Goal: Task Accomplishment & Management: Manage account settings

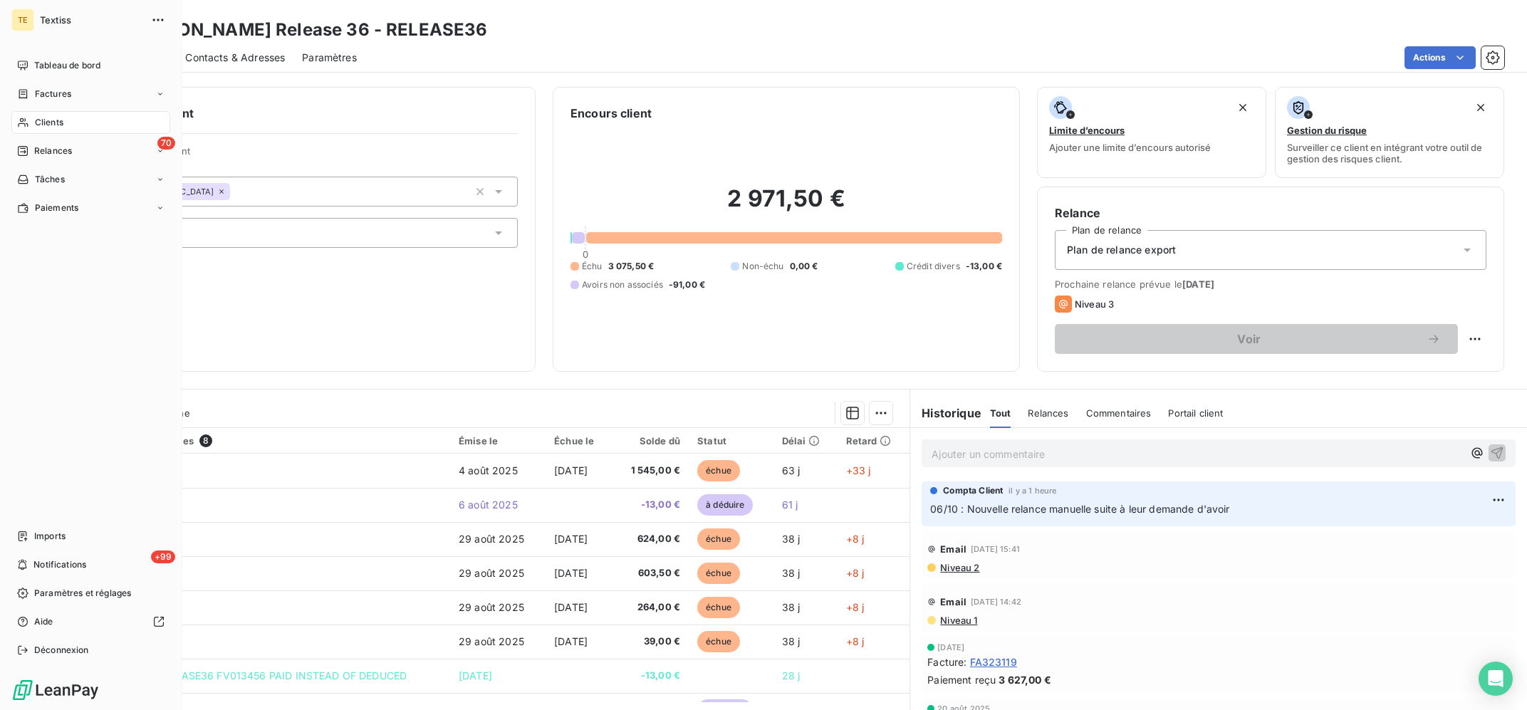
click at [36, 120] on span "Clients" at bounding box center [49, 122] width 28 height 13
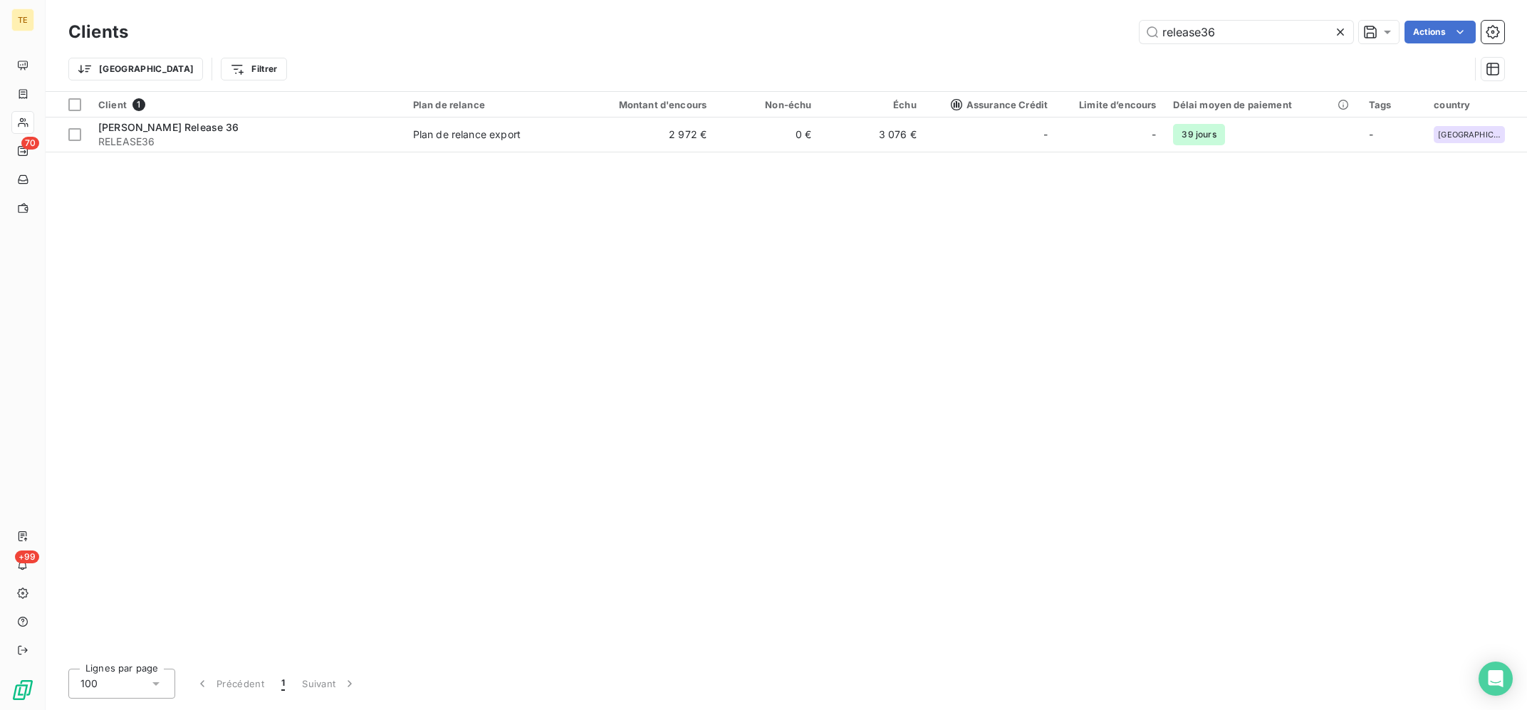
drag, startPoint x: 1184, startPoint y: 29, endPoint x: 1077, endPoint y: 1, distance: 110.4
click at [1139, 21] on input "release36" at bounding box center [1246, 32] width 214 height 23
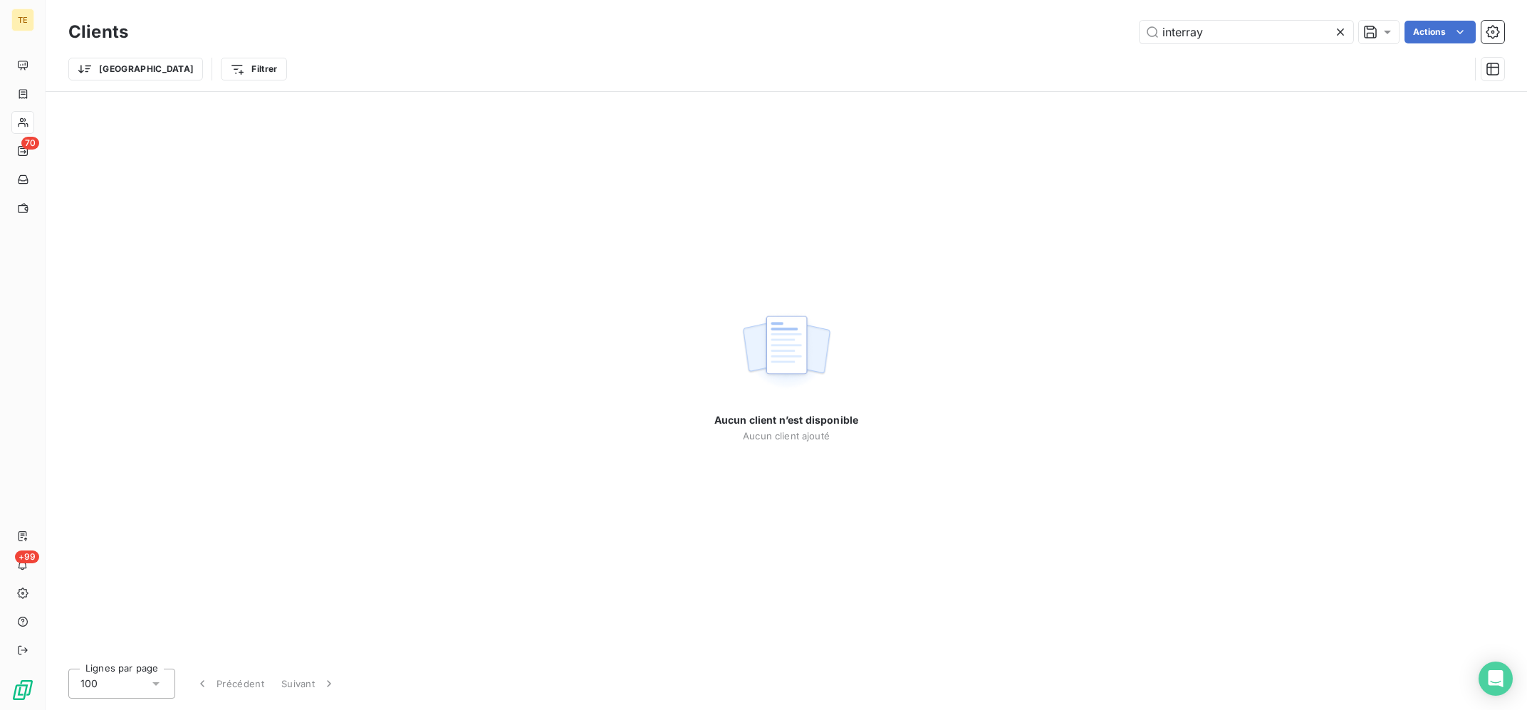
click at [1020, 385] on div "Aucun client n’est disponible Aucun client ajouté" at bounding box center [786, 374] width 1481 height 565
click at [1183, 33] on input "interray" at bounding box center [1246, 32] width 214 height 23
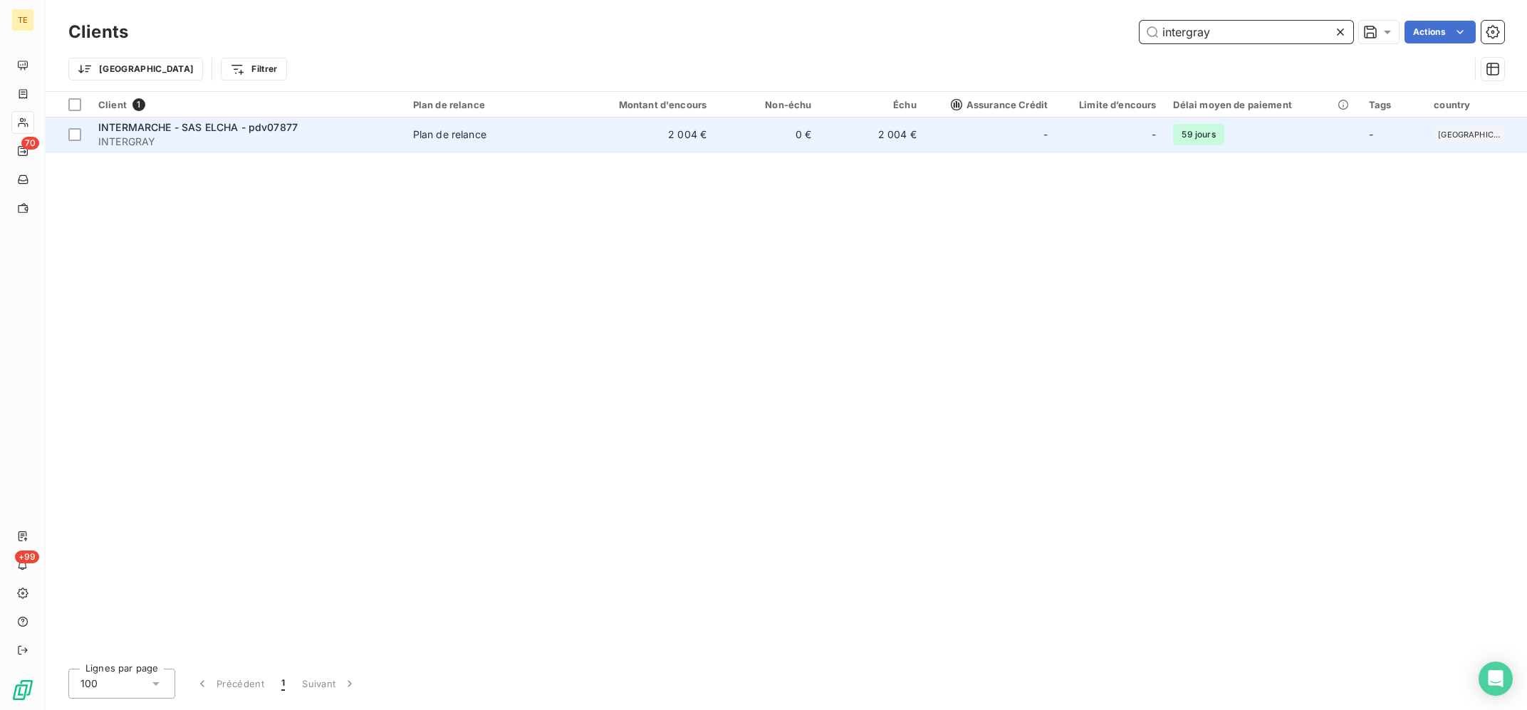
type input "intergray"
click at [503, 142] on span "Plan de relance" at bounding box center [489, 134] width 153 height 14
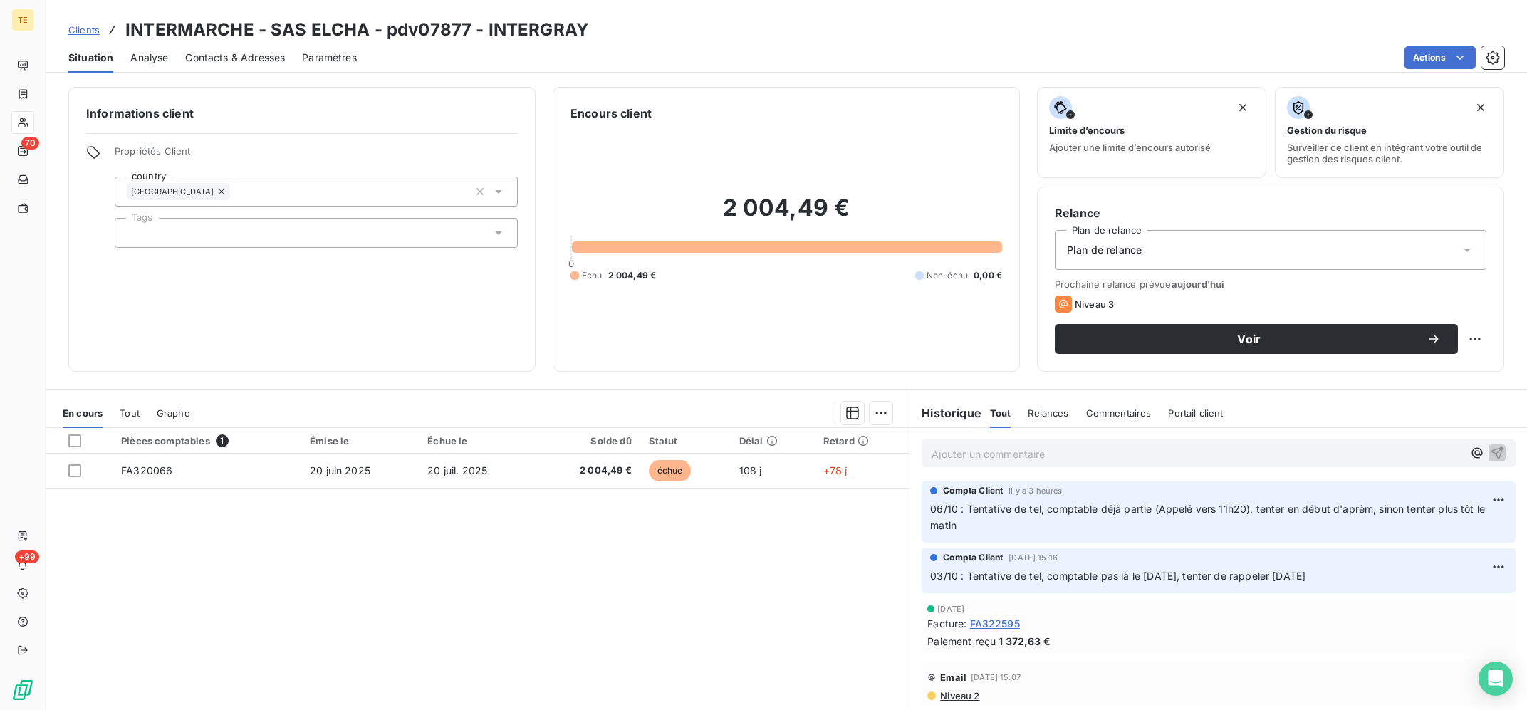
click at [749, 595] on div "Pièces comptables 1 Émise le Échue le Solde dû Statut Délai Retard FA320066 [DA…" at bounding box center [478, 565] width 864 height 274
click at [367, 655] on div "Pièces comptables 1 Émise le Échue le Solde dû Statut Délai Retard FA320066 [DA…" at bounding box center [478, 565] width 864 height 274
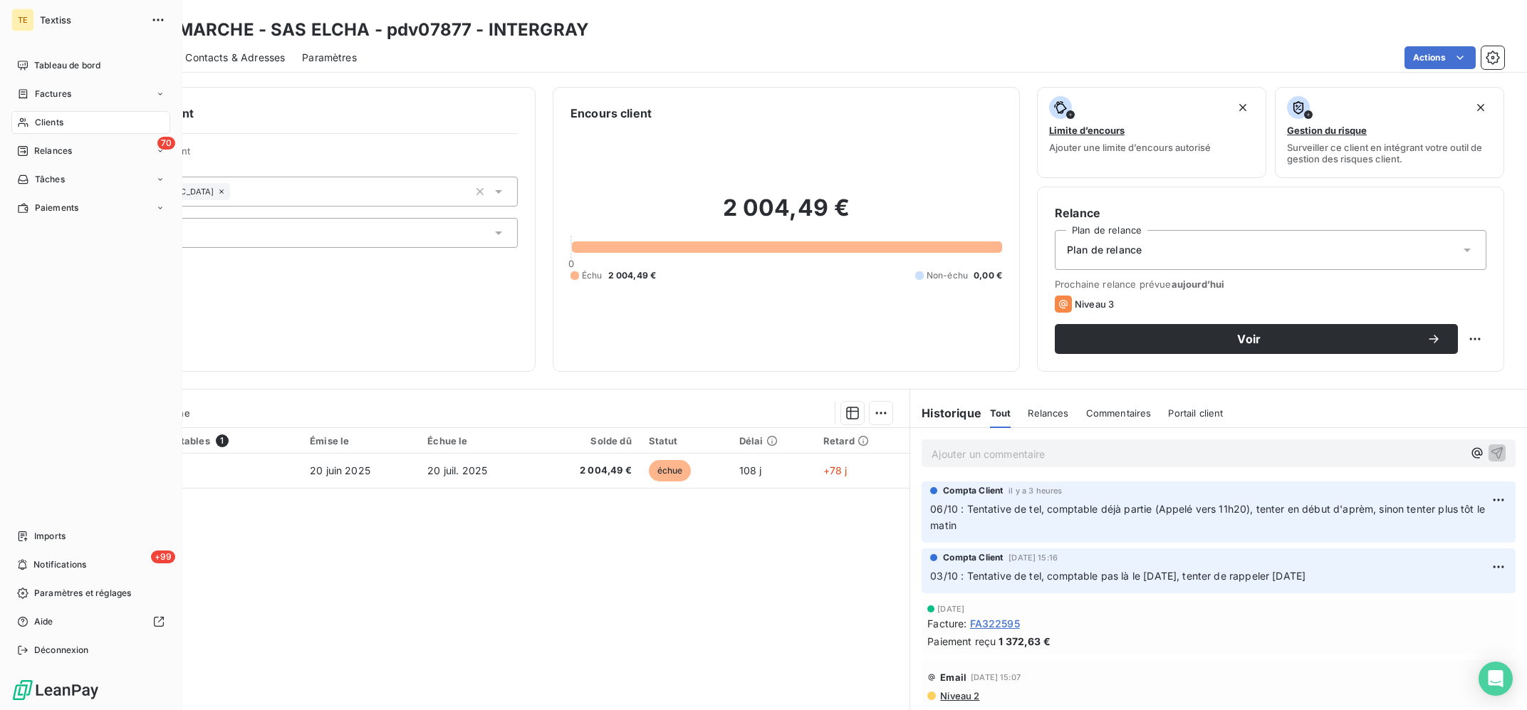
click at [40, 125] on span "Clients" at bounding box center [49, 122] width 28 height 13
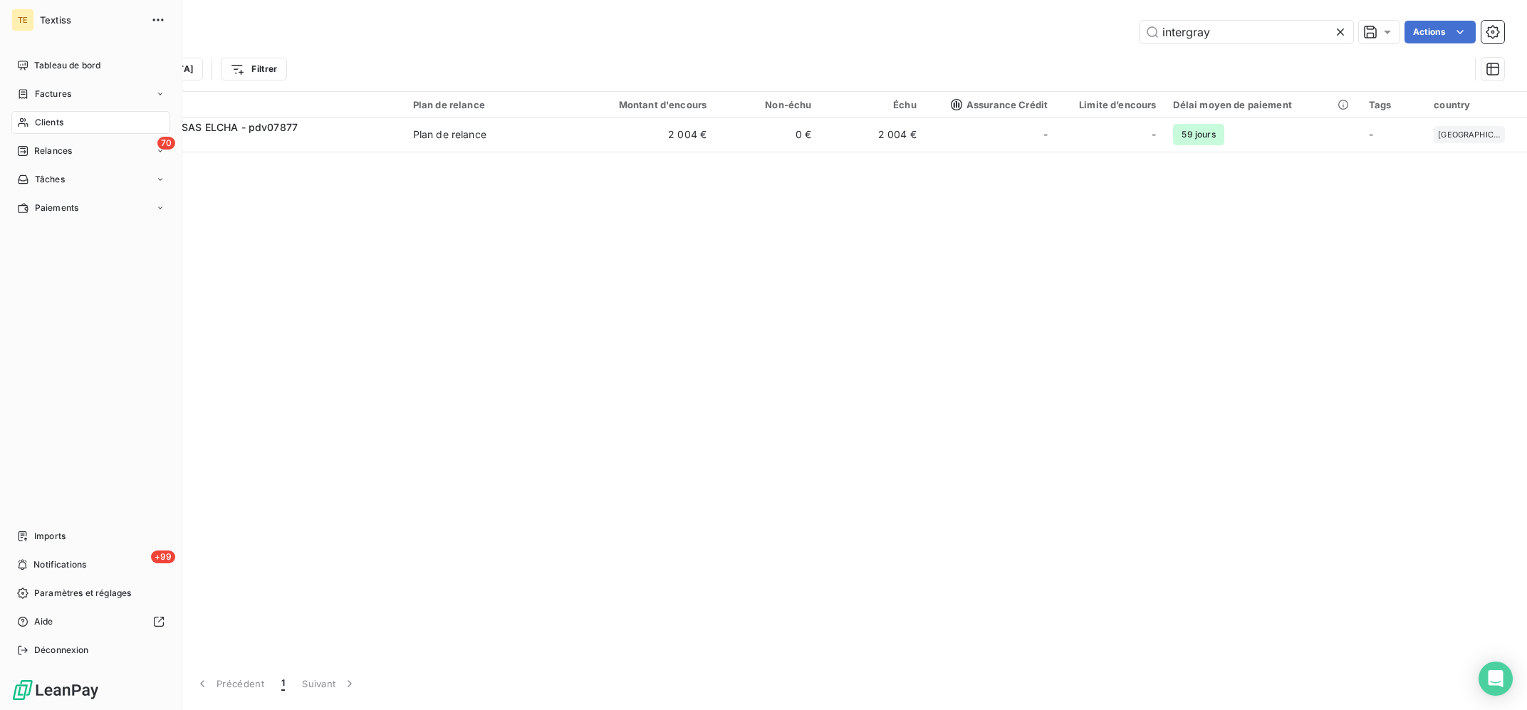
click at [81, 124] on div "Clients" at bounding box center [90, 122] width 159 height 23
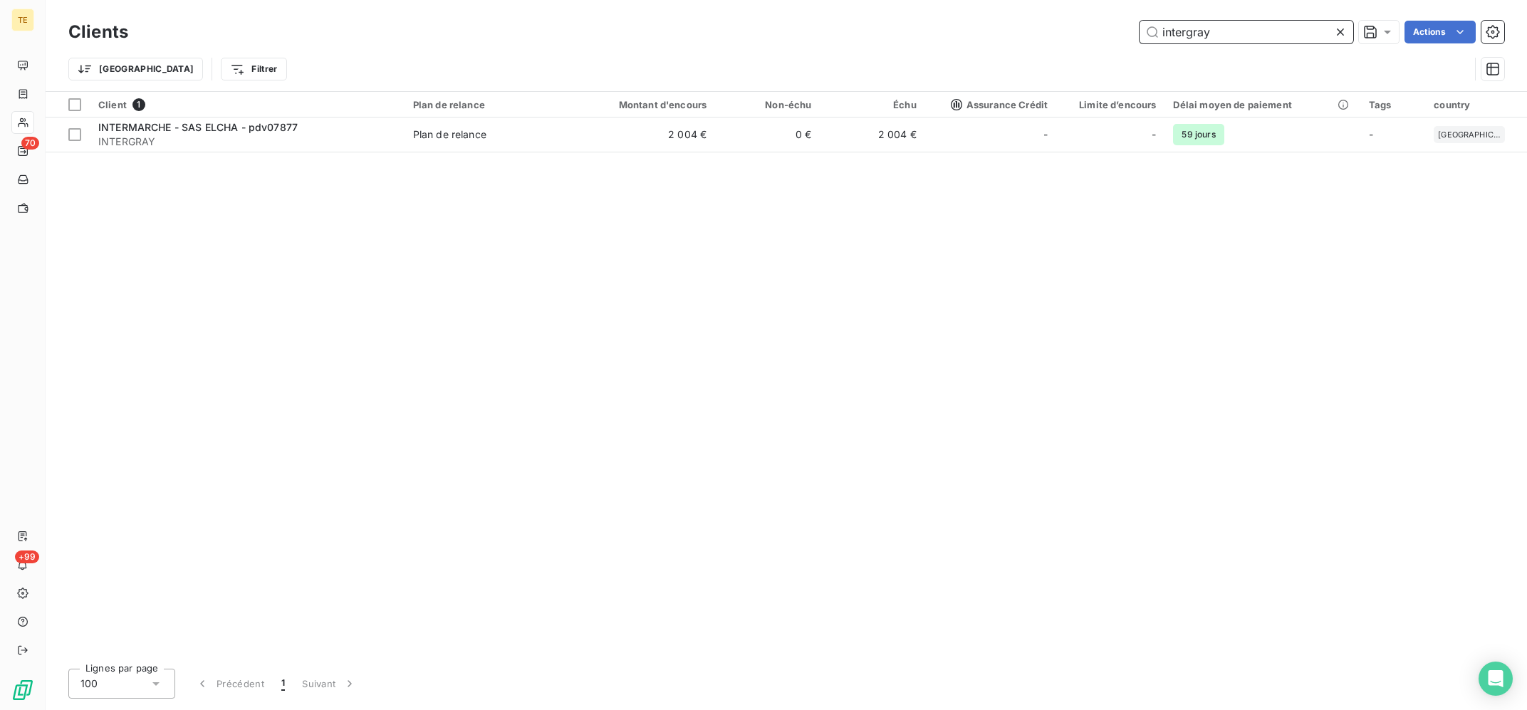
drag, startPoint x: 1201, startPoint y: 29, endPoint x: 1056, endPoint y: 22, distance: 145.4
click at [1139, 22] on input "intergray" at bounding box center [1246, 32] width 214 height 23
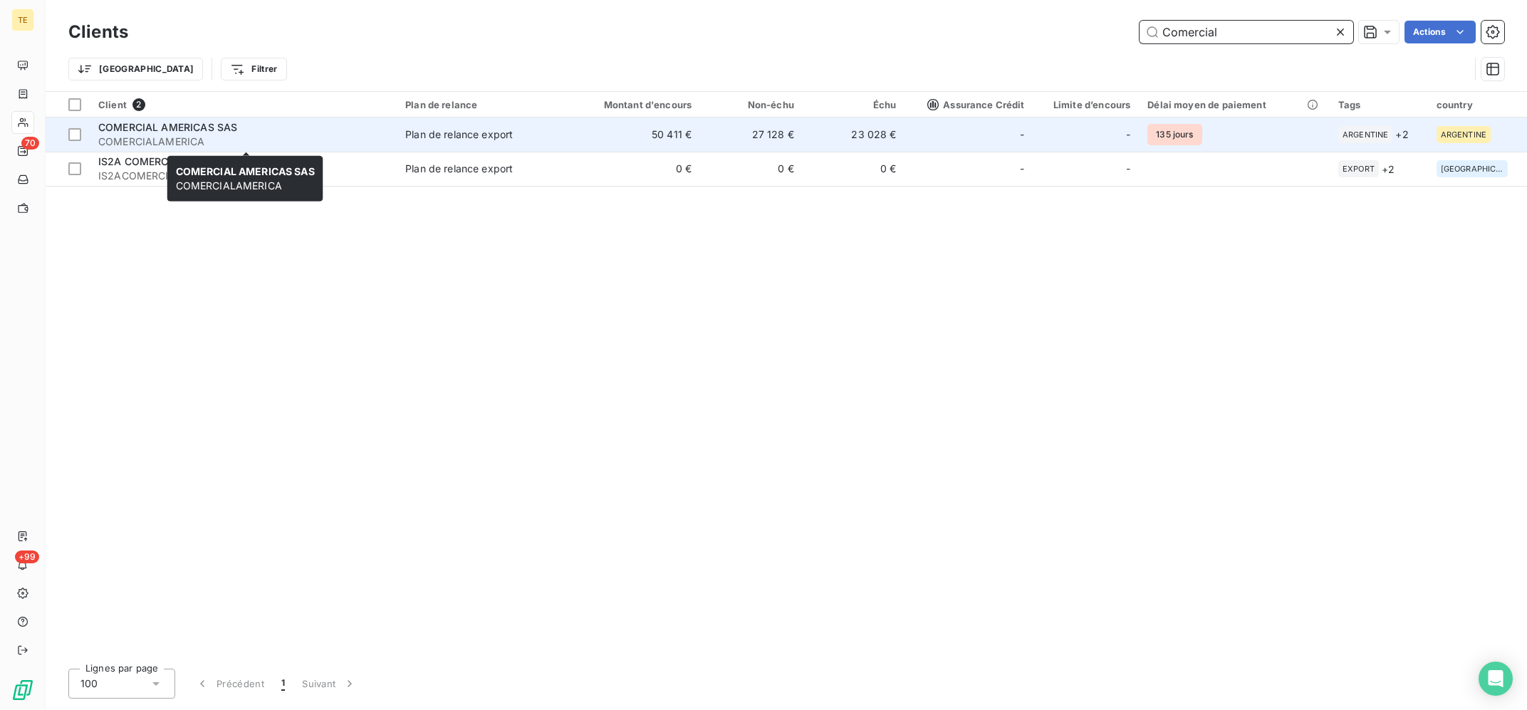
type input "Comercial"
click at [379, 132] on div "COMERCIAL AMERICAS SAS" at bounding box center [243, 127] width 290 height 14
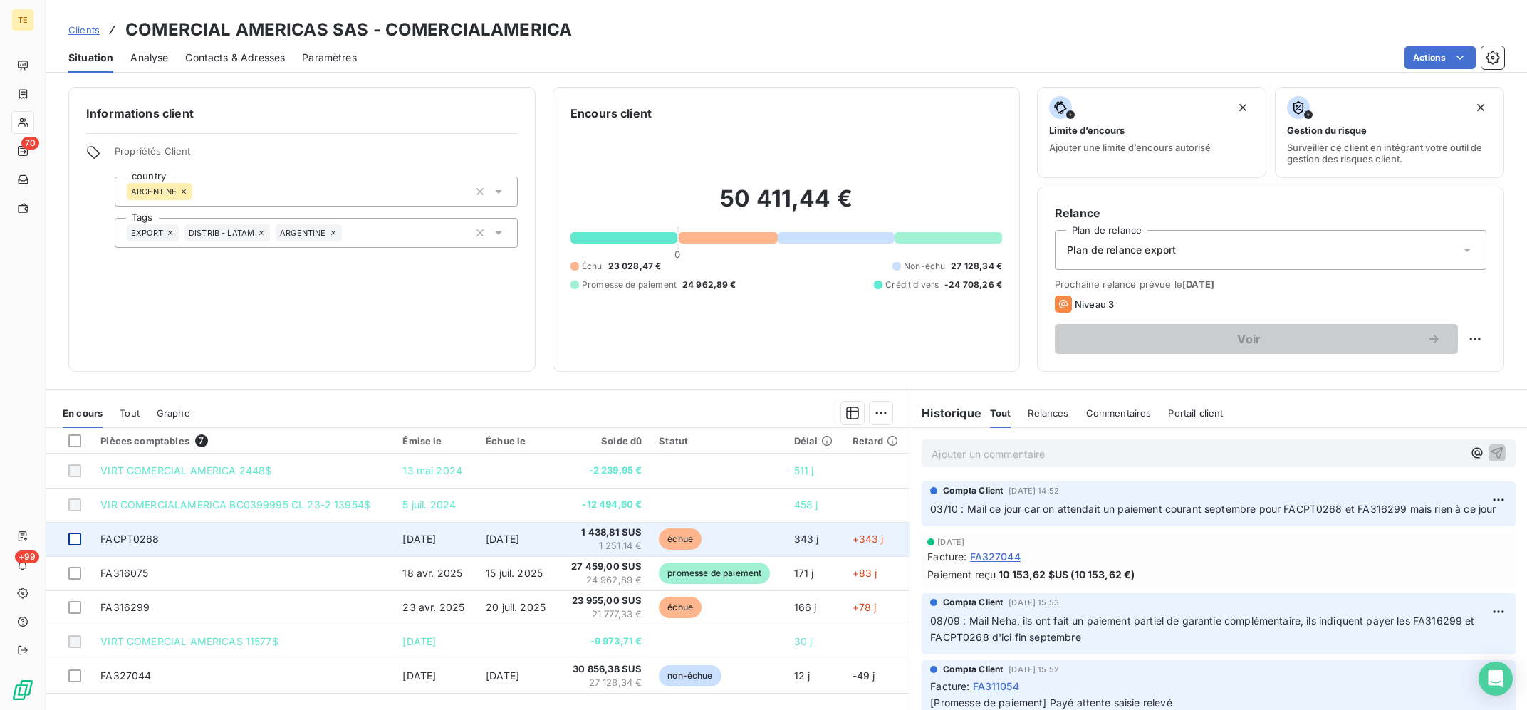
click at [75, 539] on div at bounding box center [74, 539] width 13 height 13
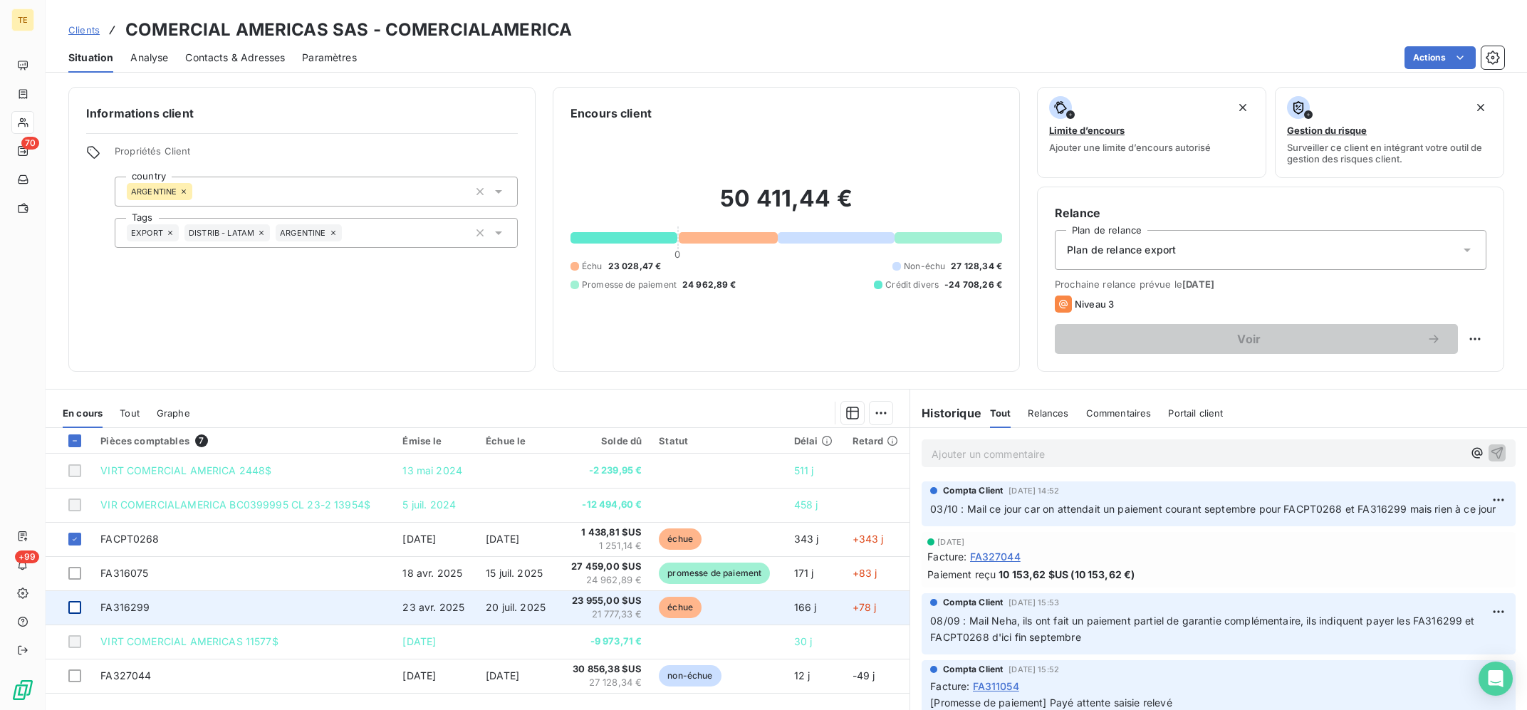
click at [77, 607] on div at bounding box center [74, 607] width 13 height 13
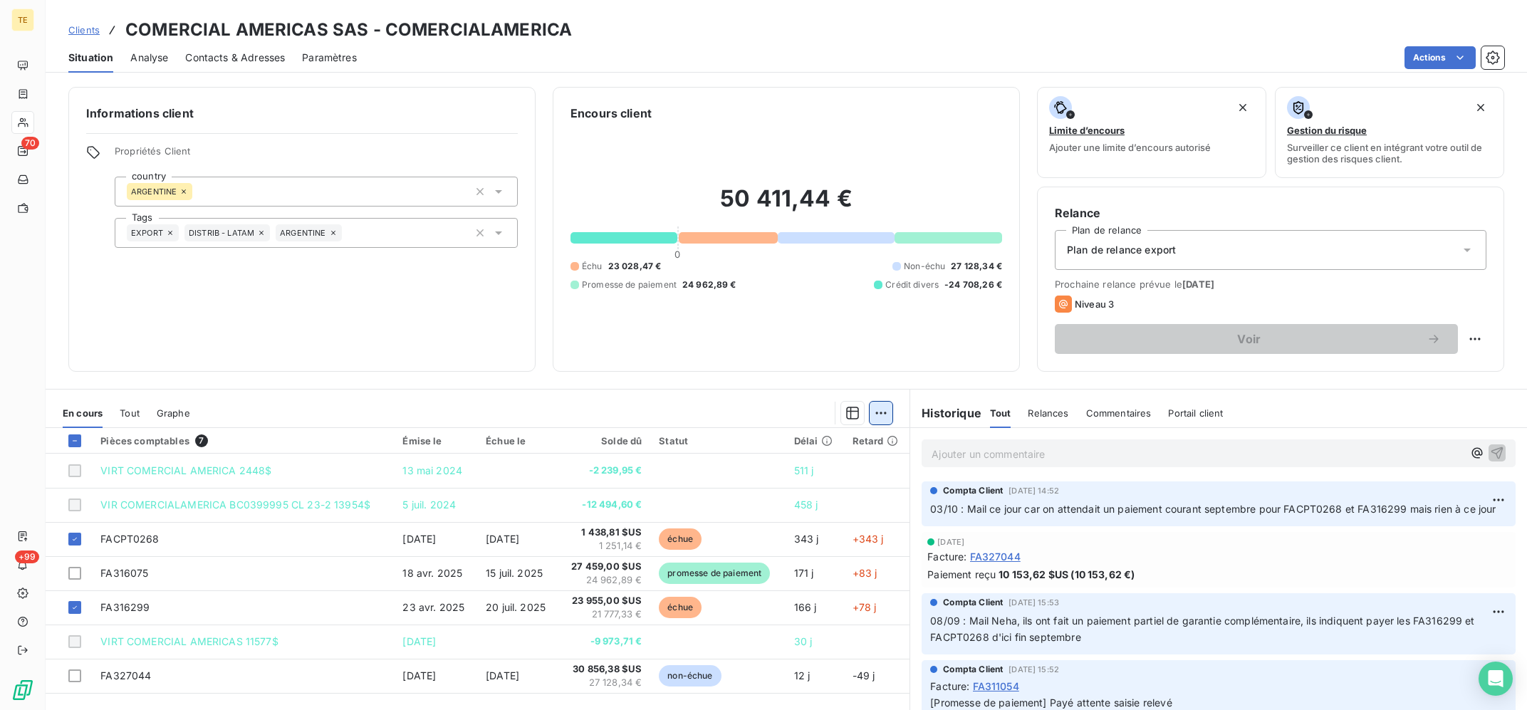
click at [883, 410] on html "TE 70 +99 Clients COMERCIAL AMERICAS SAS - COMERCIALAMERICA Situation Analyse C…" at bounding box center [763, 355] width 1527 height 710
click at [818, 474] on div "Ajouter une promesse de paiement (2 factures)" at bounding box center [756, 470] width 258 height 23
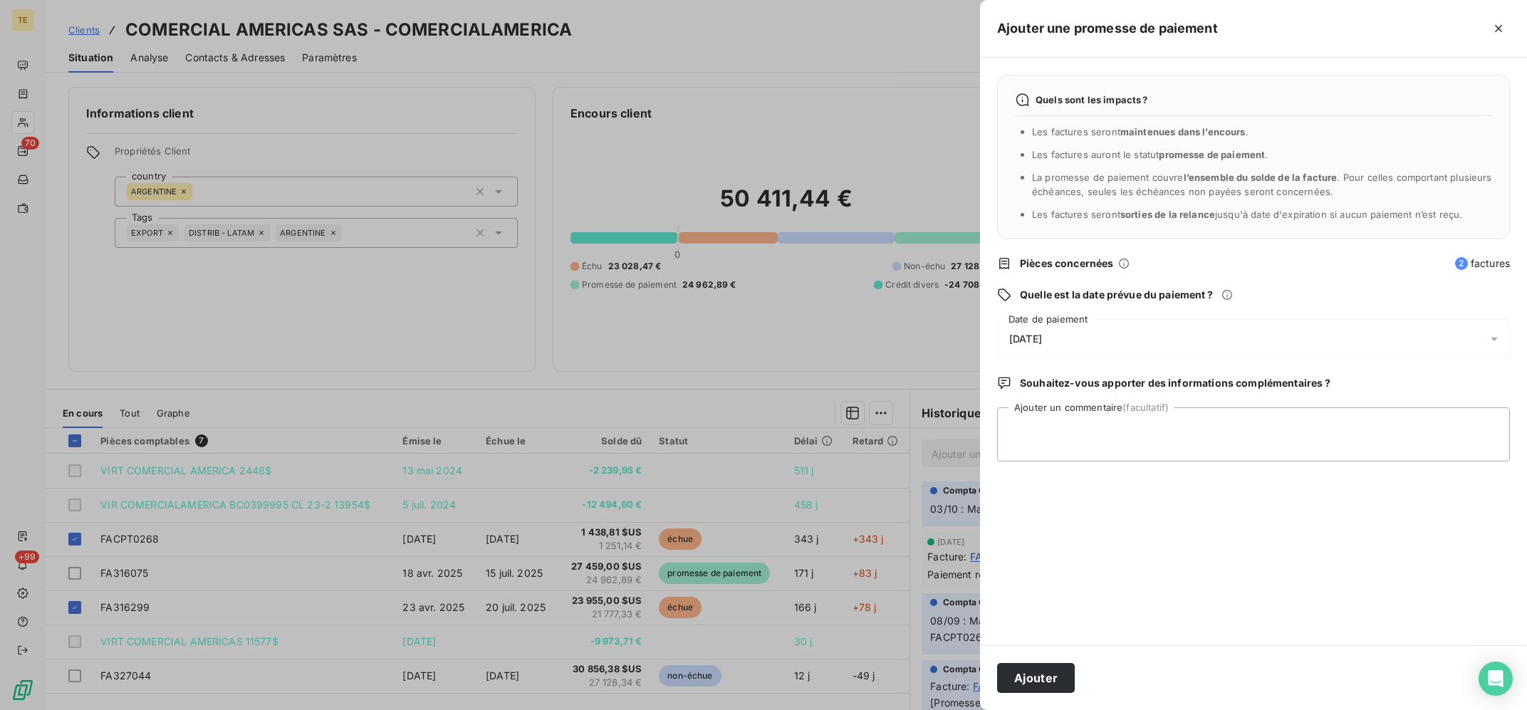
click at [1197, 339] on div "[DATE]" at bounding box center [1253, 339] width 513 height 40
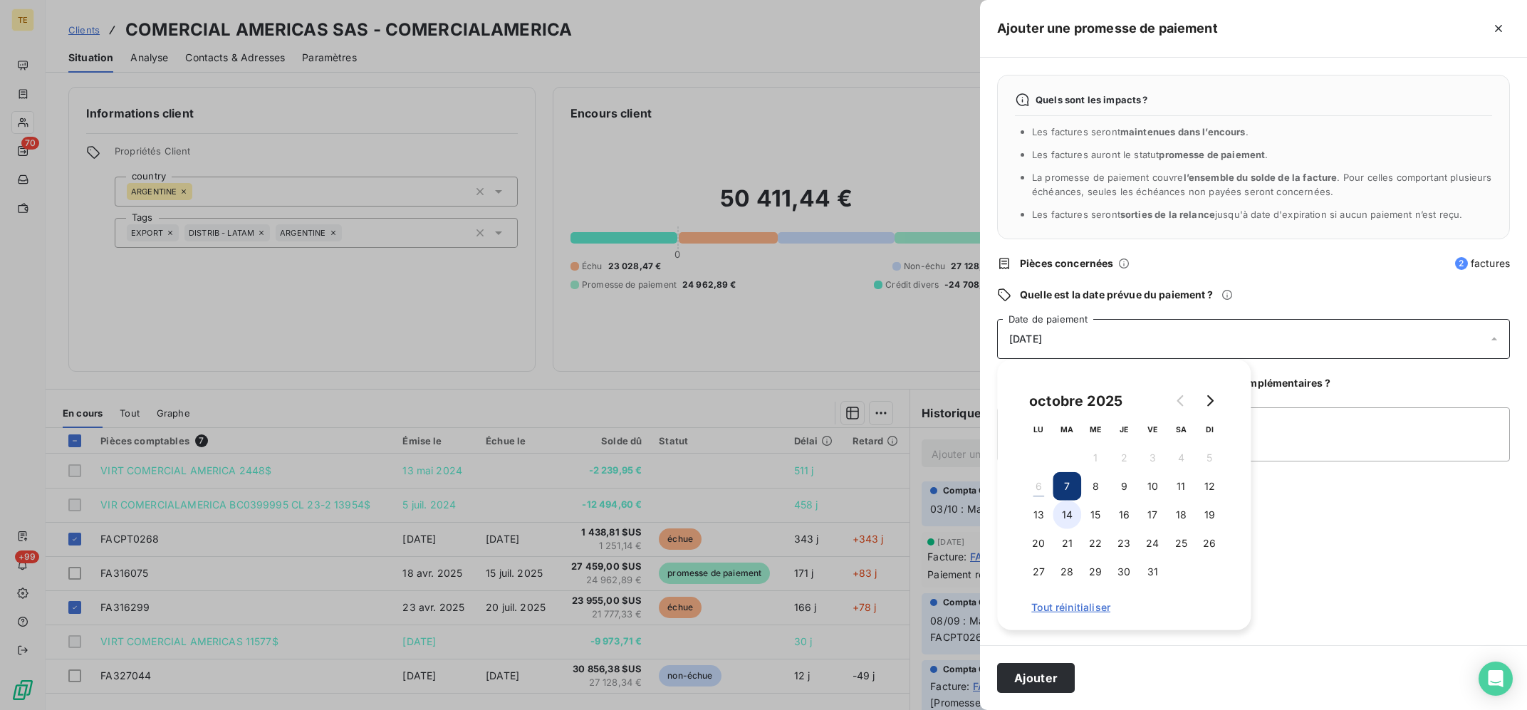
click at [1055, 516] on button "14" at bounding box center [1066, 515] width 28 height 28
click at [1290, 422] on textarea "Ajouter un commentaire (facultatif)" at bounding box center [1253, 434] width 513 height 54
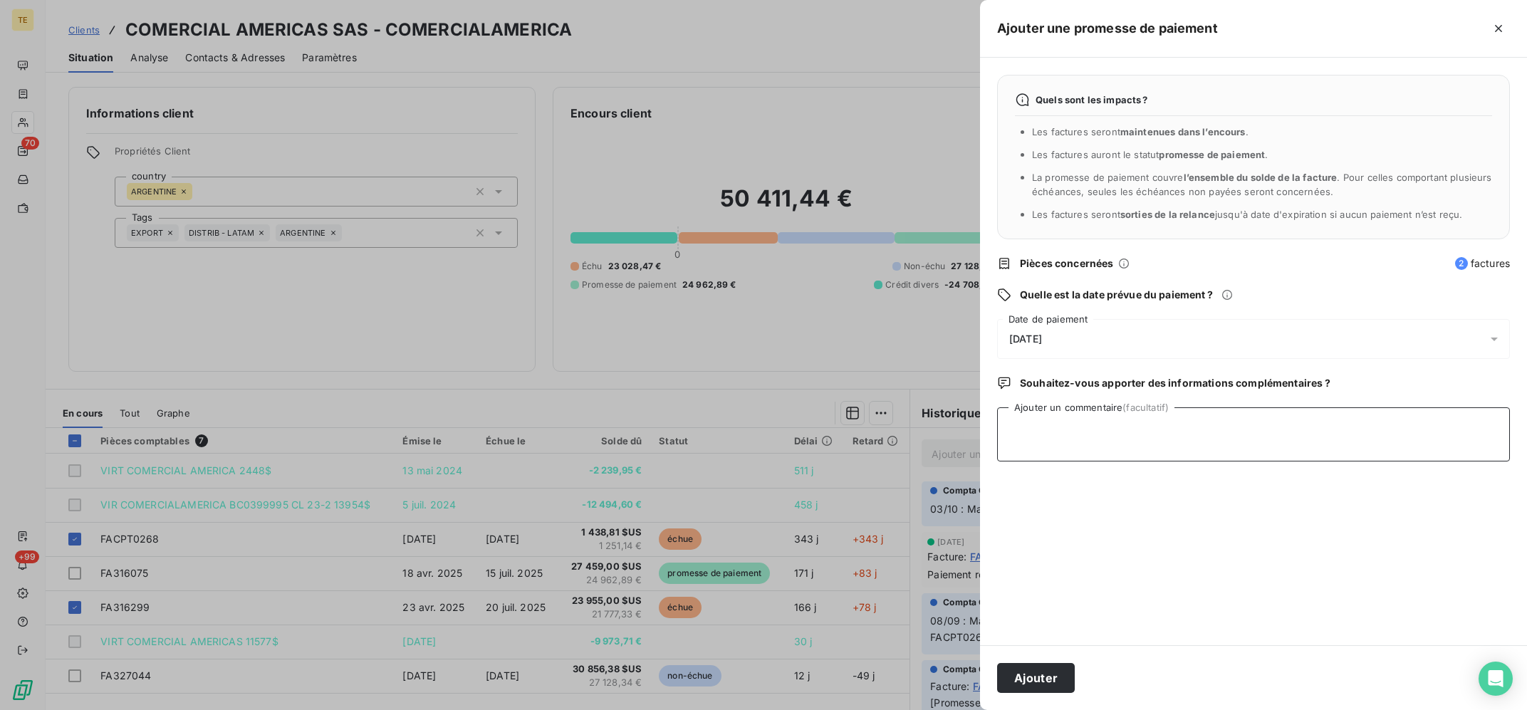
click at [1295, 430] on textarea "Ajouter un commentaire (facultatif)" at bounding box center [1253, 434] width 513 height 54
type textarea "06/10 : Annonce faire le paiement dans la semaine"
click at [1030, 684] on button "Ajouter" at bounding box center [1036, 678] width 78 height 30
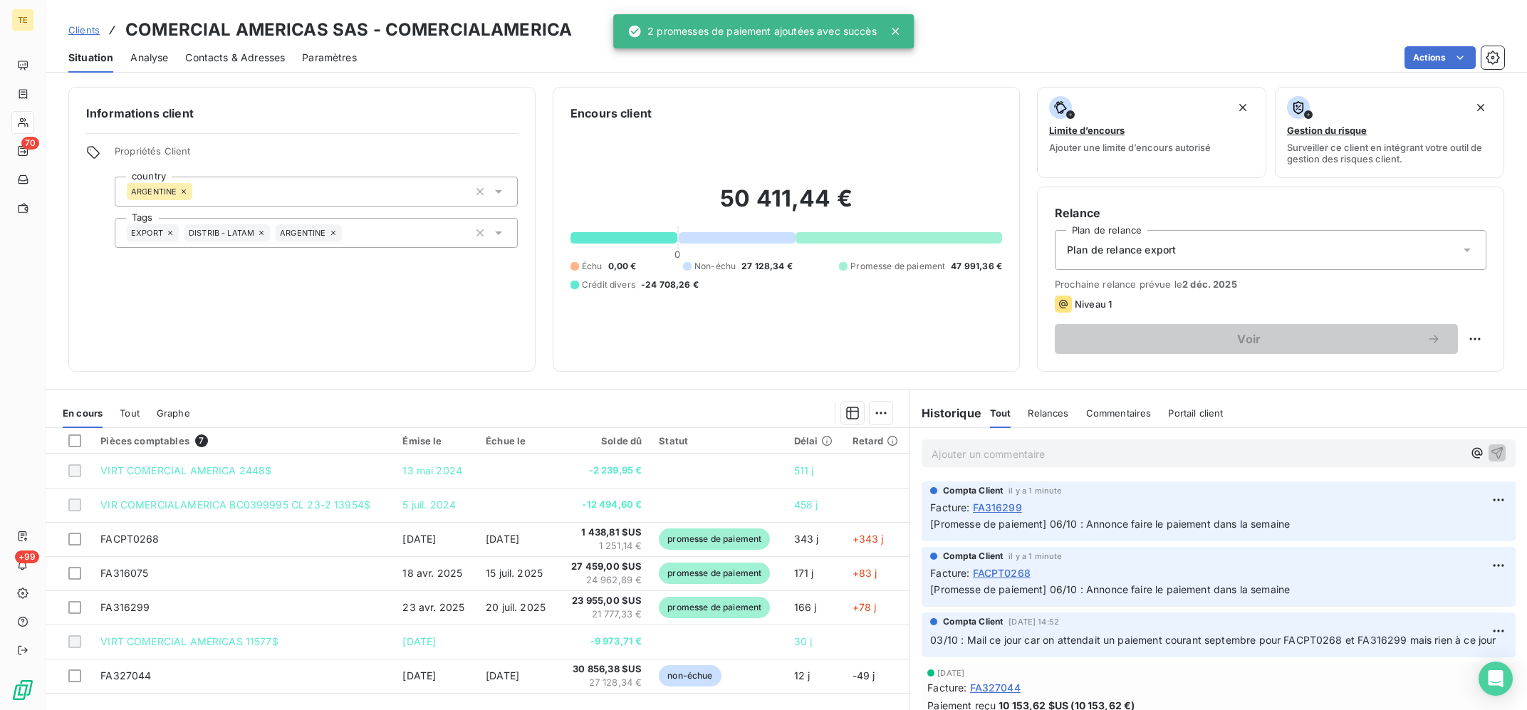
click at [22, 116] on div at bounding box center [22, 122] width 23 height 23
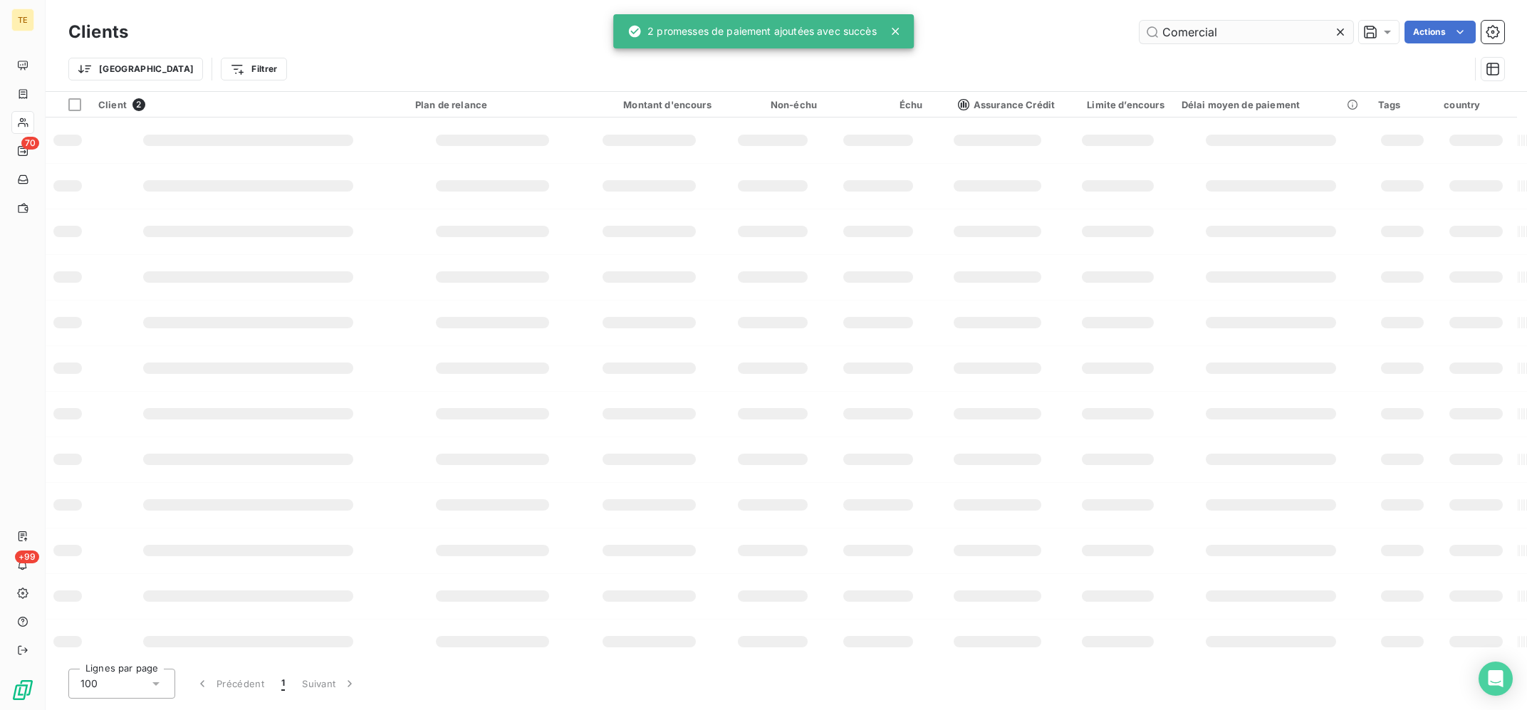
drag, startPoint x: 1266, startPoint y: 36, endPoint x: 969, endPoint y: -9, distance: 300.3
click at [1139, 21] on input "Comercial" at bounding box center [1246, 32] width 214 height 23
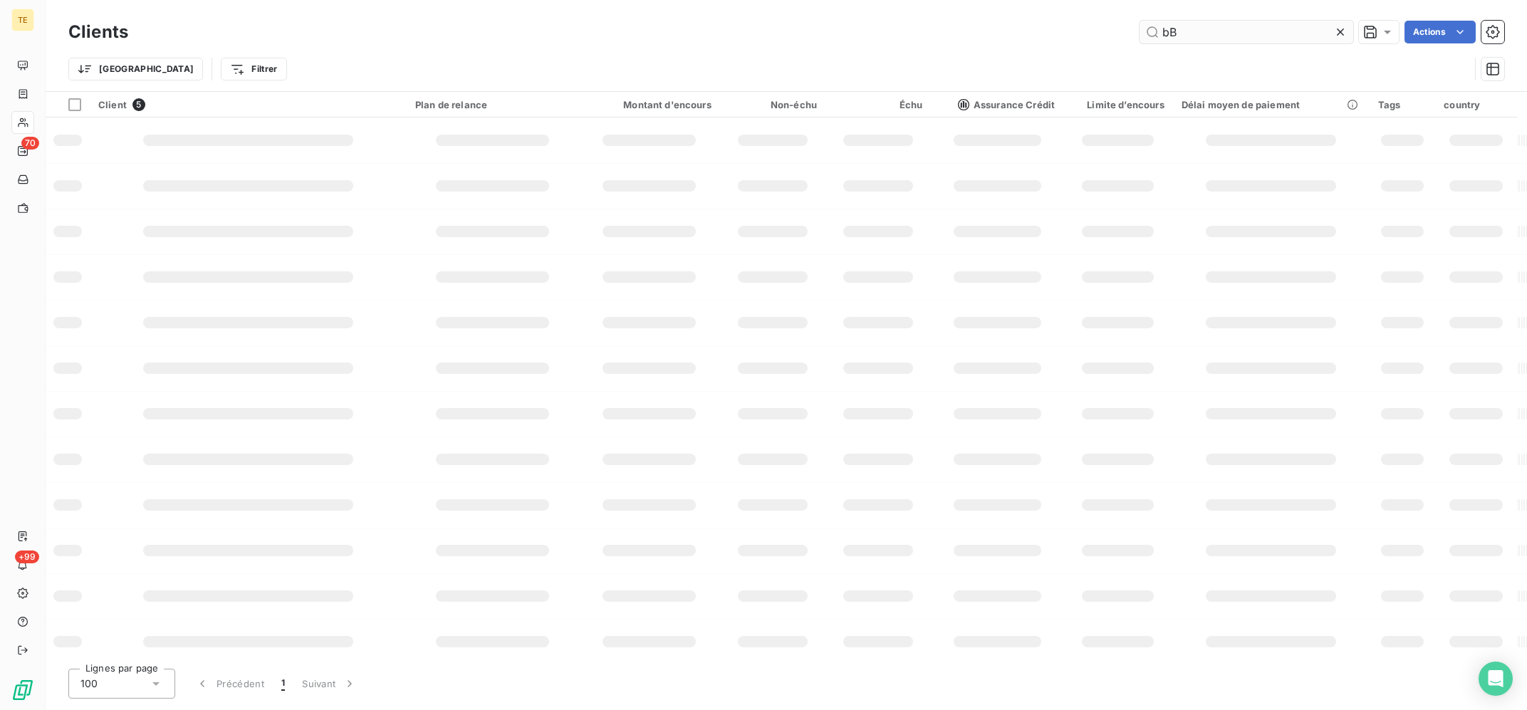
type input "b"
type input "B"
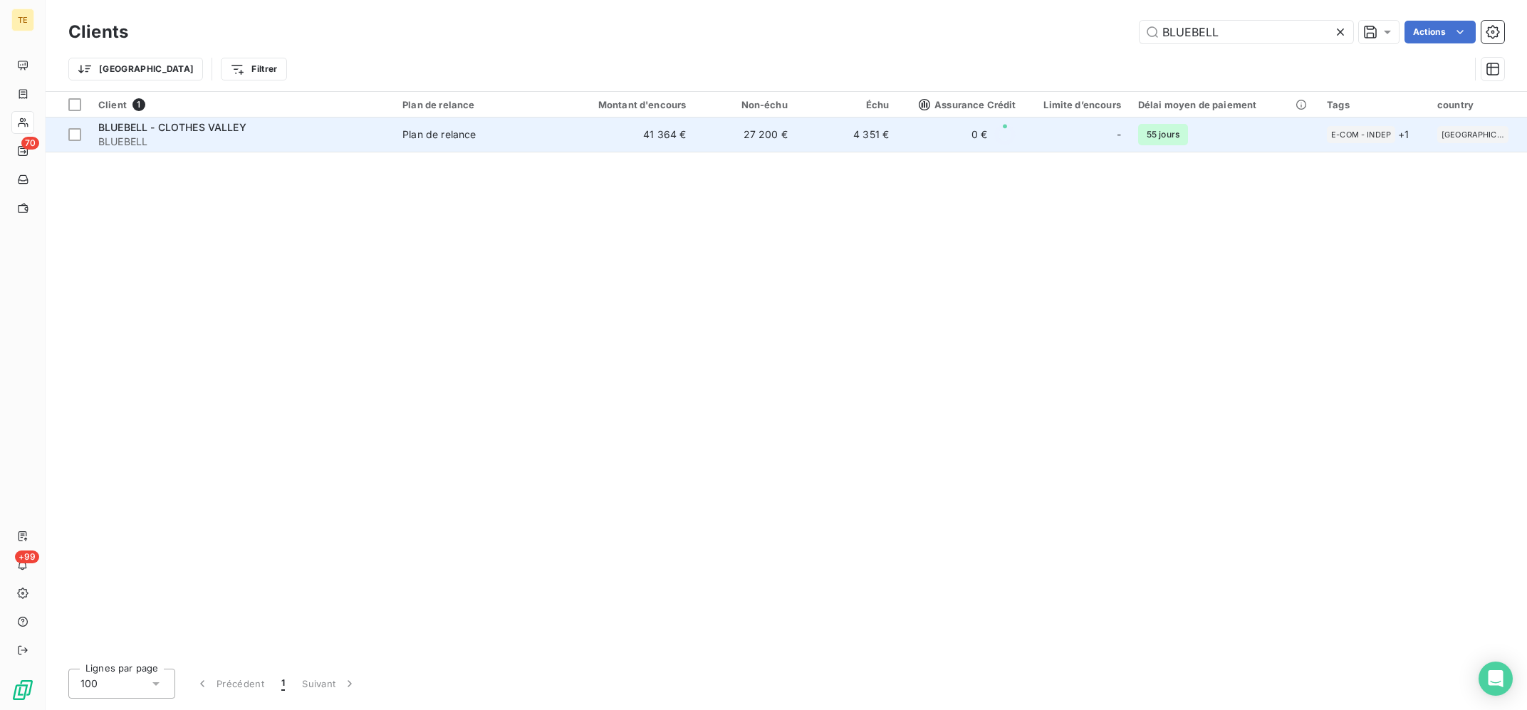
type input "BLUEBELL"
click at [449, 139] on div "Plan de relance" at bounding box center [438, 134] width 73 height 14
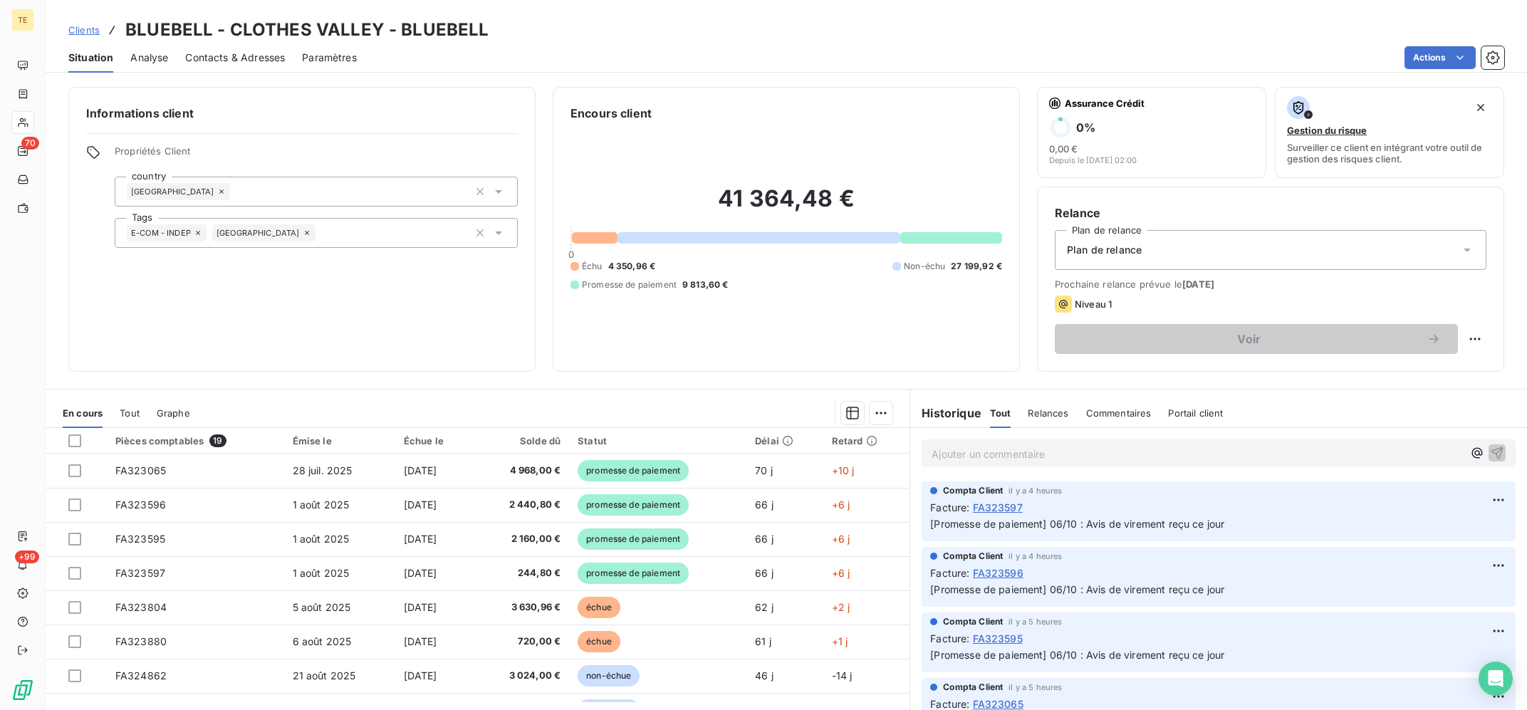
click at [1043, 451] on p "Ajouter un commentaire ﻿" at bounding box center [1196, 454] width 531 height 18
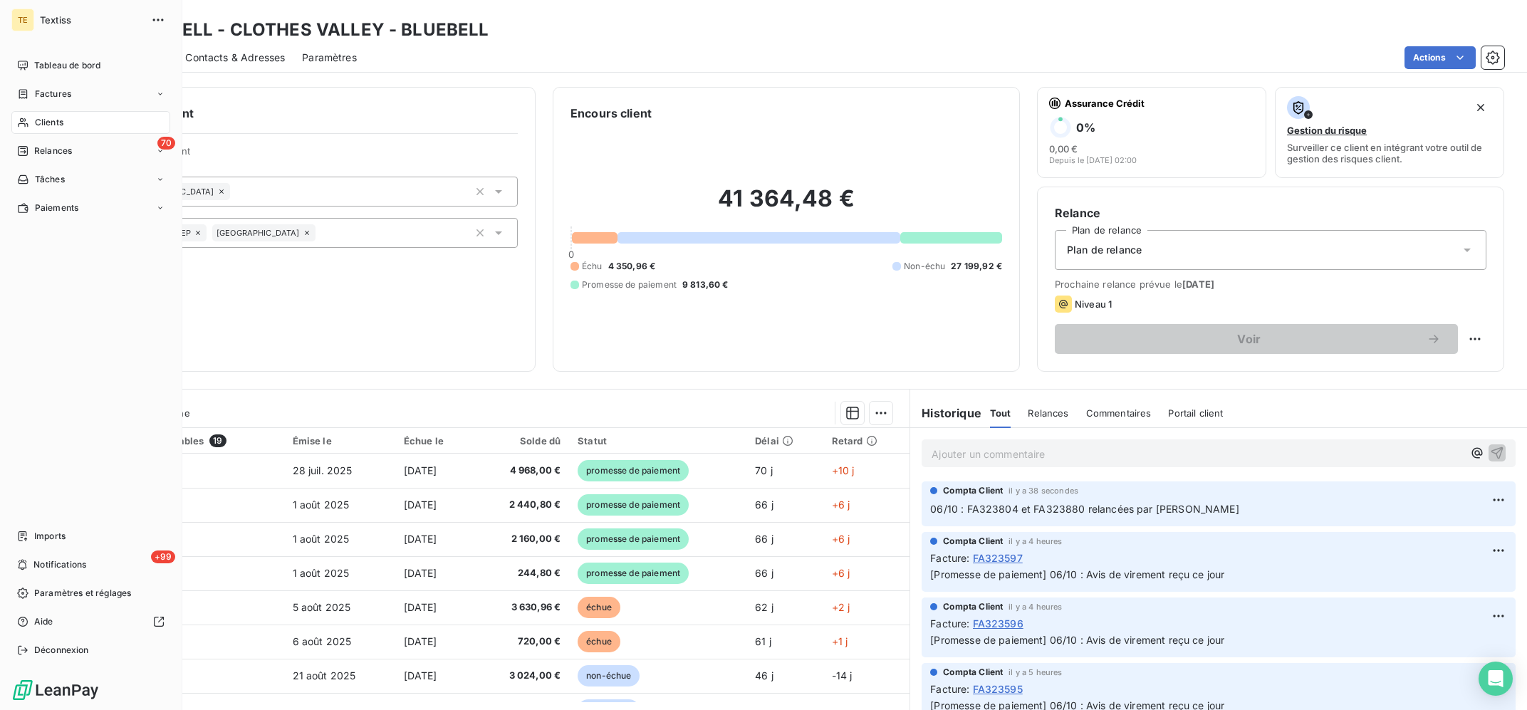
click at [20, 112] on div "Clients" at bounding box center [90, 122] width 159 height 23
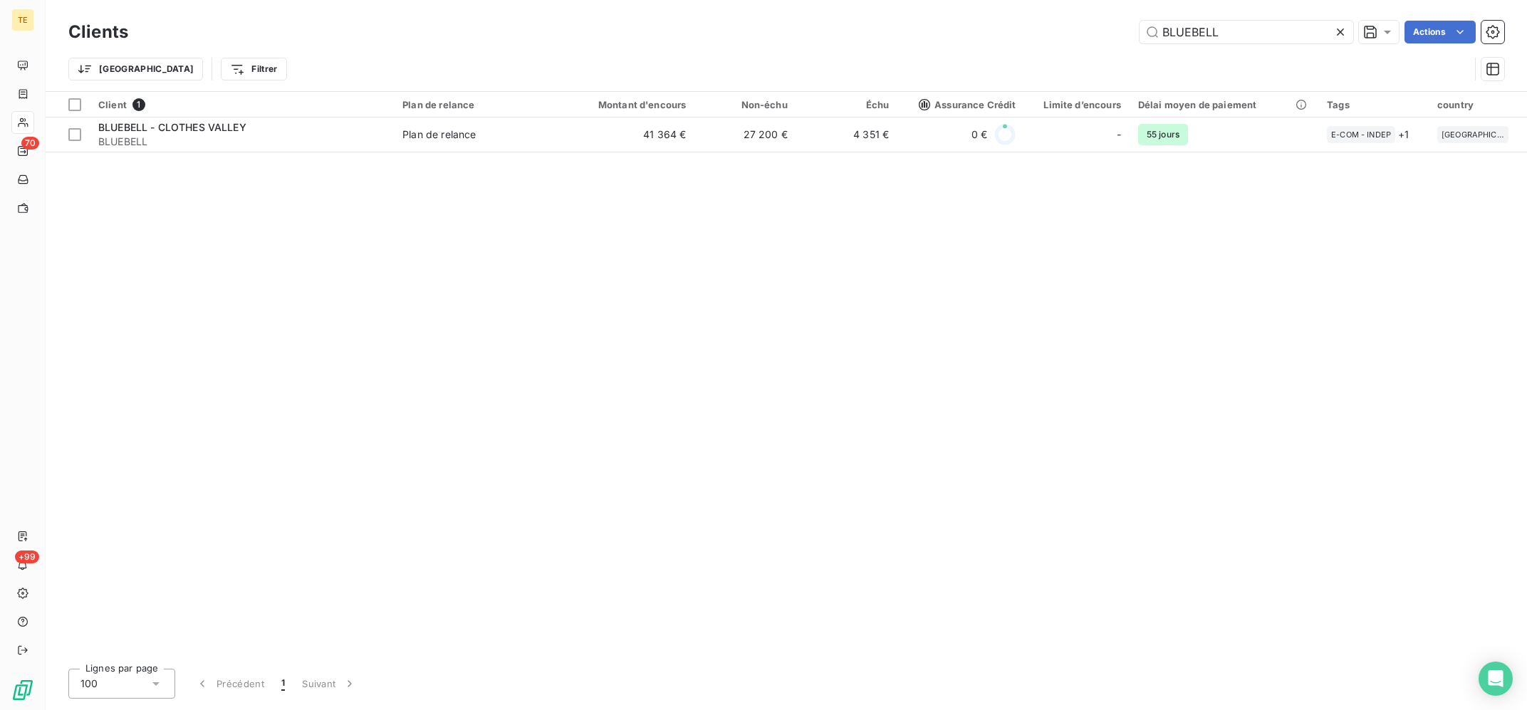
drag, startPoint x: 1272, startPoint y: 33, endPoint x: 1001, endPoint y: 19, distance: 271.0
click at [1139, 21] on input "BLUEBELL" at bounding box center [1246, 32] width 214 height 23
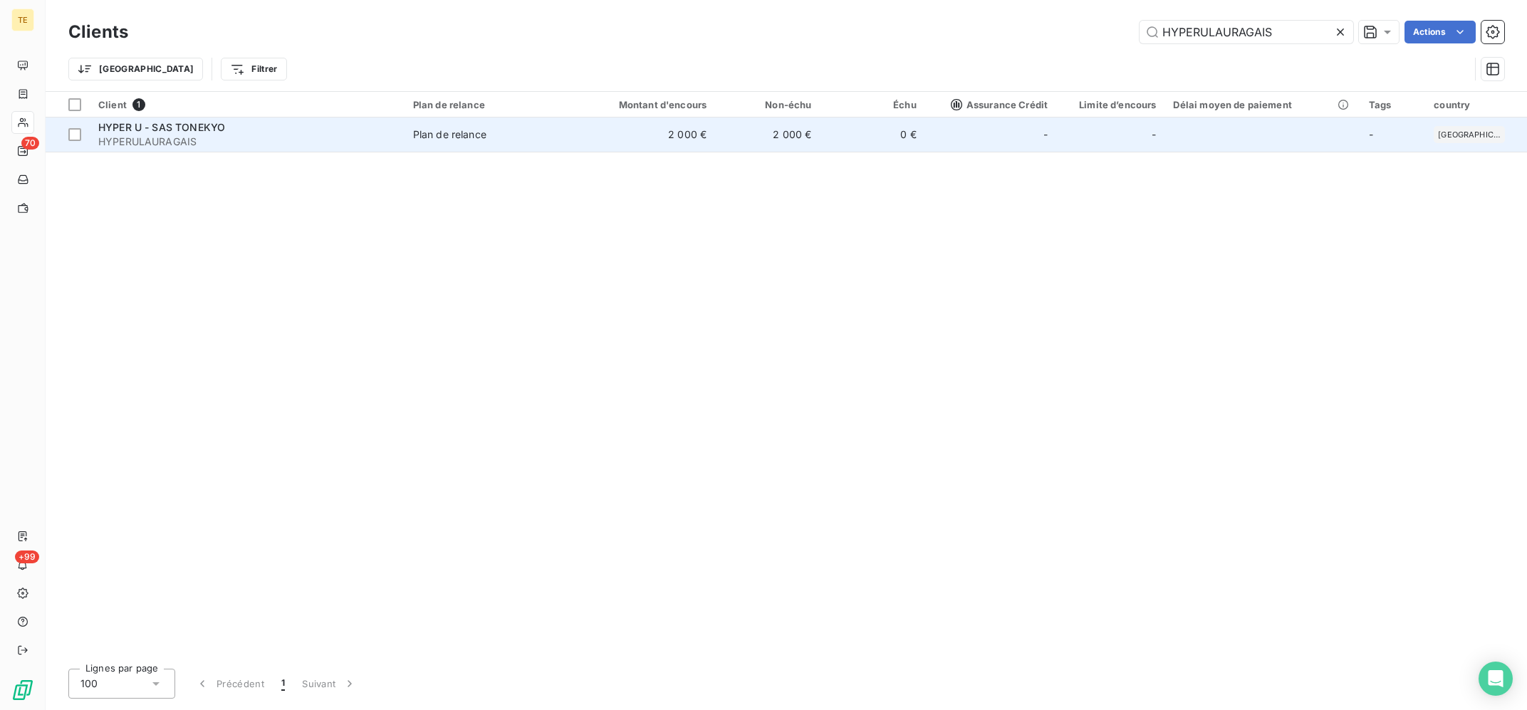
type input "HYPERULAURAGAIS"
click at [498, 151] on td "Plan de relance" at bounding box center [489, 134] width 170 height 34
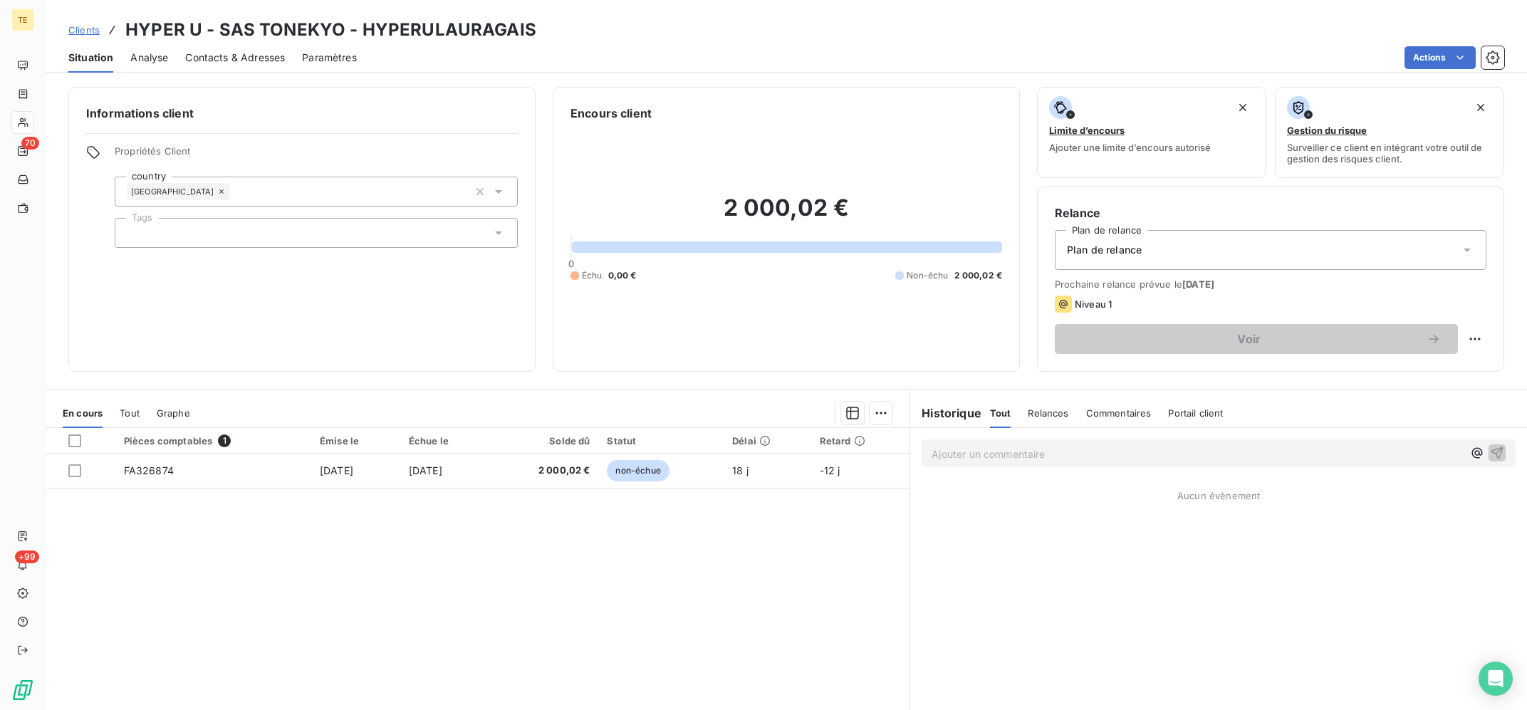
click at [1030, 463] on p "Ajouter un commentaire ﻿" at bounding box center [1196, 454] width 531 height 18
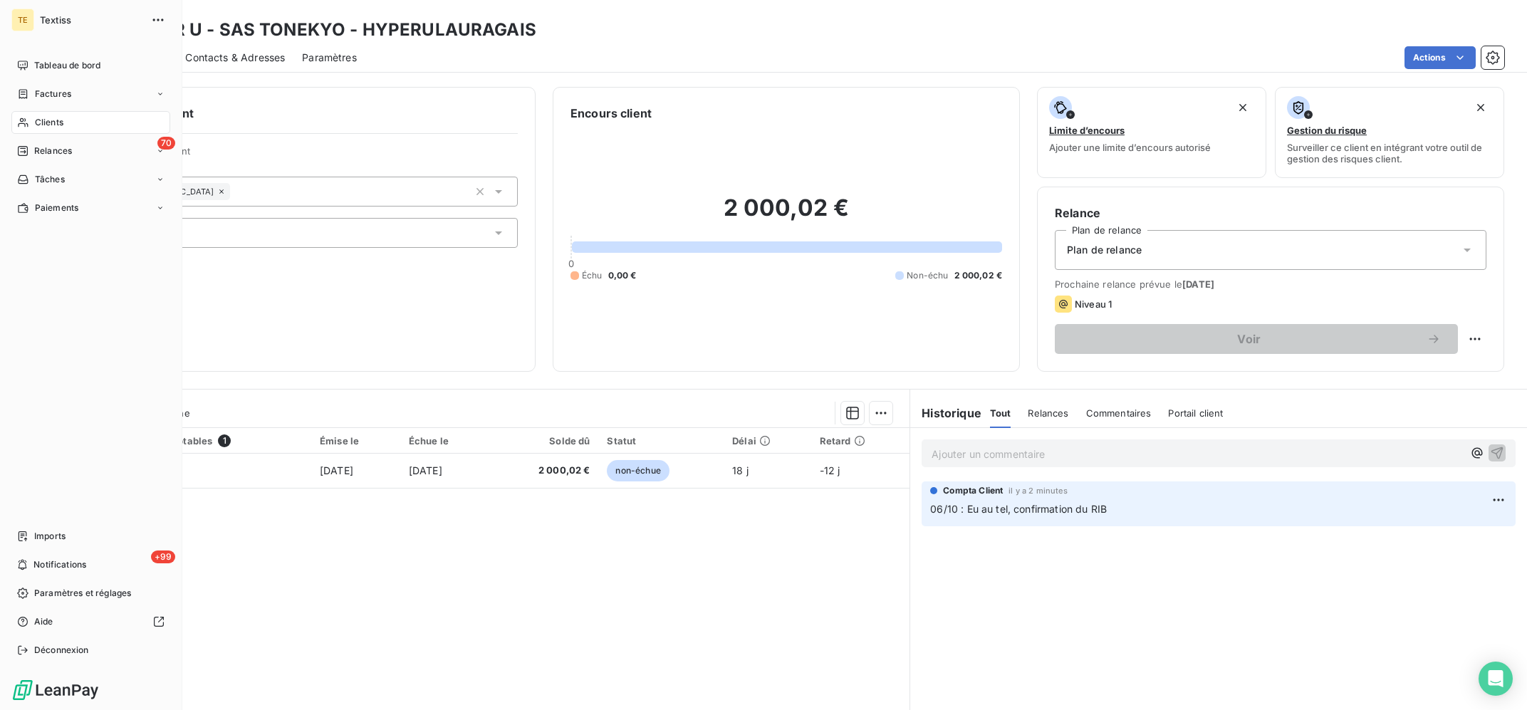
click at [42, 124] on span "Clients" at bounding box center [49, 122] width 28 height 13
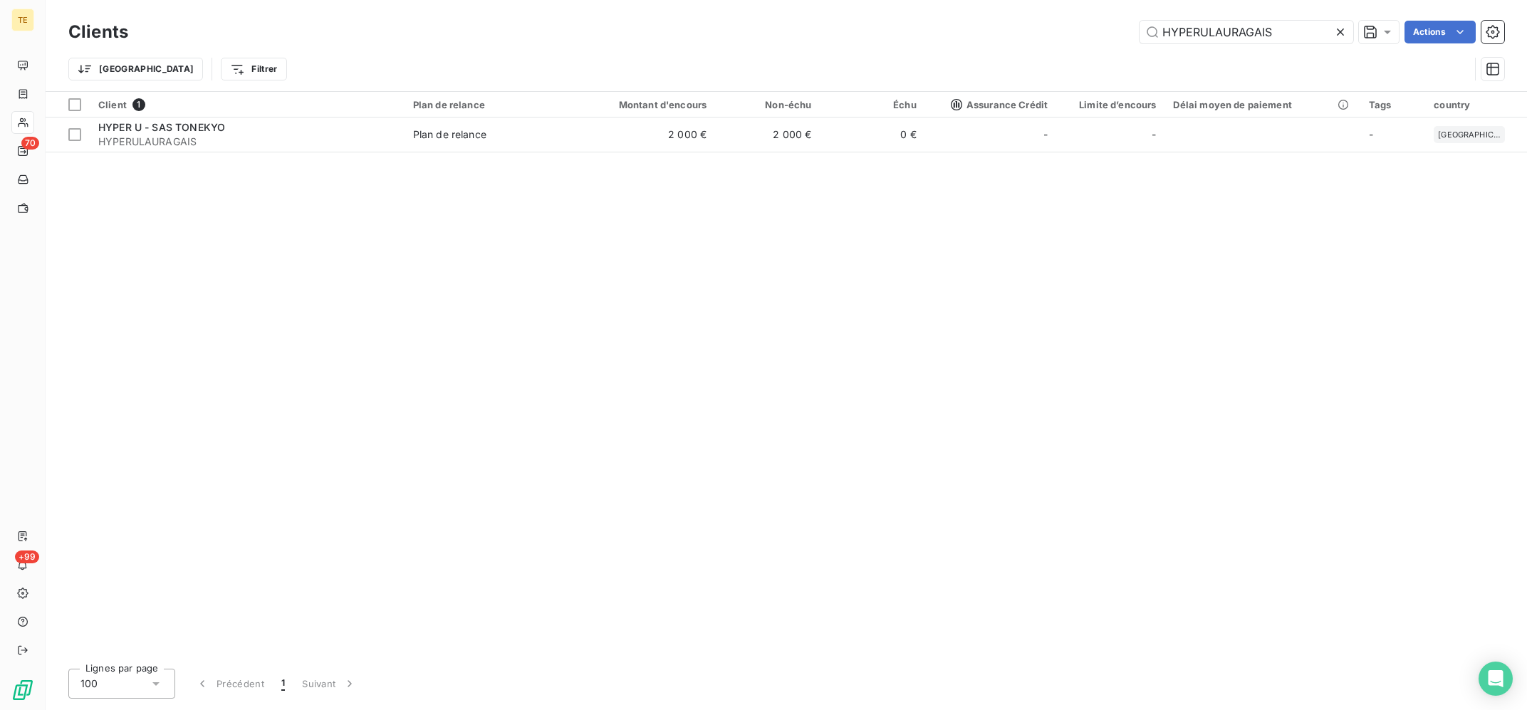
drag, startPoint x: 1263, startPoint y: 33, endPoint x: 915, endPoint y: 33, distance: 347.5
click at [1139, 33] on input "HYPERULAURAGAIS" at bounding box center [1246, 32] width 214 height 23
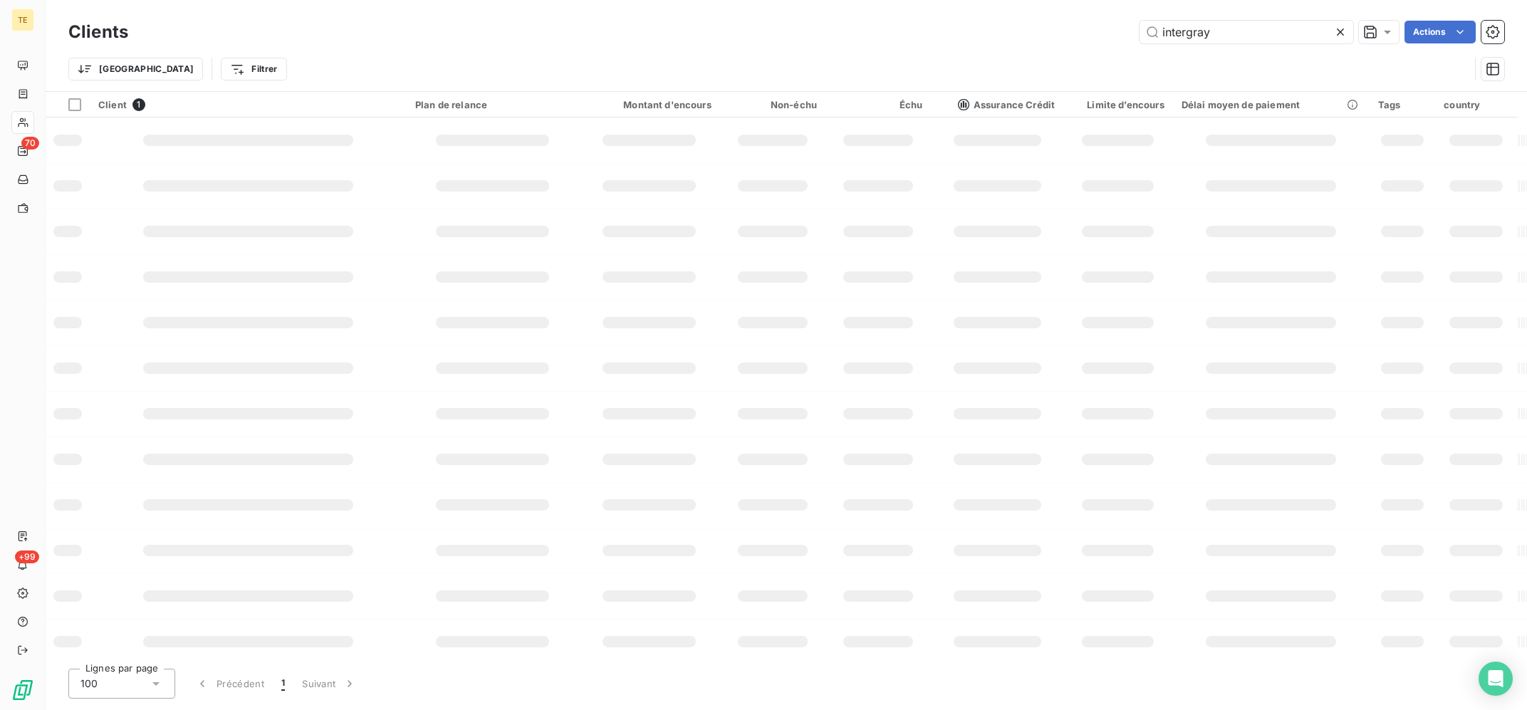
type input "intergray"
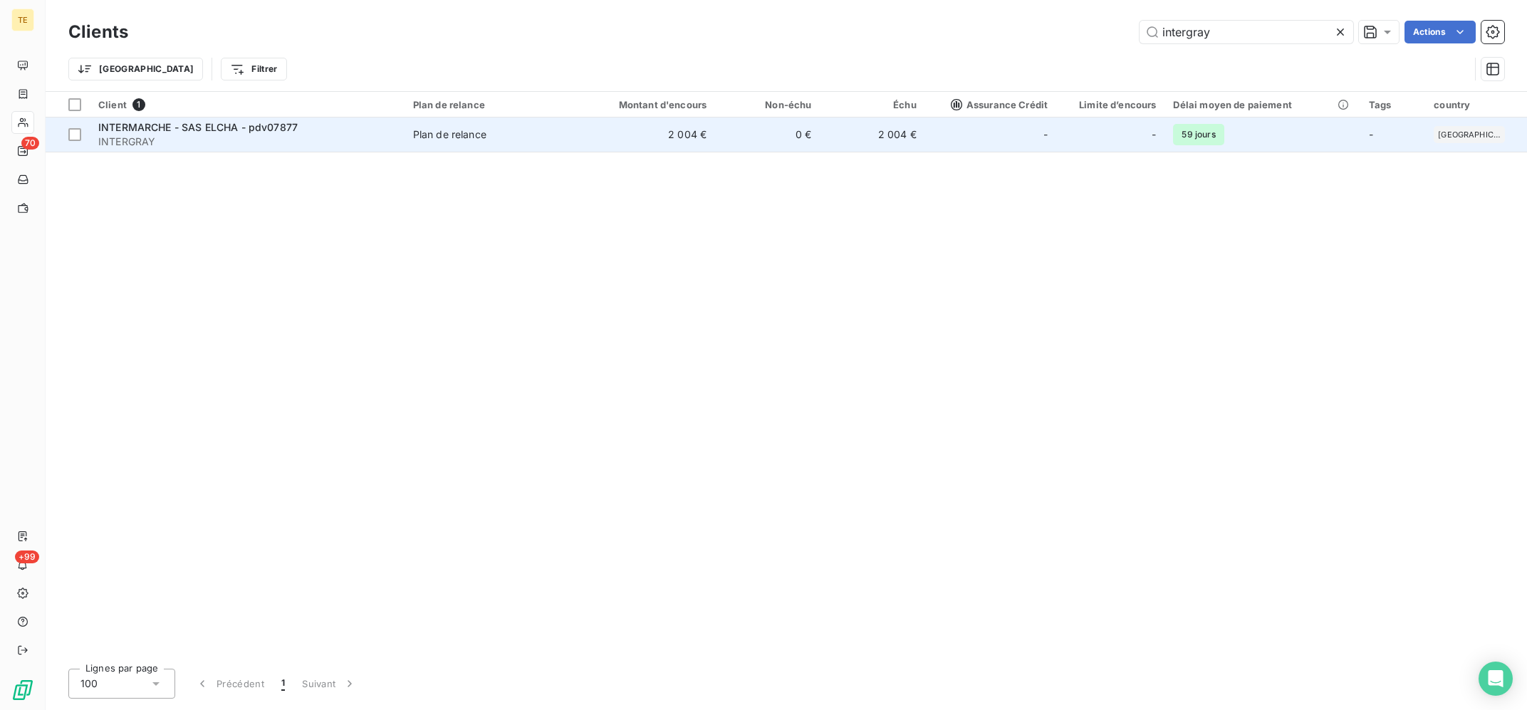
click at [948, 127] on td "-" at bounding box center [991, 134] width 132 height 34
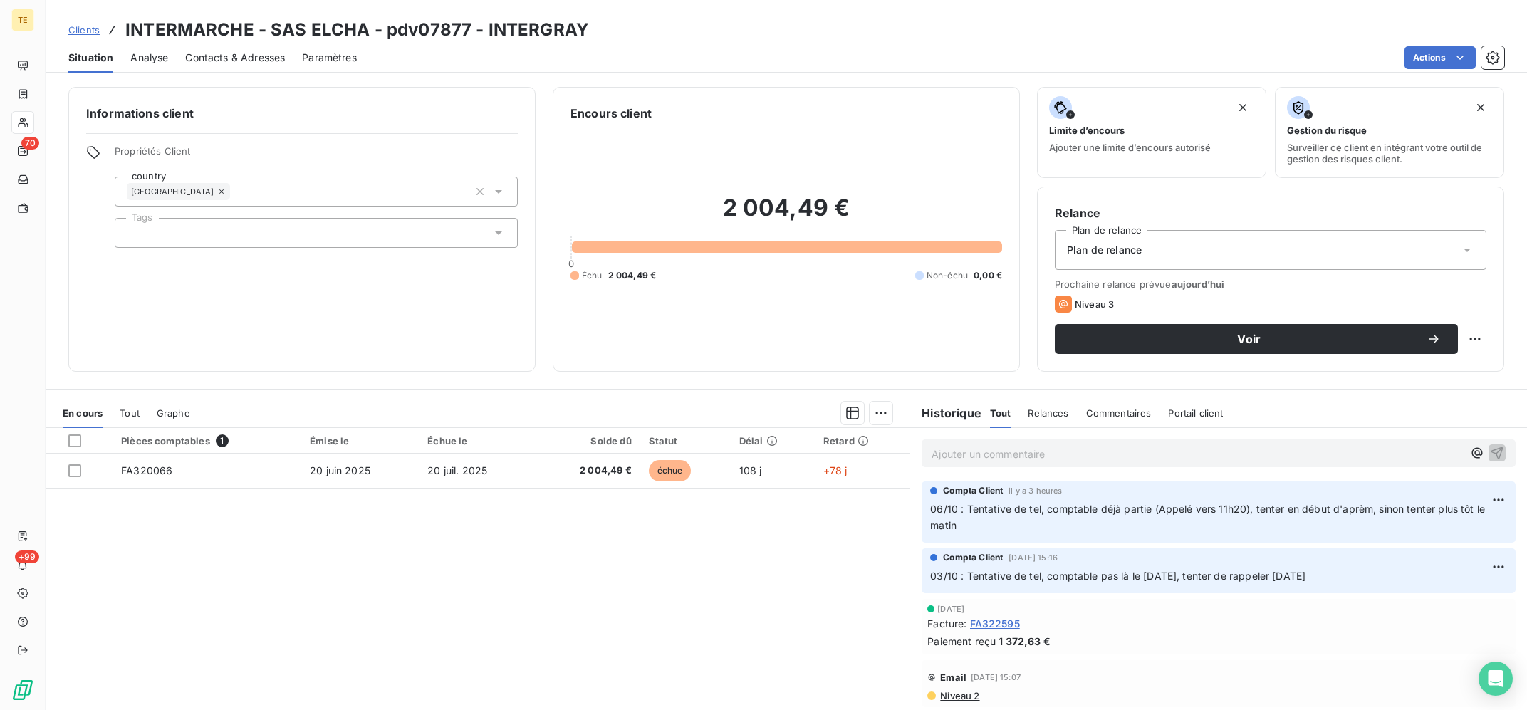
click at [991, 458] on p "Ajouter un commentaire ﻿" at bounding box center [1196, 454] width 531 height 18
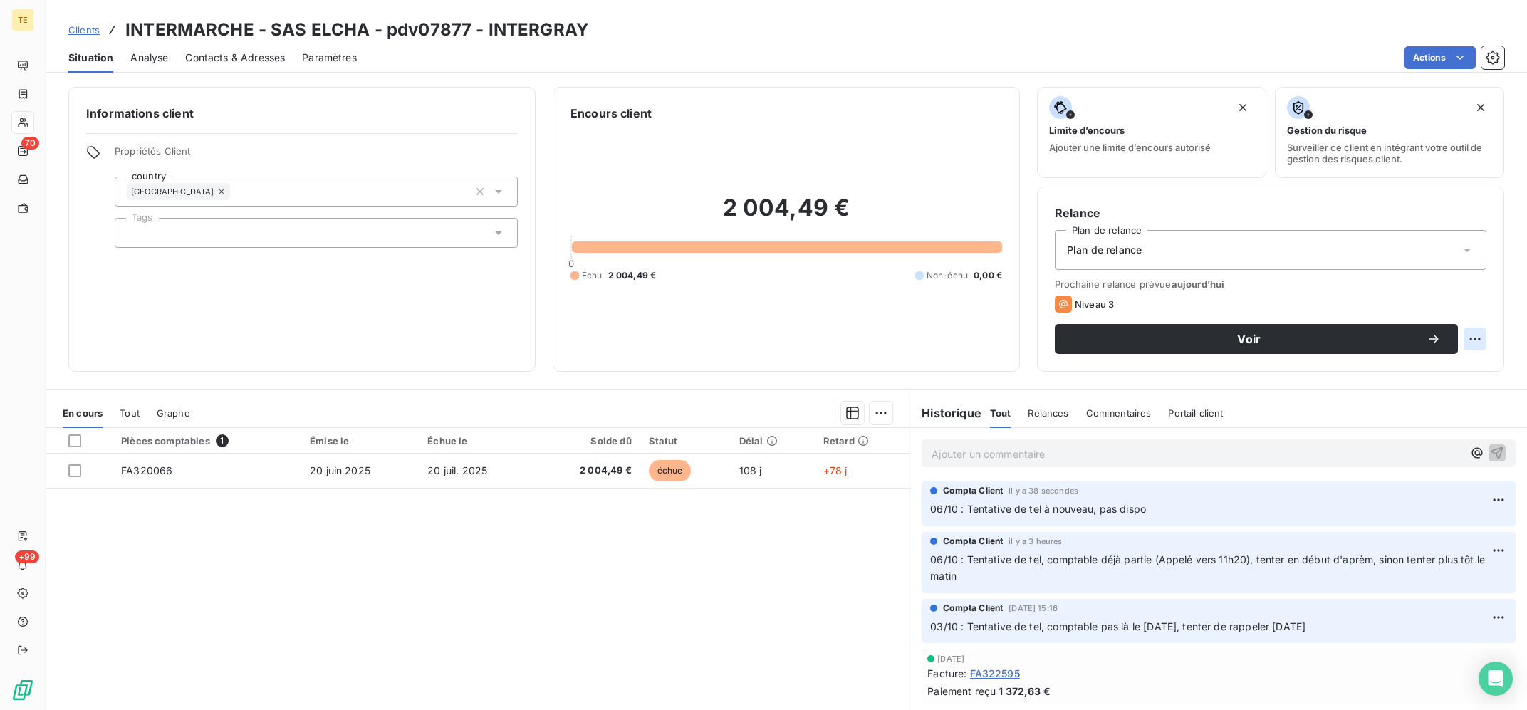
click at [1465, 349] on html "TE 70 +99 Clients INTERMARCHE - SAS ELCHA - pdv07877 - INTERGRAY Situation Anal…" at bounding box center [763, 355] width 1527 height 710
click at [1428, 365] on div "Replanifier cette action" at bounding box center [1416, 370] width 127 height 23
select select "9"
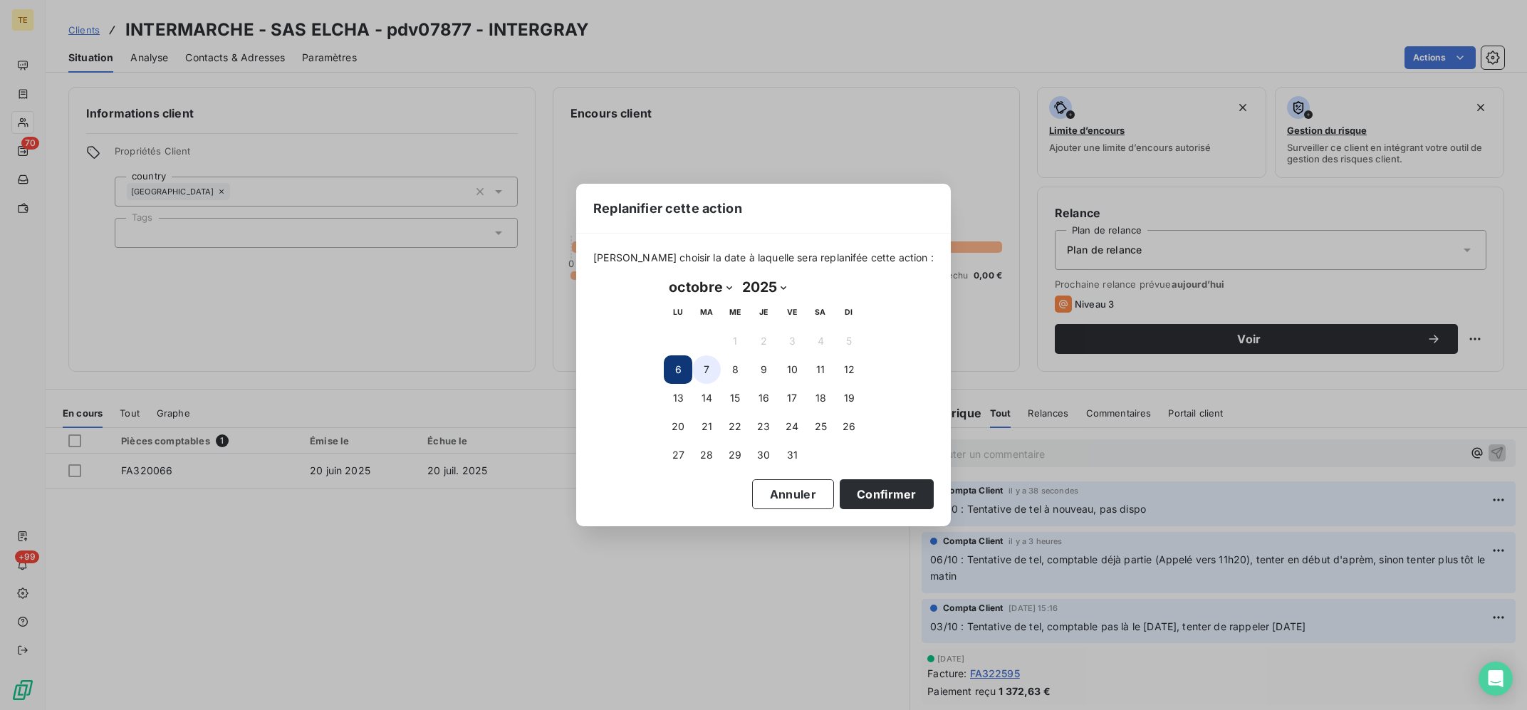
click at [711, 363] on button "7" at bounding box center [706, 369] width 28 height 28
click at [879, 498] on button "Confirmer" at bounding box center [887, 494] width 94 height 30
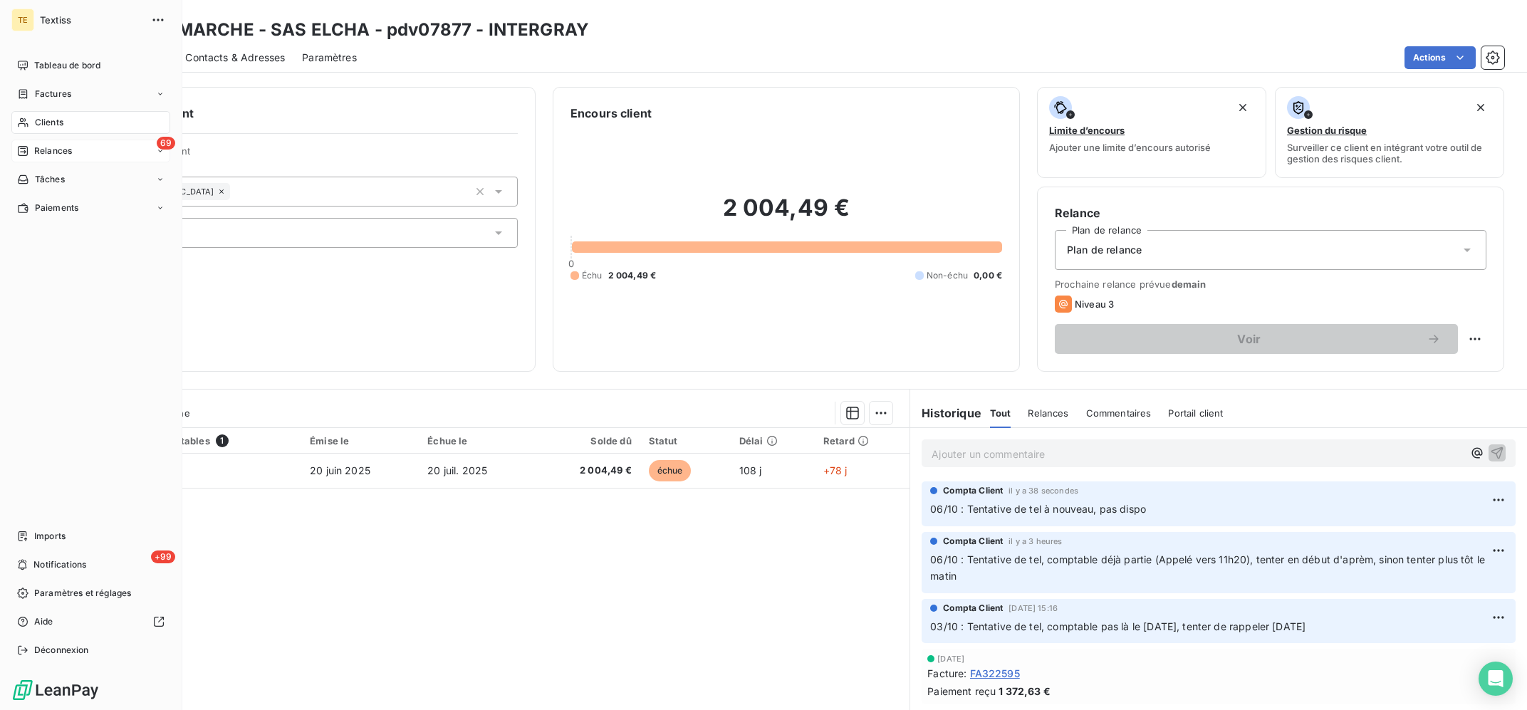
click at [34, 150] on div "Relances" at bounding box center [44, 151] width 55 height 13
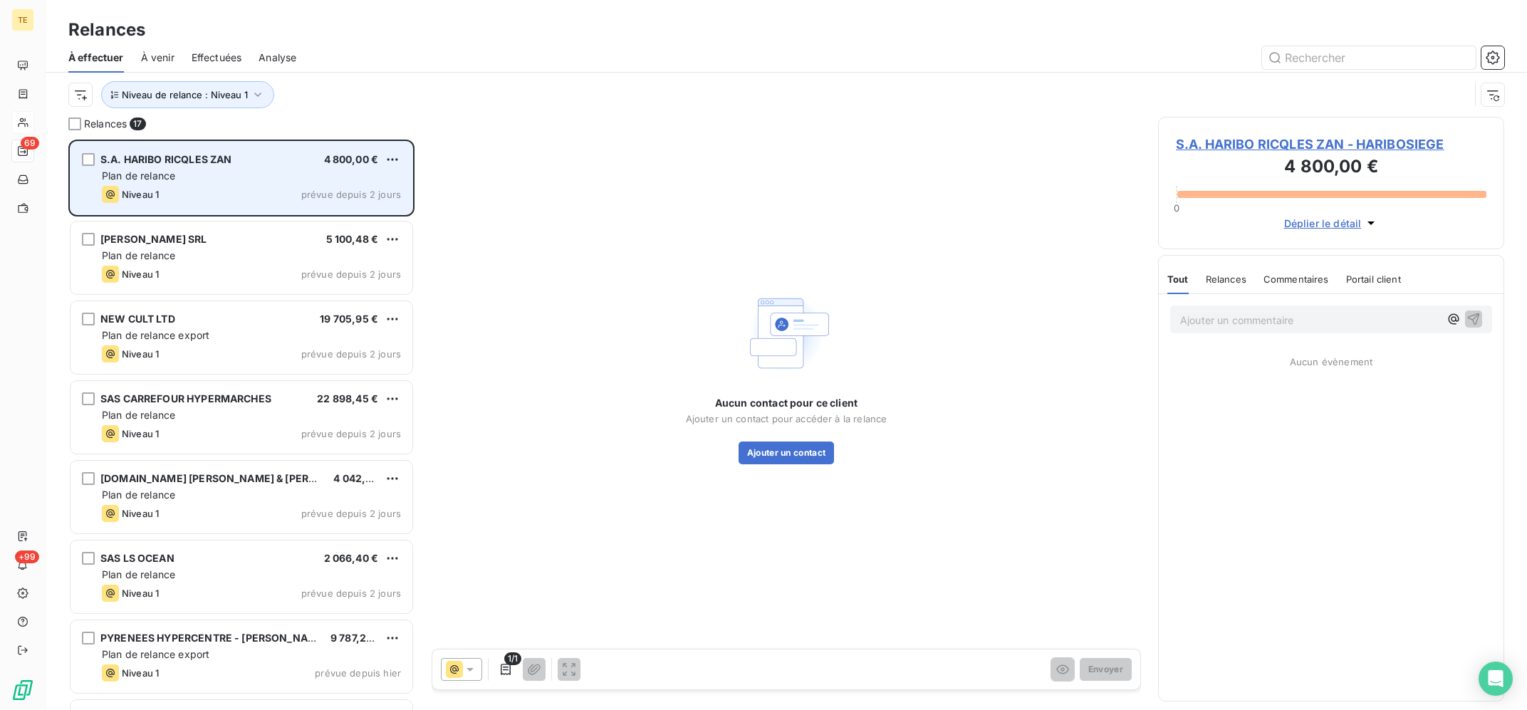
scroll to position [570, 345]
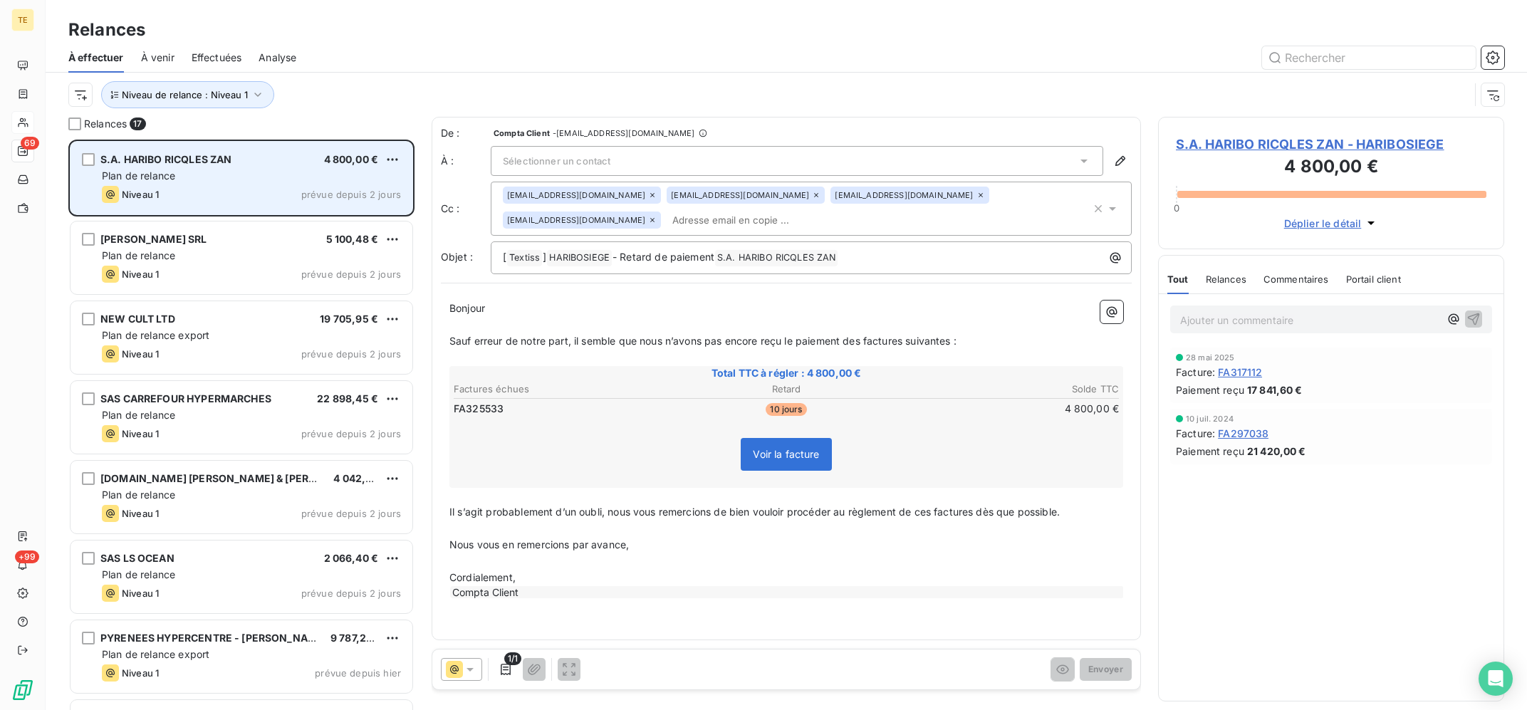
click at [209, 163] on span "S.A. HARIBO RICQLES ZAN" at bounding box center [165, 159] width 131 height 12
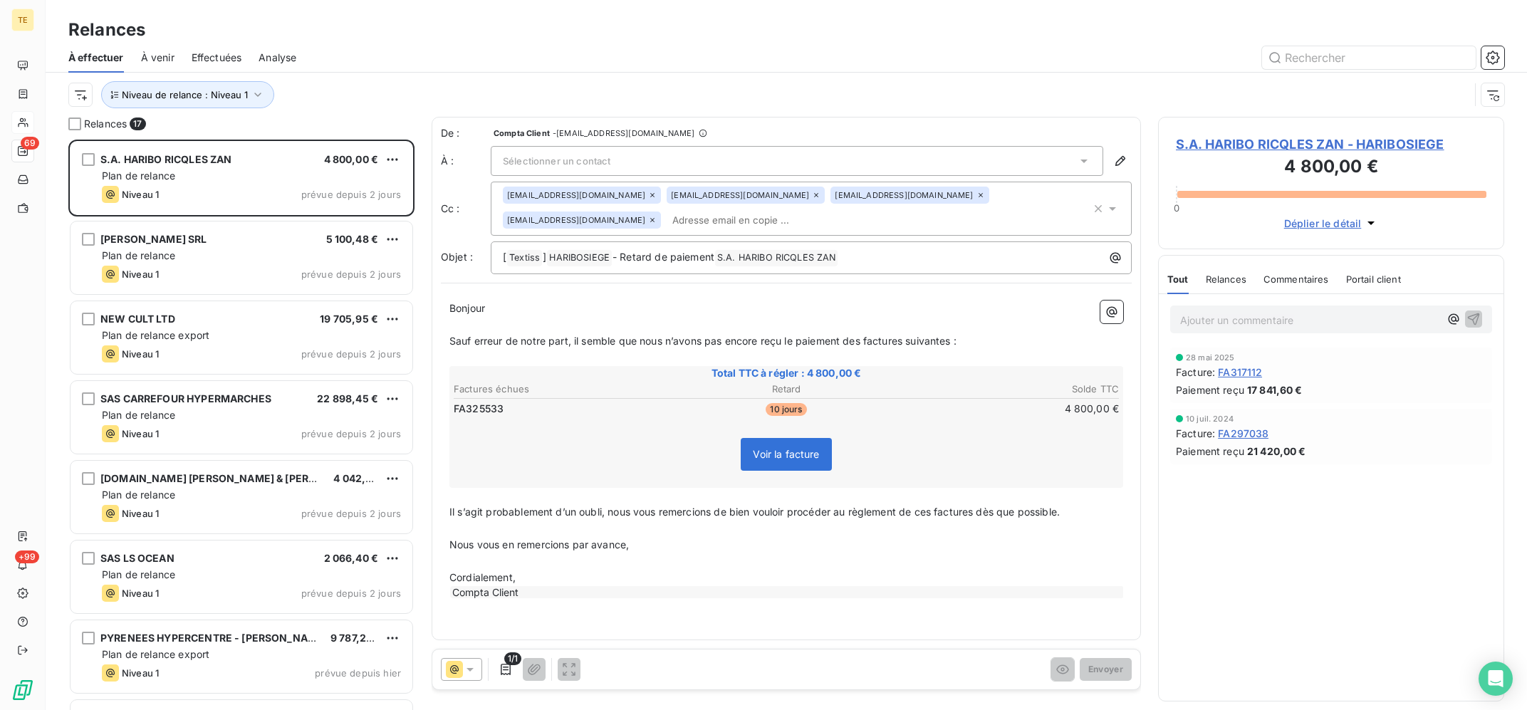
click at [681, 164] on div "Sélectionner un contact" at bounding box center [797, 161] width 612 height 30
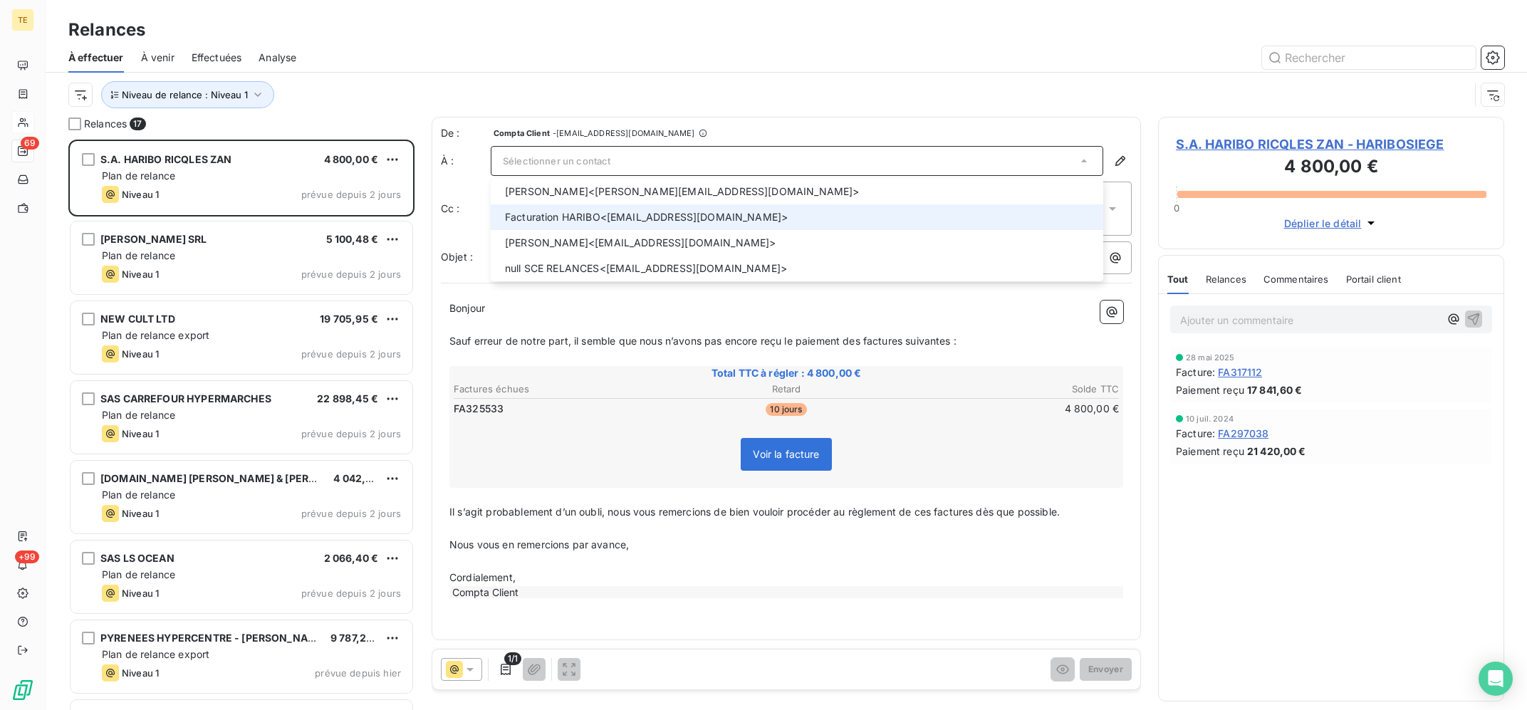
click at [735, 211] on span "Facturation HARIBO <[EMAIL_ADDRESS][DOMAIN_NAME]>" at bounding box center [800, 217] width 590 height 14
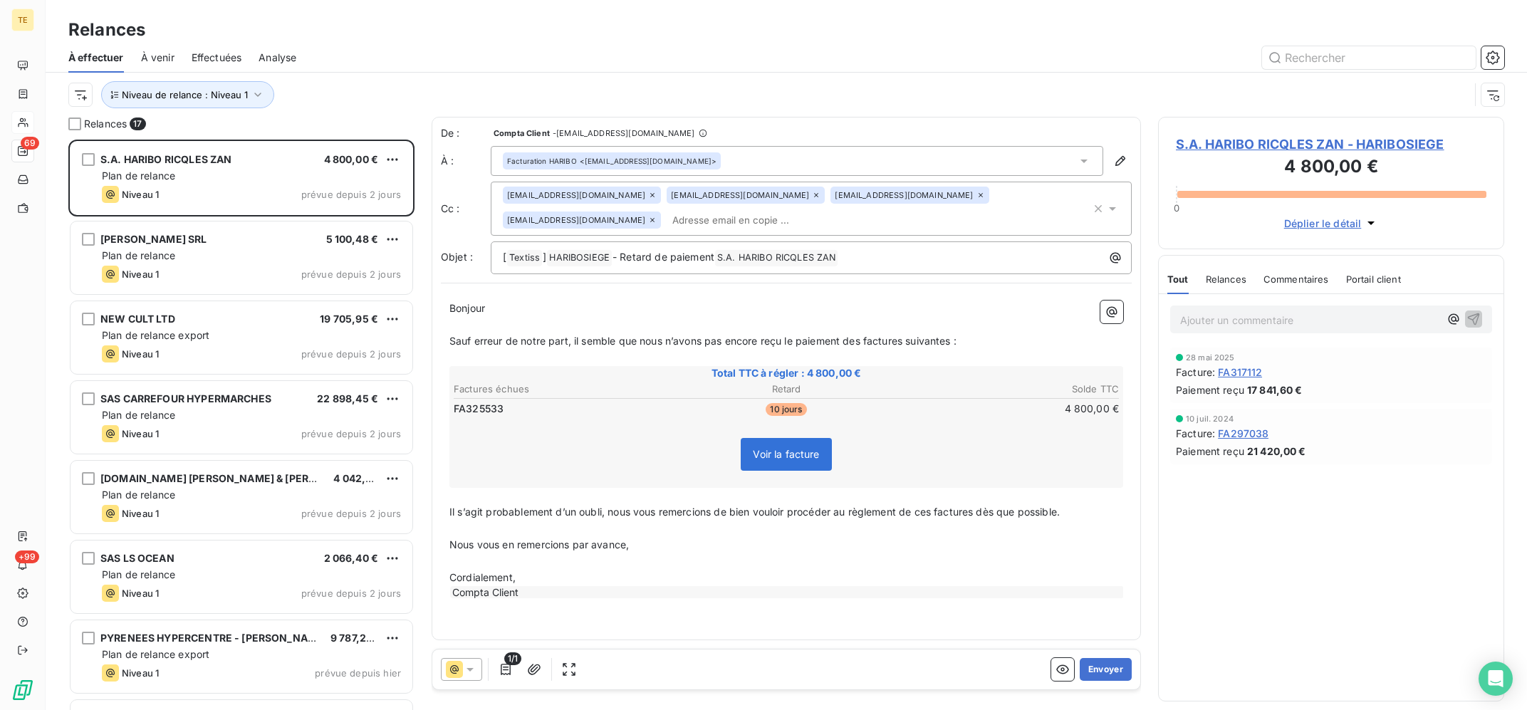
click at [798, 145] on div "De : Compta Client - [EMAIL_ADDRESS][DOMAIN_NAME] À : Facturation HARIBO <[EMAI…" at bounding box center [786, 200] width 691 height 148
click at [804, 161] on div "Facturation HARIBO <[EMAIL_ADDRESS][DOMAIN_NAME]>" at bounding box center [797, 161] width 612 height 30
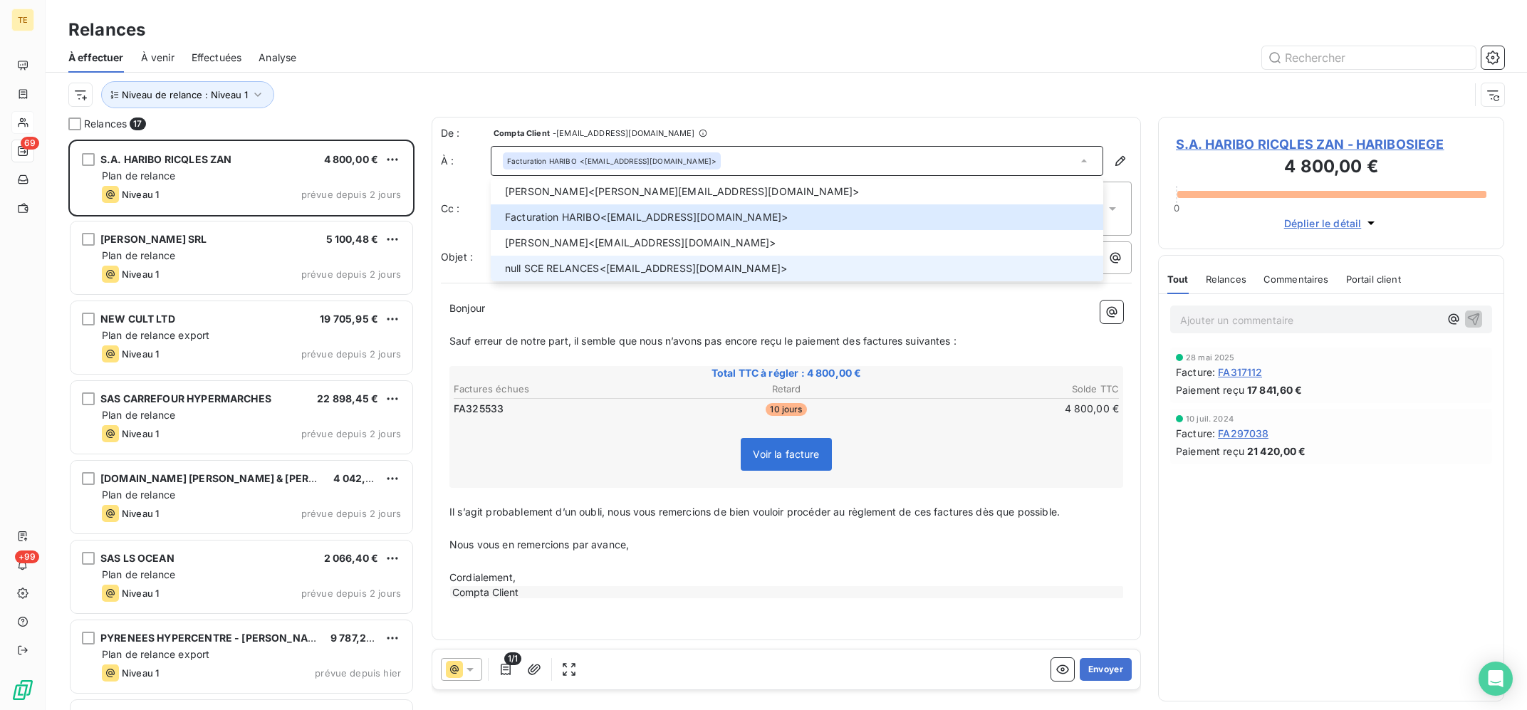
click at [709, 268] on span "null SCE RELANCES <[EMAIL_ADDRESS][DOMAIN_NAME]>" at bounding box center [800, 268] width 590 height 14
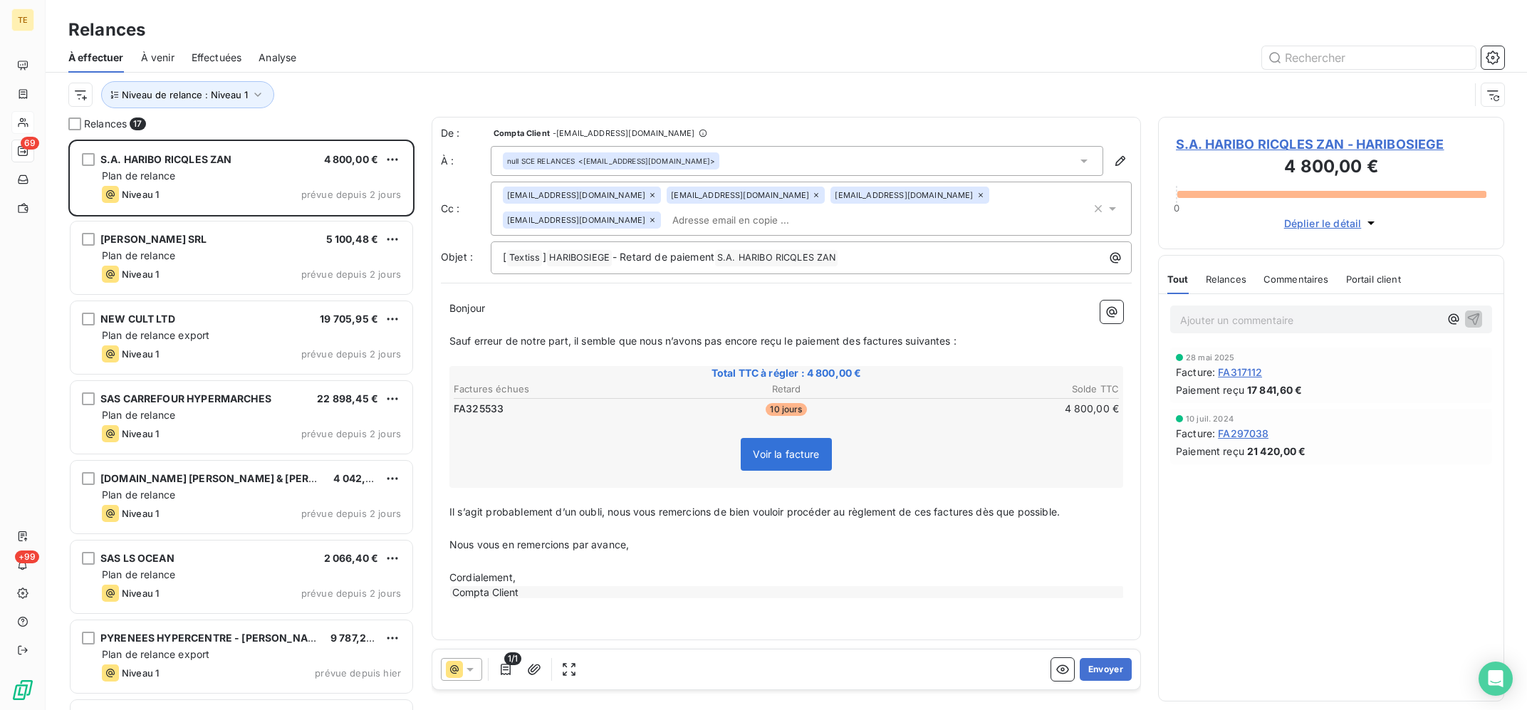
click at [814, 194] on icon at bounding box center [816, 195] width 4 height 4
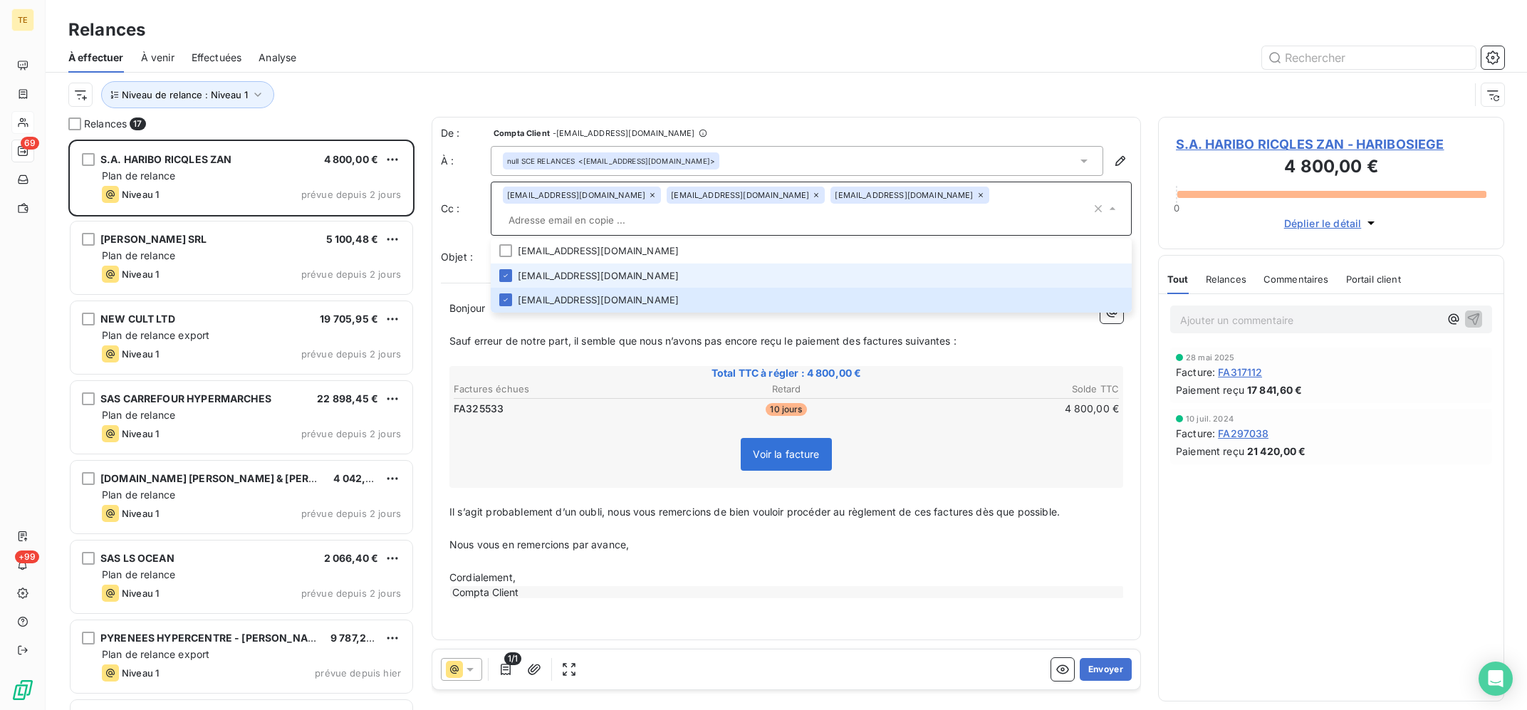
click at [812, 195] on icon at bounding box center [816, 195] width 9 height 9
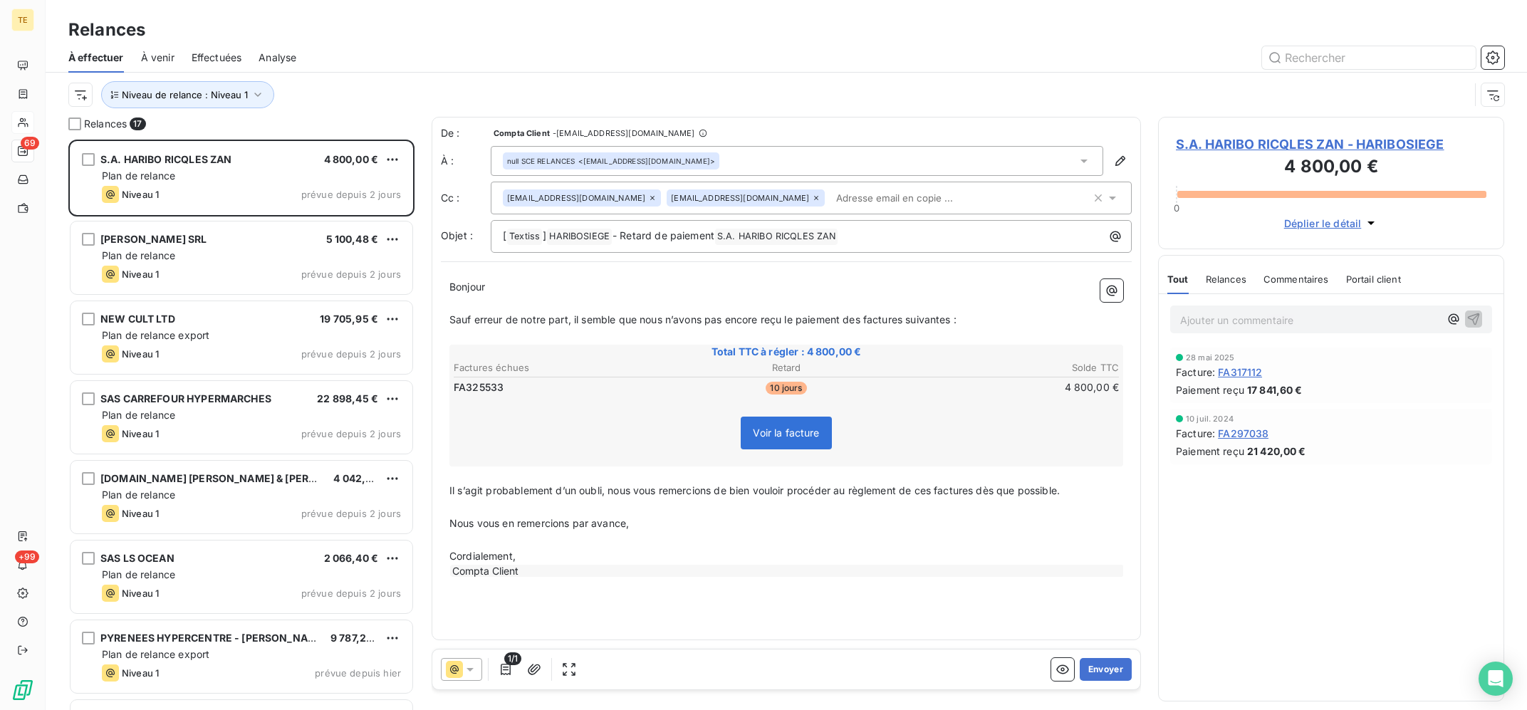
click at [812, 197] on icon at bounding box center [816, 198] width 9 height 9
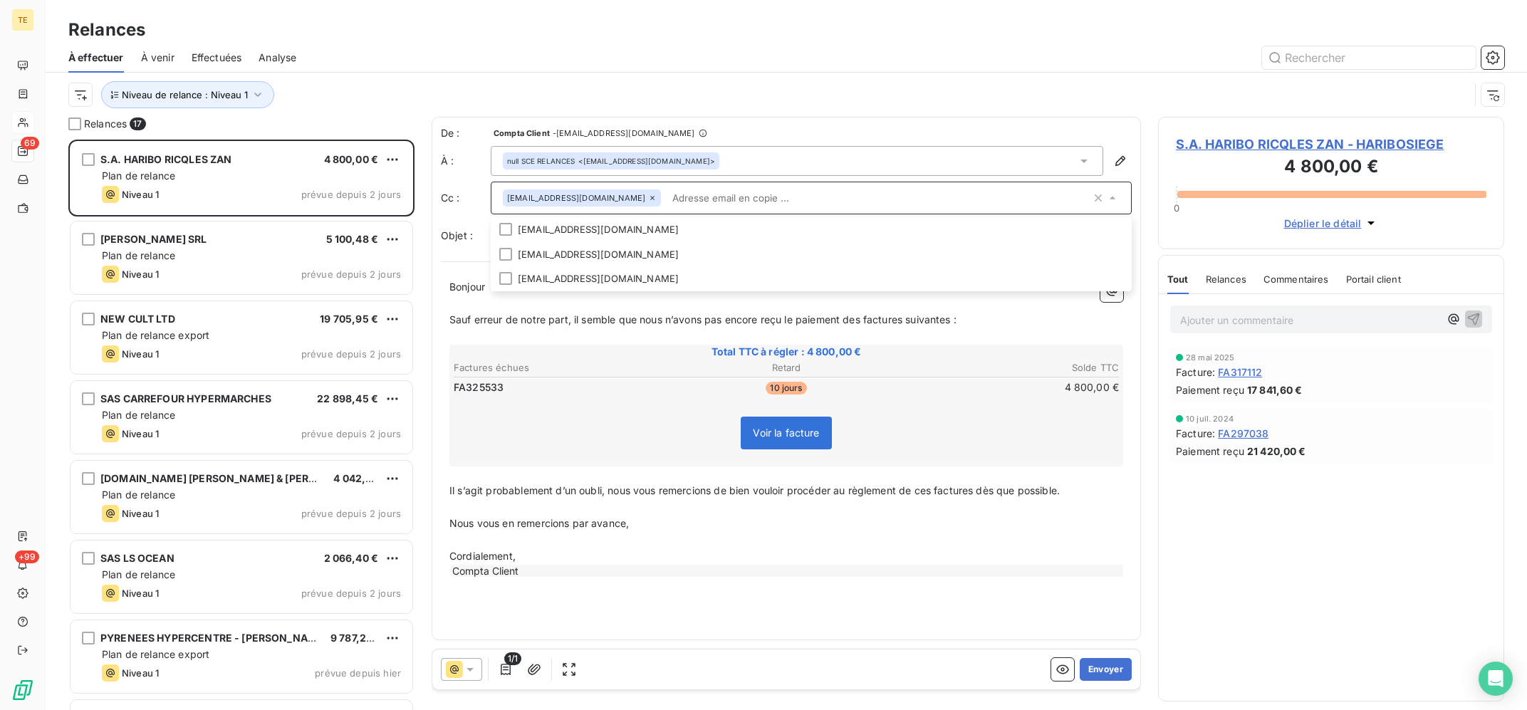
click at [570, 498] on p "Il s’agit probablement d’un oubli, nous vous remercions de bien vouloir procéde…" at bounding box center [786, 491] width 674 height 16
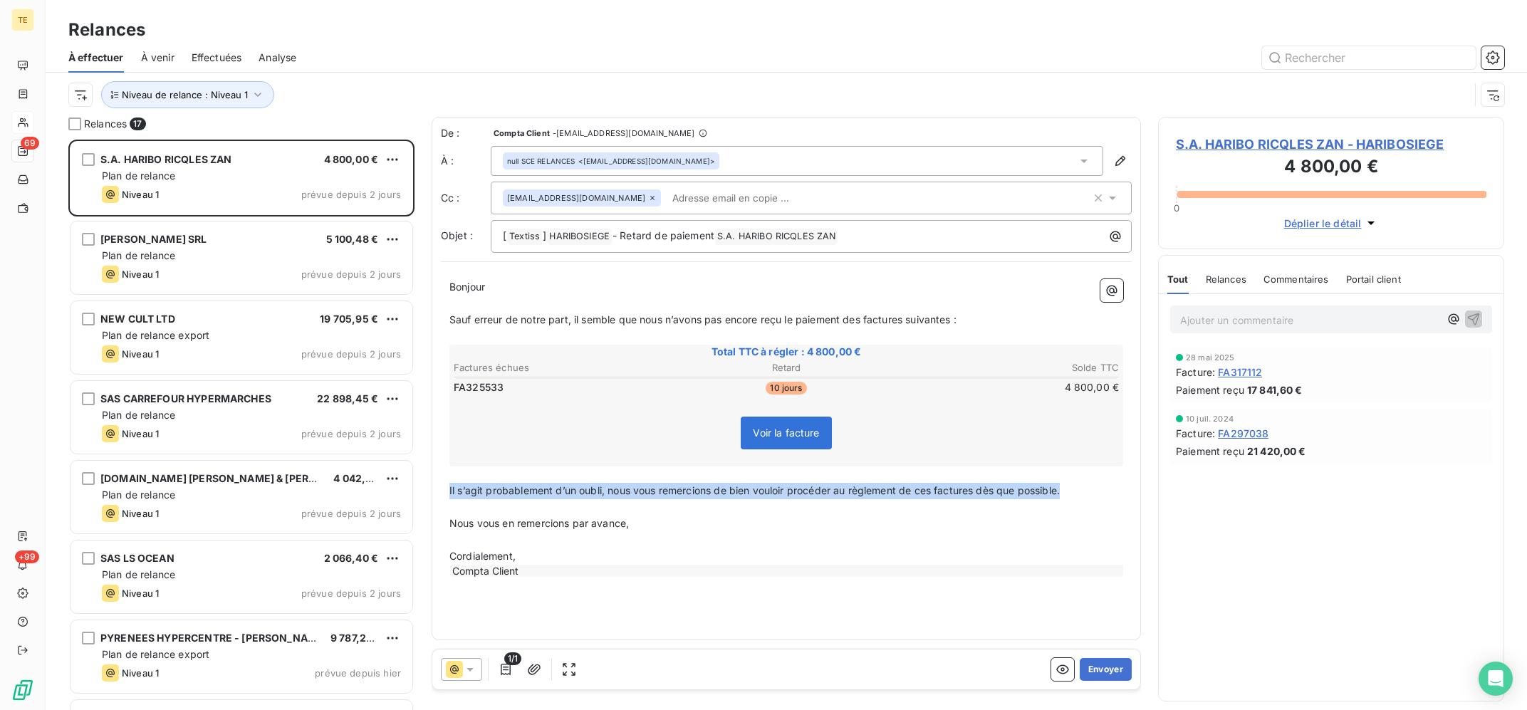
drag, startPoint x: 1102, startPoint y: 490, endPoint x: 422, endPoint y: 495, distance: 680.1
click at [432, 495] on div "De : Compta Client - [EMAIL_ADDRESS][DOMAIN_NAME] À : null SCE RELANCES <[EMAIL…" at bounding box center [786, 408] width 709 height 582
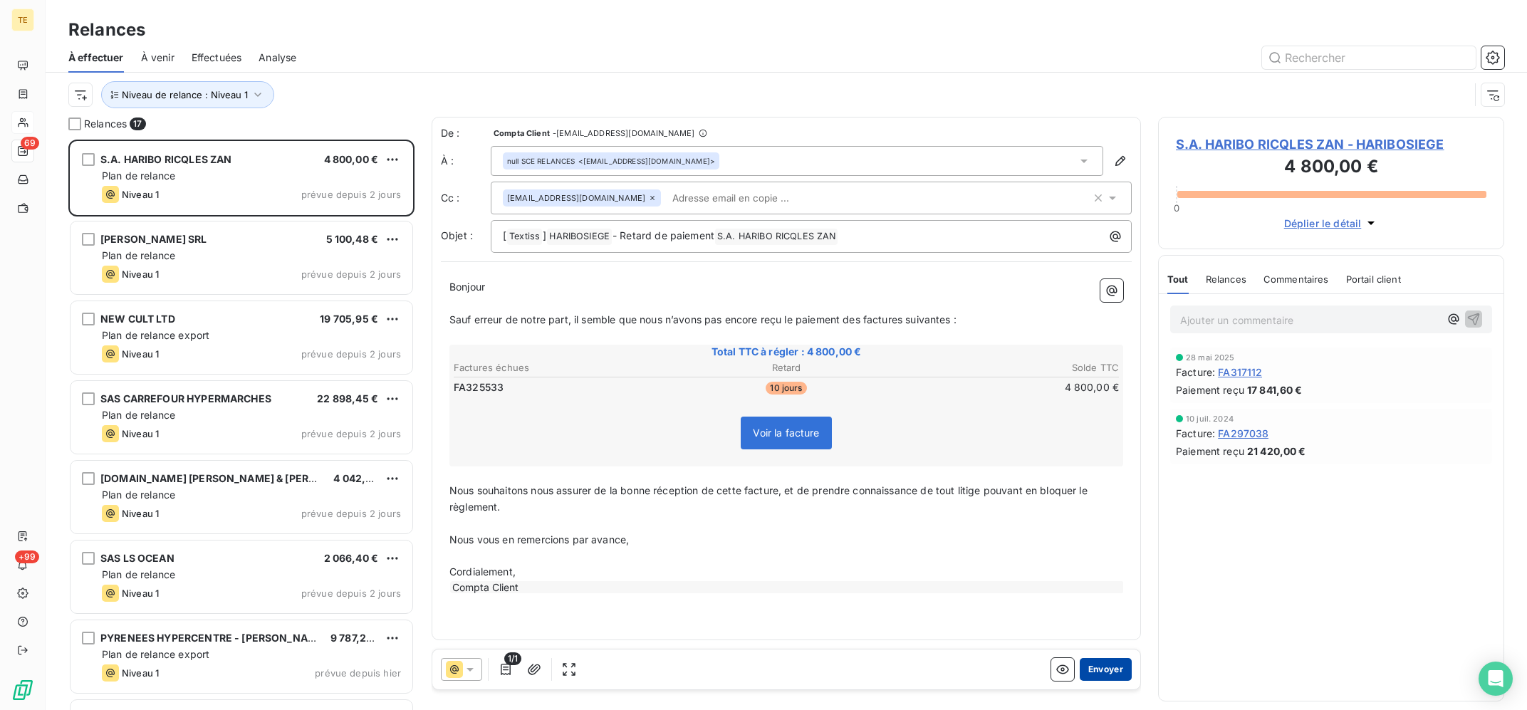
click at [1109, 669] on button "Envoyer" at bounding box center [1106, 669] width 52 height 23
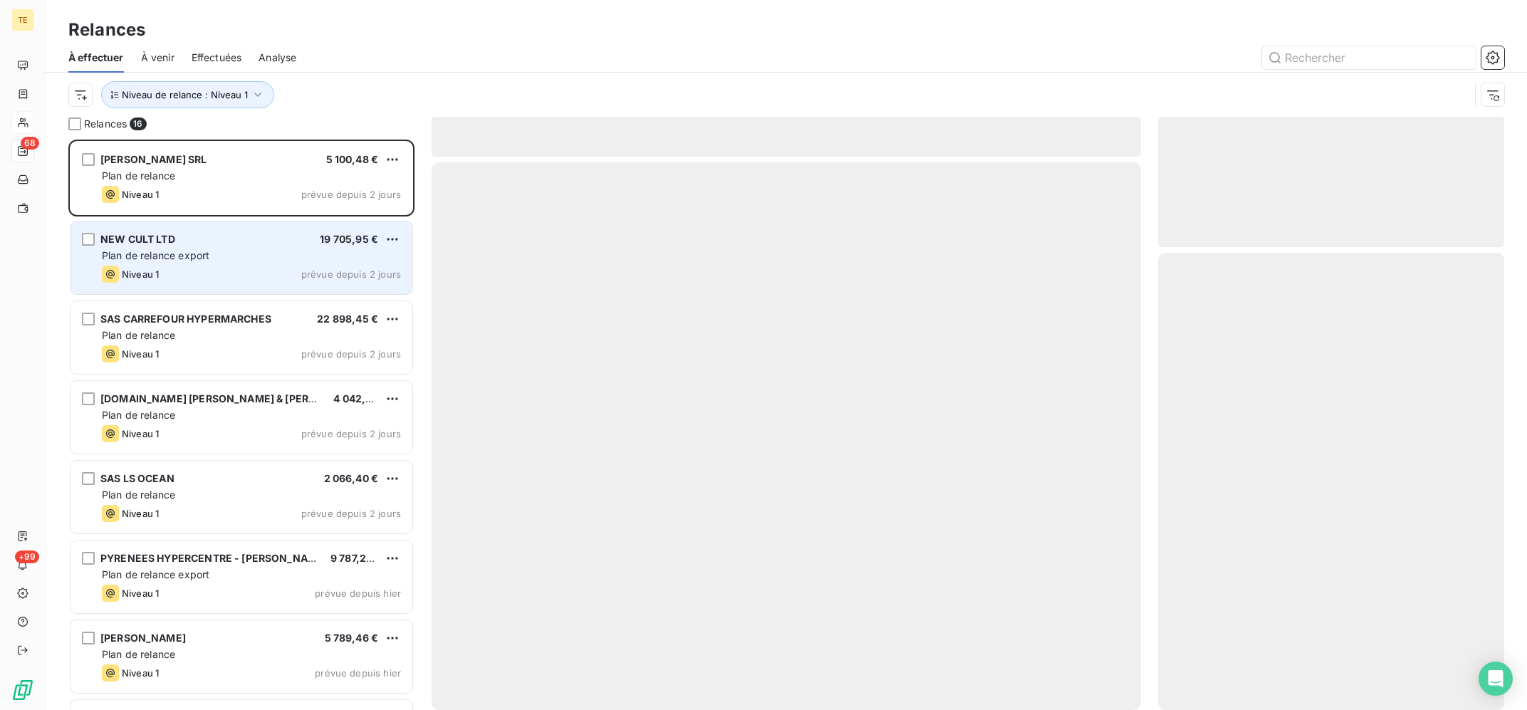
click at [218, 254] on div "Plan de relance export" at bounding box center [251, 256] width 299 height 14
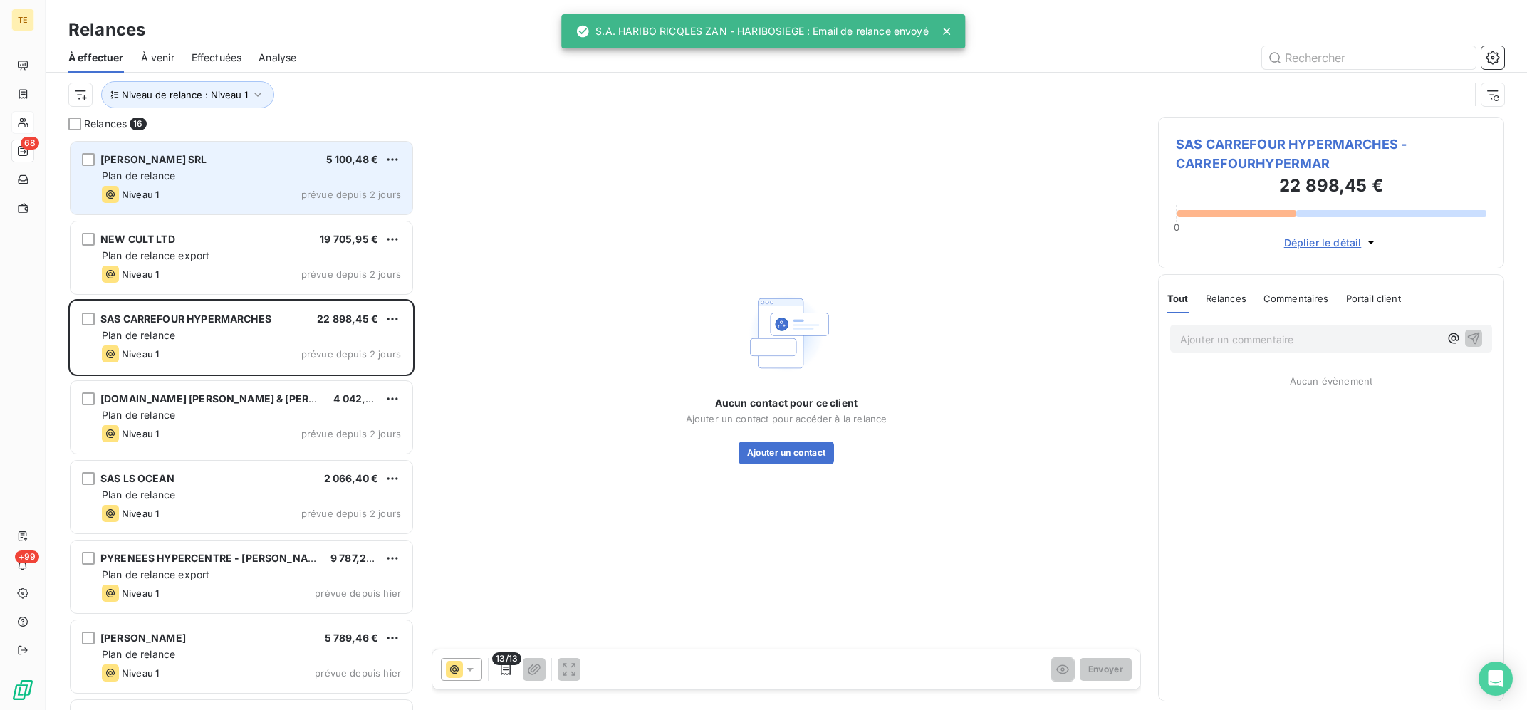
click at [254, 195] on div "Niveau 1 prévue depuis 2 jours" at bounding box center [251, 194] width 299 height 17
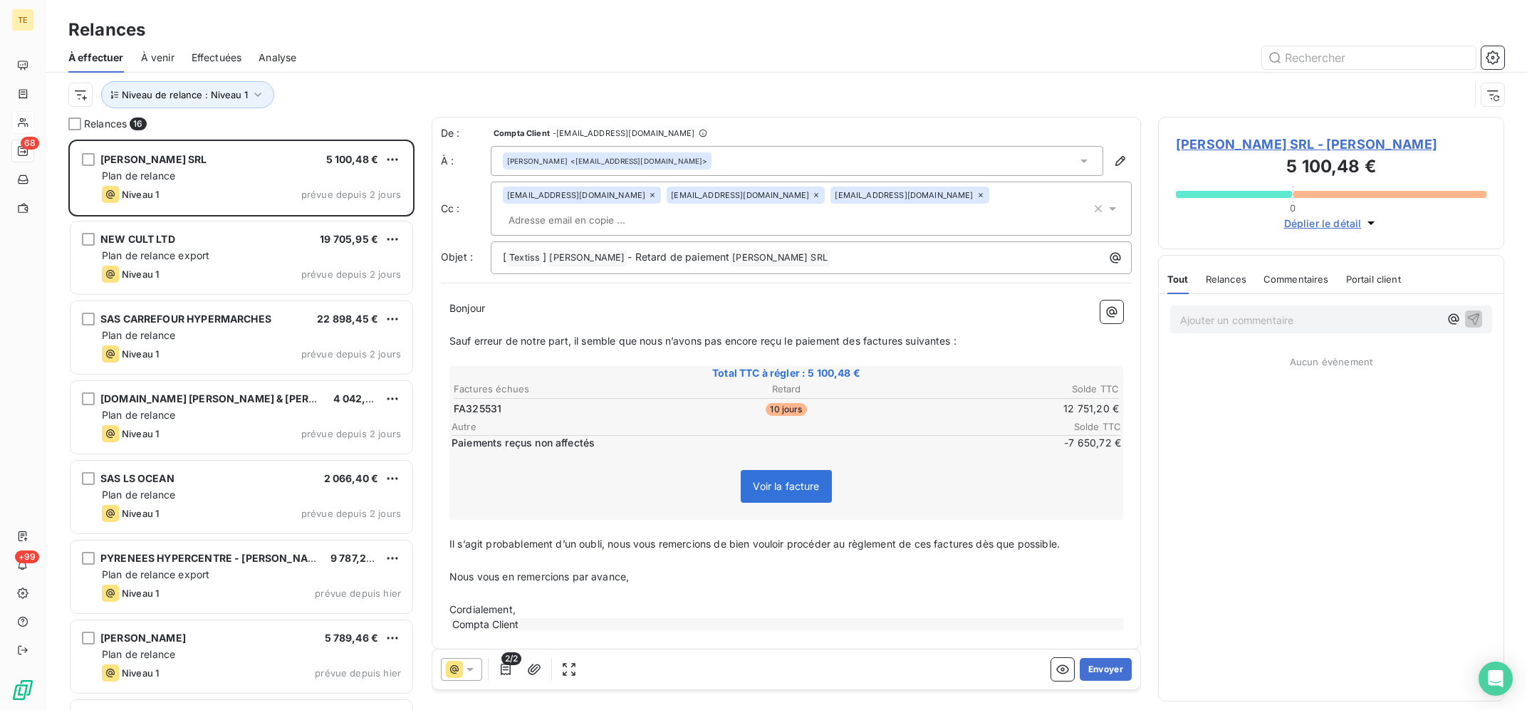
click at [812, 192] on icon at bounding box center [816, 195] width 9 height 9
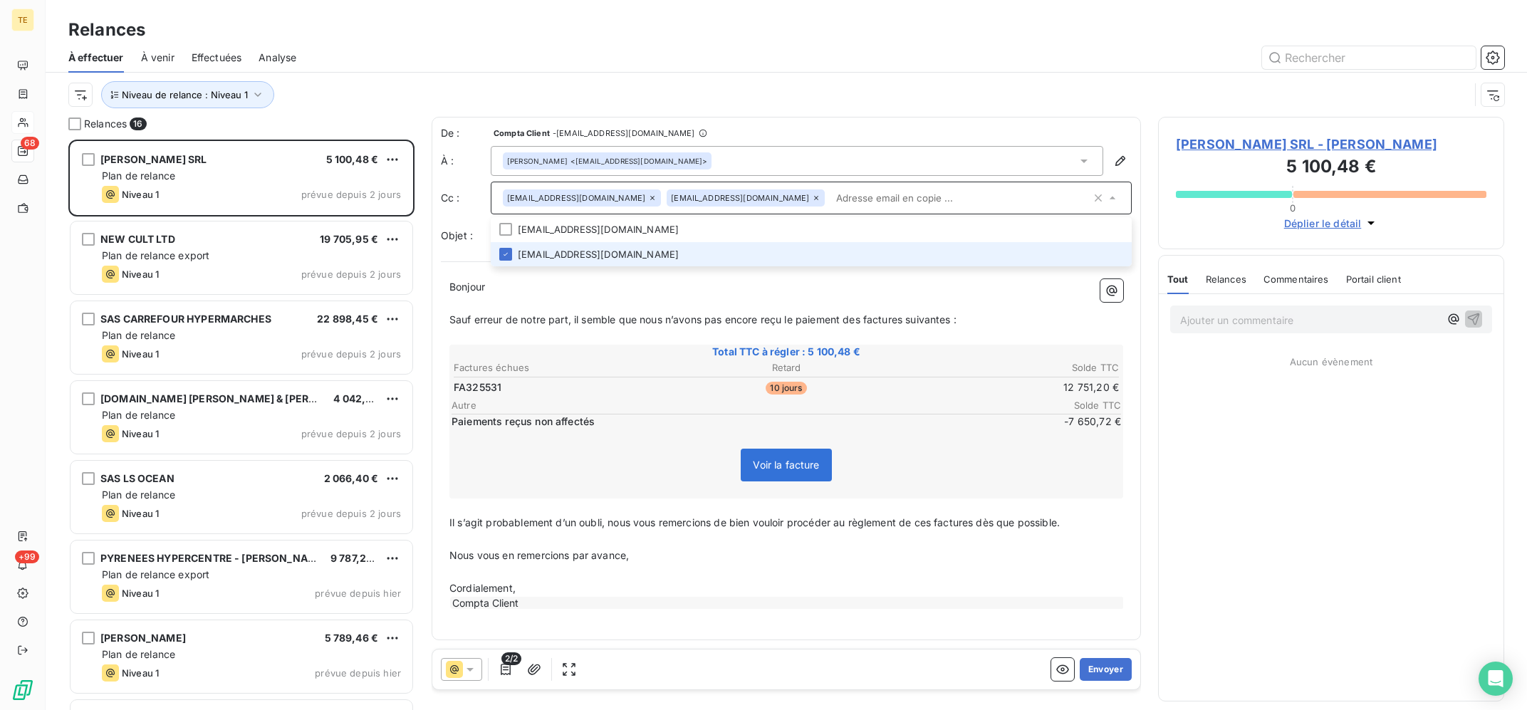
click at [812, 195] on icon at bounding box center [816, 198] width 9 height 9
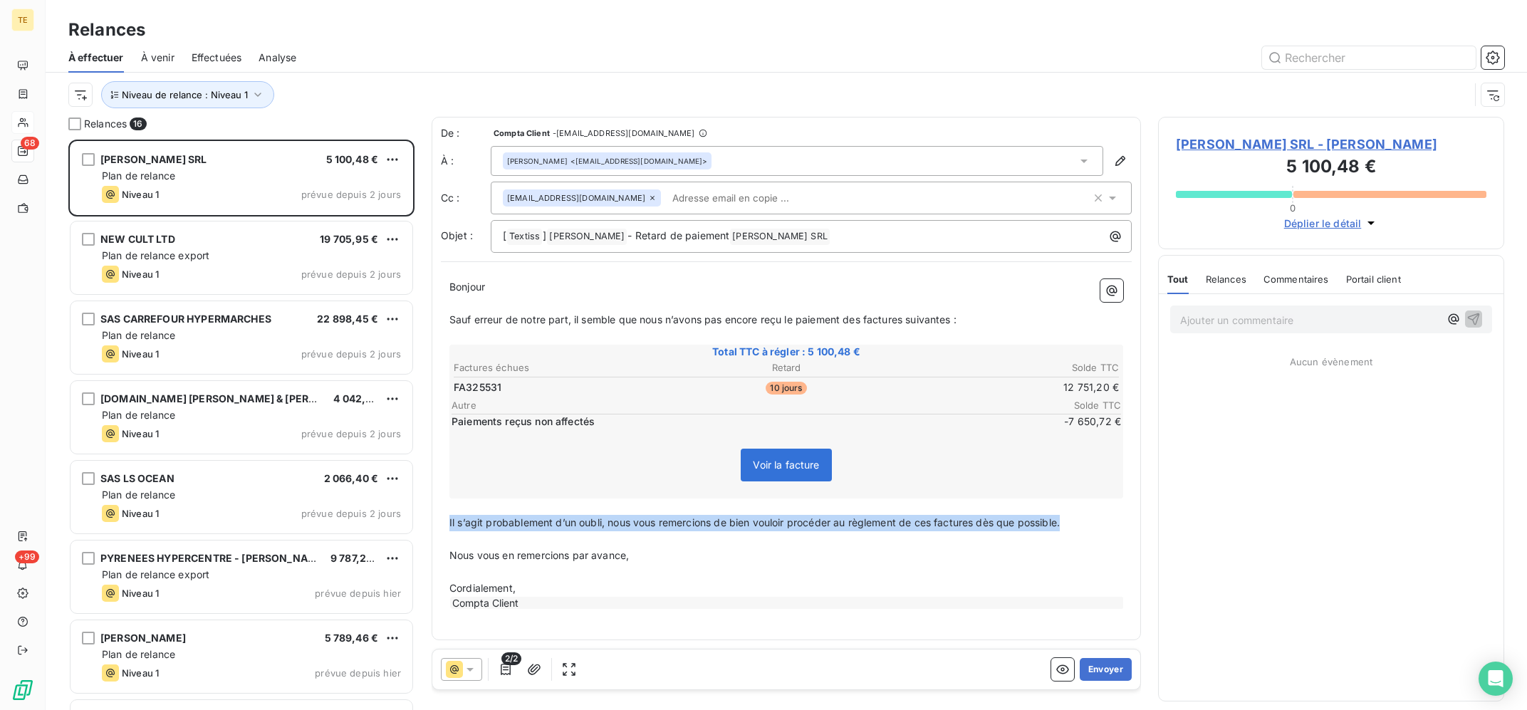
drag, startPoint x: 1049, startPoint y: 523, endPoint x: 442, endPoint y: 522, distance: 606.7
click at [442, 522] on div "Bonjour ﻿ Sauf erreur de notre part, il semble que nous n’avons pas encore reçu…" at bounding box center [786, 445] width 691 height 348
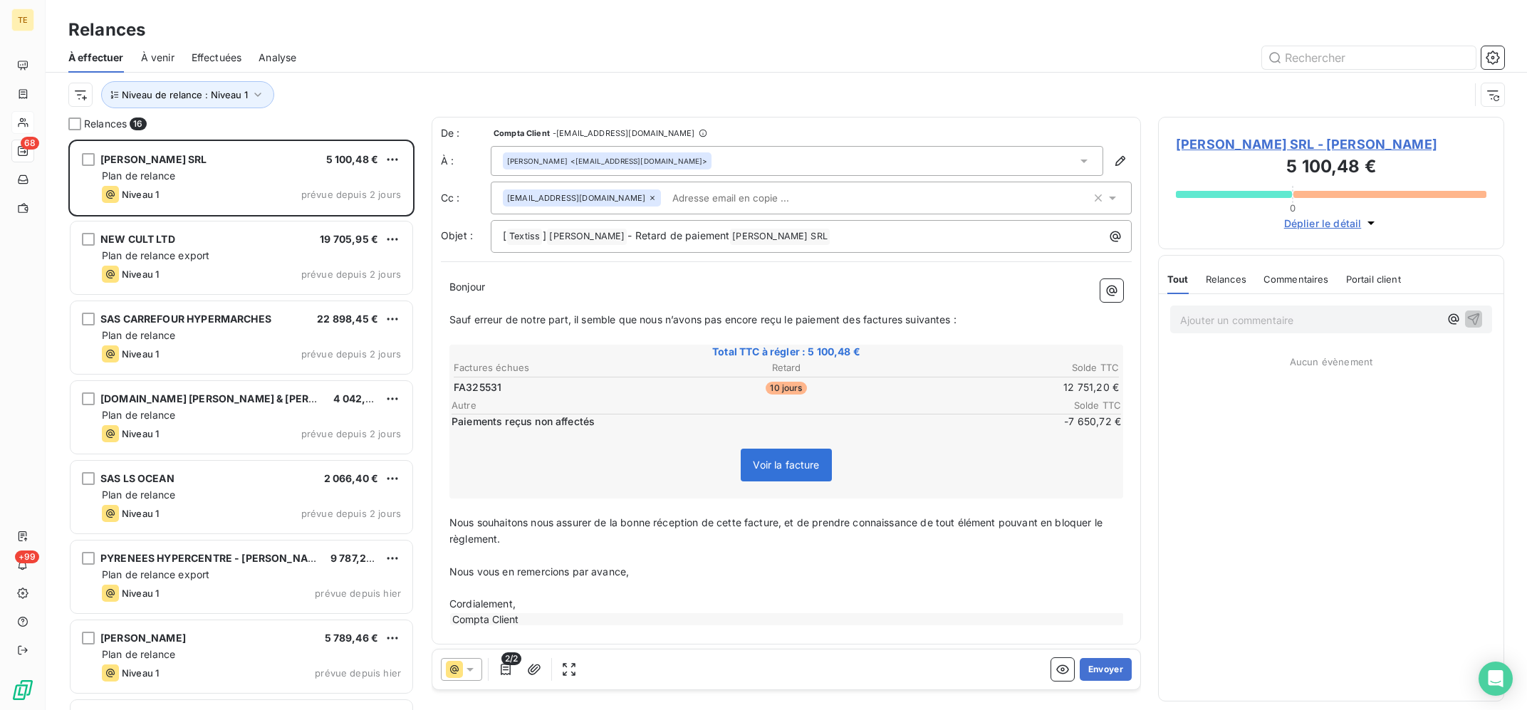
click at [845, 321] on span "Sauf erreur de notre part, il semble que nous n’avons pas encore reçu le paieme…" at bounding box center [702, 319] width 507 height 12
click at [1102, 666] on button "Envoyer" at bounding box center [1106, 669] width 52 height 23
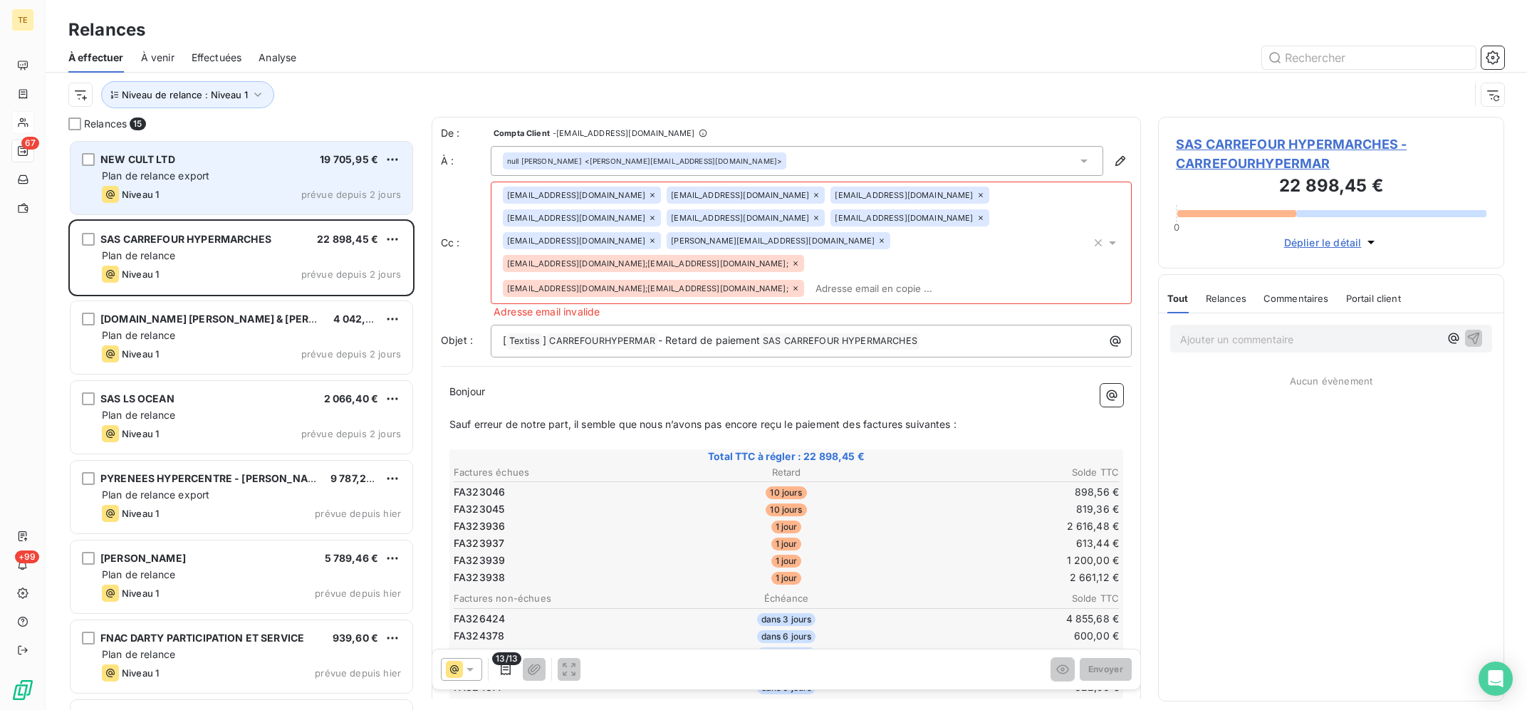
click at [182, 155] on div "NEW CULT LTD 19 705,95 €" at bounding box center [251, 159] width 299 height 13
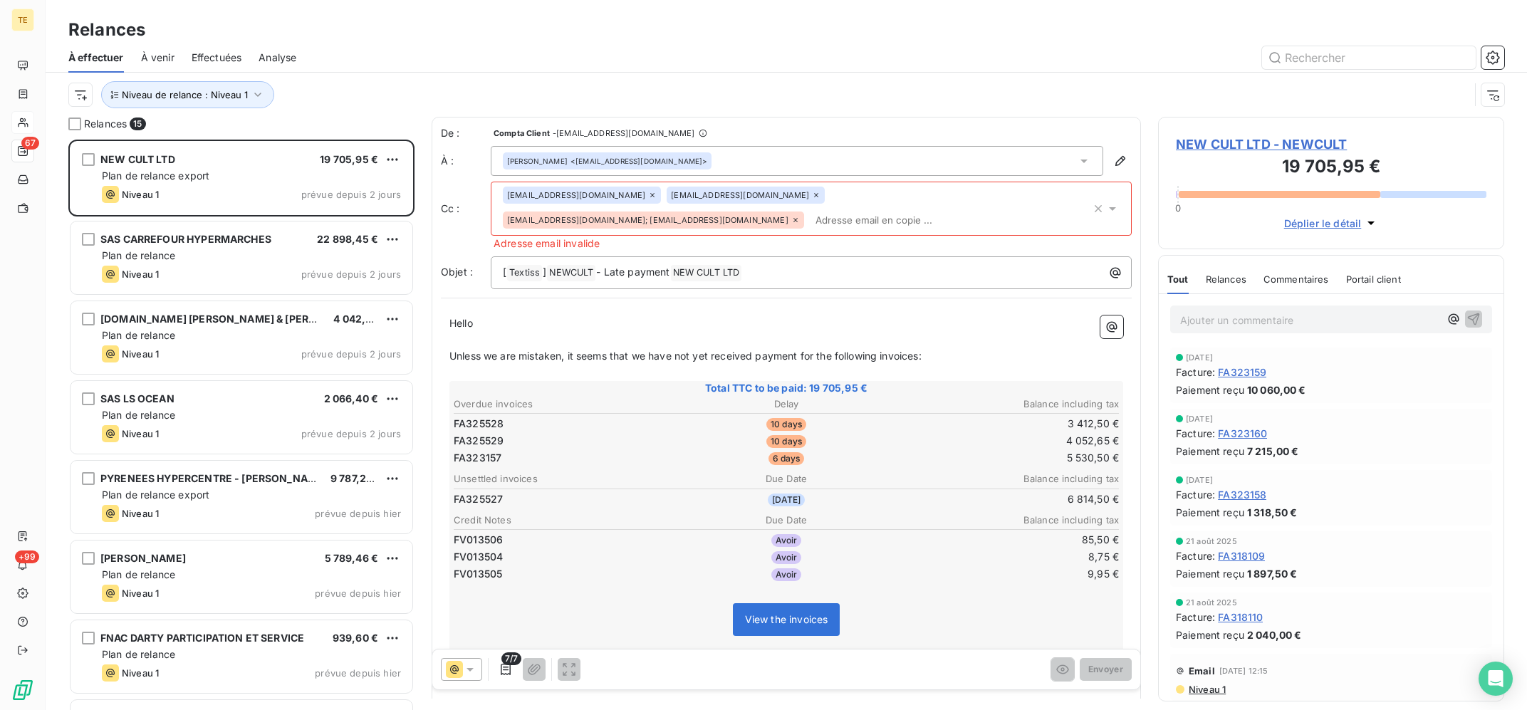
click at [800, 216] on icon at bounding box center [795, 220] width 9 height 9
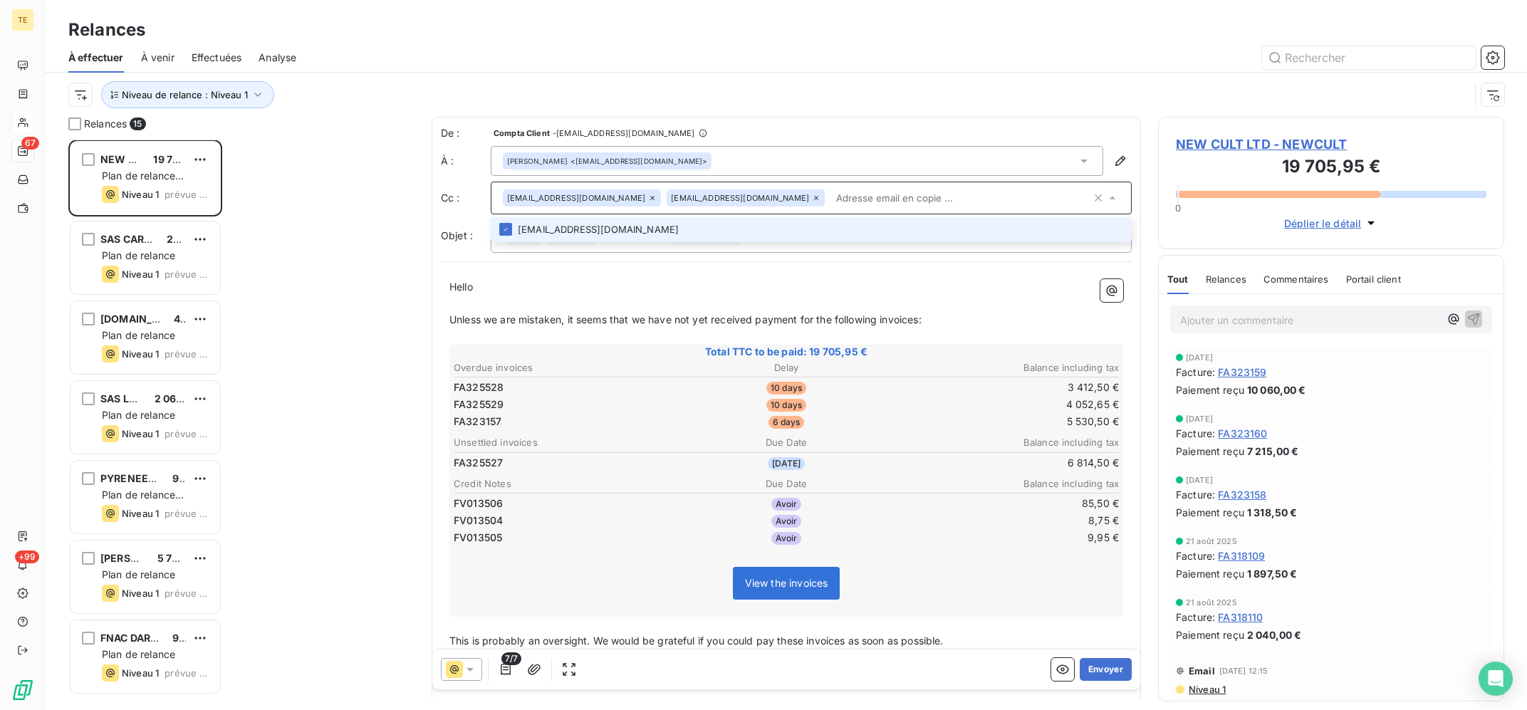
scroll to position [1, 1]
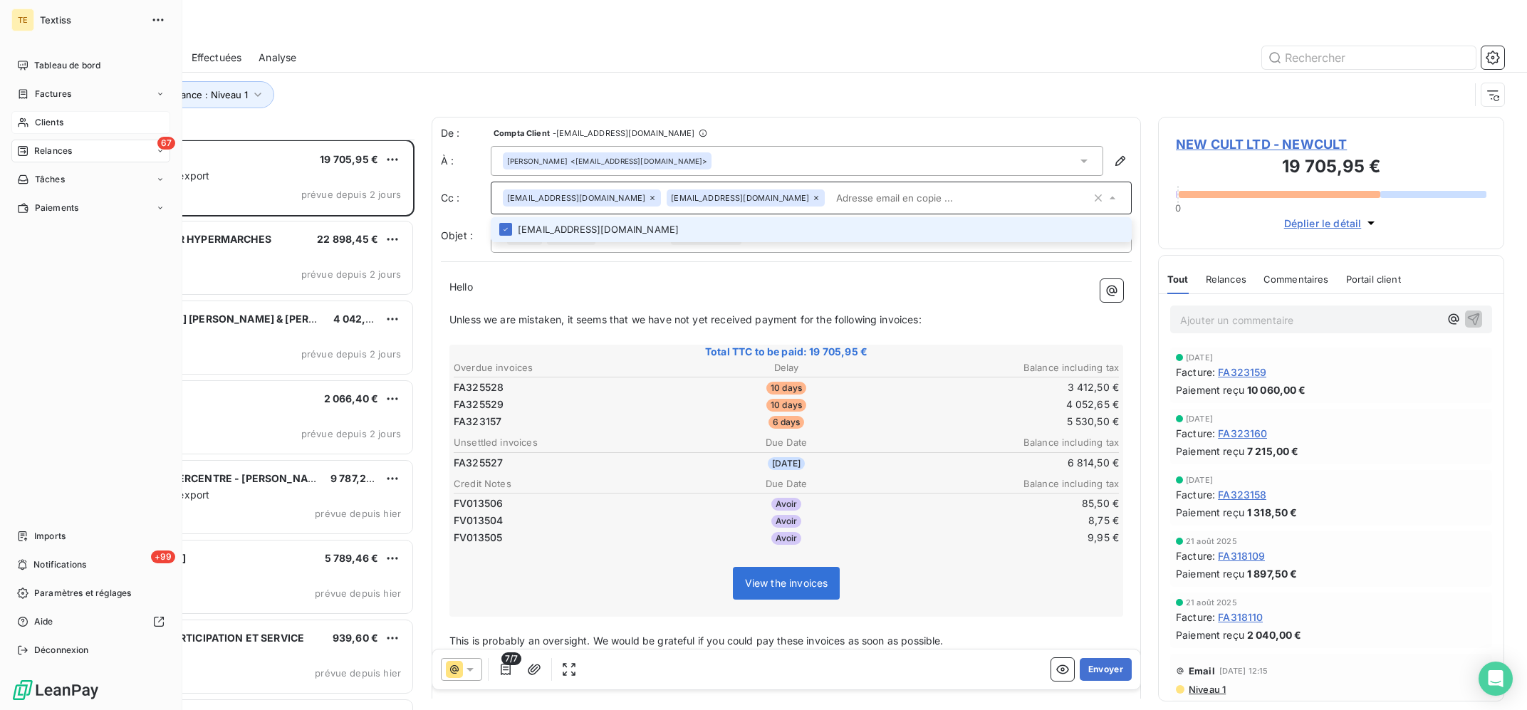
click at [50, 120] on span "Clients" at bounding box center [49, 122] width 28 height 13
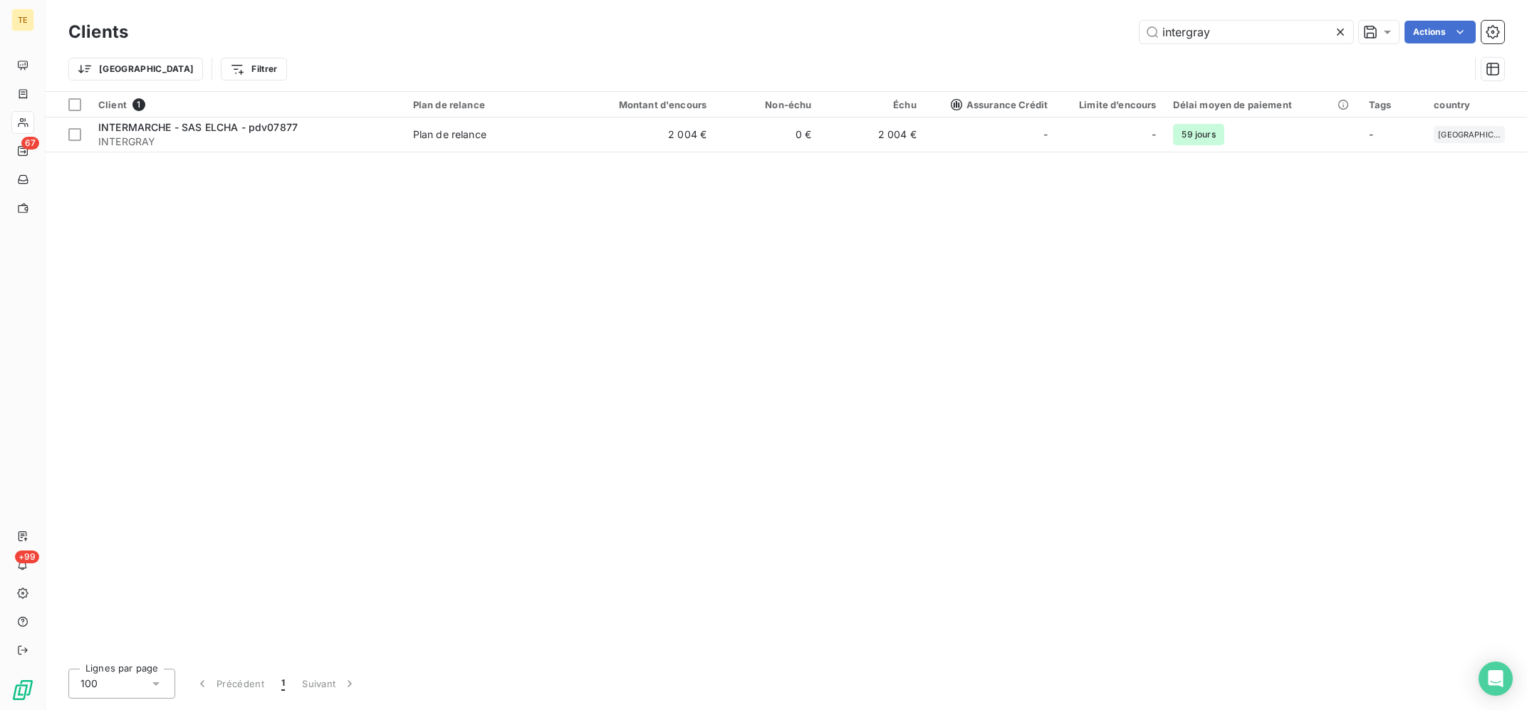
drag, startPoint x: 1232, startPoint y: 31, endPoint x: 948, endPoint y: 7, distance: 285.2
click at [1139, 21] on input "intergray" at bounding box center [1246, 32] width 214 height 23
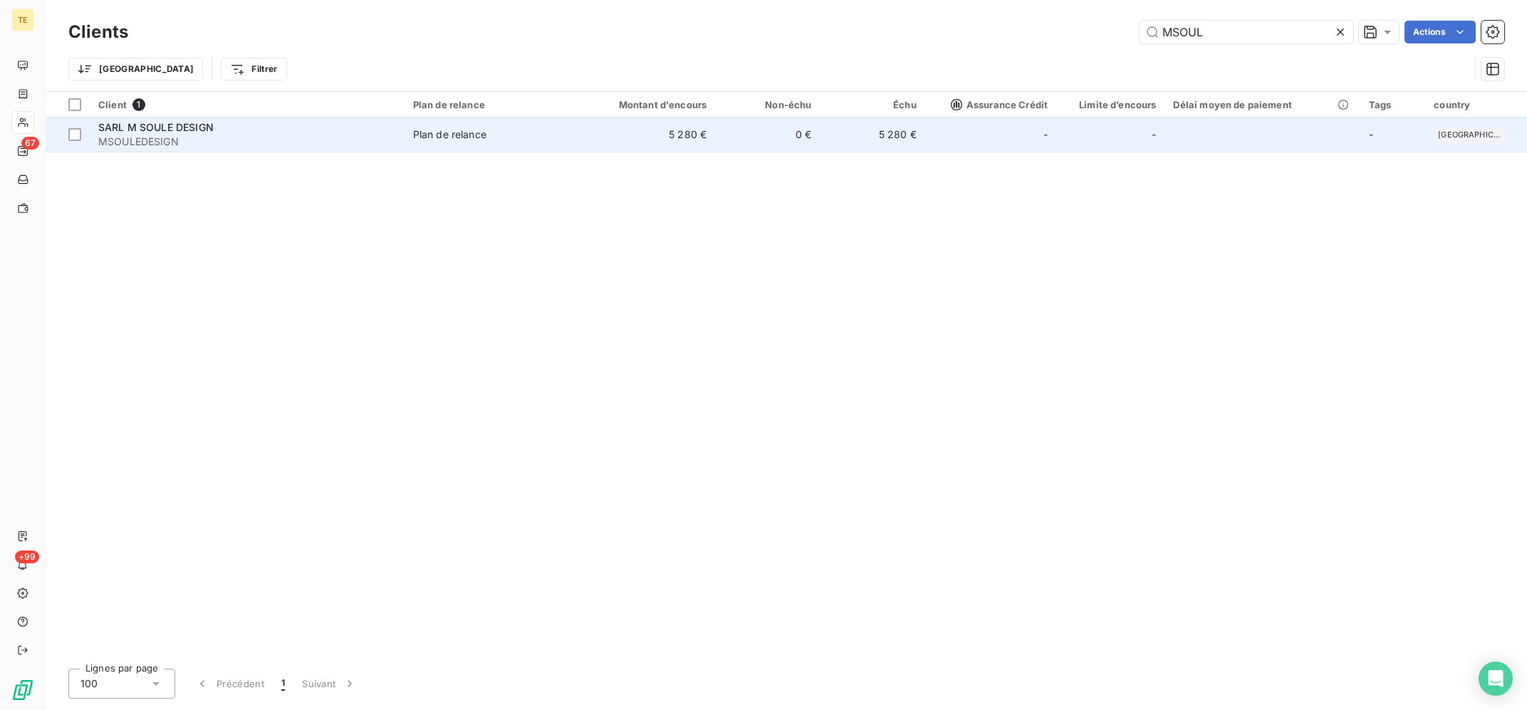
type input "MSOUL"
click at [785, 127] on td "0 €" at bounding box center [767, 134] width 105 height 34
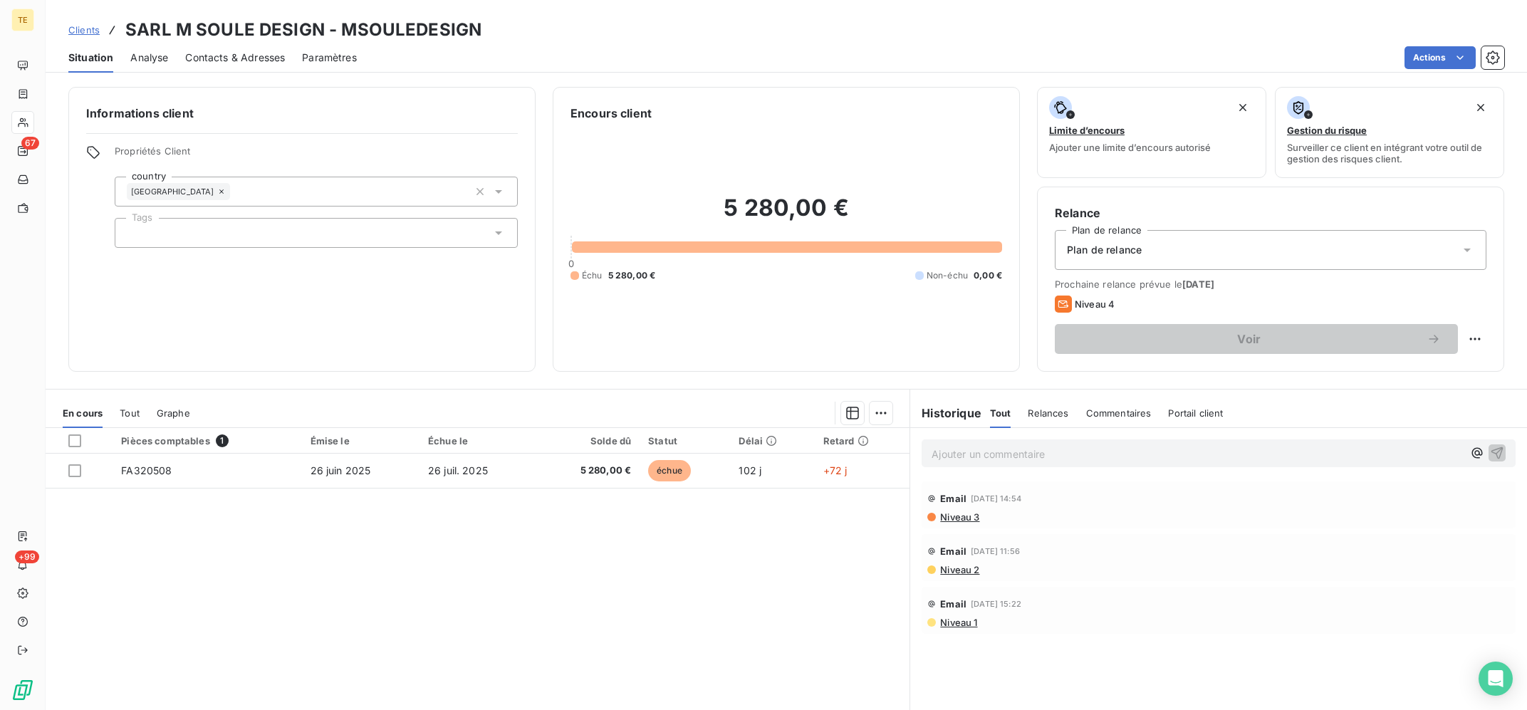
click at [1103, 456] on p "Ajouter un commentaire ﻿" at bounding box center [1196, 454] width 531 height 18
click at [946, 455] on p "Ajouter un commentaire ﻿" at bounding box center [1196, 454] width 531 height 18
click at [475, 532] on div "Pièces comptables 1 Émise le Échue le Solde dû Statut Délai Retard FA320508 [DA…" at bounding box center [478, 565] width 864 height 274
click at [649, 638] on div "Pièces comptables 1 Émise le Échue le Solde dû Statut Délai Retard FA320508 [DA…" at bounding box center [478, 565] width 864 height 274
click at [1016, 447] on p "Ajouter un commentaire ﻿" at bounding box center [1196, 454] width 531 height 18
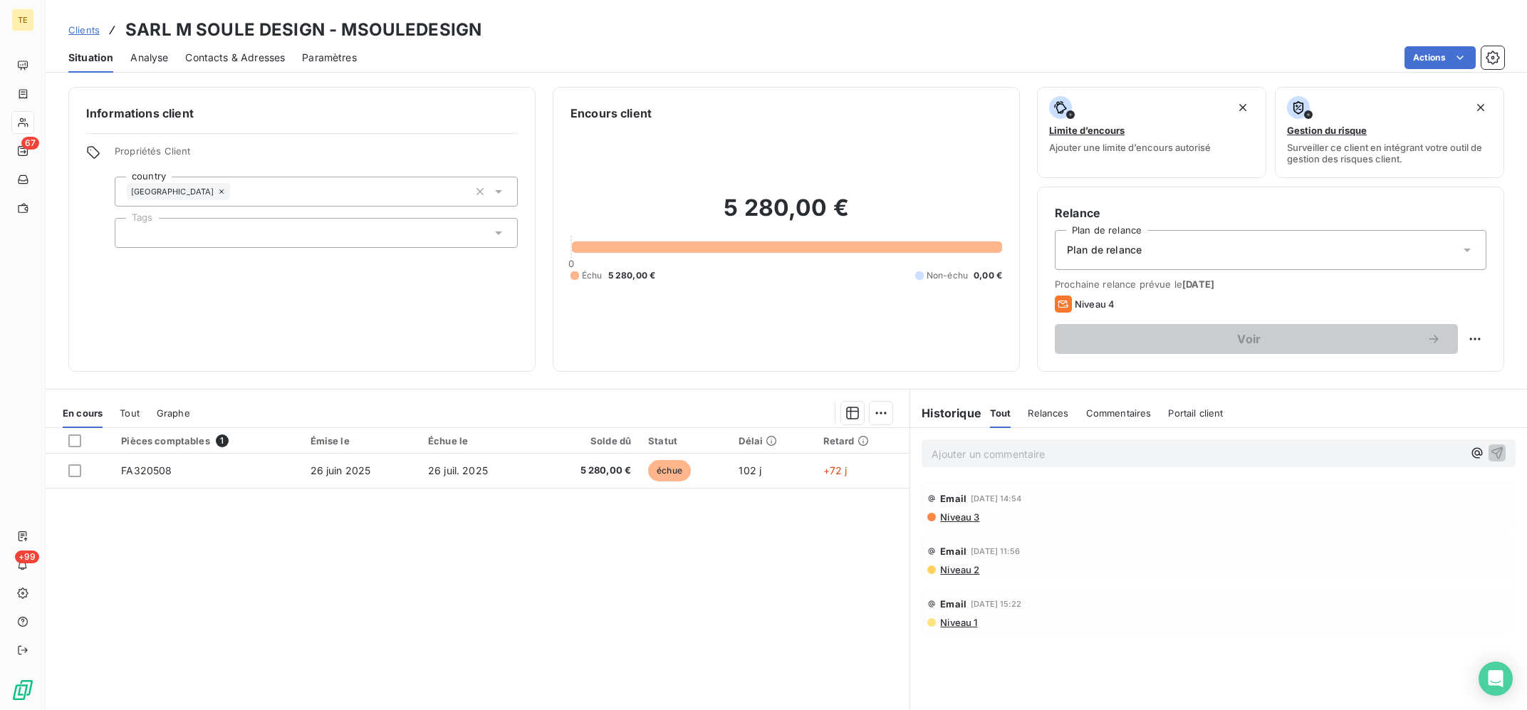
click at [1025, 452] on p "Ajouter un commentaire ﻿" at bounding box center [1196, 454] width 531 height 18
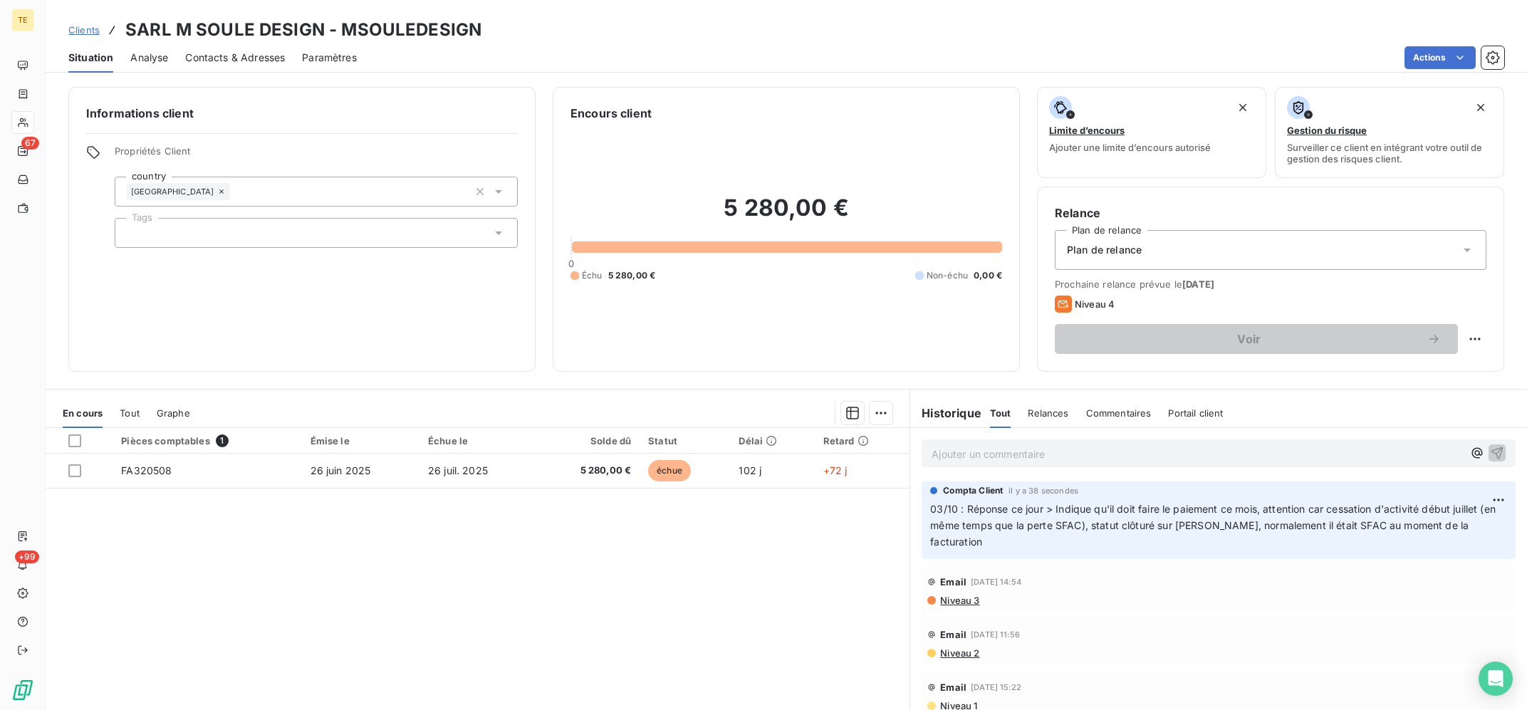
click at [780, 622] on div "Pièces comptables 1 Émise le Échue le Solde dû Statut Délai Retard FA320508 [DA…" at bounding box center [478, 565] width 864 height 274
click at [391, 620] on div "Pièces comptables 1 Émise le Échue le Solde dû Statut Délai Retard FA320508 [DA…" at bounding box center [478, 565] width 864 height 274
click at [419, 605] on div "Pièces comptables 1 Émise le Échue le Solde dû Statut Délai Retard FA320508 [DA…" at bounding box center [478, 565] width 864 height 274
click at [410, 41] on h3 "SARL M SOULE DESIGN - MSOULEDESIGN" at bounding box center [303, 30] width 356 height 26
click at [415, 28] on h3 "SARL M SOULE DESIGN - MSOULEDESIGN" at bounding box center [303, 30] width 356 height 26
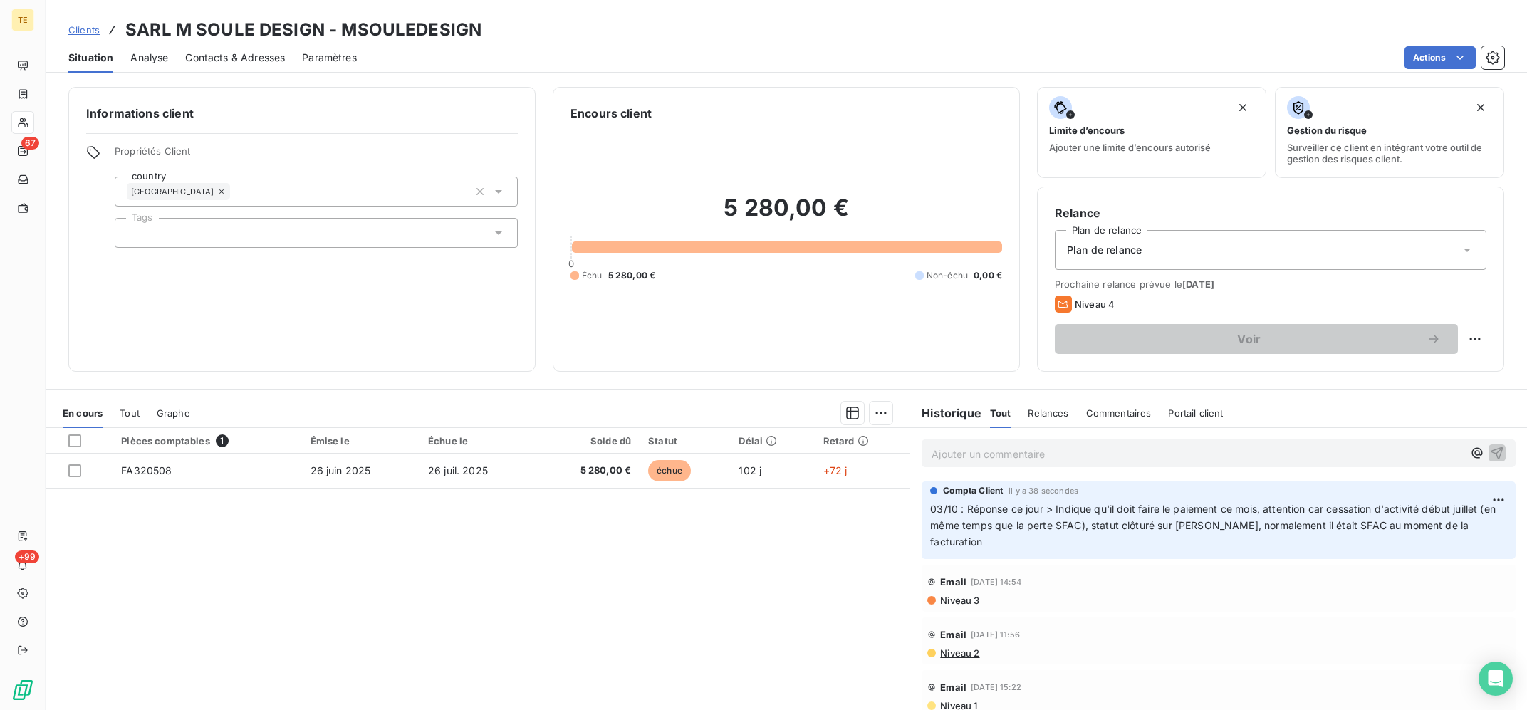
click at [415, 28] on h3 "SARL M SOULE DESIGN - MSOULEDESIGN" at bounding box center [303, 30] width 356 height 26
copy h3 "MSOULEDESIGN"
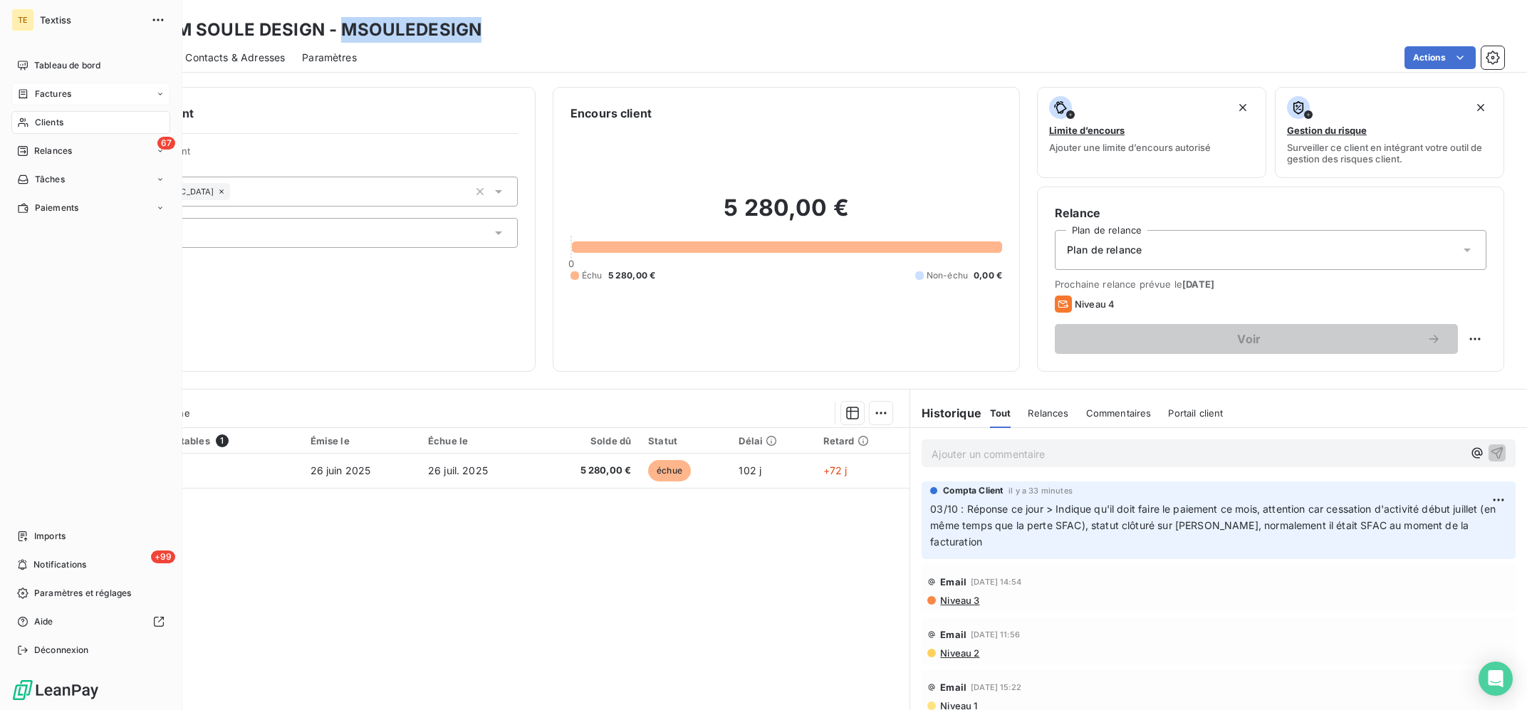
click at [34, 101] on div "Factures" at bounding box center [90, 94] width 159 height 23
click at [47, 117] on span "Factures" at bounding box center [52, 122] width 36 height 13
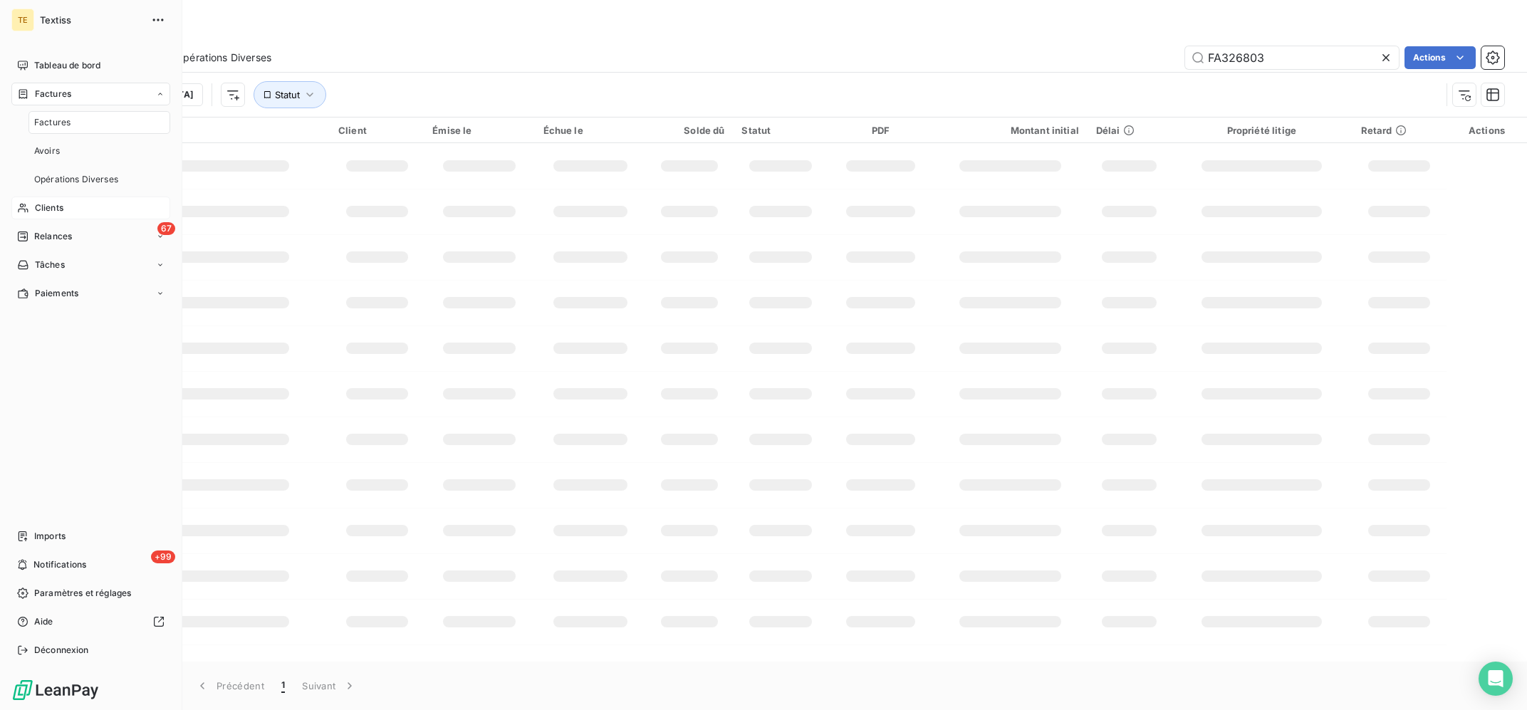
click at [51, 206] on span "Clients" at bounding box center [49, 208] width 28 height 13
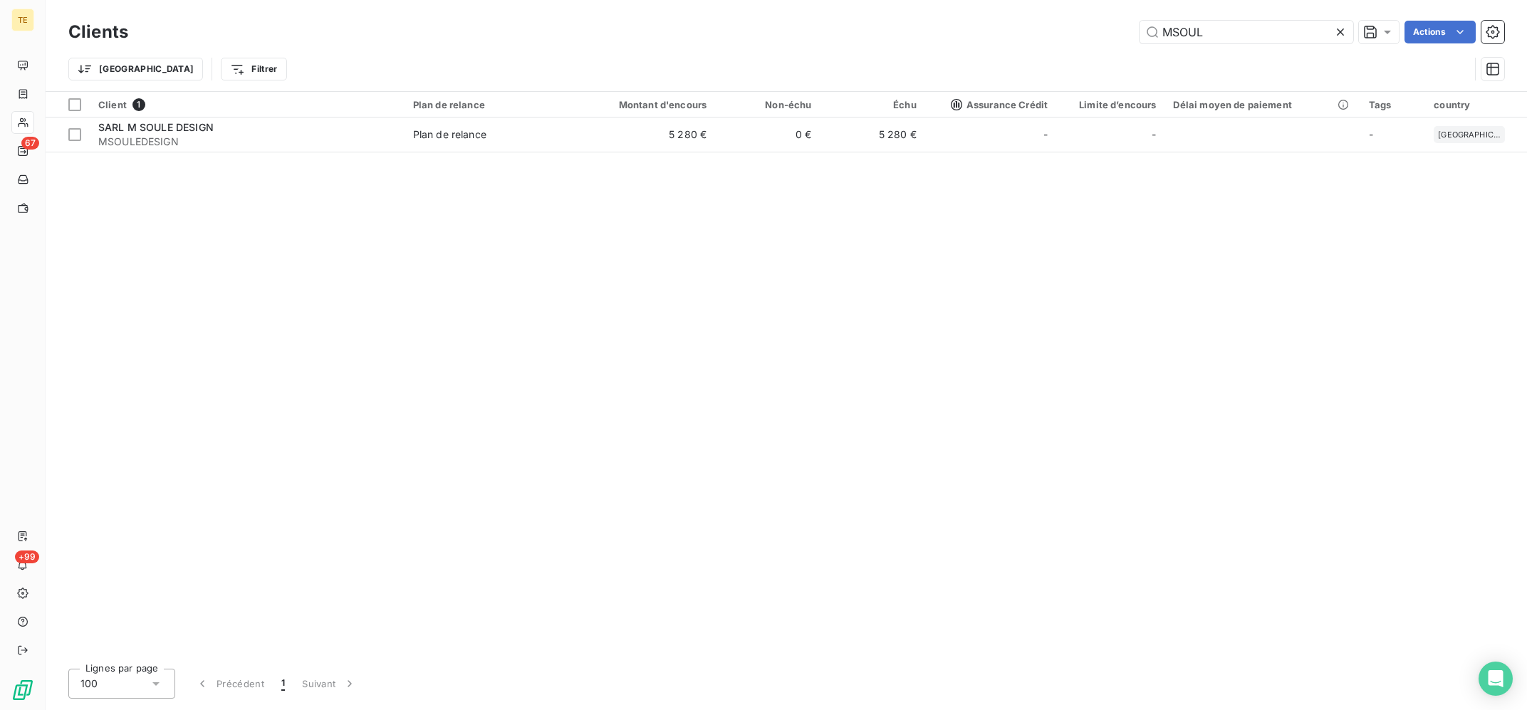
drag, startPoint x: 1188, startPoint y: 31, endPoint x: 1042, endPoint y: 14, distance: 147.0
click at [1139, 21] on input "MSOUL" at bounding box center [1246, 32] width 214 height 23
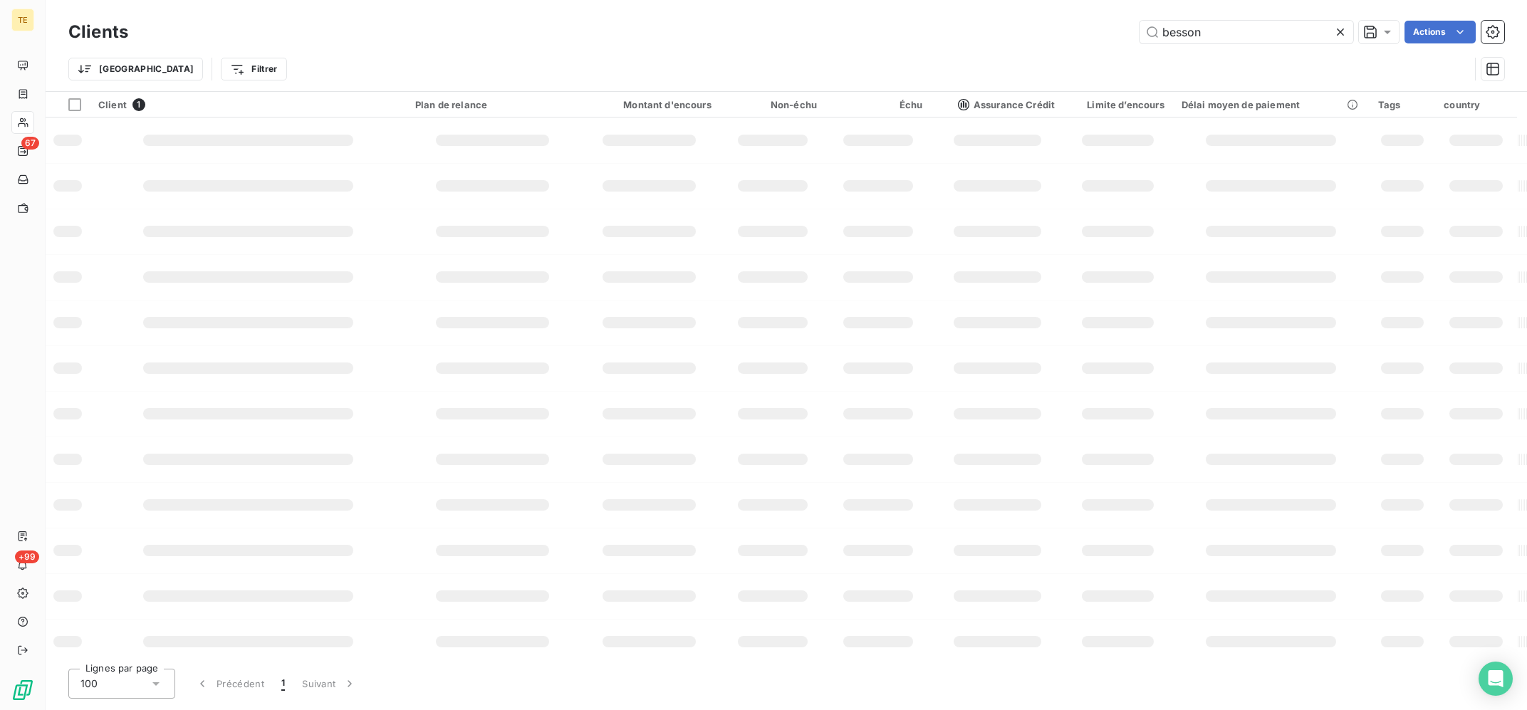
type input "besson"
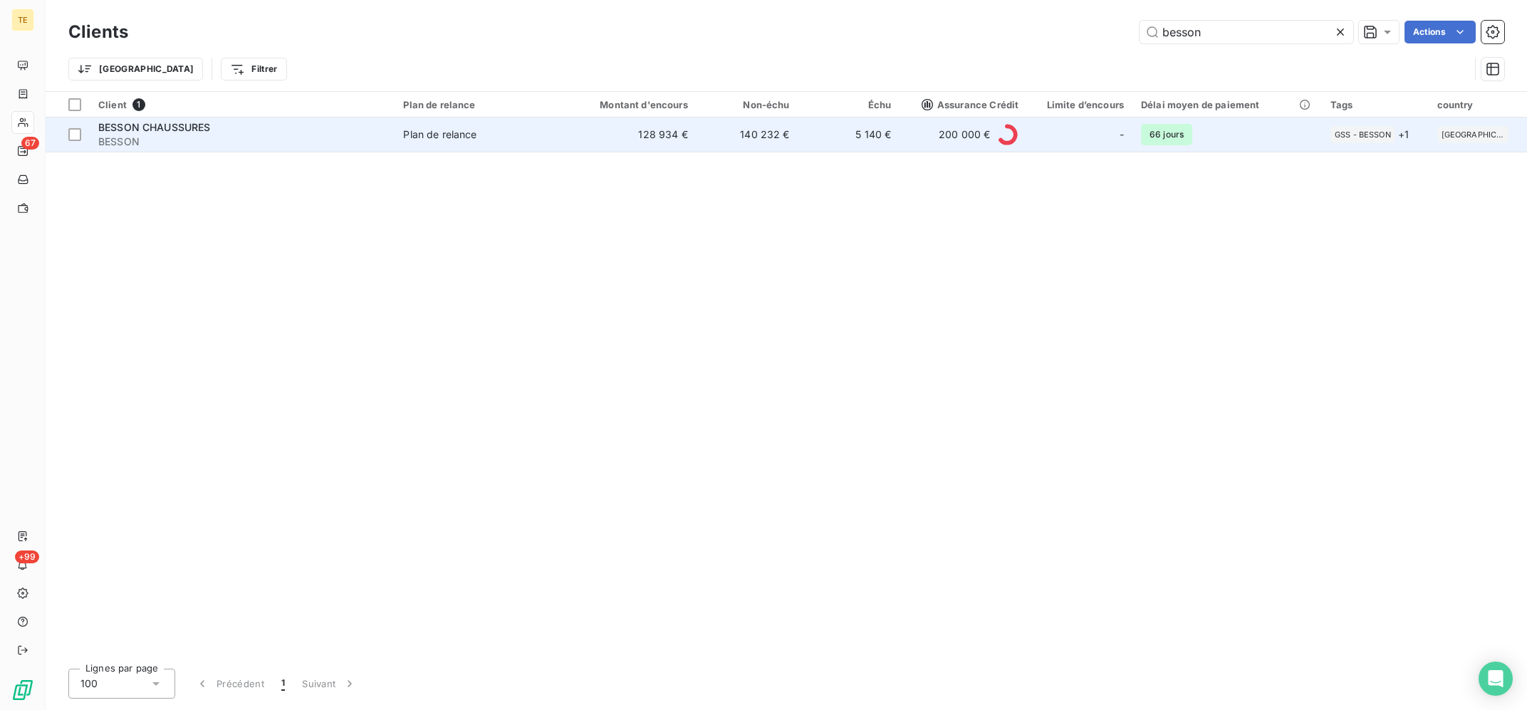
click at [649, 141] on td "128 934 €" at bounding box center [628, 134] width 136 height 34
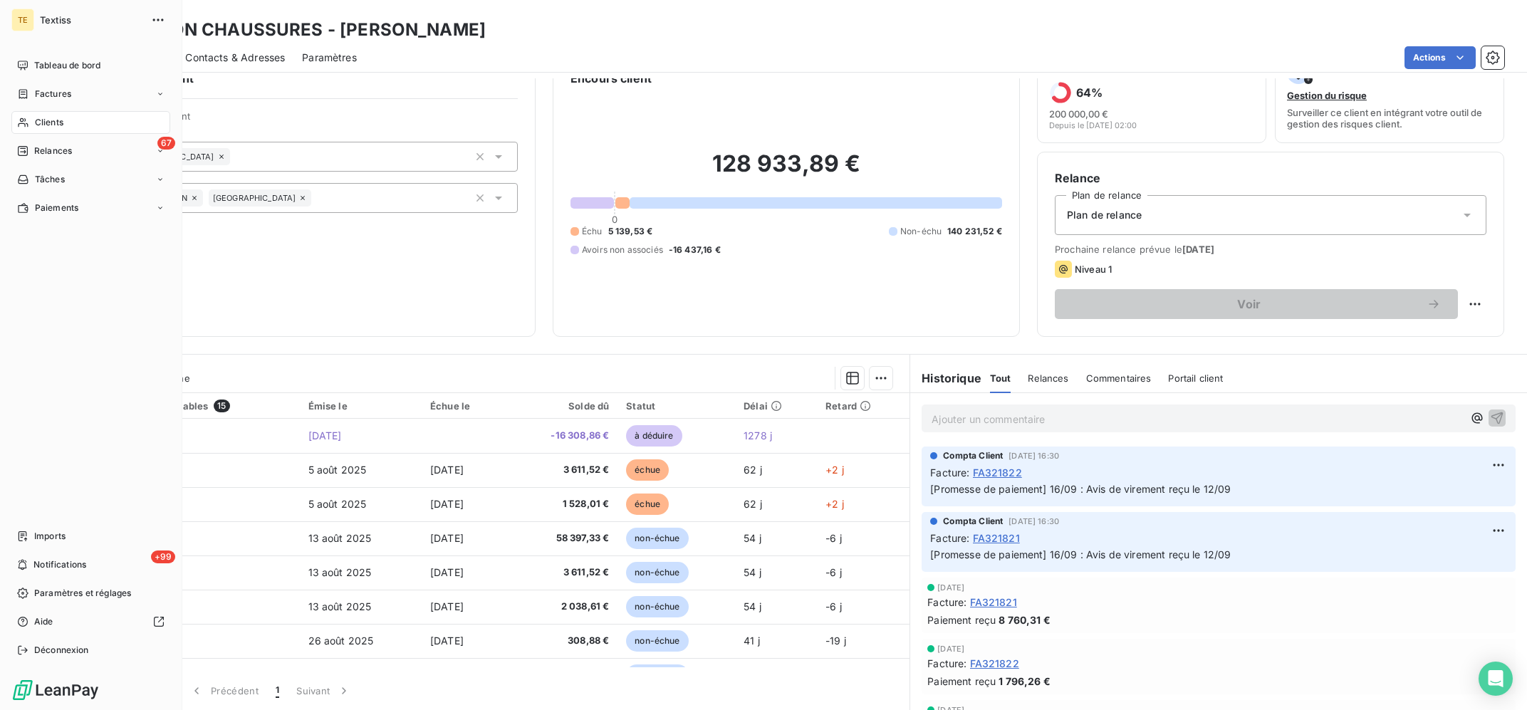
click at [23, 115] on div "Clients" at bounding box center [90, 122] width 159 height 23
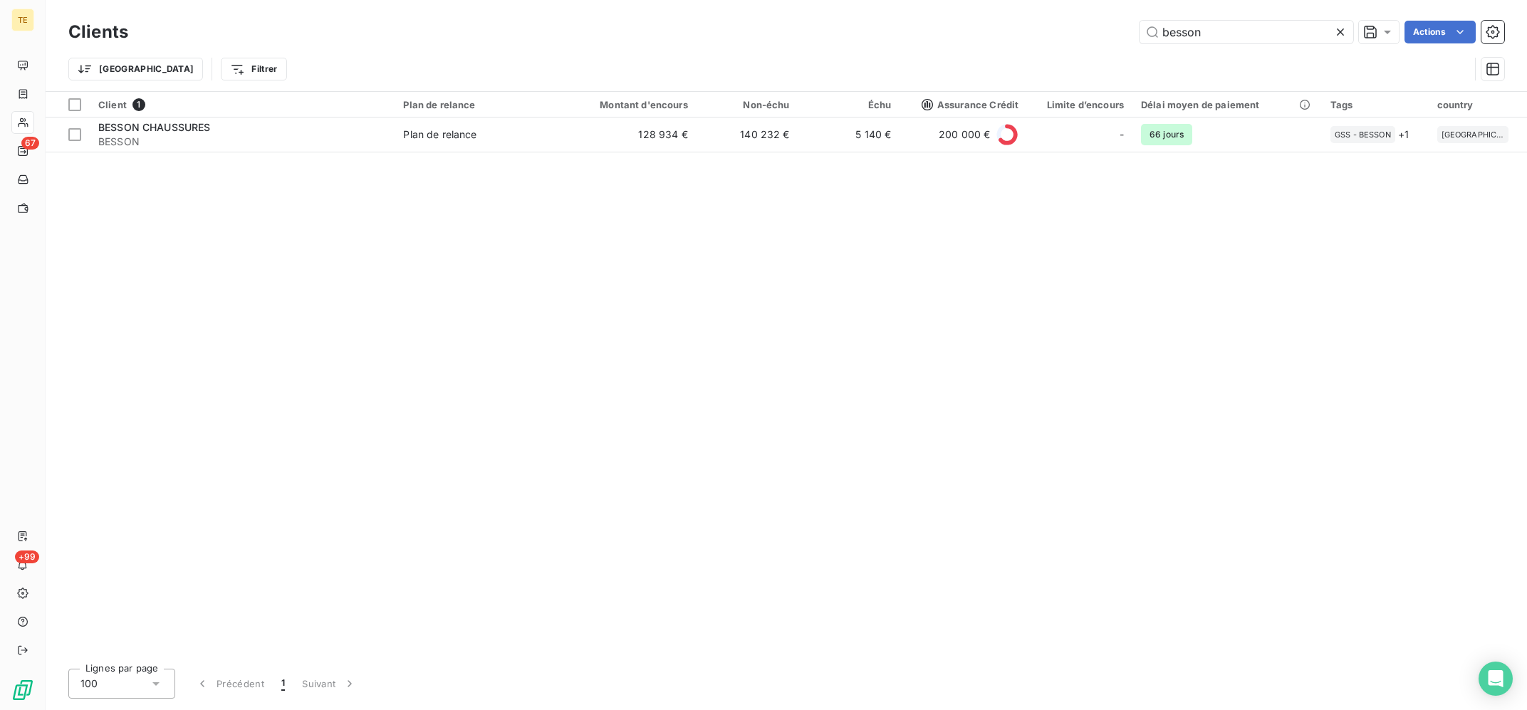
drag, startPoint x: 1193, startPoint y: 33, endPoint x: 1071, endPoint y: 28, distance: 122.6
click at [1139, 28] on input "besson" at bounding box center [1246, 32] width 214 height 23
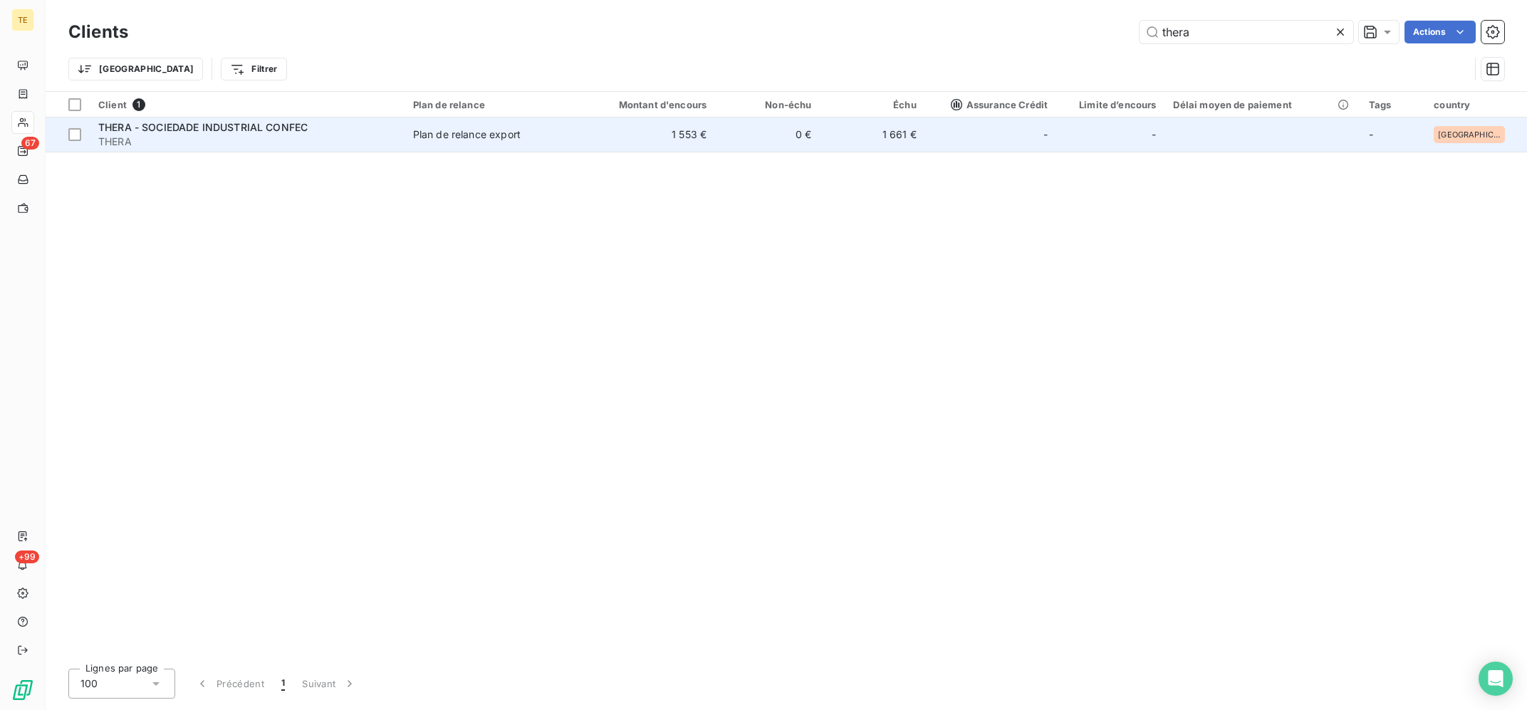
type input "thera"
click at [549, 142] on span "Plan de relance export" at bounding box center [489, 134] width 153 height 14
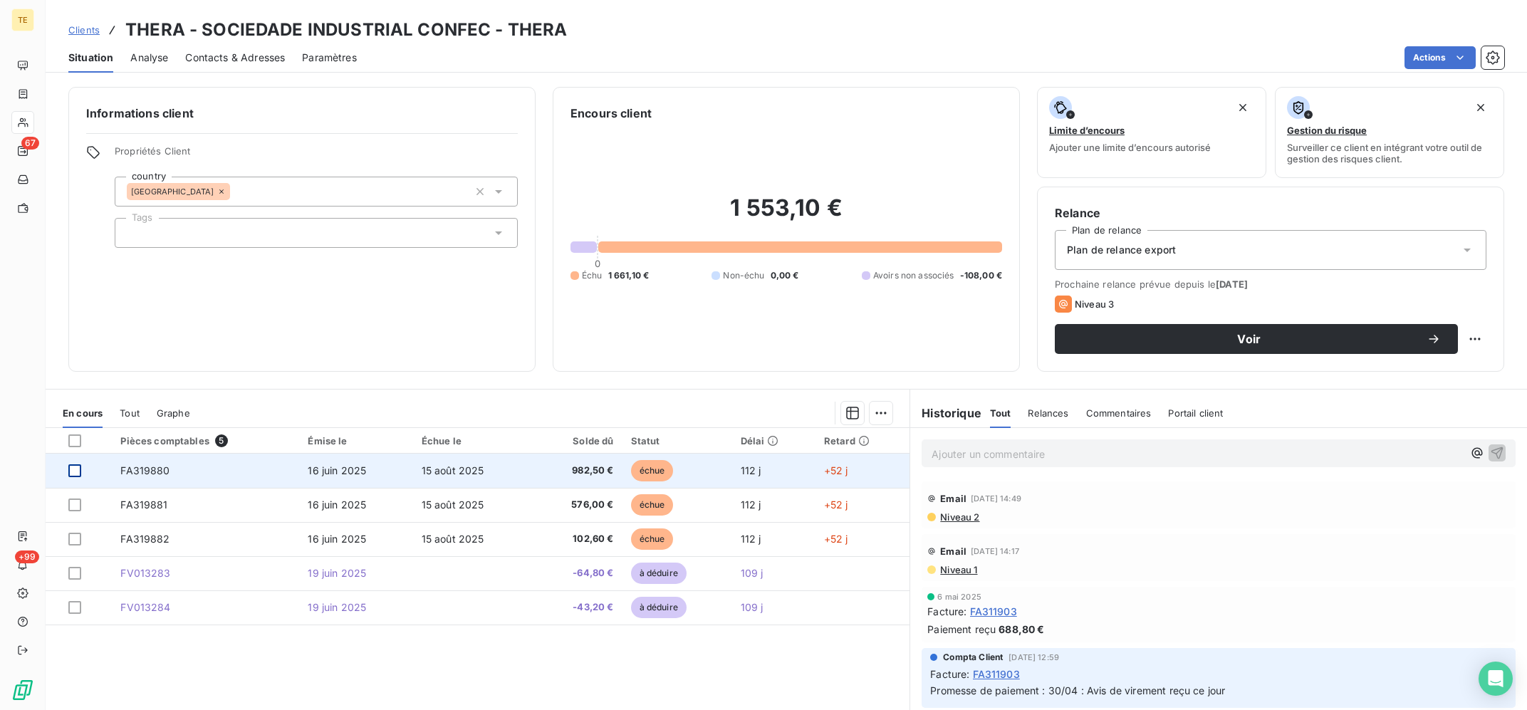
click at [74, 469] on div at bounding box center [74, 470] width 13 height 13
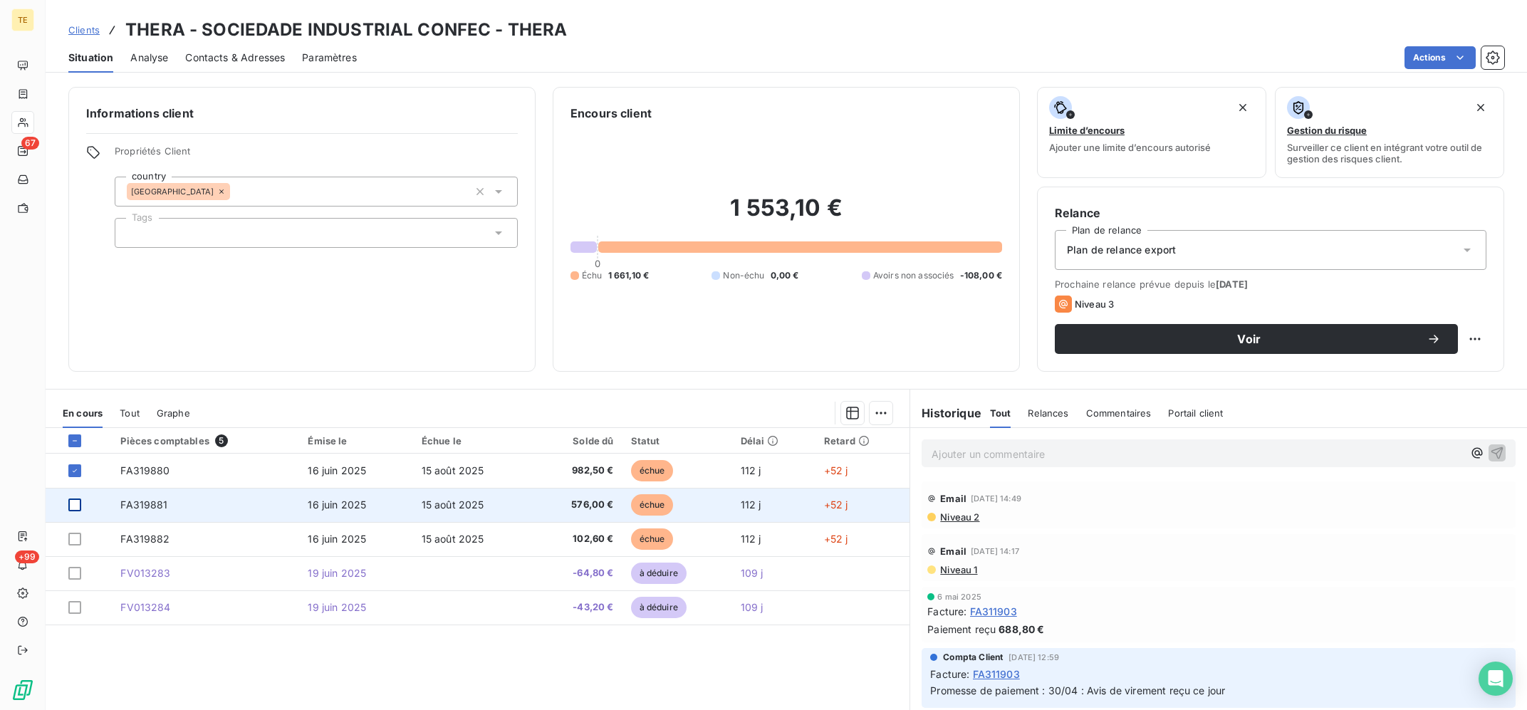
click at [76, 503] on div at bounding box center [74, 504] width 13 height 13
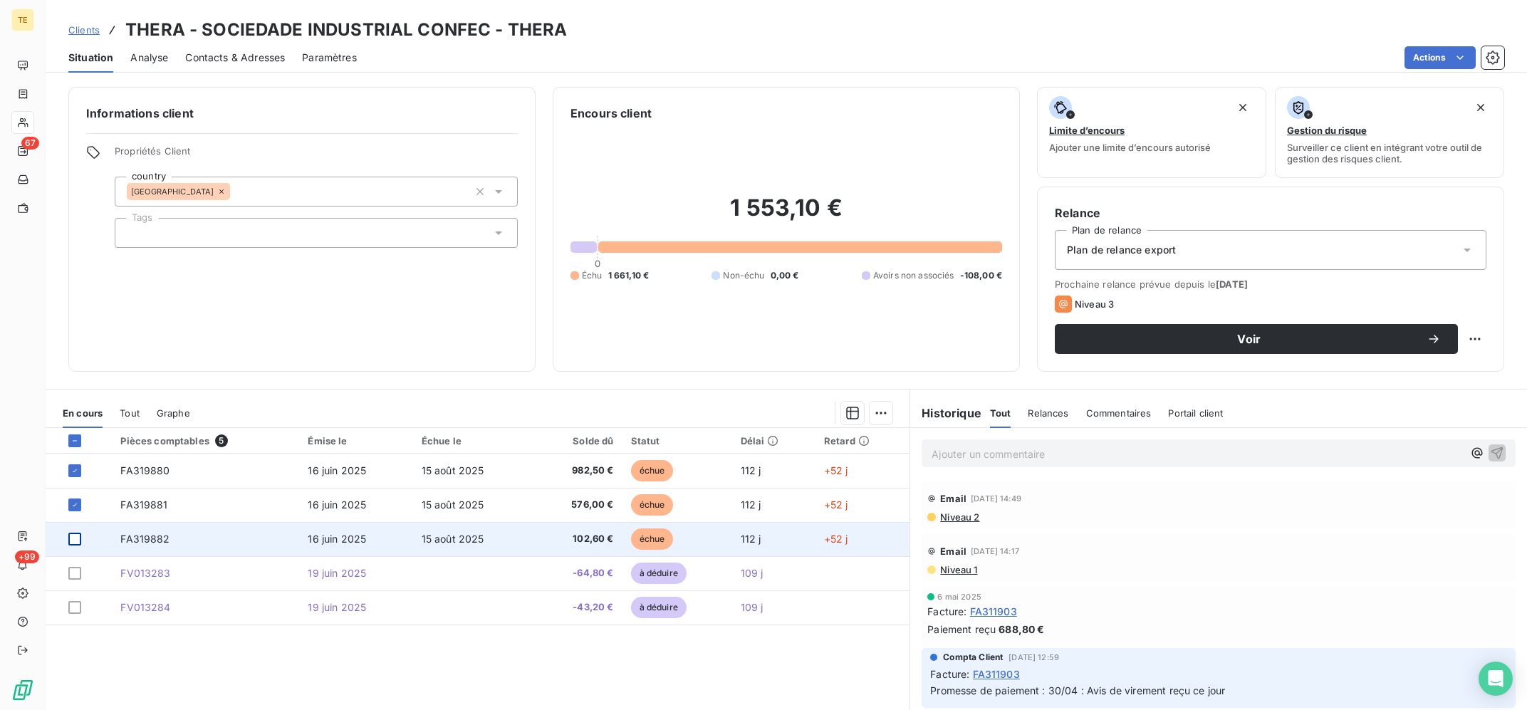
click at [74, 540] on div at bounding box center [74, 539] width 13 height 13
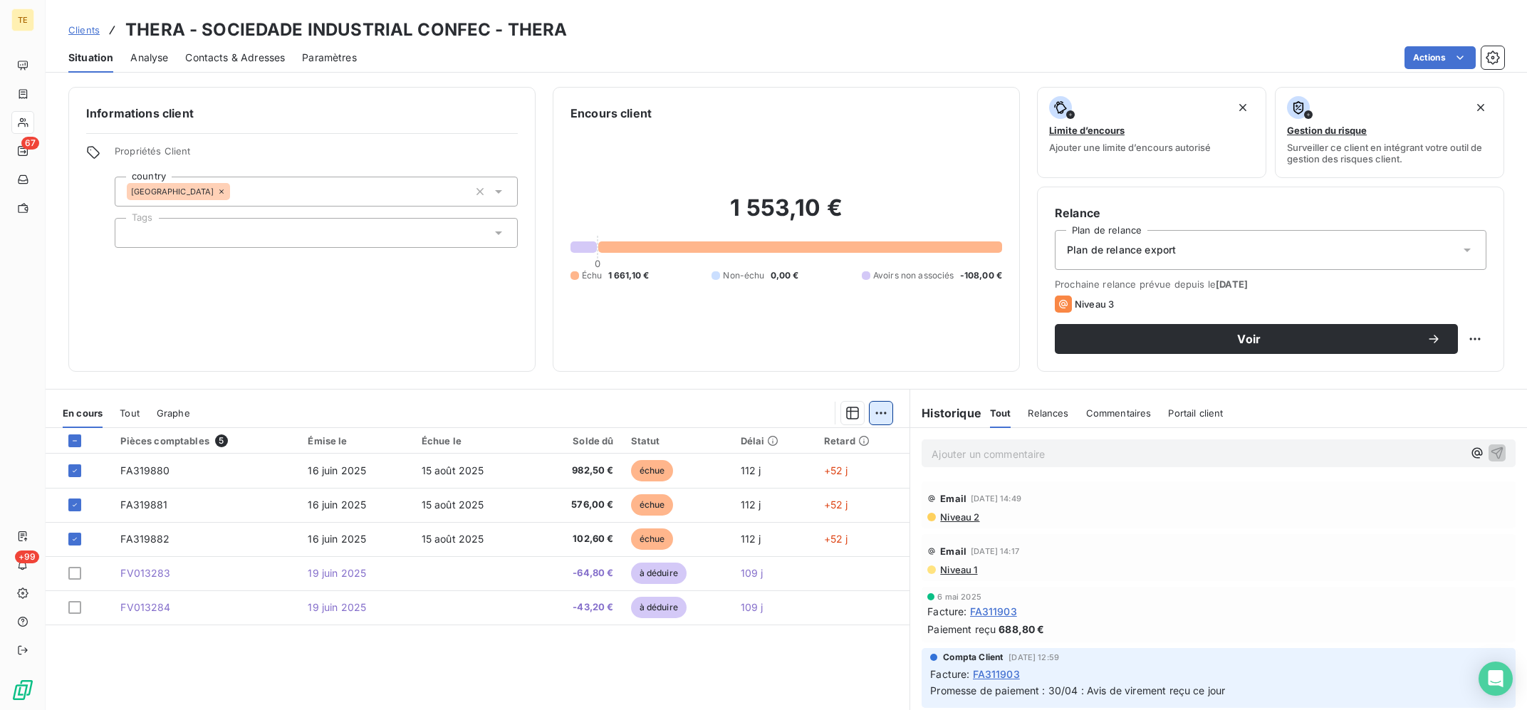
click at [887, 408] on html "TE 67 +99 Clients THERA - SOCIEDADE INDUSTRIAL CONFEC - THERA Situation Analyse…" at bounding box center [763, 355] width 1527 height 710
click at [833, 476] on div "Ajouter une promesse de paiement (3 factures)" at bounding box center [756, 470] width 258 height 23
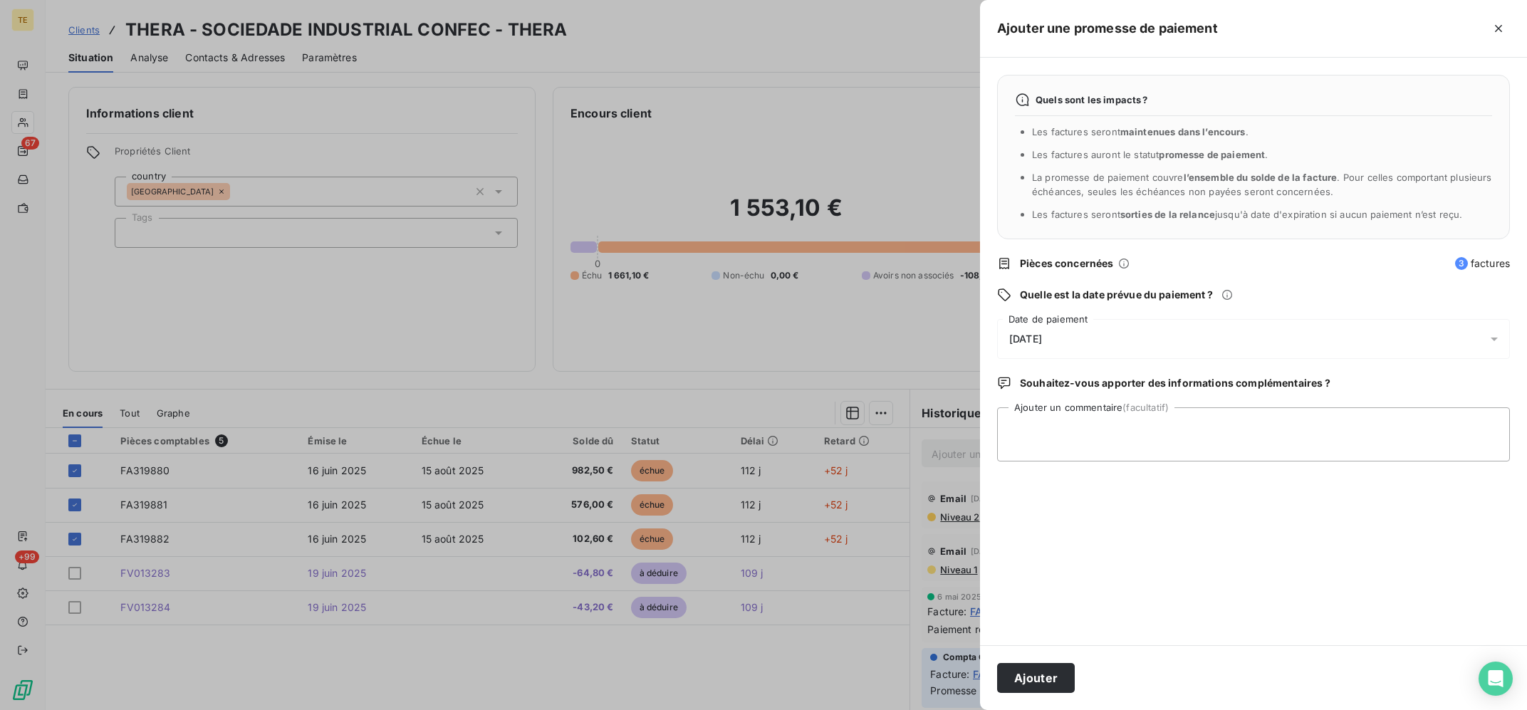
click at [1079, 342] on div "[DATE]" at bounding box center [1253, 339] width 513 height 40
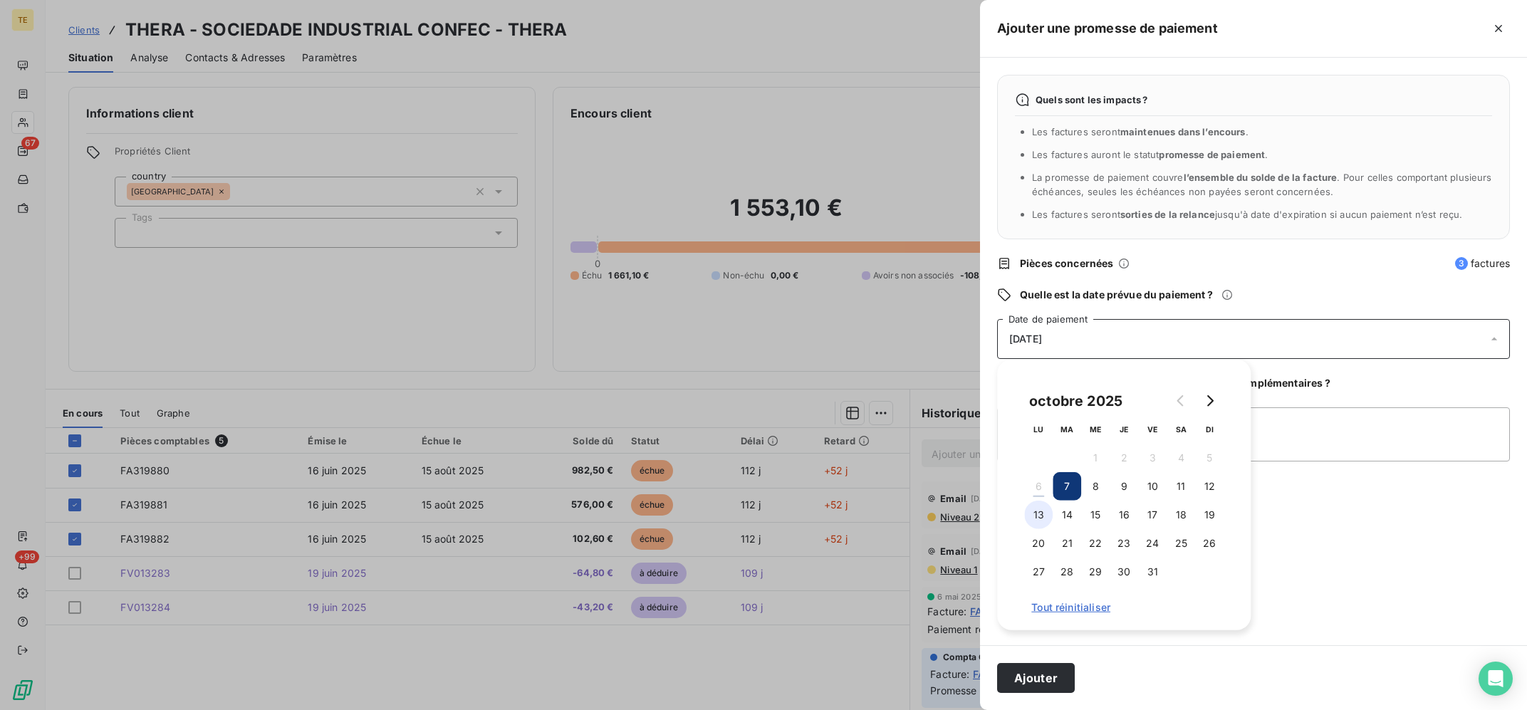
click at [1044, 513] on button "13" at bounding box center [1038, 515] width 28 height 28
click at [1297, 444] on textarea "Ajouter un commentaire (facultatif)" at bounding box center [1253, 434] width 513 height 54
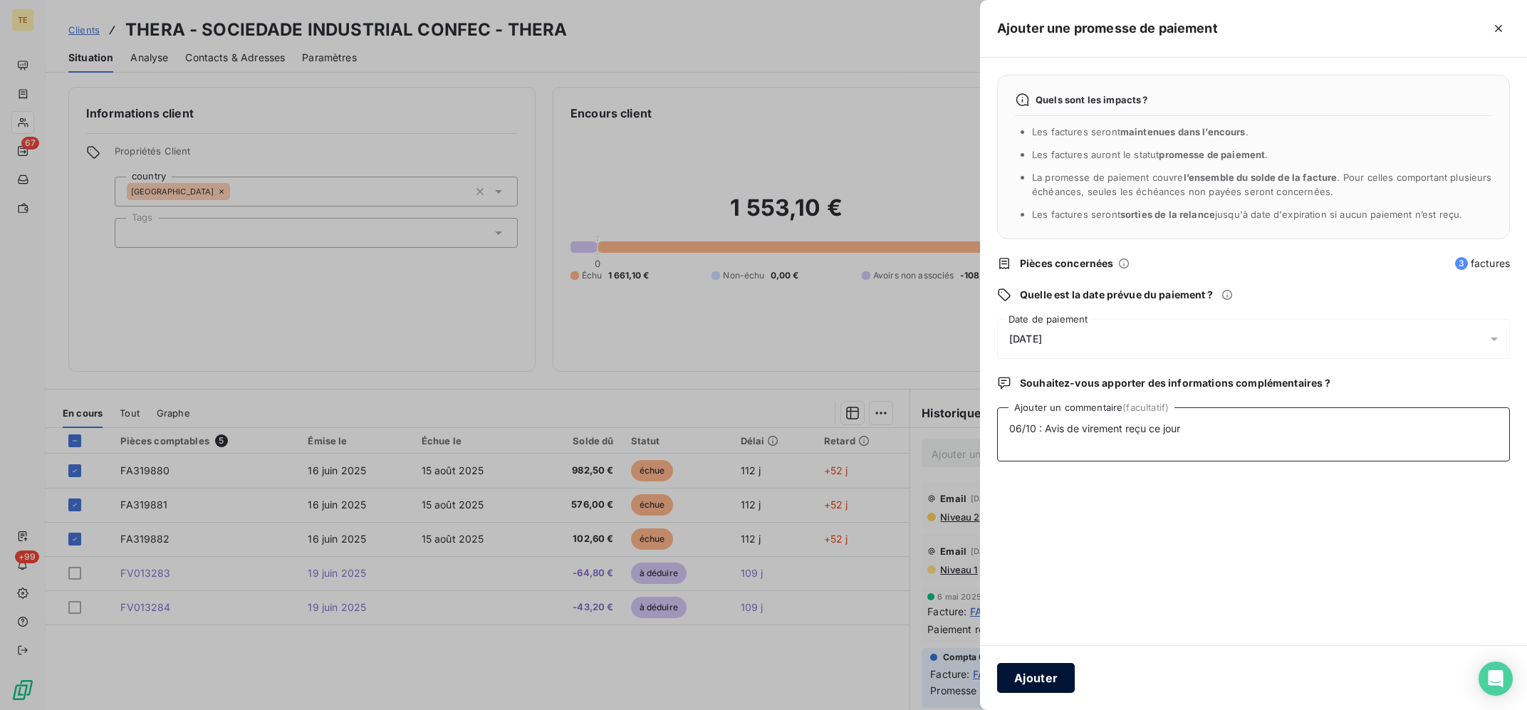
type textarea "06/10 : Avis de virement reçu ce jour"
click at [1051, 689] on button "Ajouter" at bounding box center [1036, 678] width 78 height 30
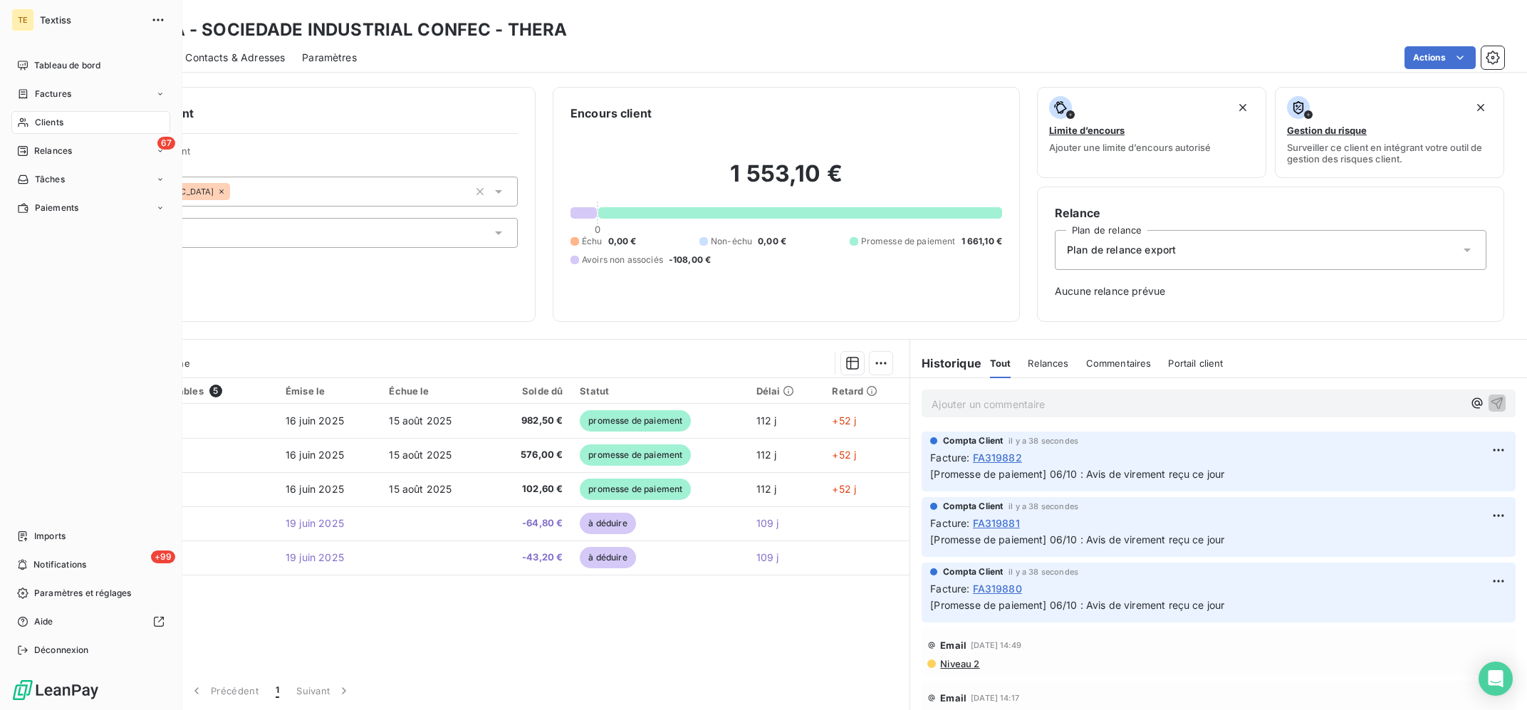
click at [33, 116] on div "Clients" at bounding box center [90, 122] width 159 height 23
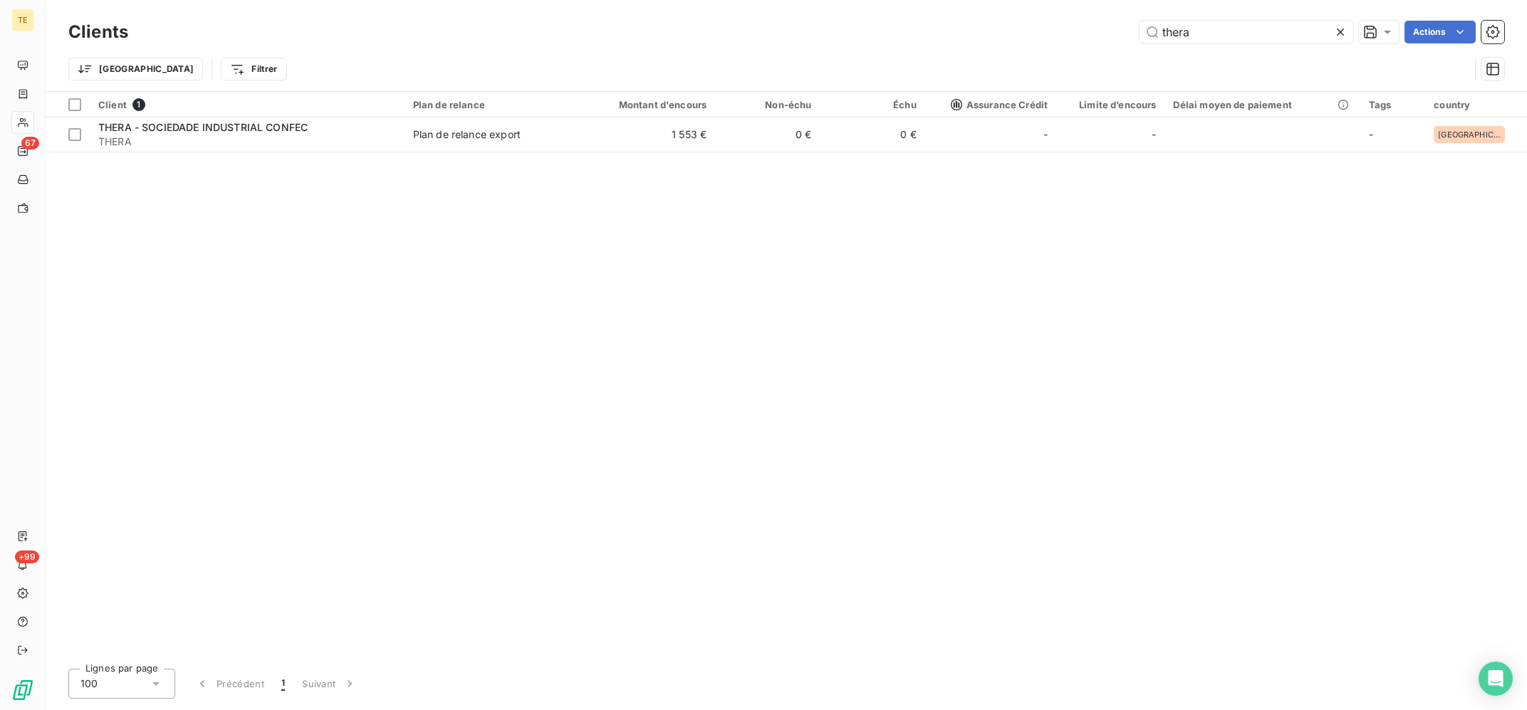
drag, startPoint x: 1201, startPoint y: 47, endPoint x: 1025, endPoint y: 34, distance: 176.4
click at [1139, 39] on input "thera" at bounding box center [1246, 32] width 214 height 23
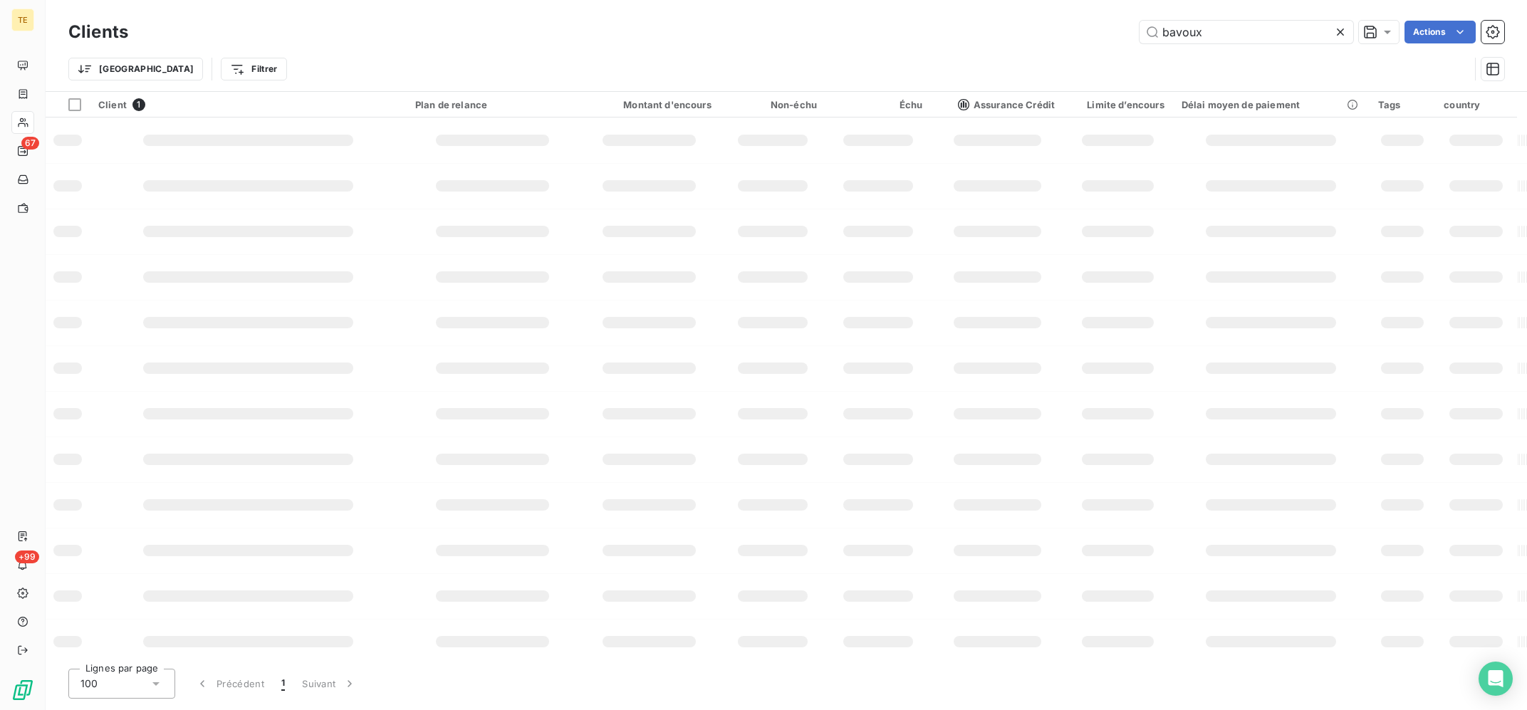
type input "bavoux"
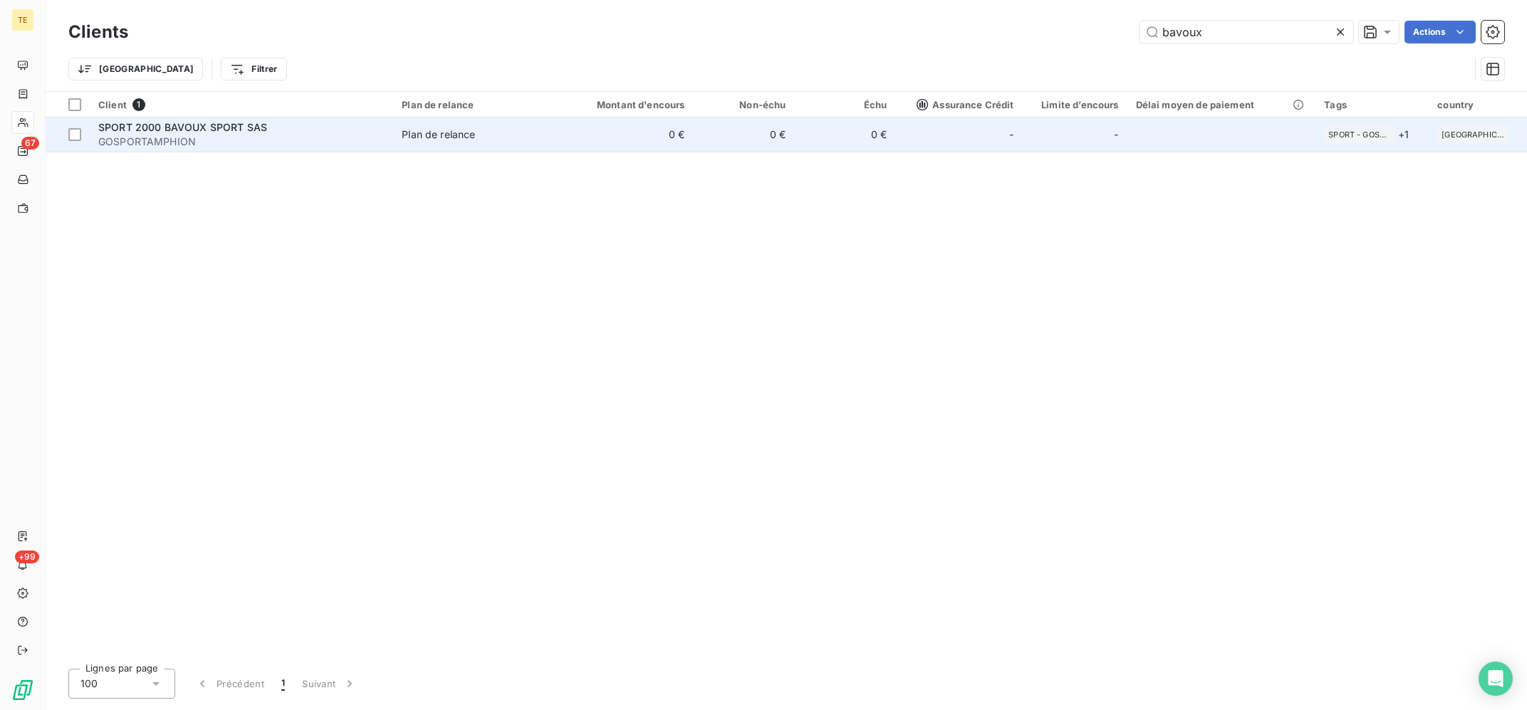
click at [832, 136] on td "0 €" at bounding box center [845, 134] width 101 height 34
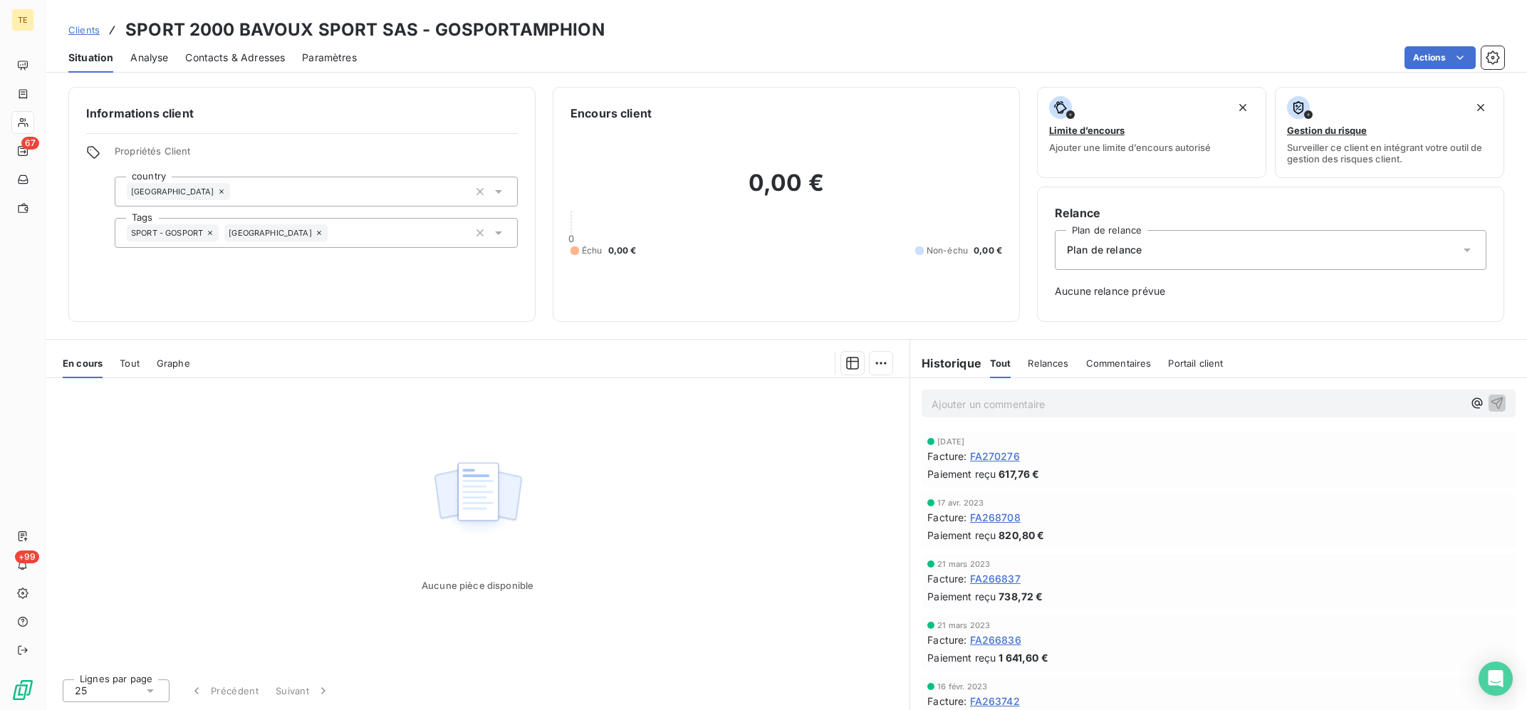
click at [531, 28] on h3 "SPORT 2000 BAVOUX SPORT SAS - GOSPORTAMPHION" at bounding box center [364, 30] width 479 height 26
copy h3 "GOSPORTAMPHION"
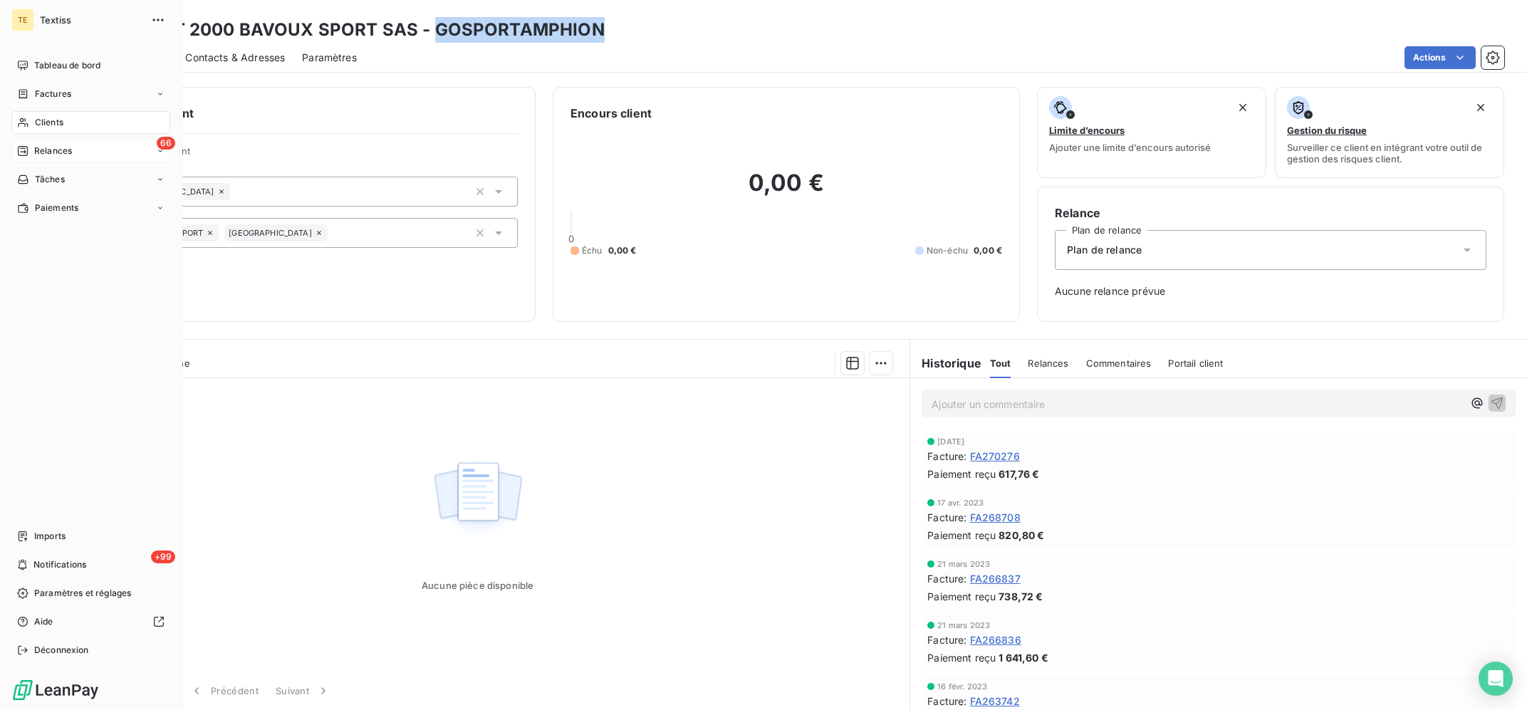
click at [24, 142] on div "66 Relances" at bounding box center [90, 151] width 159 height 23
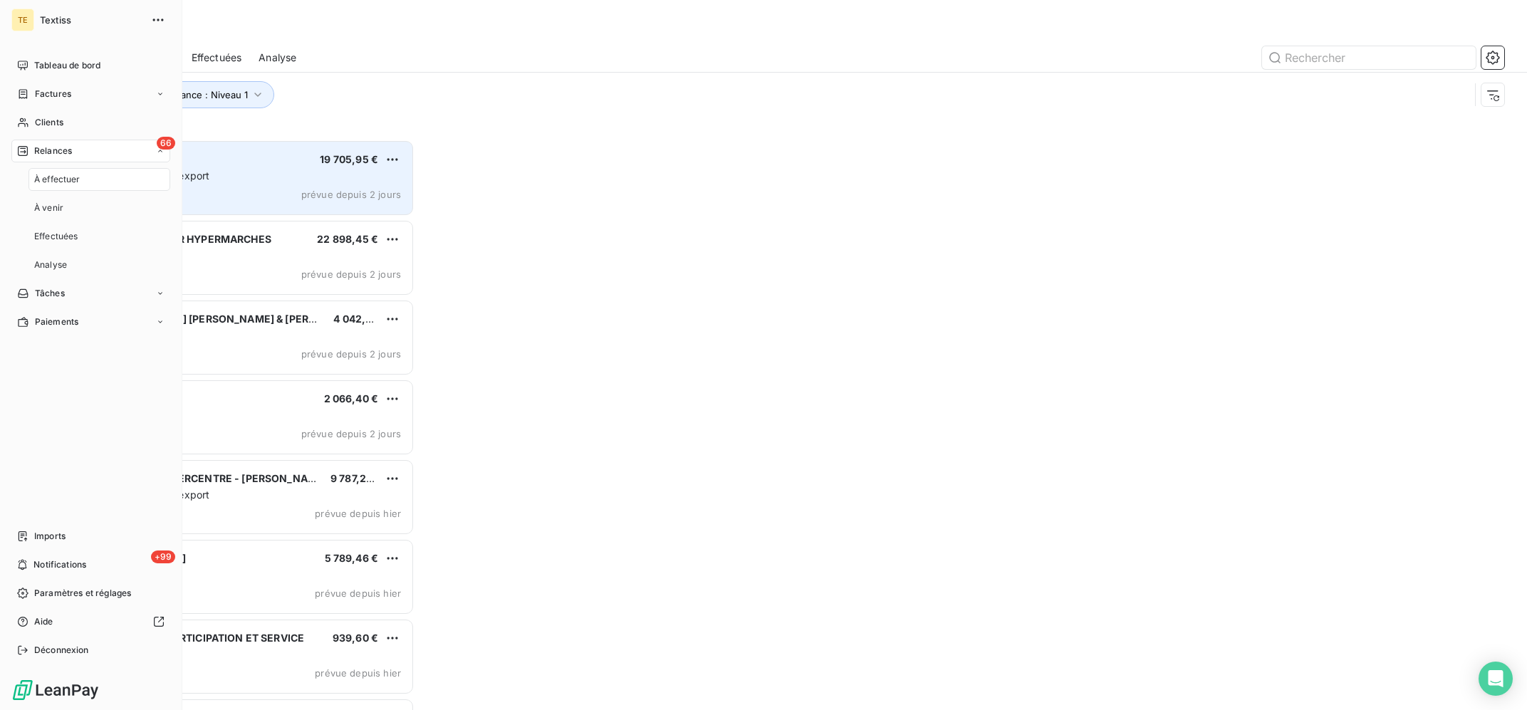
scroll to position [570, 345]
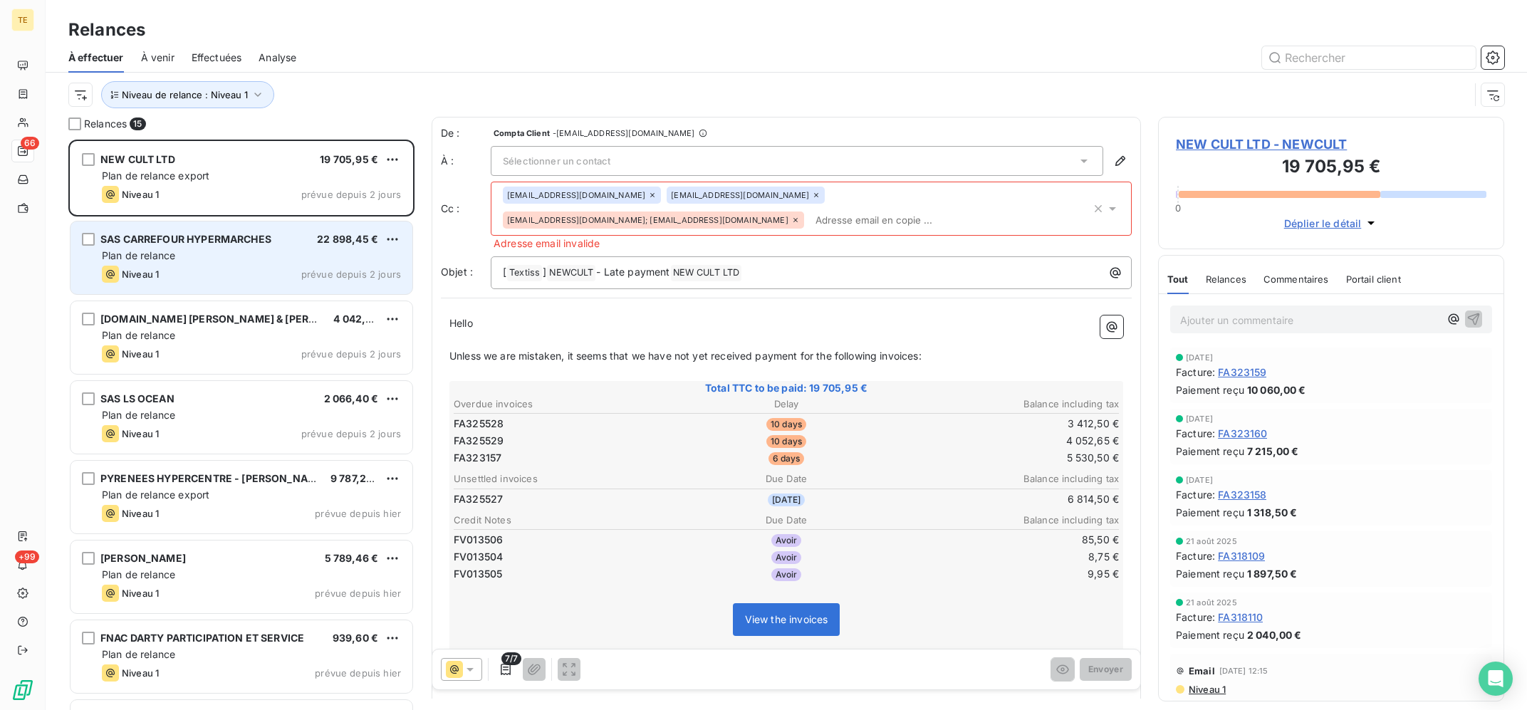
click at [231, 250] on div "Plan de relance" at bounding box center [251, 256] width 299 height 14
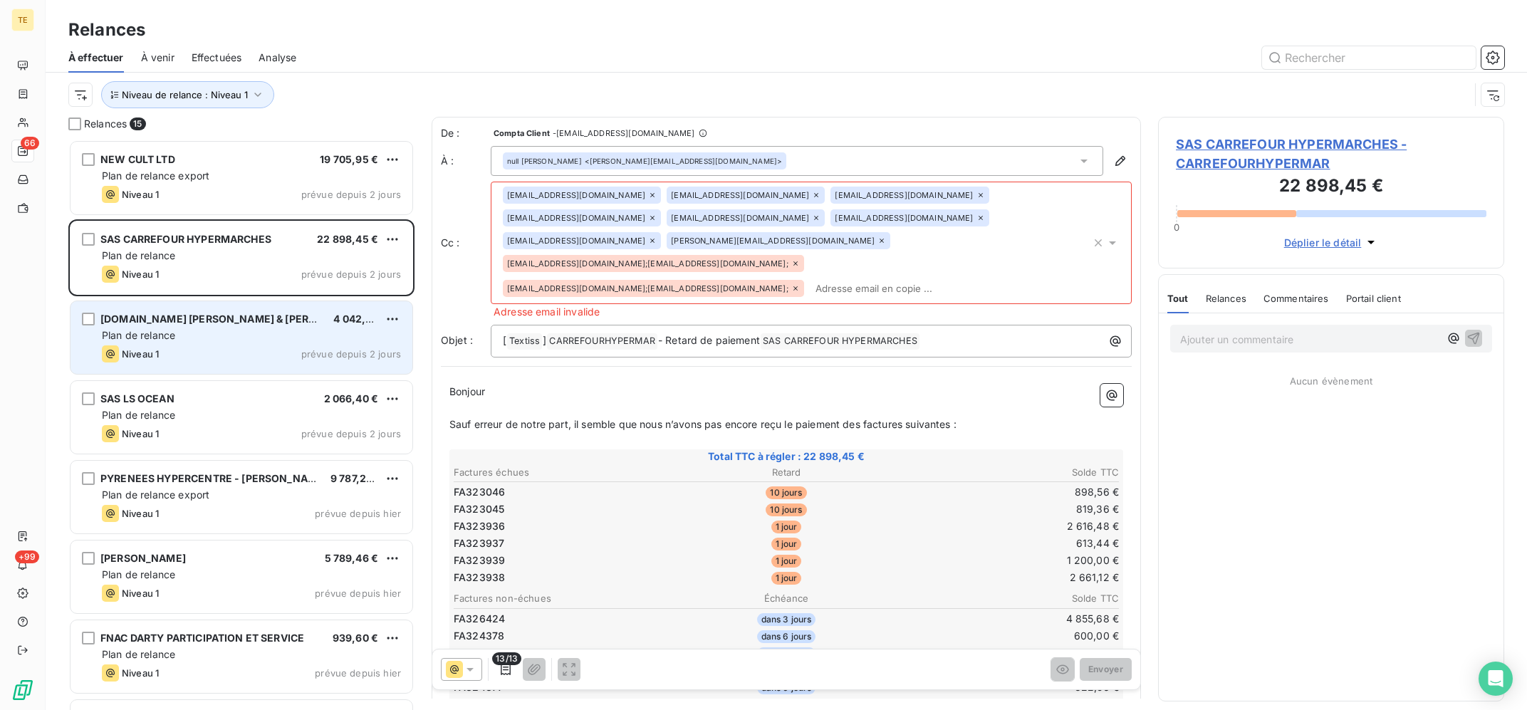
click at [238, 319] on span "[DOMAIN_NAME] [PERSON_NAME] & [PERSON_NAME]" at bounding box center [235, 319] width 270 height 12
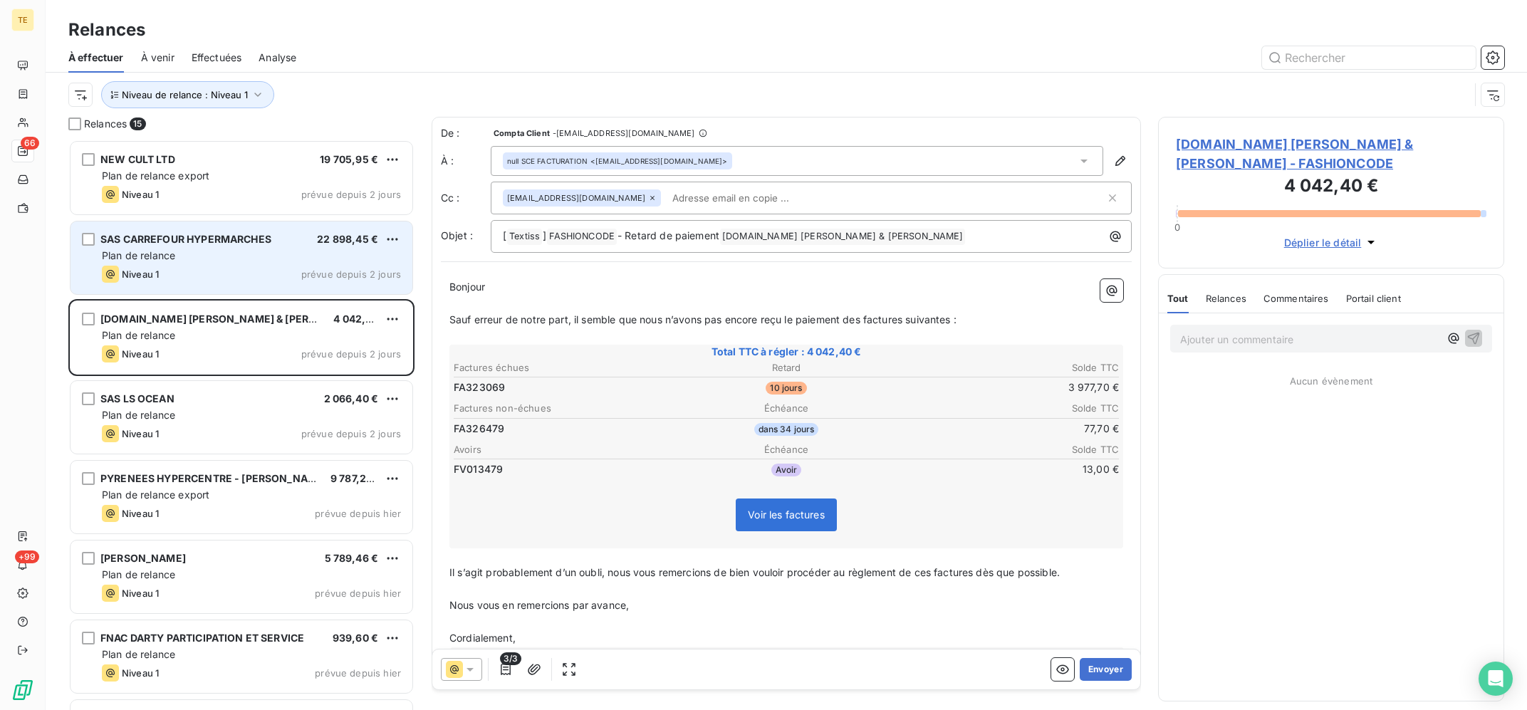
click at [281, 266] on div "SAS CARREFOUR HYPERMARCHES 22 898,45 € Plan de relance Niveau 1 prévue depuis 2…" at bounding box center [241, 257] width 342 height 73
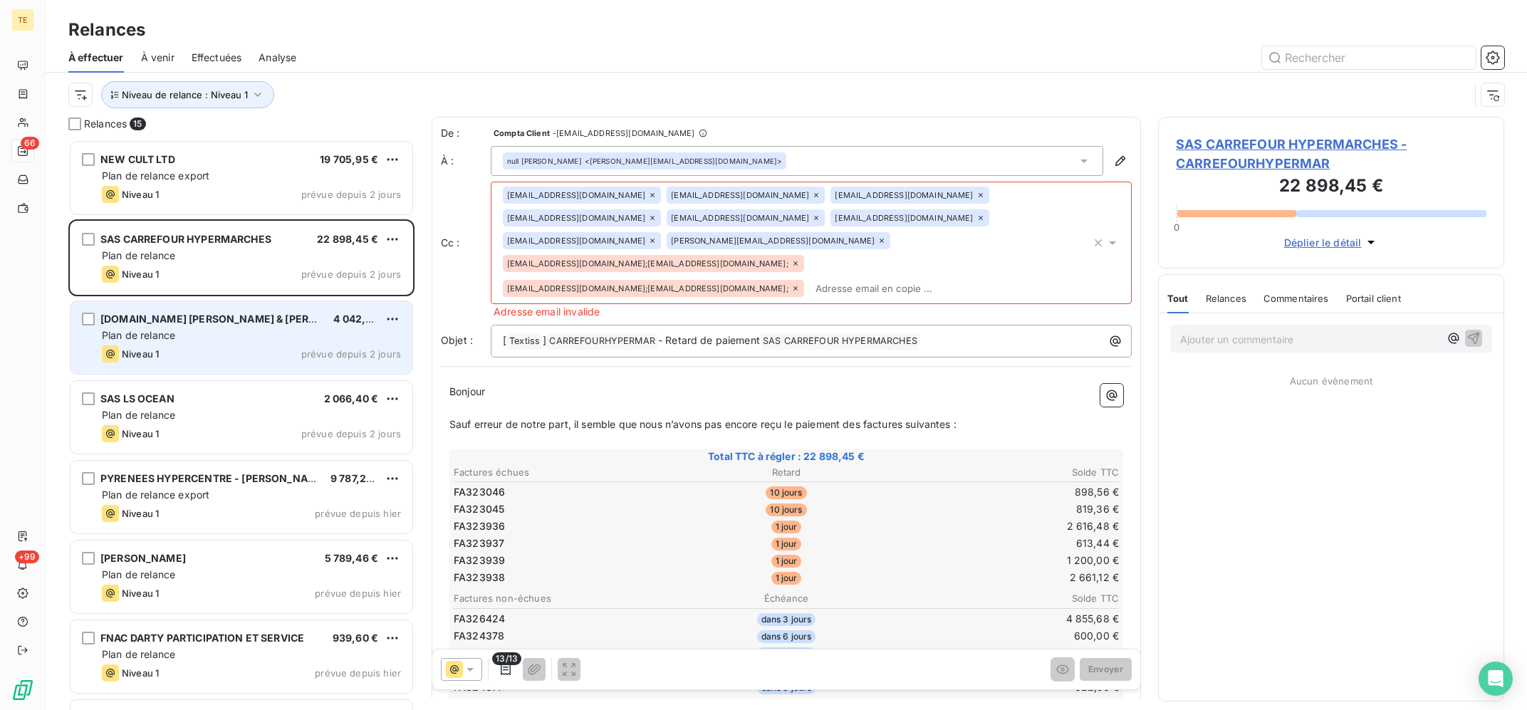
click at [167, 312] on div "[DOMAIN_NAME] [PERSON_NAME] & [PERSON_NAME] 4 042,40 € Plan de relance Niveau 1…" at bounding box center [241, 337] width 342 height 73
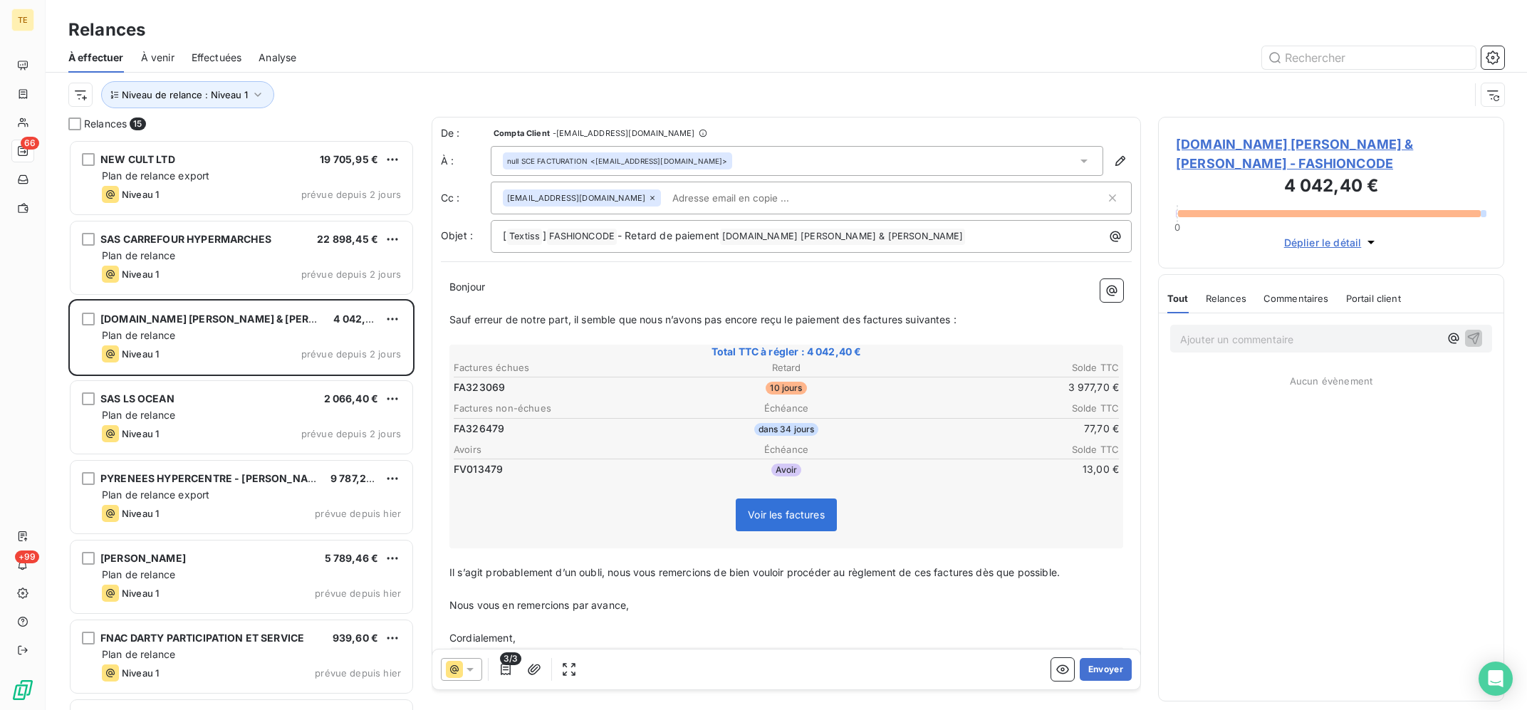
click at [1277, 135] on span "[DOMAIN_NAME] [PERSON_NAME] & [PERSON_NAME] - FASHIONCODE" at bounding box center [1331, 154] width 310 height 38
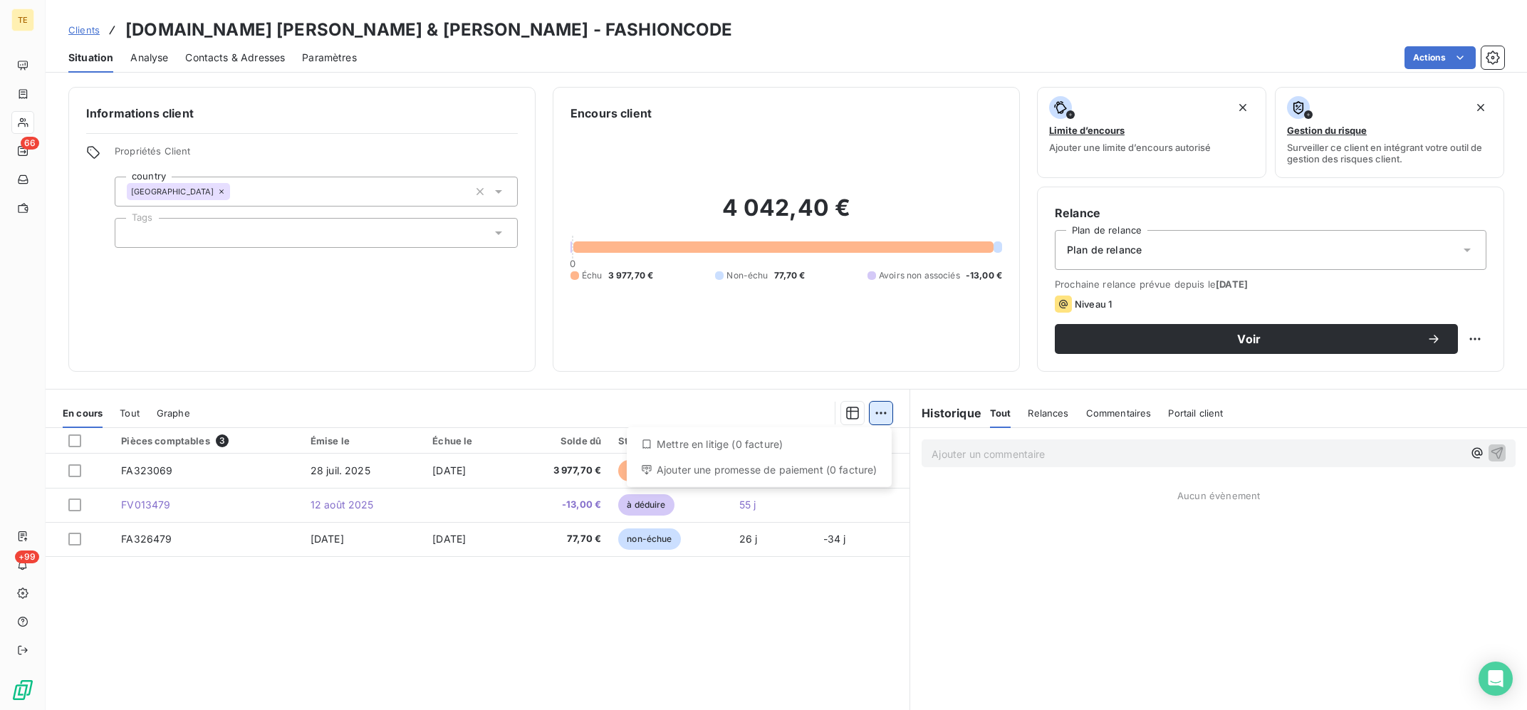
click at [885, 409] on html "TE 66 +99 Clients [DOMAIN_NAME] [PERSON_NAME] & [PERSON_NAME] - FASHIONCODE Sit…" at bounding box center [763, 355] width 1527 height 710
click at [702, 359] on html "TE 66 +99 Clients [DOMAIN_NAME] [PERSON_NAME] & [PERSON_NAME] - FASHIONCODE Sit…" at bounding box center [763, 355] width 1527 height 710
click at [1269, 251] on div "Plan de relance" at bounding box center [1271, 250] width 432 height 40
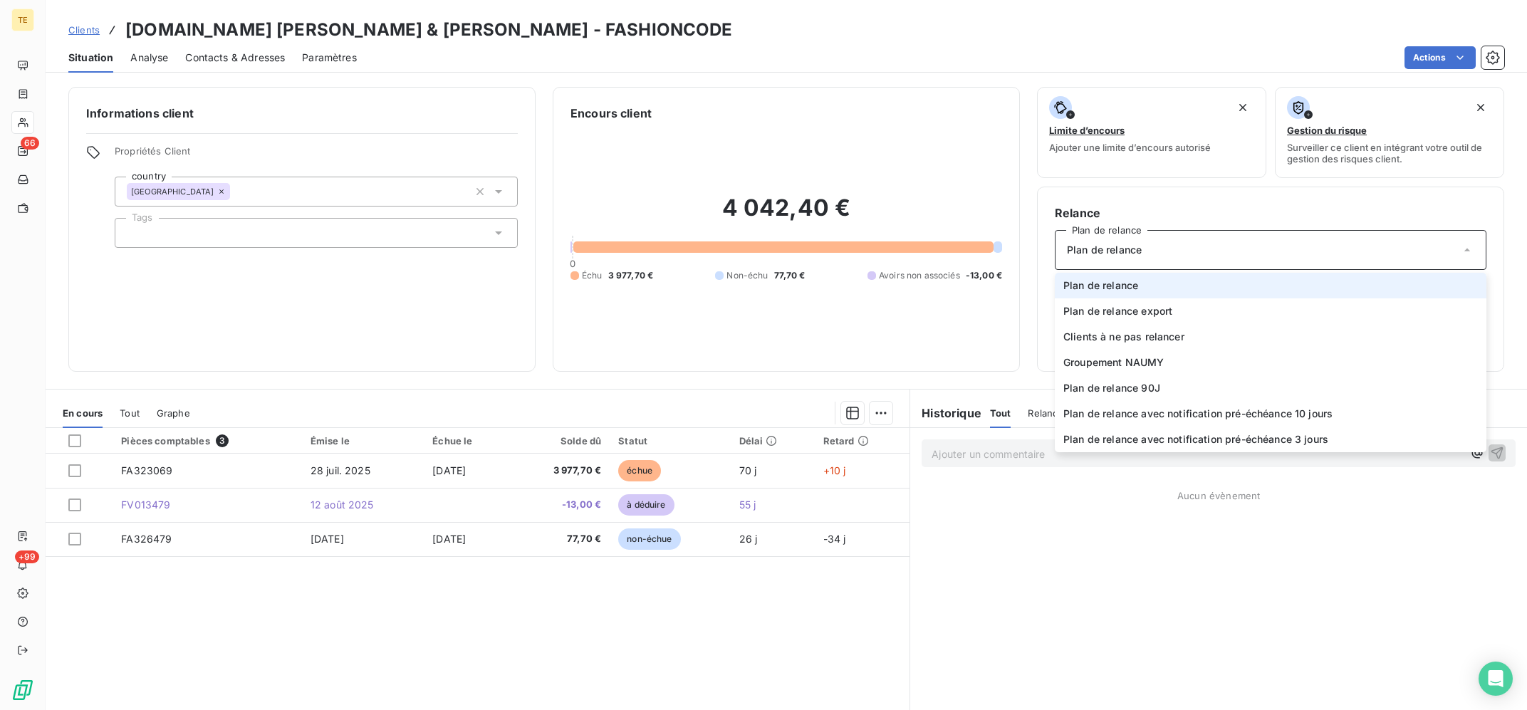
click at [1269, 251] on div "Plan de relance" at bounding box center [1271, 250] width 432 height 40
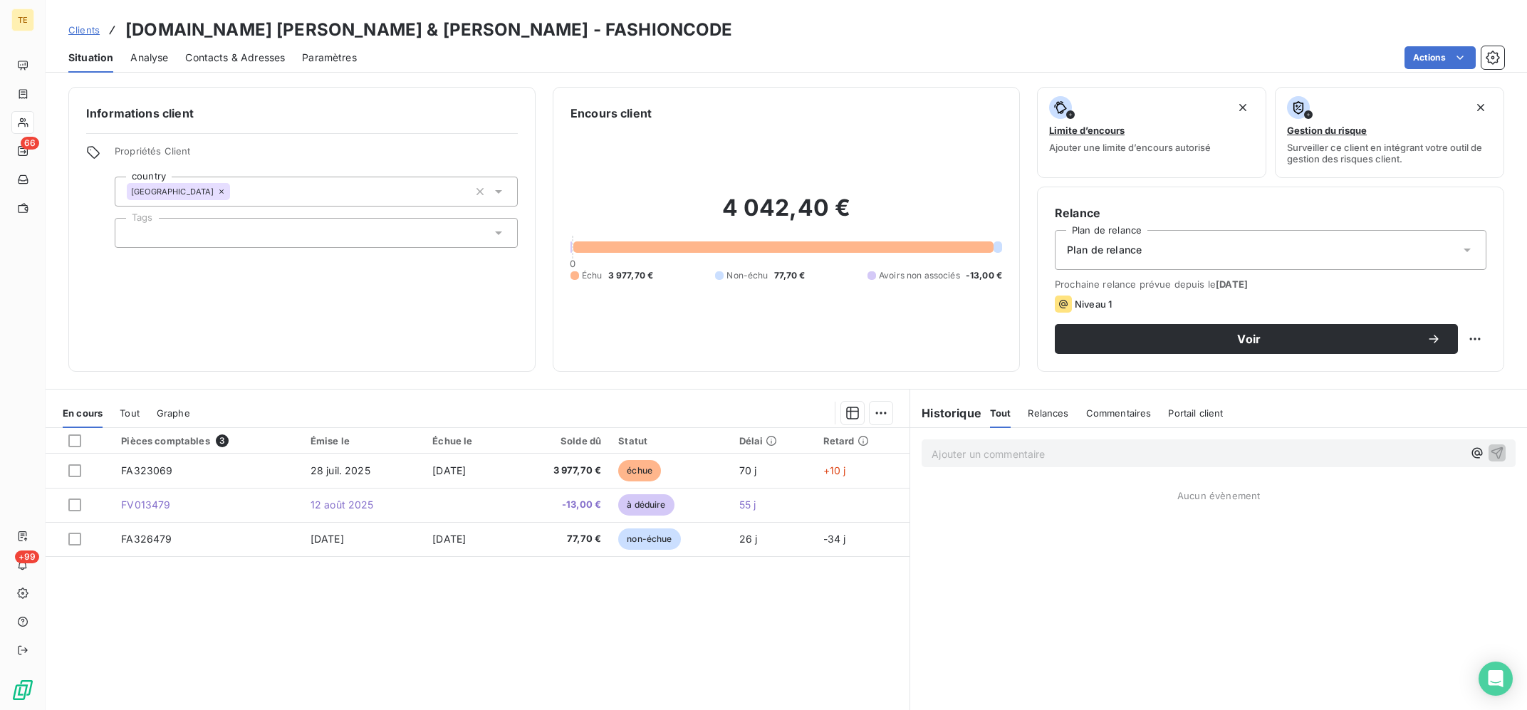
click at [1269, 251] on div "Plan de relance" at bounding box center [1271, 250] width 432 height 40
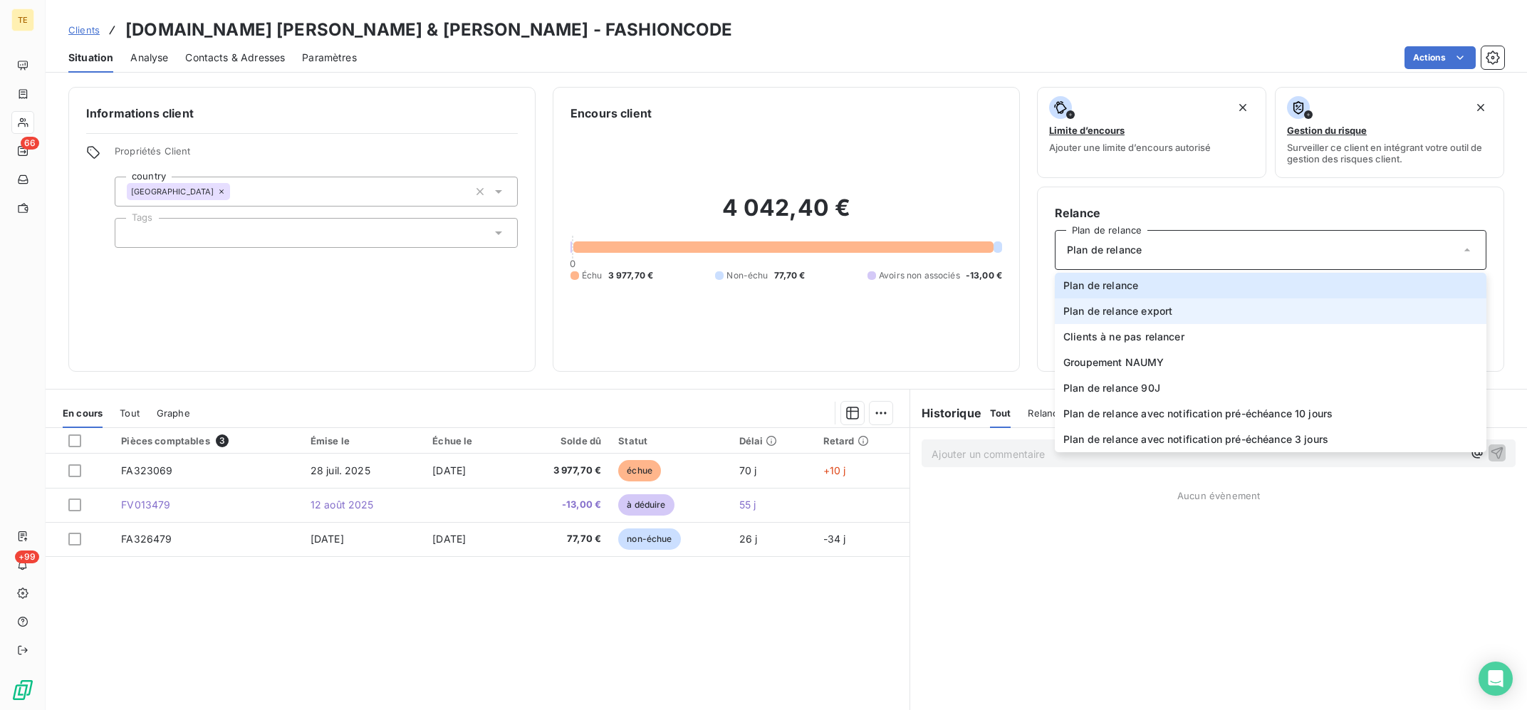
click at [1197, 313] on li "Plan de relance export" at bounding box center [1271, 311] width 432 height 26
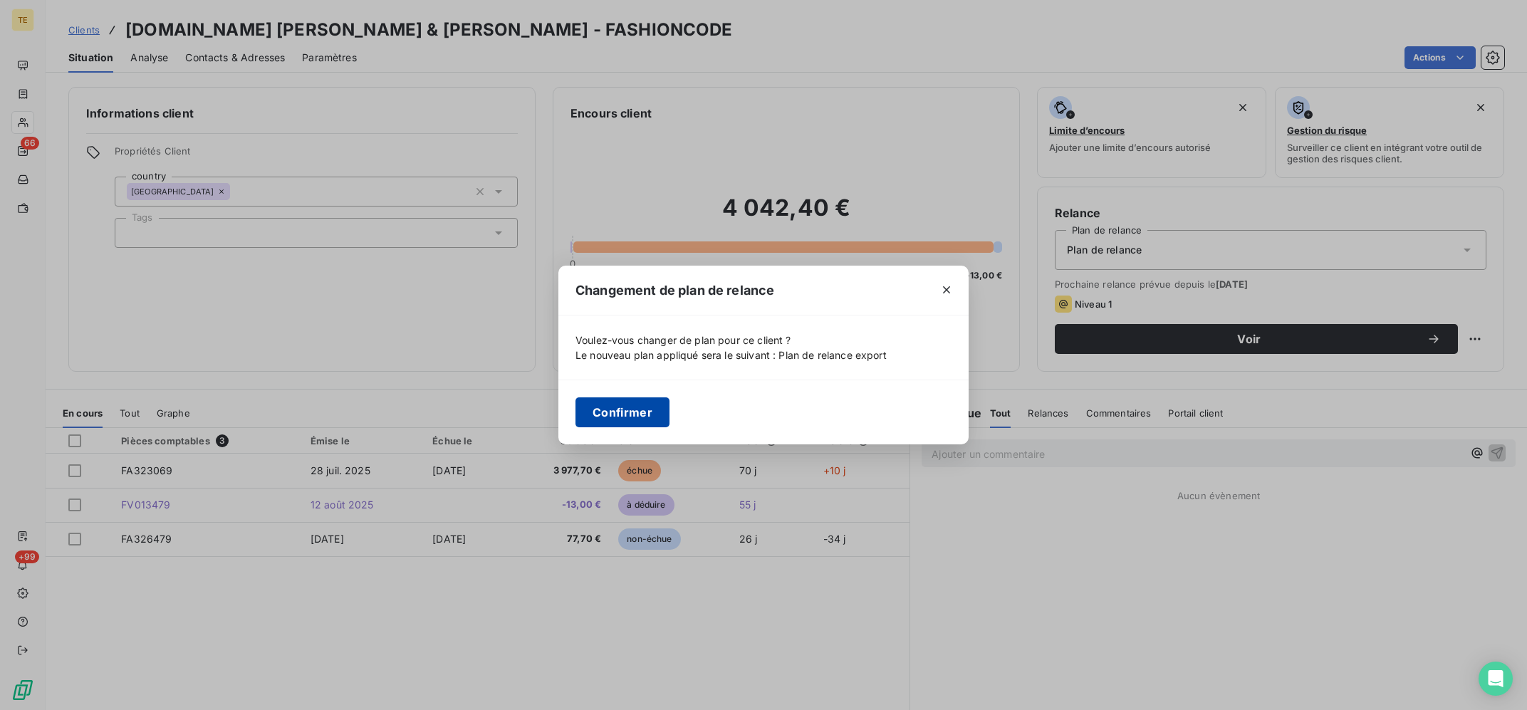
click at [650, 414] on button "Confirmer" at bounding box center [622, 412] width 94 height 30
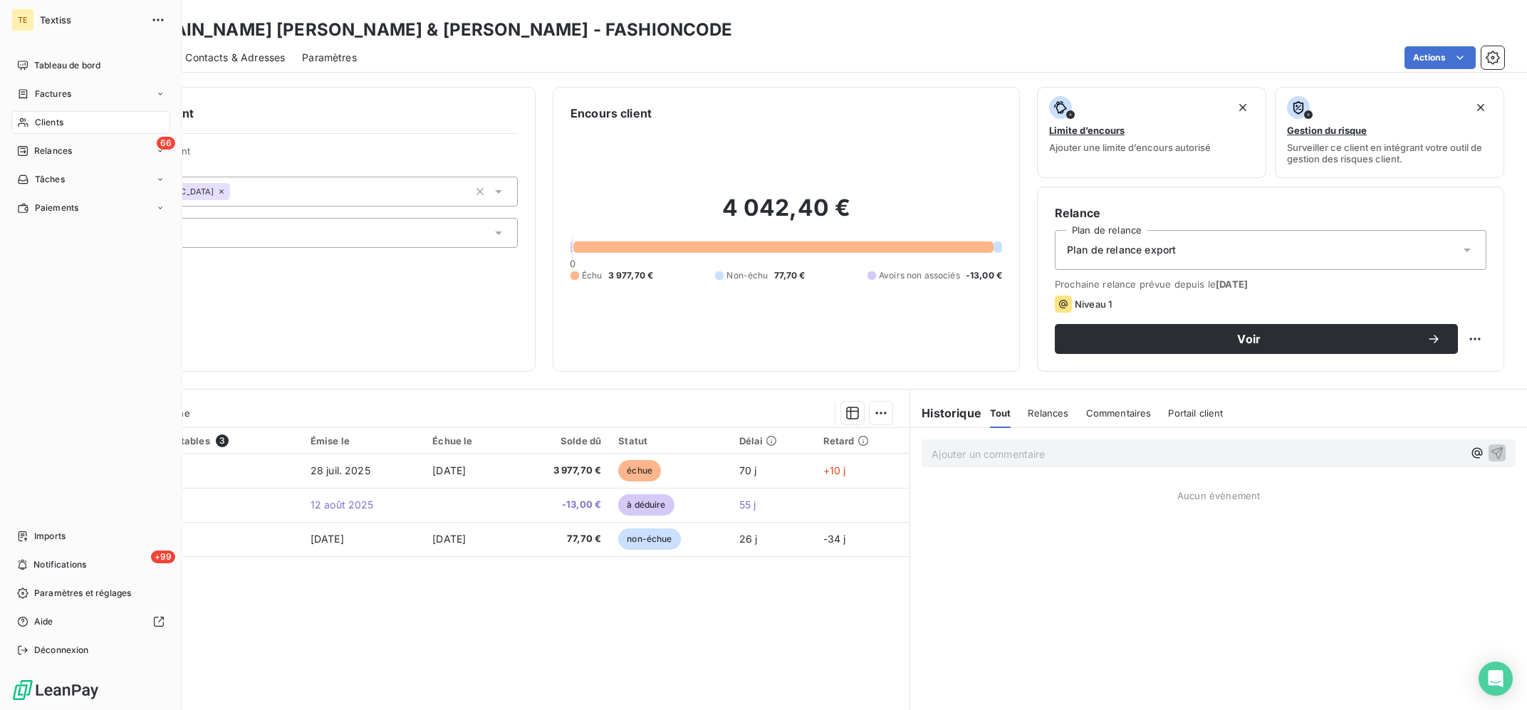
click at [21, 123] on icon at bounding box center [23, 122] width 10 height 9
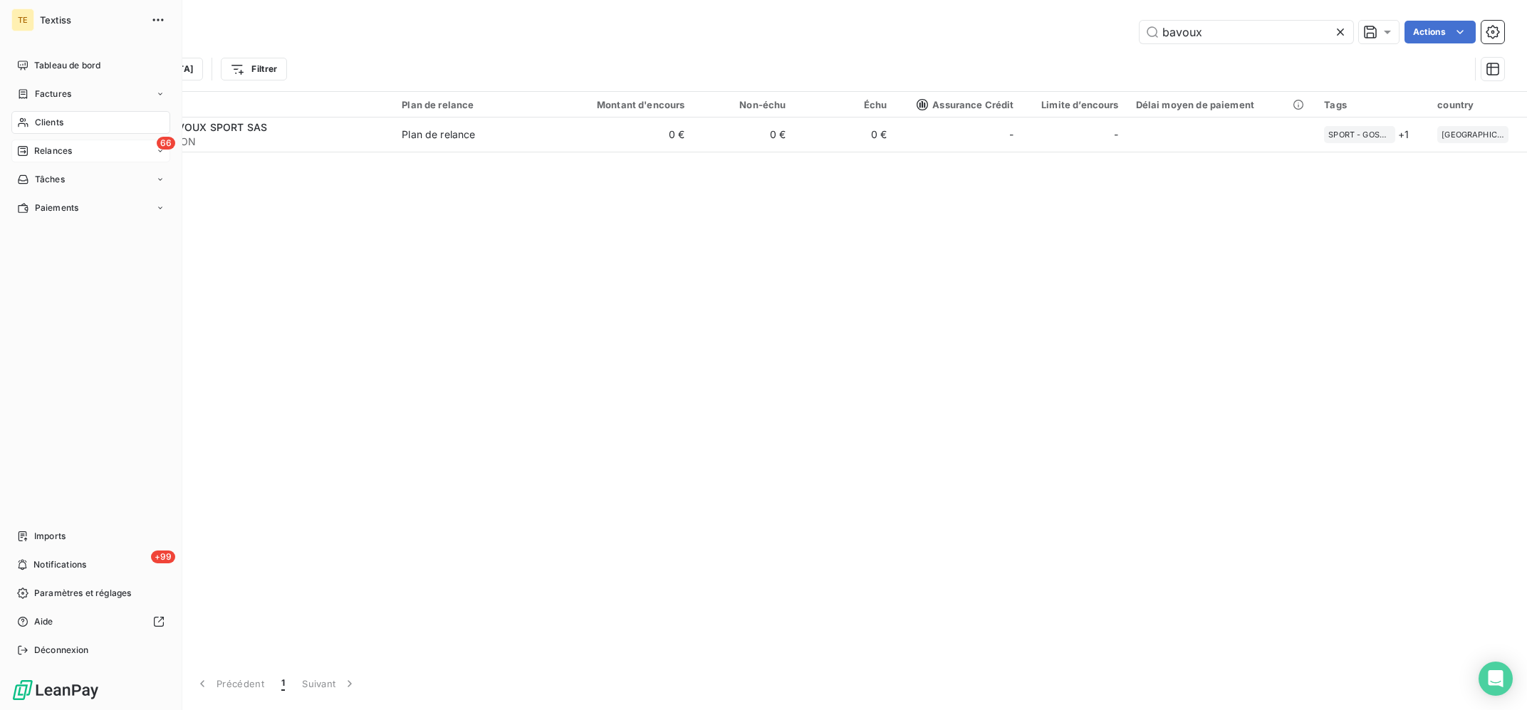
click at [54, 145] on span "Relances" at bounding box center [53, 151] width 38 height 13
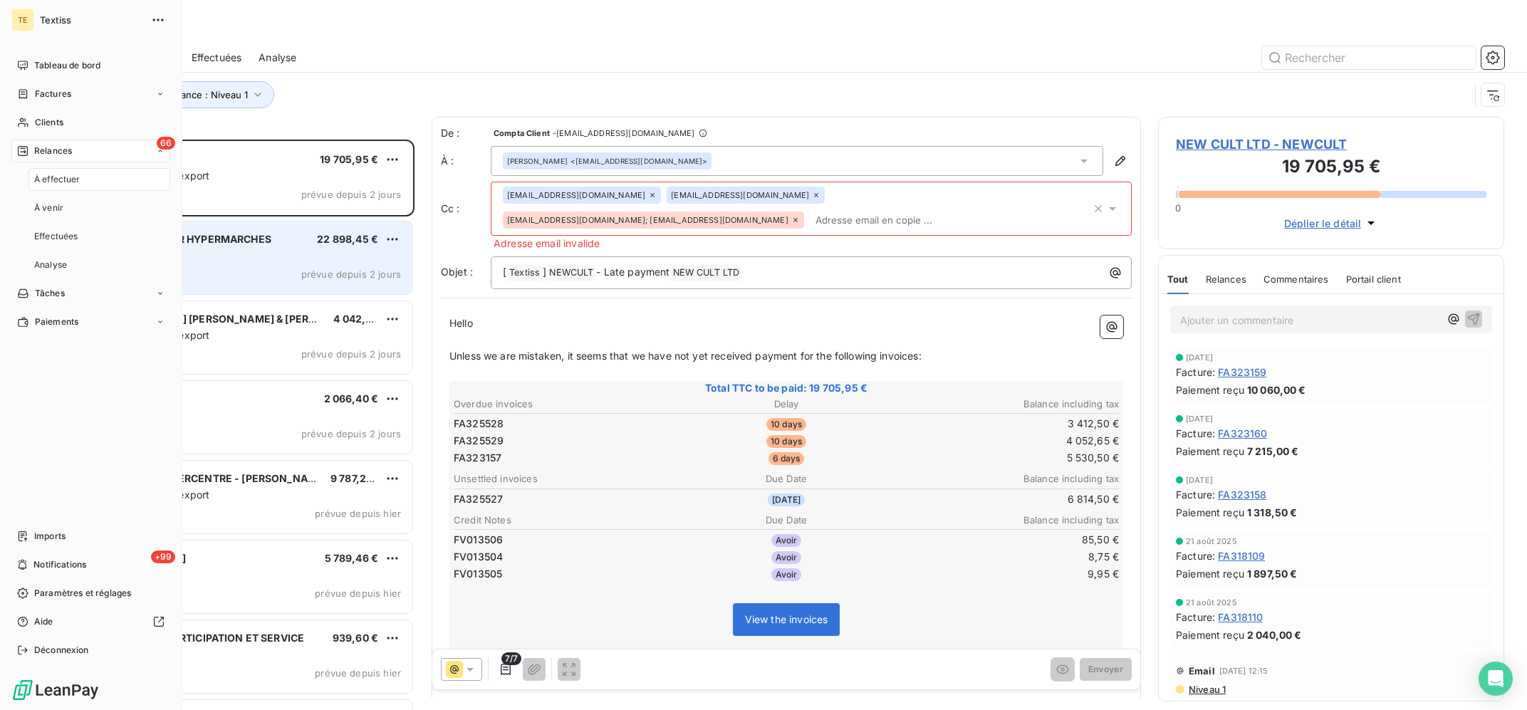
scroll to position [570, 345]
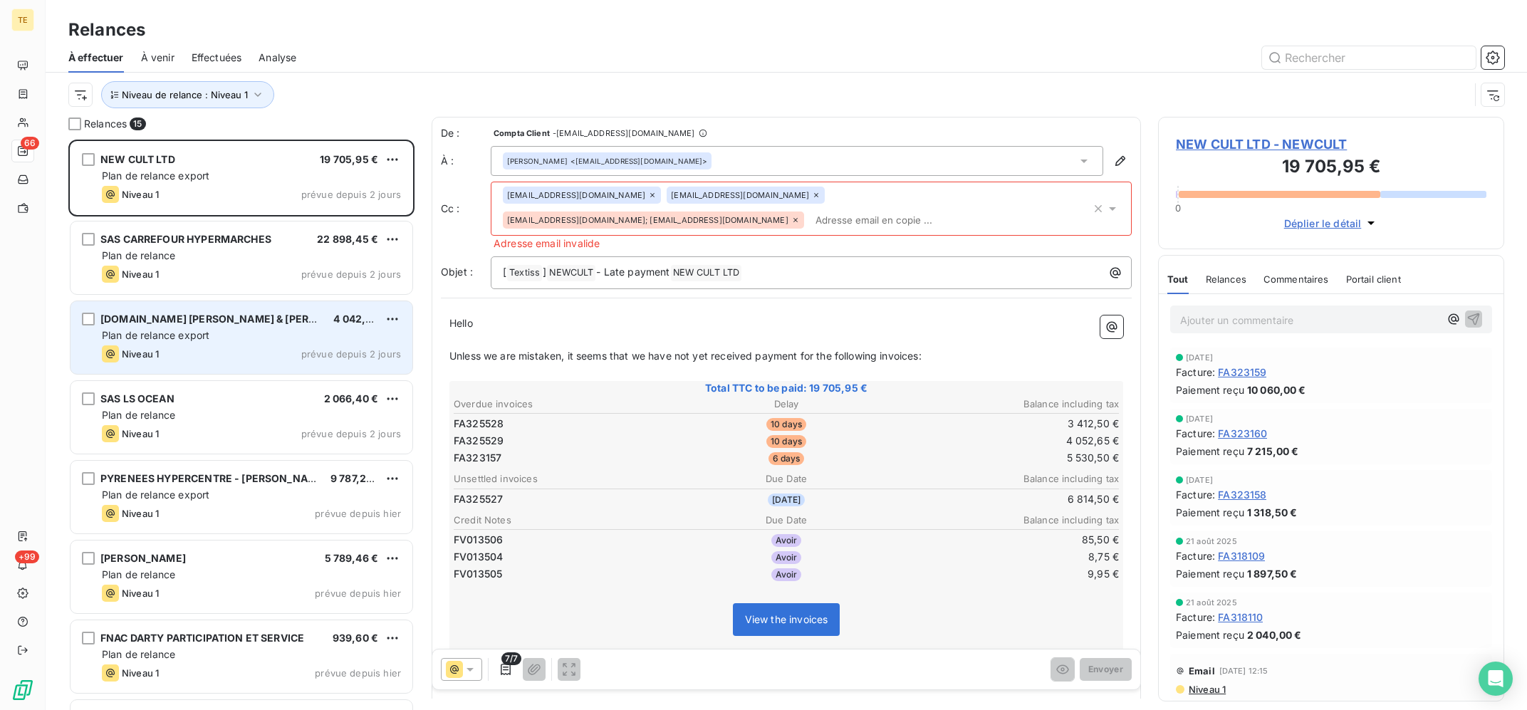
click at [271, 323] on span "[DOMAIN_NAME] [PERSON_NAME] & [PERSON_NAME]" at bounding box center [235, 319] width 270 height 12
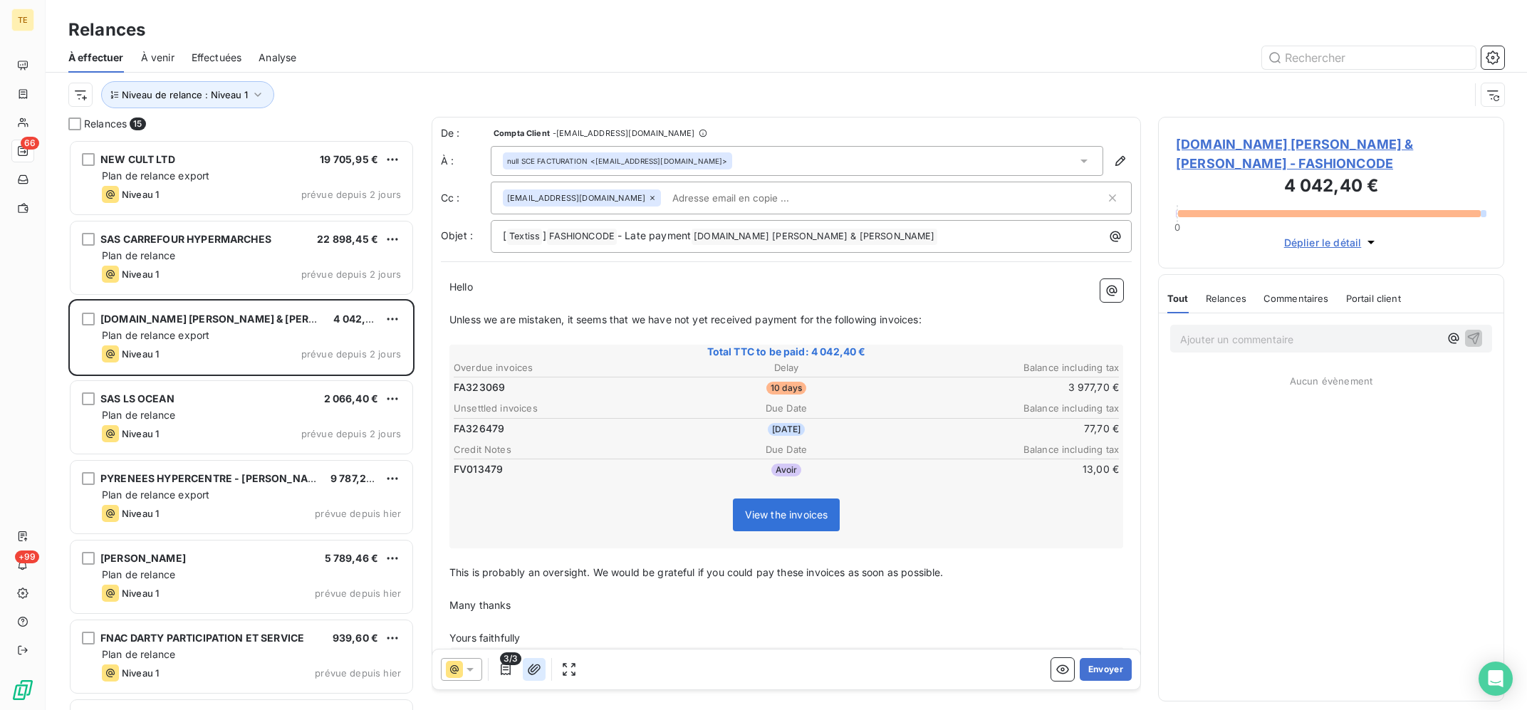
click at [527, 673] on icon "button" at bounding box center [534, 669] width 14 height 14
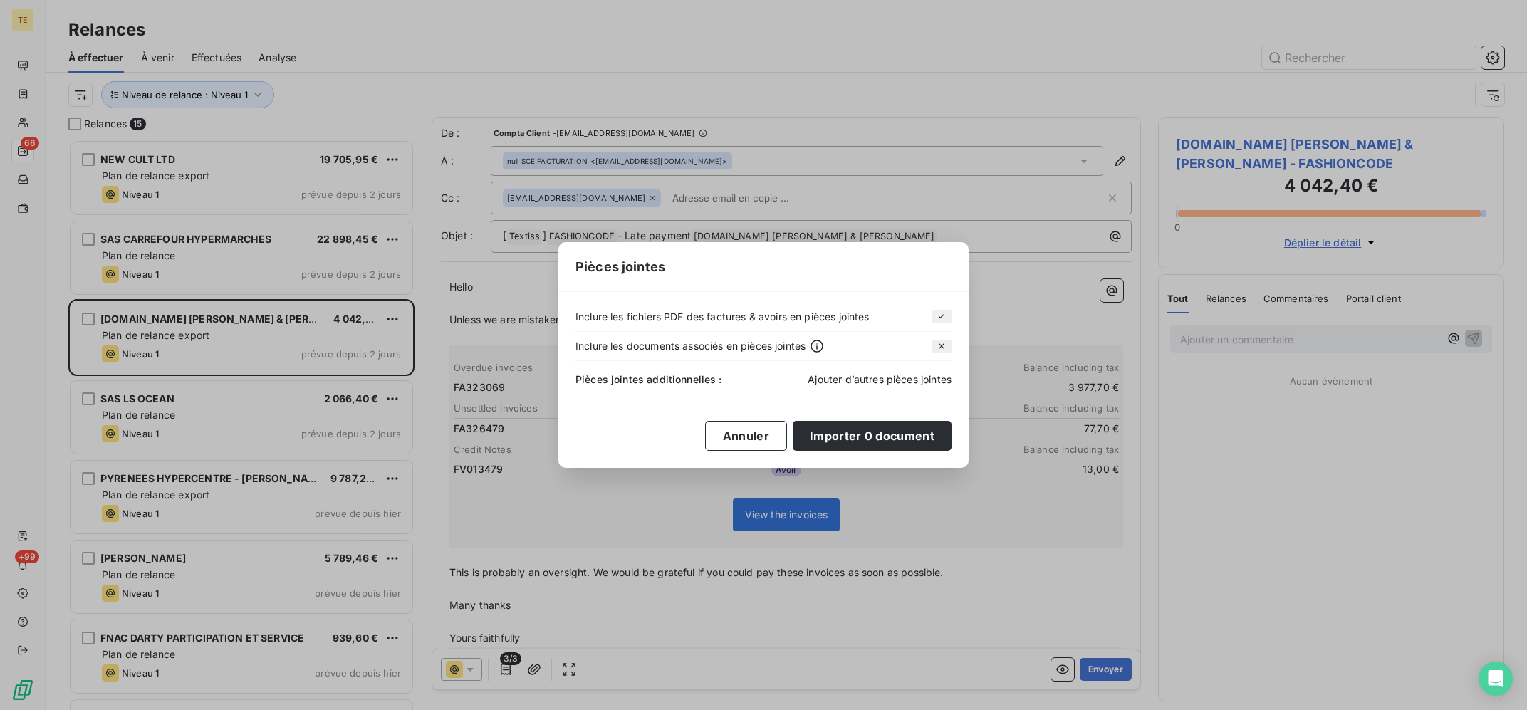
click at [895, 380] on span "Ajouter d’autres pièces jointes" at bounding box center [880, 379] width 144 height 12
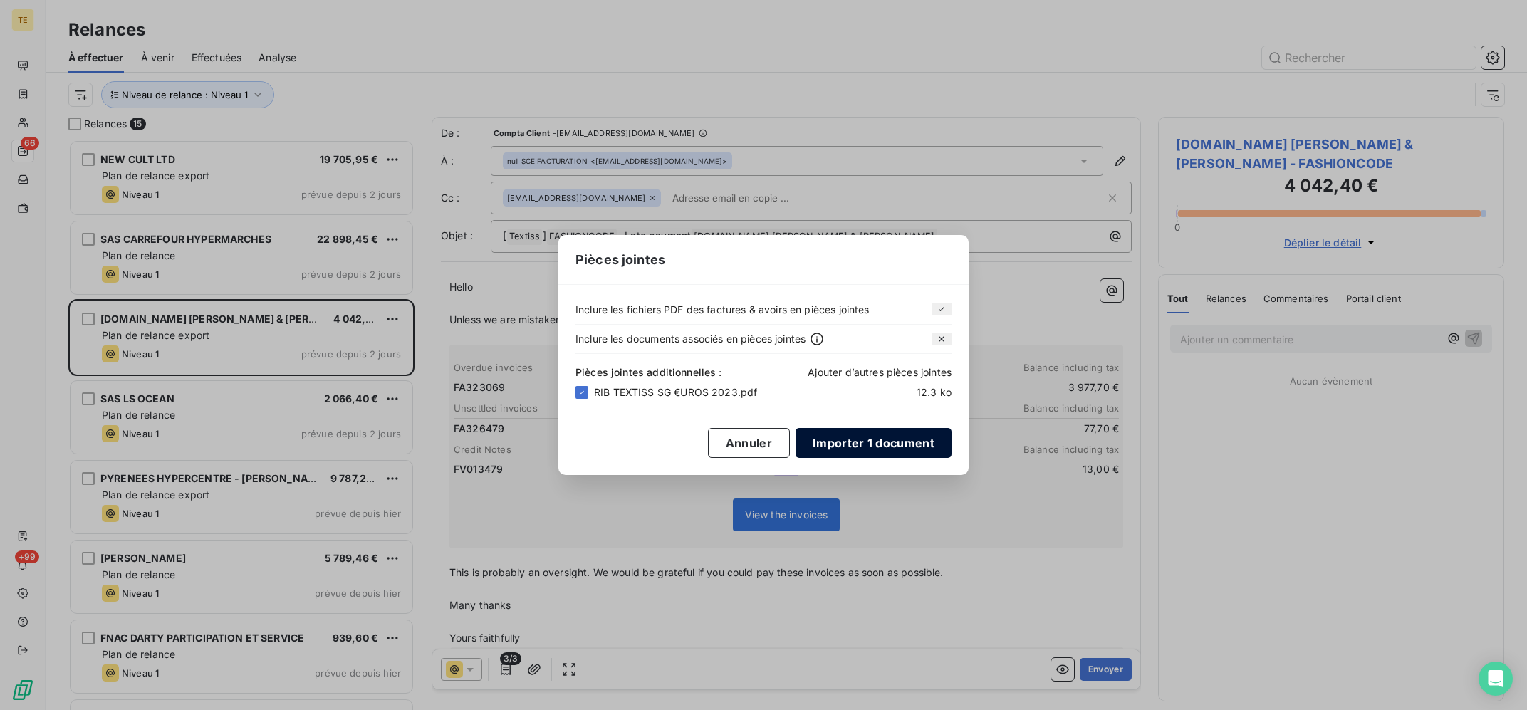
click at [882, 439] on button "Importer 1 document" at bounding box center [873, 443] width 156 height 30
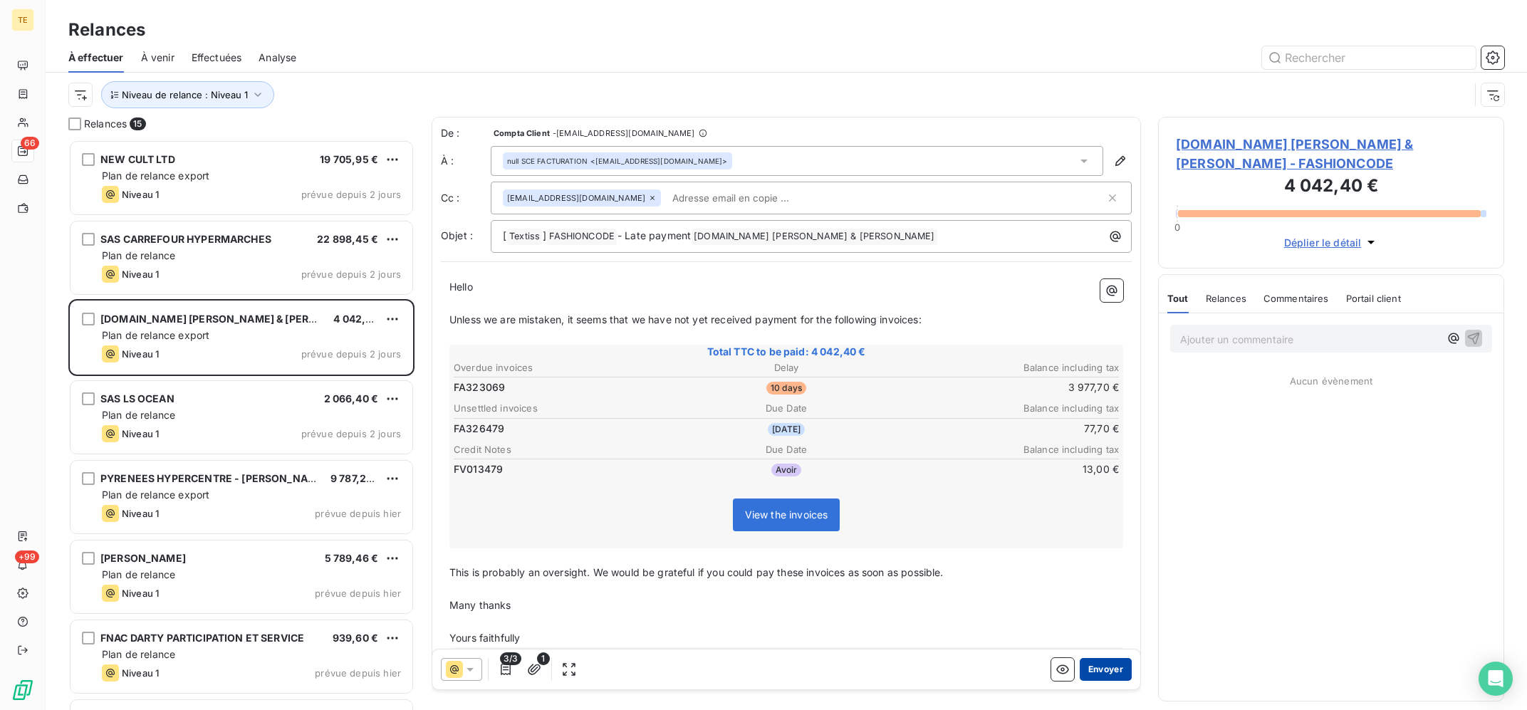
click at [1099, 668] on button "Envoyer" at bounding box center [1106, 669] width 52 height 23
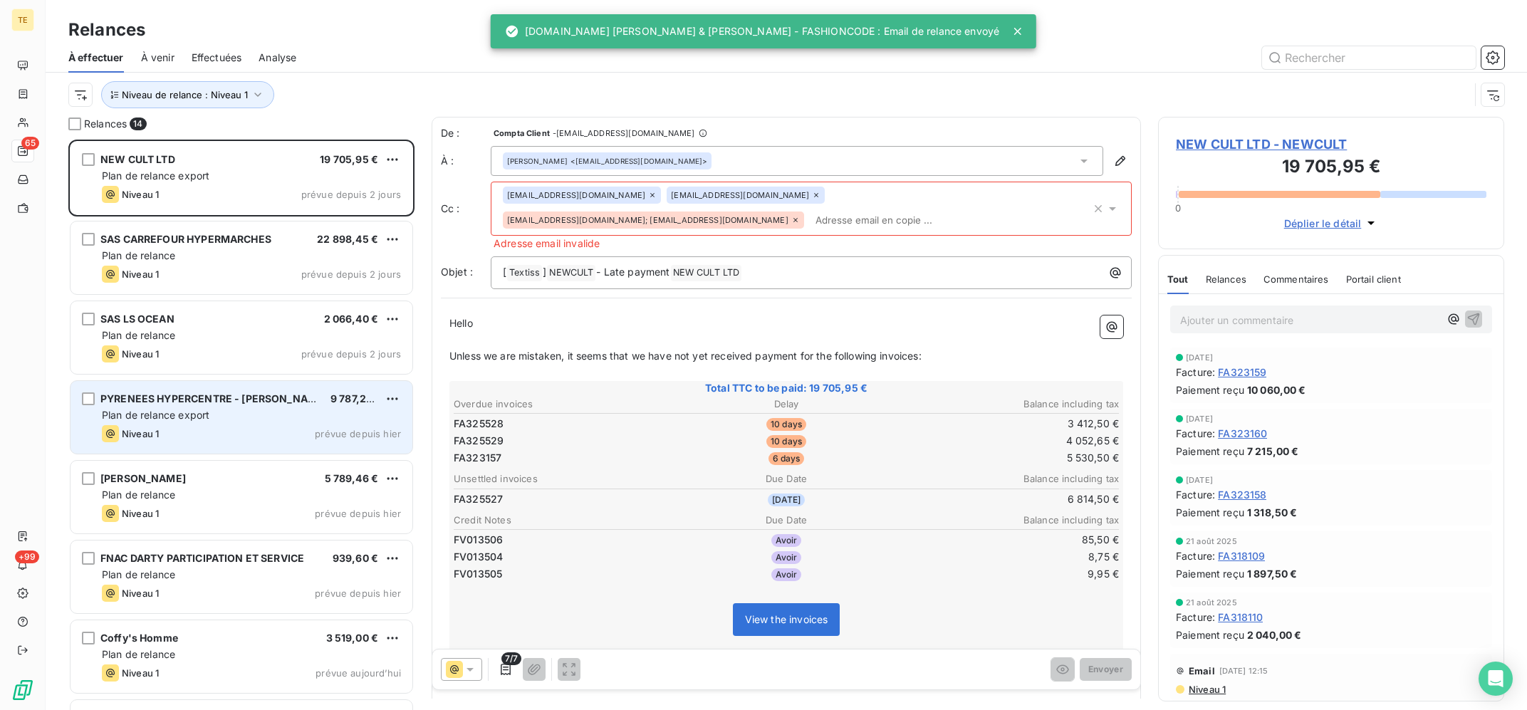
click at [271, 407] on div "PYRENEES HYPERCENTRE - [PERSON_NAME] D 9 787,20 € Plan de relance export Niveau…" at bounding box center [241, 417] width 342 height 73
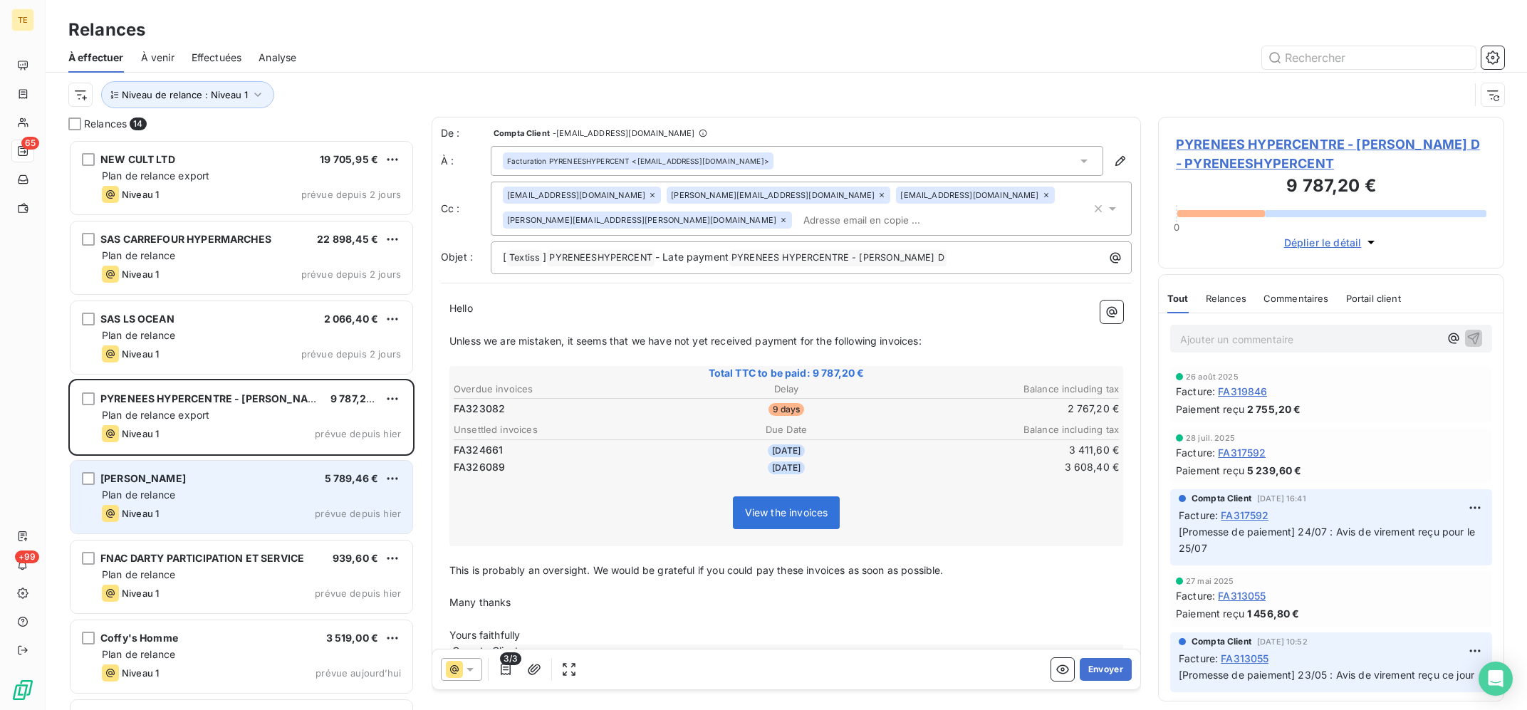
click at [219, 488] on div "LECLERC - ANDREZIEUX-BOUTHEON 5 789,46 € Plan de relance Niveau 1 prévue depuis…" at bounding box center [241, 497] width 342 height 73
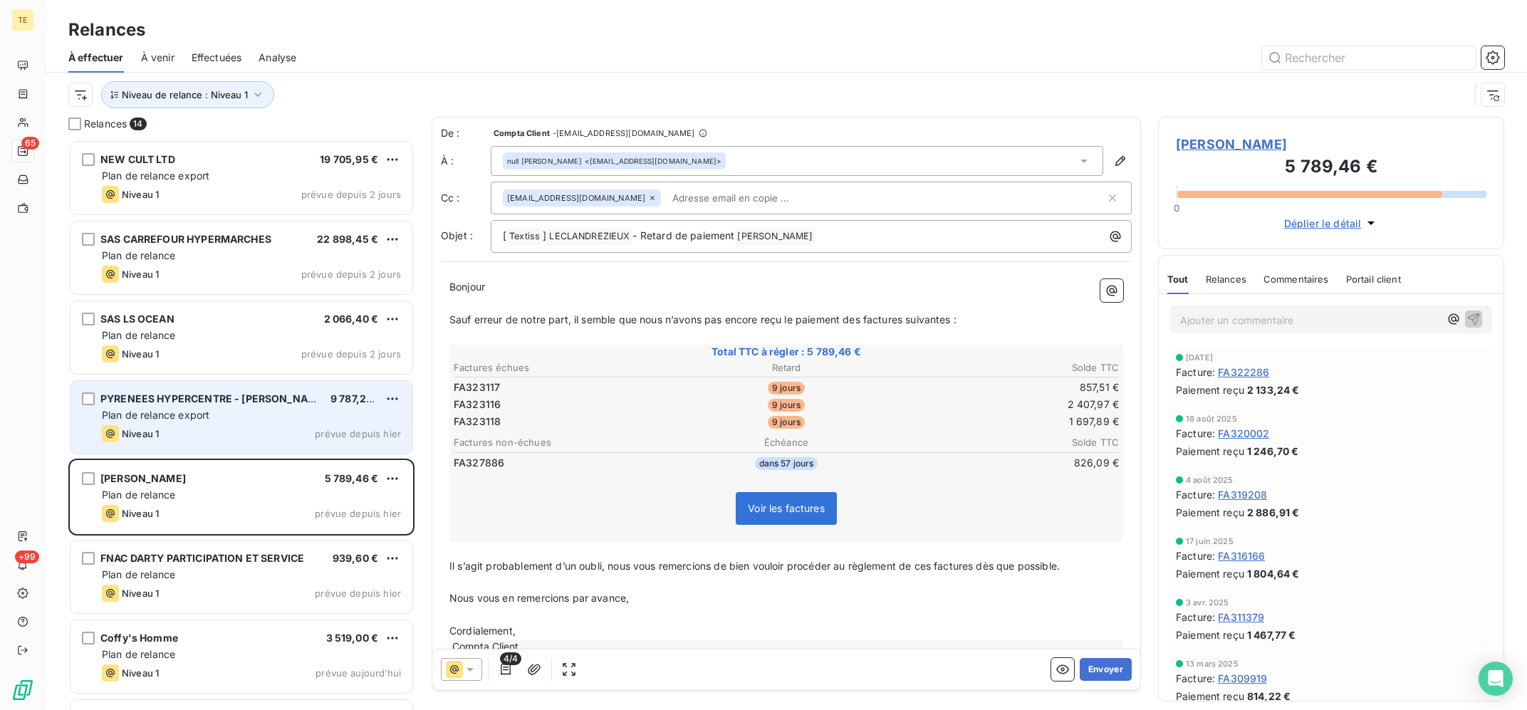
click at [239, 449] on div "PYRENEES HYPERCENTRE - [PERSON_NAME] D 9 787,20 € Plan de relance export Niveau…" at bounding box center [241, 417] width 342 height 73
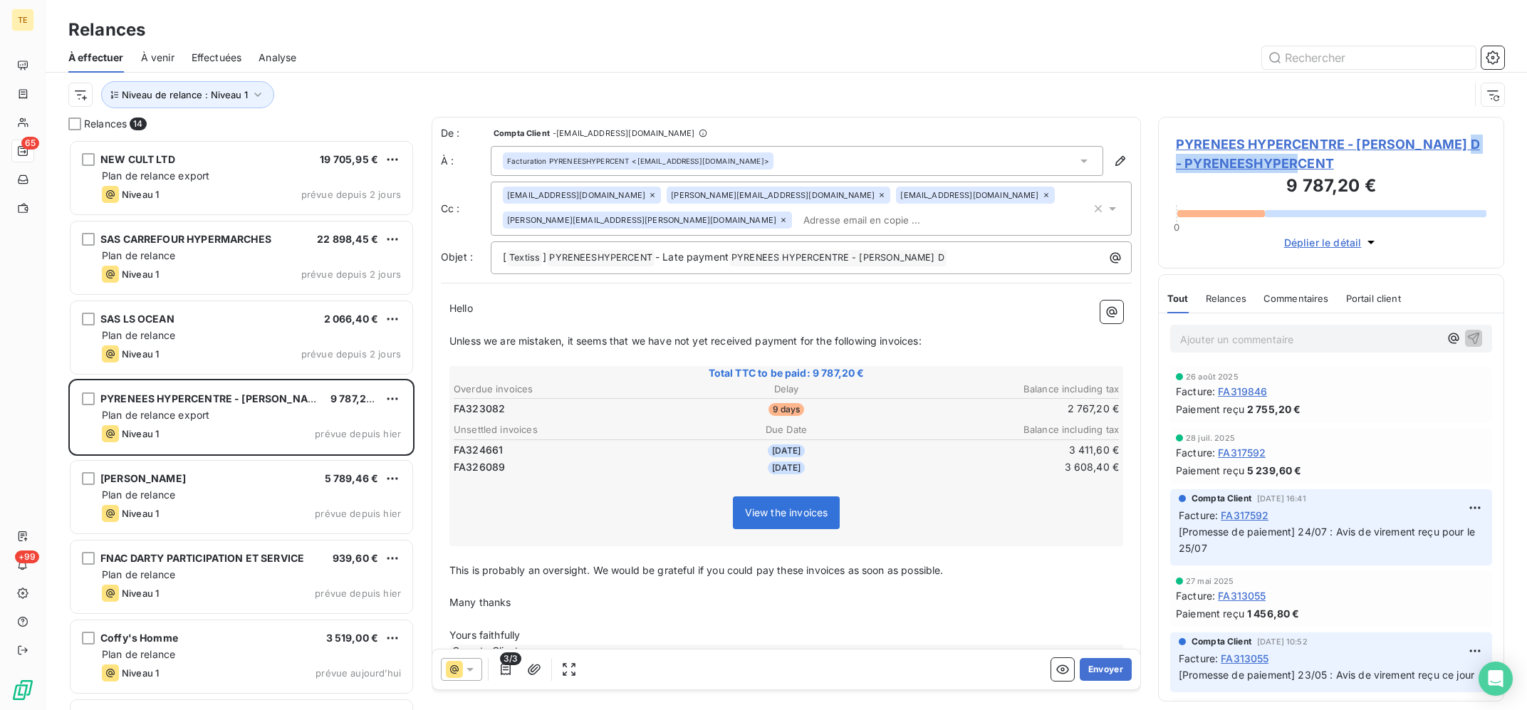
copy span "PYRENEESHYPERCENT"
drag, startPoint x: 1327, startPoint y: 161, endPoint x: 1134, endPoint y: 95, distance: 203.8
click at [1158, 134] on div "PYRENEES HYPERCENTRE - [PERSON_NAME] D - PYRENEESHYPERCENT 9 787,20 € 0 Déplier…" at bounding box center [1331, 413] width 346 height 593
click at [1132, 83] on div "Niveau de relance : Niveau 1" at bounding box center [768, 94] width 1401 height 27
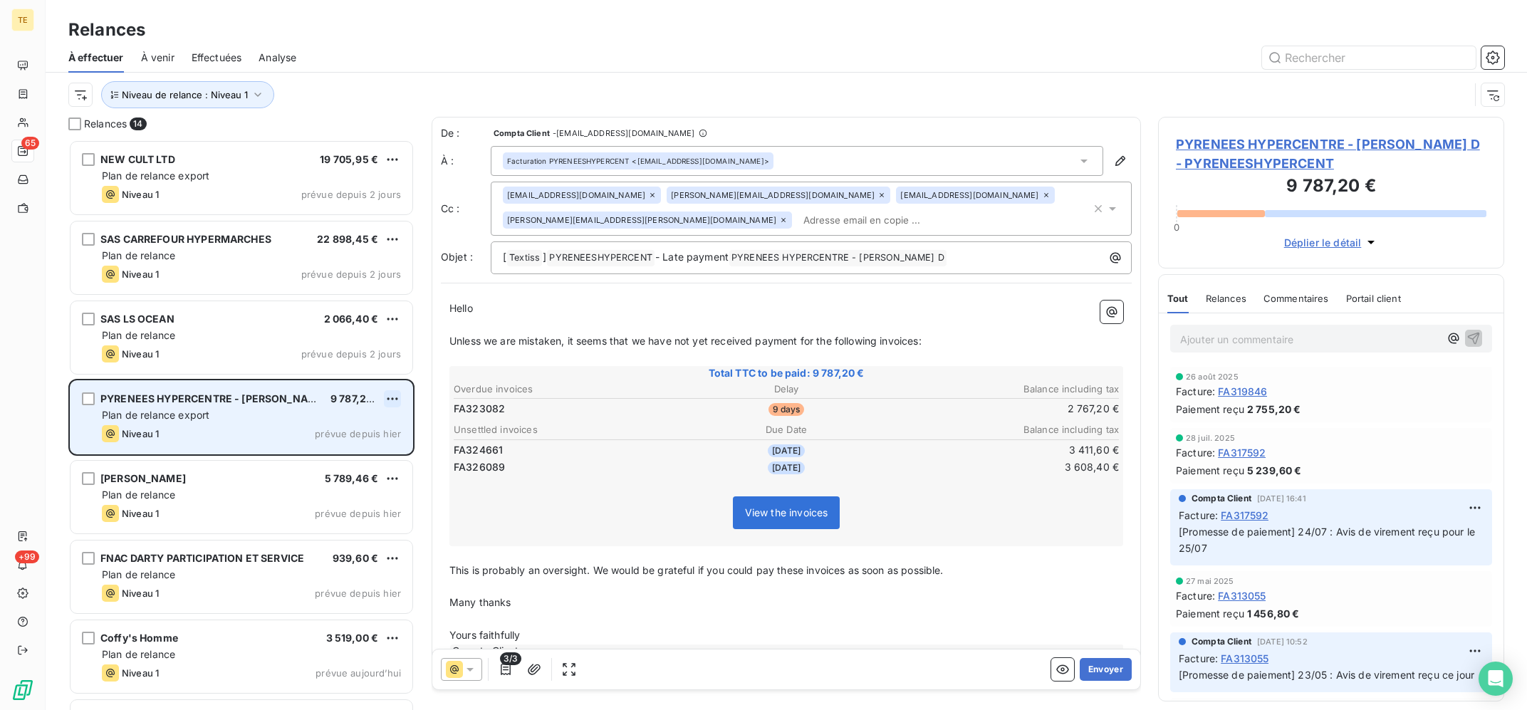
click at [391, 395] on html "TE 65 +99 Relances À effectuer À venir Effectuées Analyse Niveau de relance : N…" at bounding box center [763, 355] width 1527 height 710
click at [350, 450] on div "Passer cette action" at bounding box center [330, 452] width 127 height 23
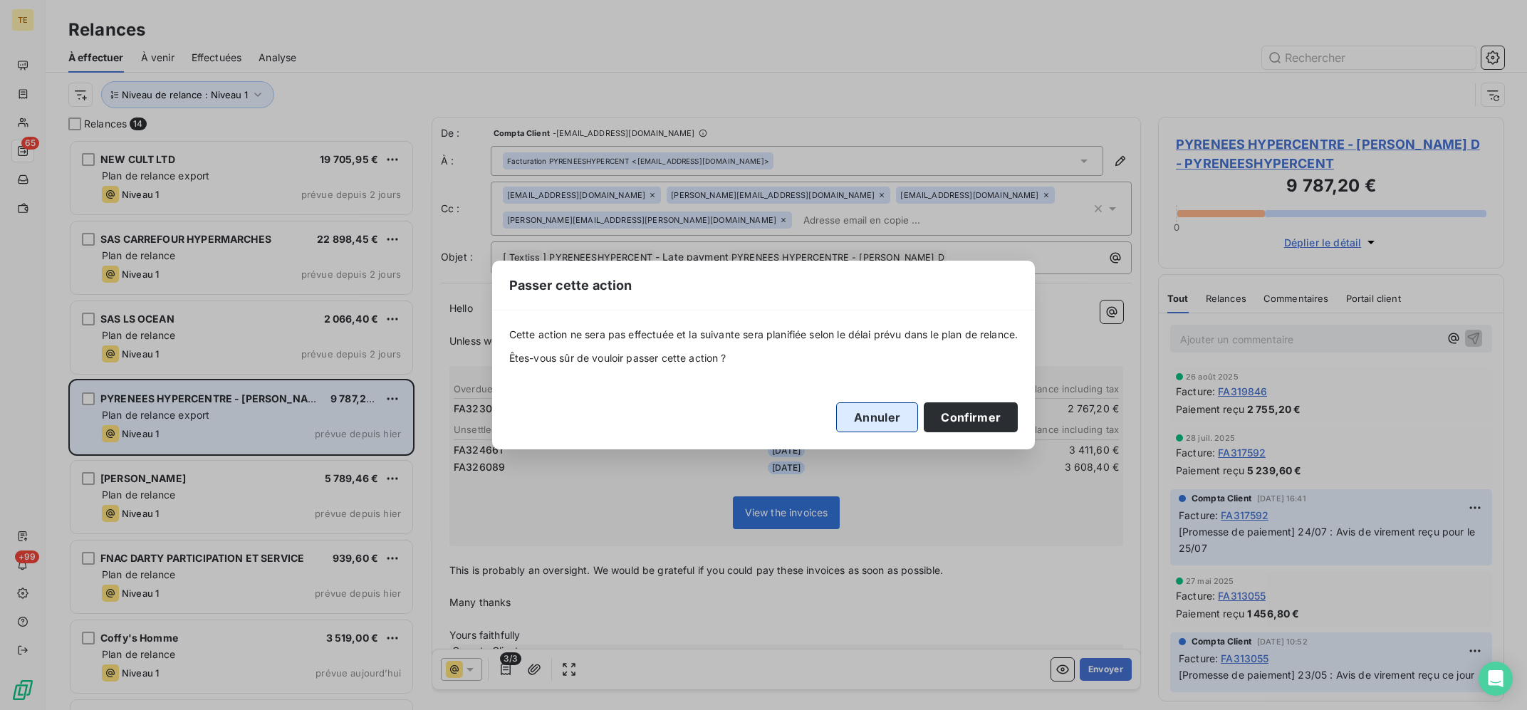
click at [863, 425] on button "Annuler" at bounding box center [877, 417] width 82 height 30
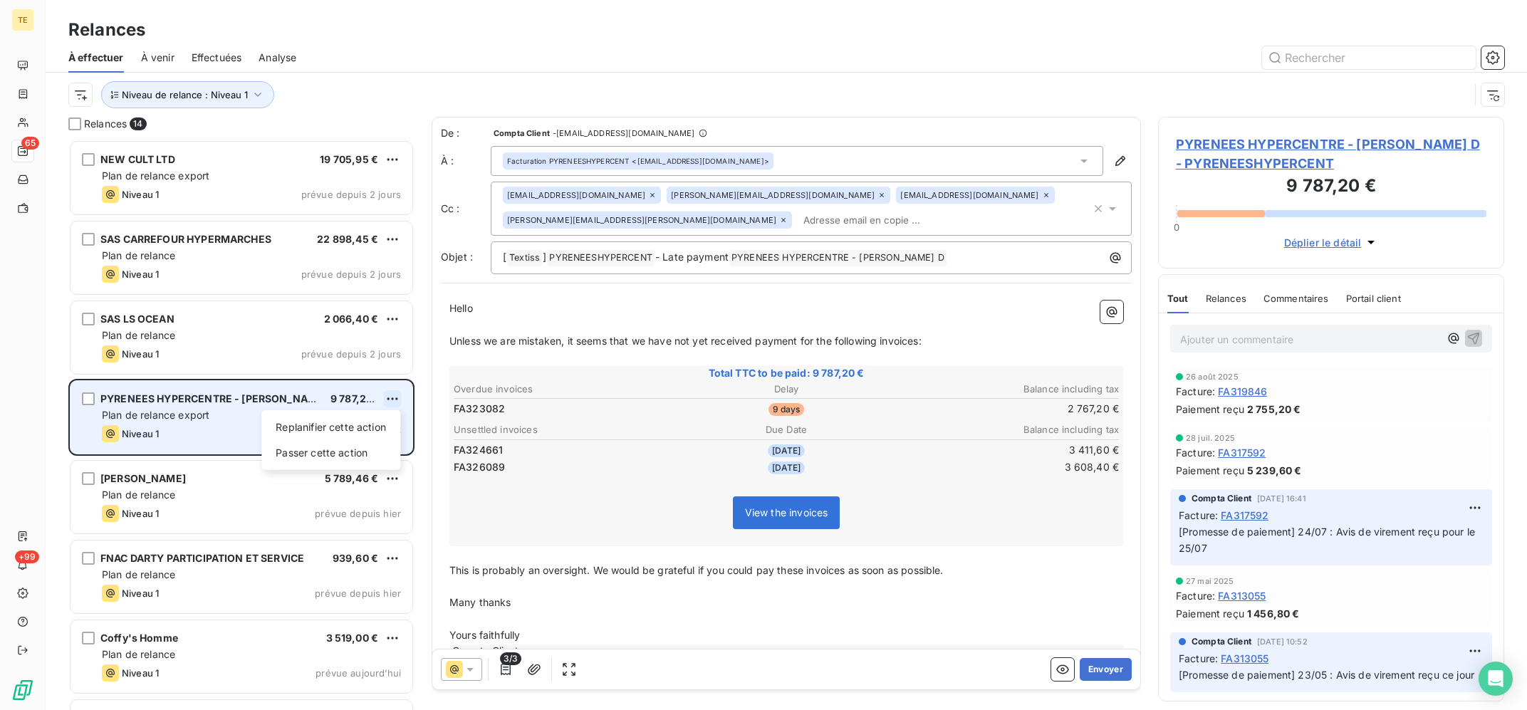
click at [391, 398] on html "TE 65 +99 Relances À effectuer À venir Effectuées Analyse Niveau de relance : N…" at bounding box center [763, 355] width 1527 height 710
click at [365, 425] on div "Replanifier cette action" at bounding box center [330, 427] width 127 height 23
select select "9"
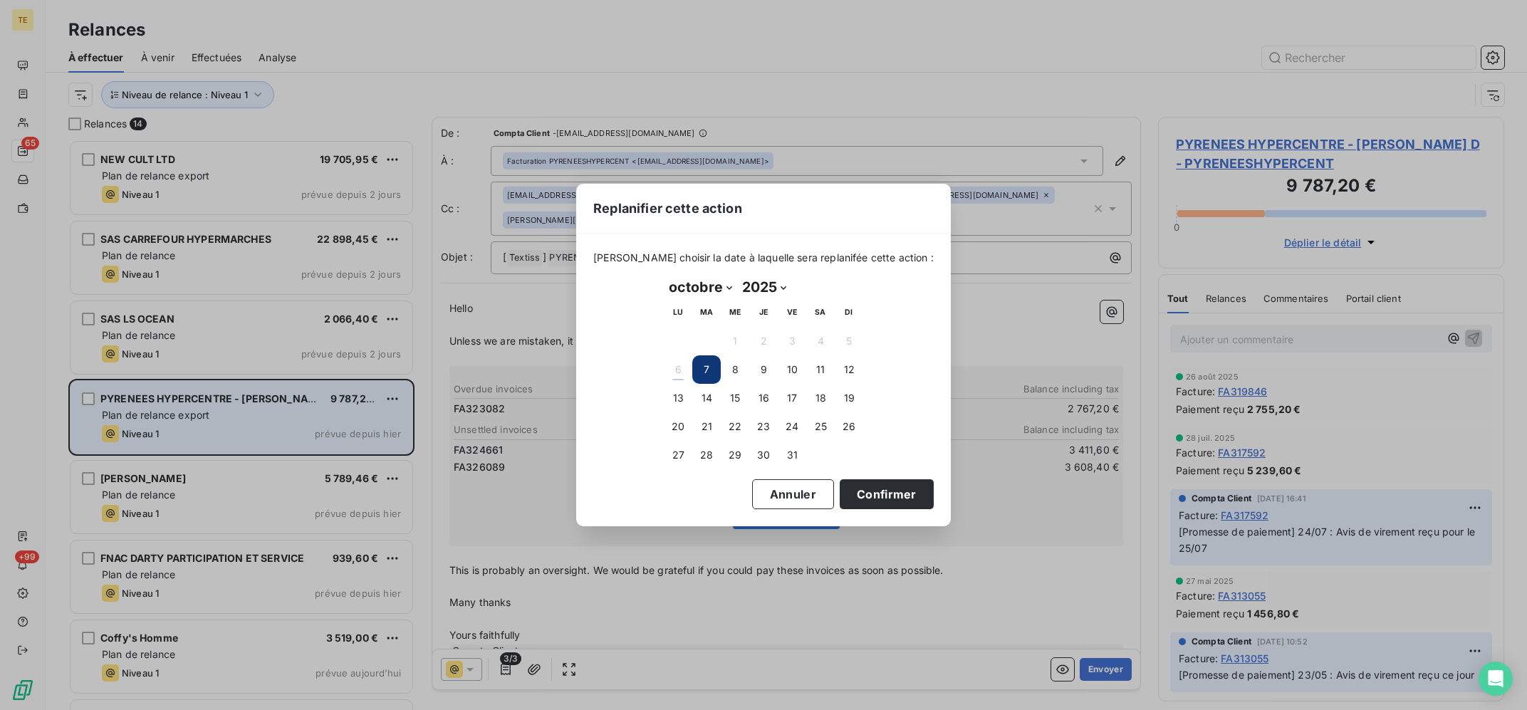
click at [664, 276] on select "janvier février mars avril mai juin juillet août septembre octobre novembre déc…" at bounding box center [700, 287] width 73 height 23
drag, startPoint x: 705, startPoint y: 287, endPoint x: 778, endPoint y: 447, distance: 175.9
click at [891, 444] on div "[PERSON_NAME] choisir la date à laquelle sera replanifée cette action : [DATE] …" at bounding box center [763, 365] width 340 height 228
click at [701, 452] on button "28" at bounding box center [706, 455] width 28 height 28
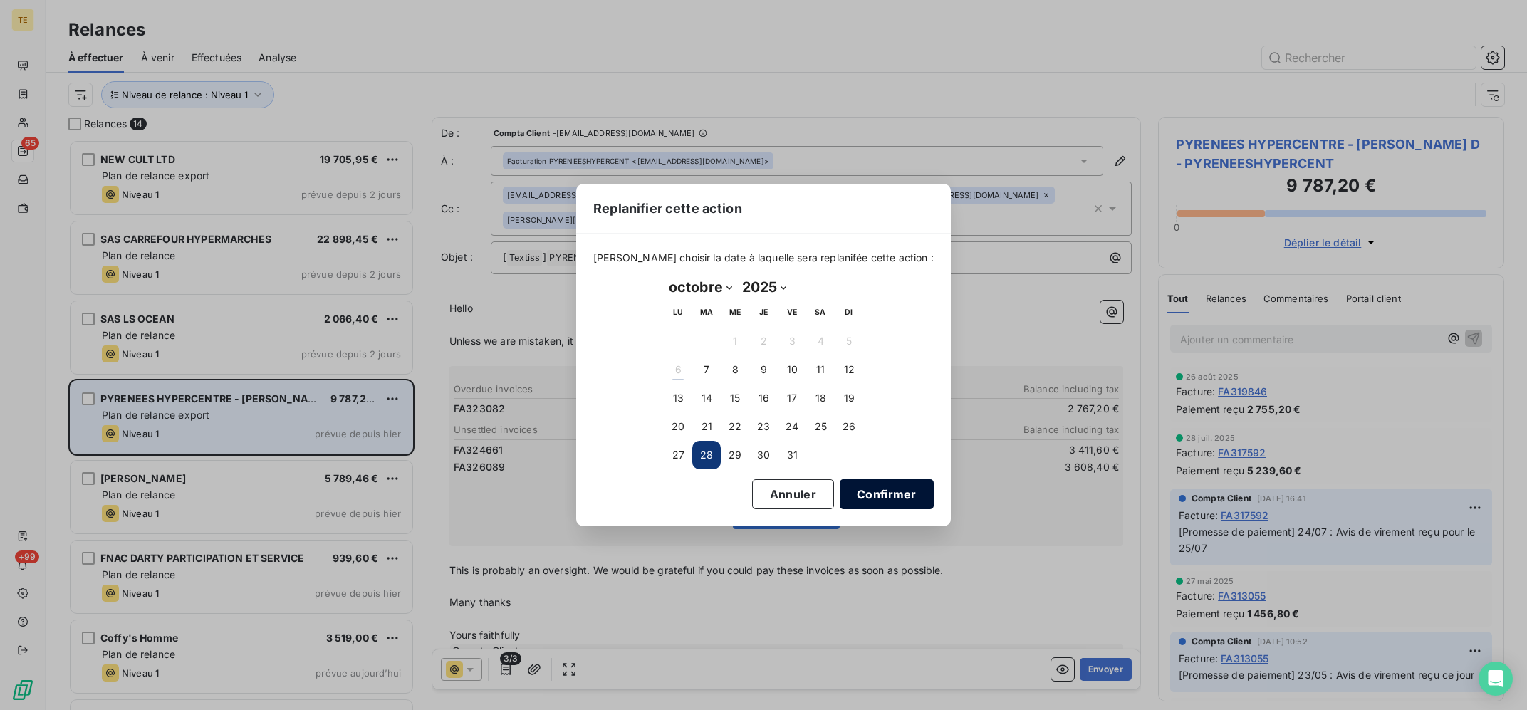
click at [863, 491] on button "Confirmer" at bounding box center [887, 494] width 94 height 30
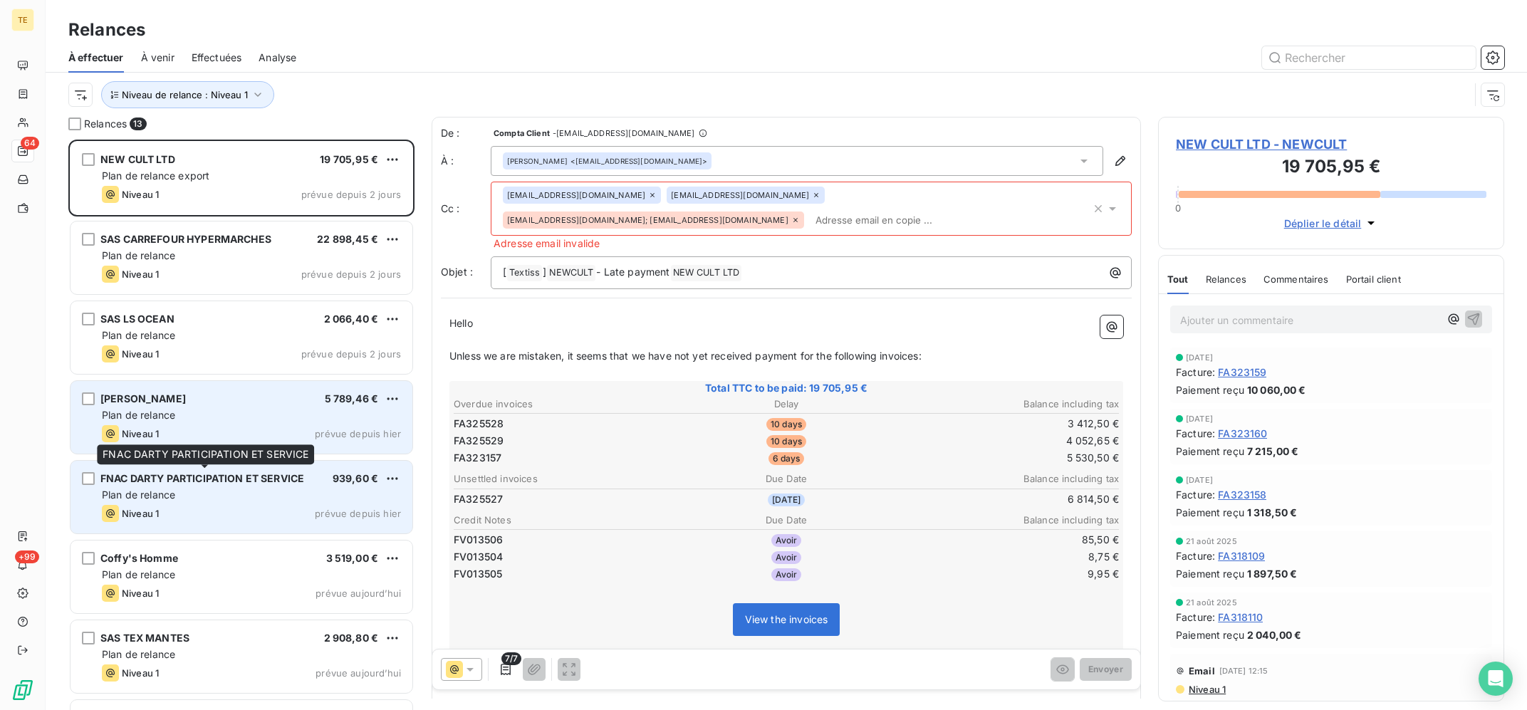
click at [279, 475] on span "FNAC DARTY PARTICIPATION ET SERVICE" at bounding box center [202, 478] width 204 height 12
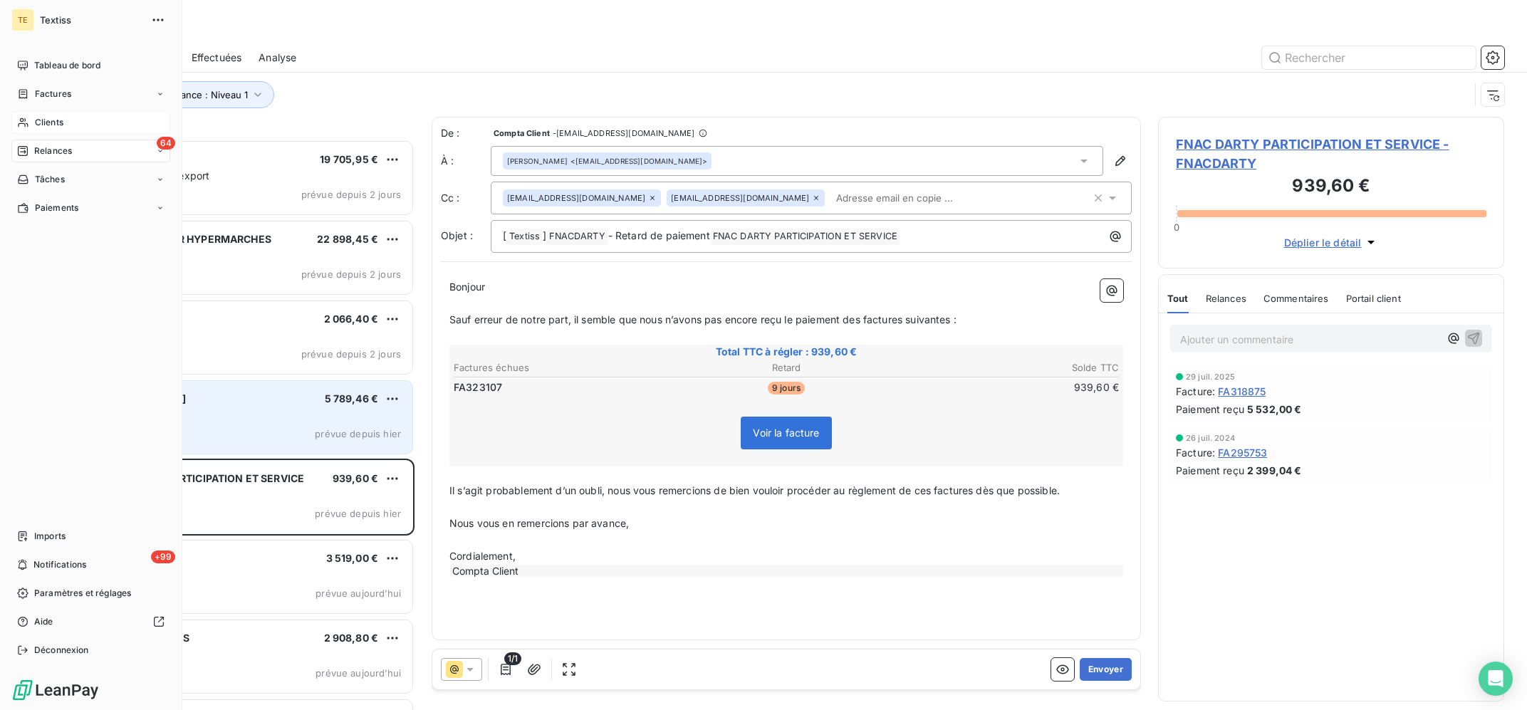
click at [26, 113] on div "Clients" at bounding box center [90, 122] width 159 height 23
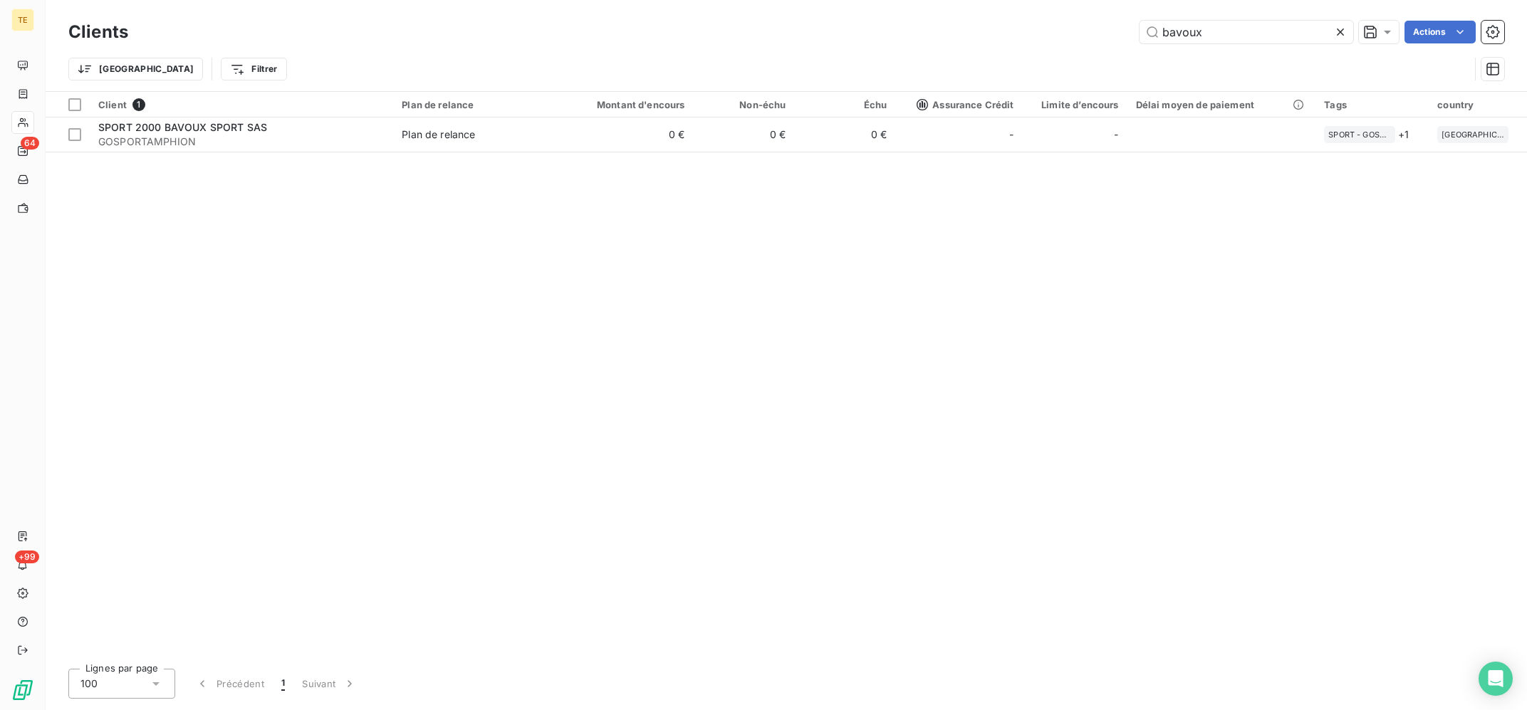
drag, startPoint x: 1233, startPoint y: 33, endPoint x: 1045, endPoint y: 9, distance: 188.8
click at [1139, 21] on input "bavoux" at bounding box center [1246, 32] width 214 height 23
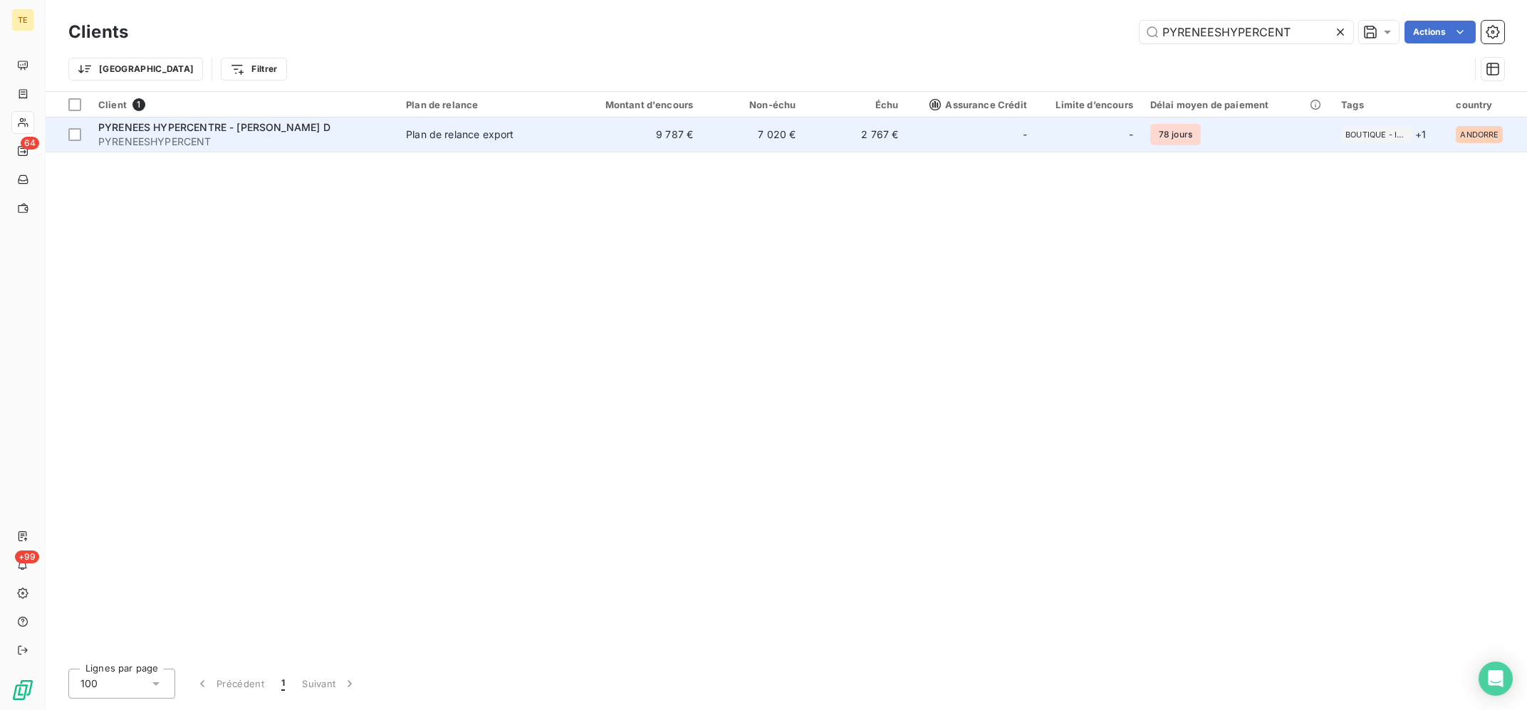
type input "PYRENEESHYPERCENT"
click at [627, 137] on td "9 787 €" at bounding box center [632, 134] width 137 height 34
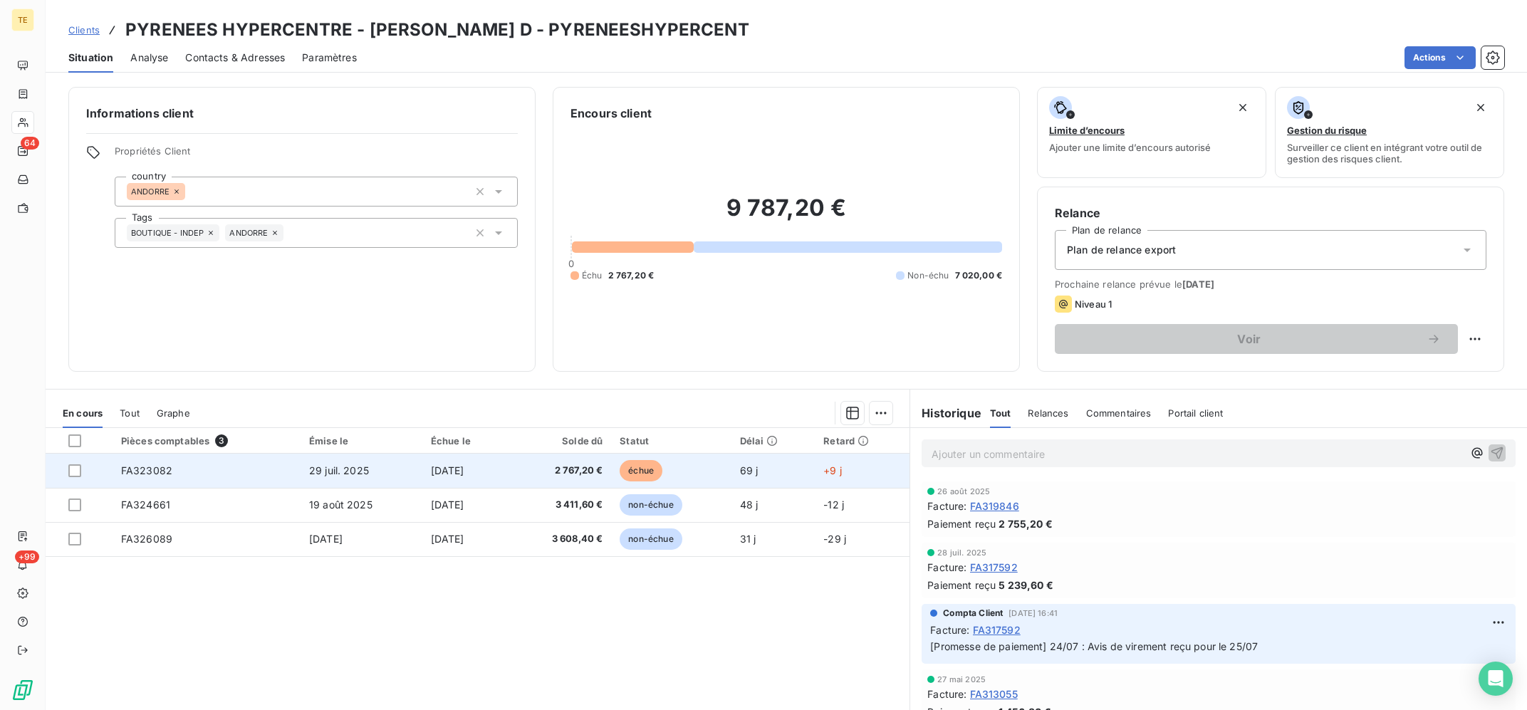
click at [508, 479] on td "[DATE]" at bounding box center [465, 471] width 86 height 34
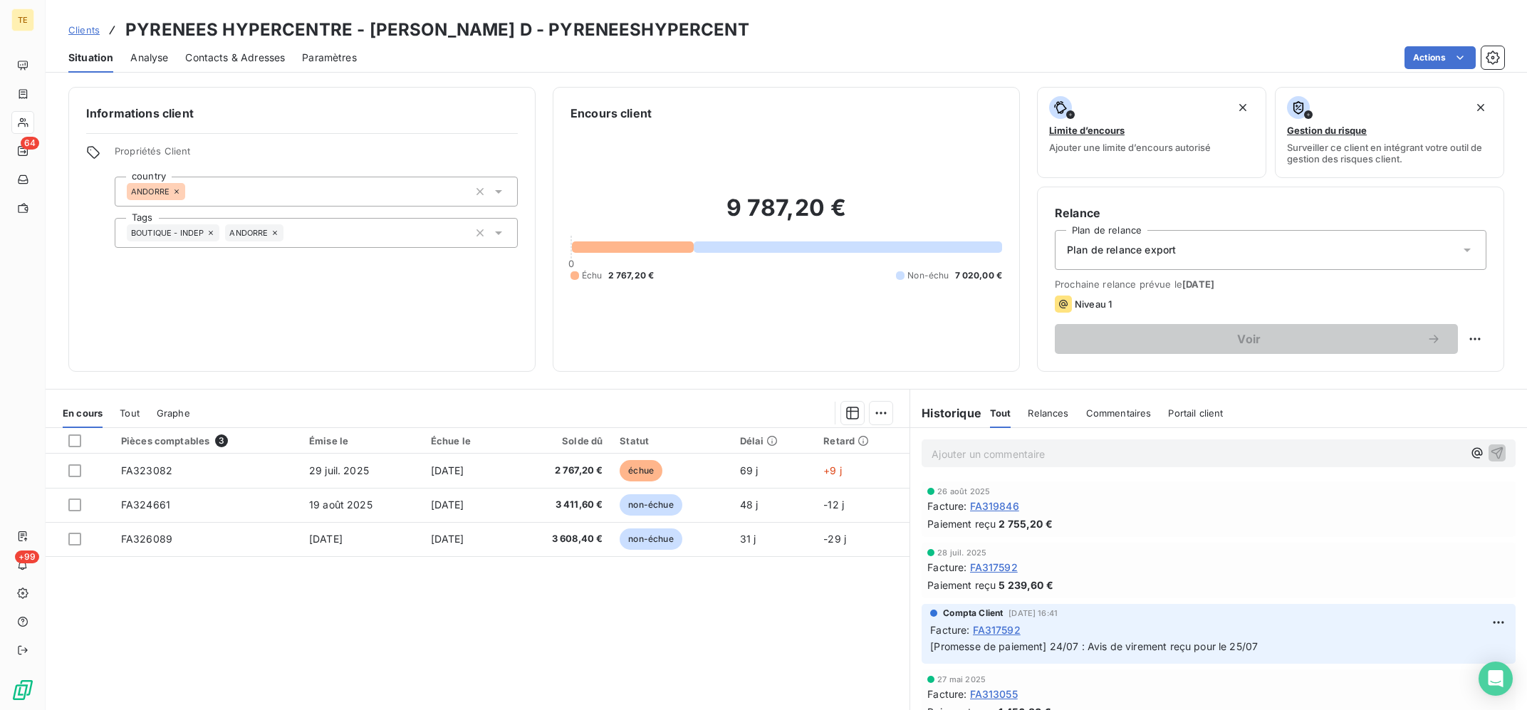
click at [1493, 338] on div "Relance Plan de relance Plan de relance export Prochaine relance prévue le [DAT…" at bounding box center [1270, 279] width 467 height 185
click at [1470, 339] on html "TE 64 +99 Clients PYRENEES HYPERCENTRE - [PERSON_NAME] D - PYRENEESHYPERCENT Si…" at bounding box center [763, 355] width 1527 height 710
click at [1384, 375] on div "Replanifier cette action" at bounding box center [1416, 370] width 127 height 23
select select "9"
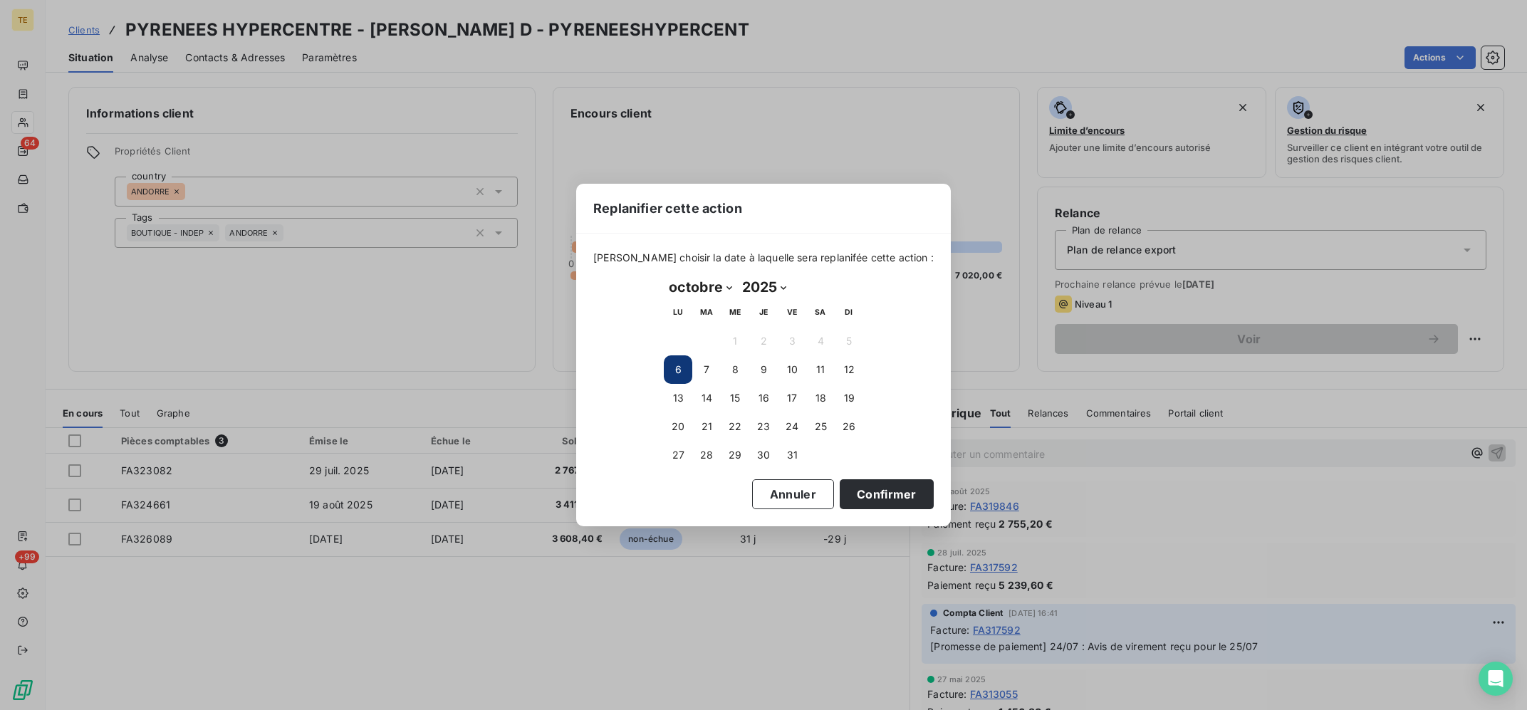
click at [663, 361] on div "[DATE] Month: janvier février mars avril mai juin juillet août septembre octobr…" at bounding box center [763, 373] width 219 height 214
drag, startPoint x: 675, startPoint y: 366, endPoint x: 740, endPoint y: 392, distance: 70.0
click at [676, 366] on button "6" at bounding box center [678, 369] width 28 height 28
click at [869, 498] on button "Confirmer" at bounding box center [887, 494] width 94 height 30
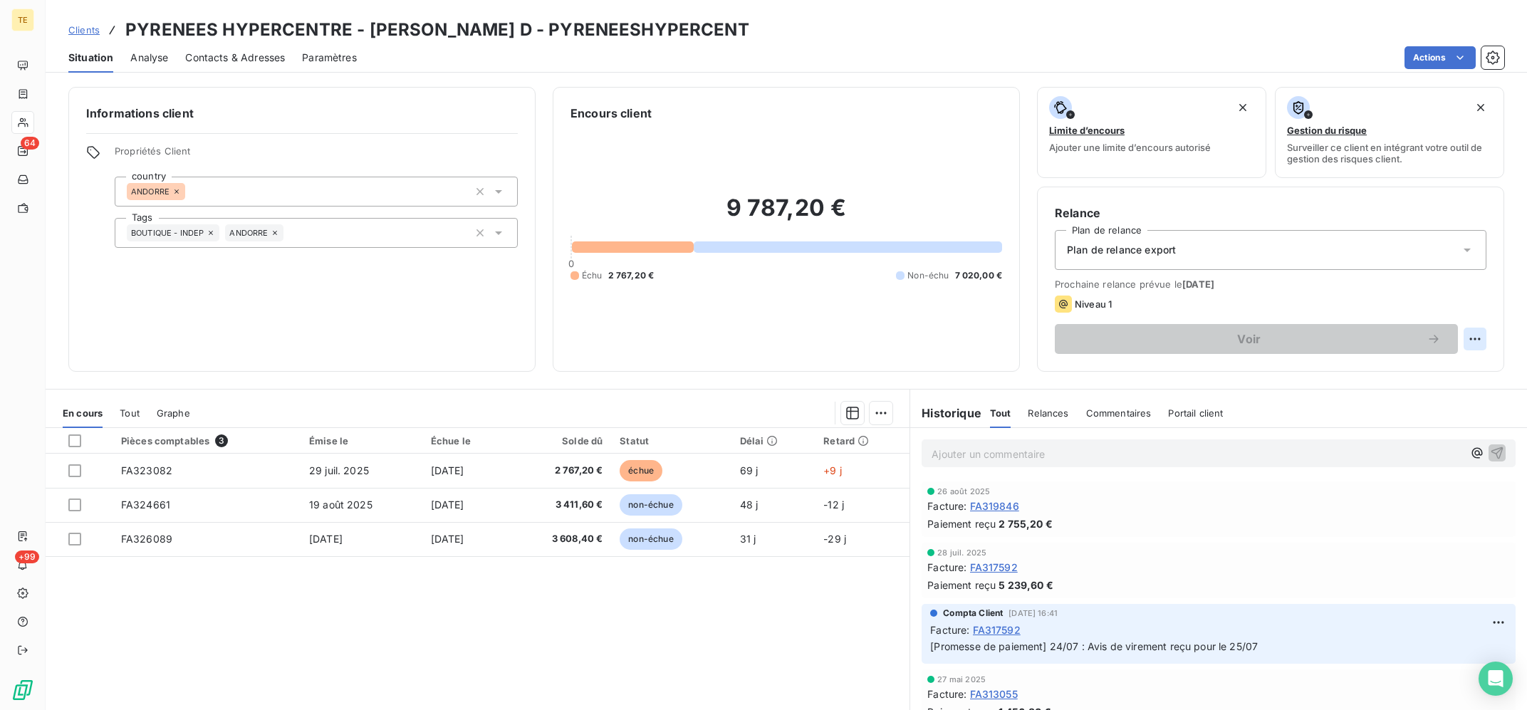
click at [1480, 328] on html "TE 64 +99 Clients PYRENEES HYPERCENTRE - [PERSON_NAME] D - PYRENEESHYPERCENT Si…" at bounding box center [763, 355] width 1527 height 710
click at [1430, 375] on div "Replanifier cette action" at bounding box center [1416, 370] width 127 height 23
select select "9"
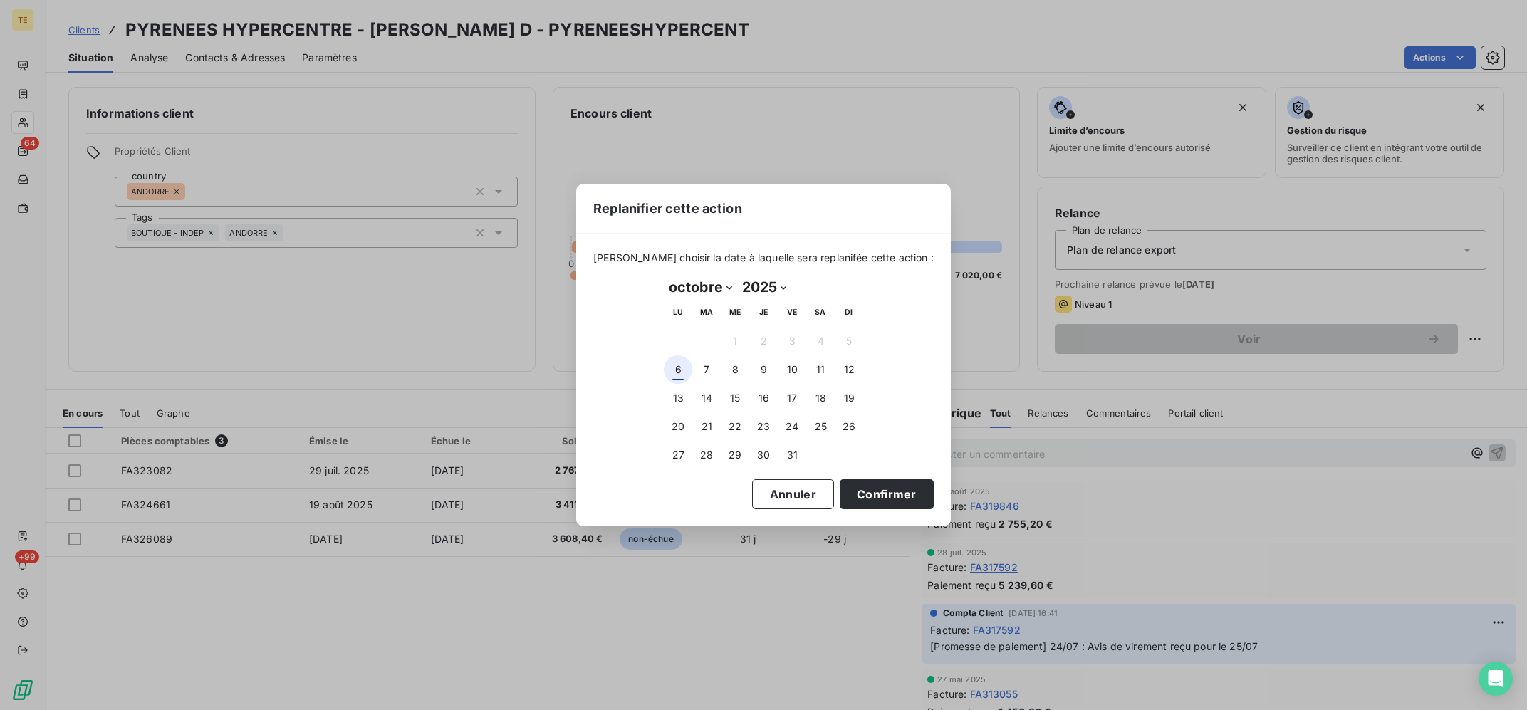
click at [675, 371] on button "6" at bounding box center [678, 369] width 28 height 28
click at [852, 493] on button "Confirmer" at bounding box center [887, 494] width 94 height 30
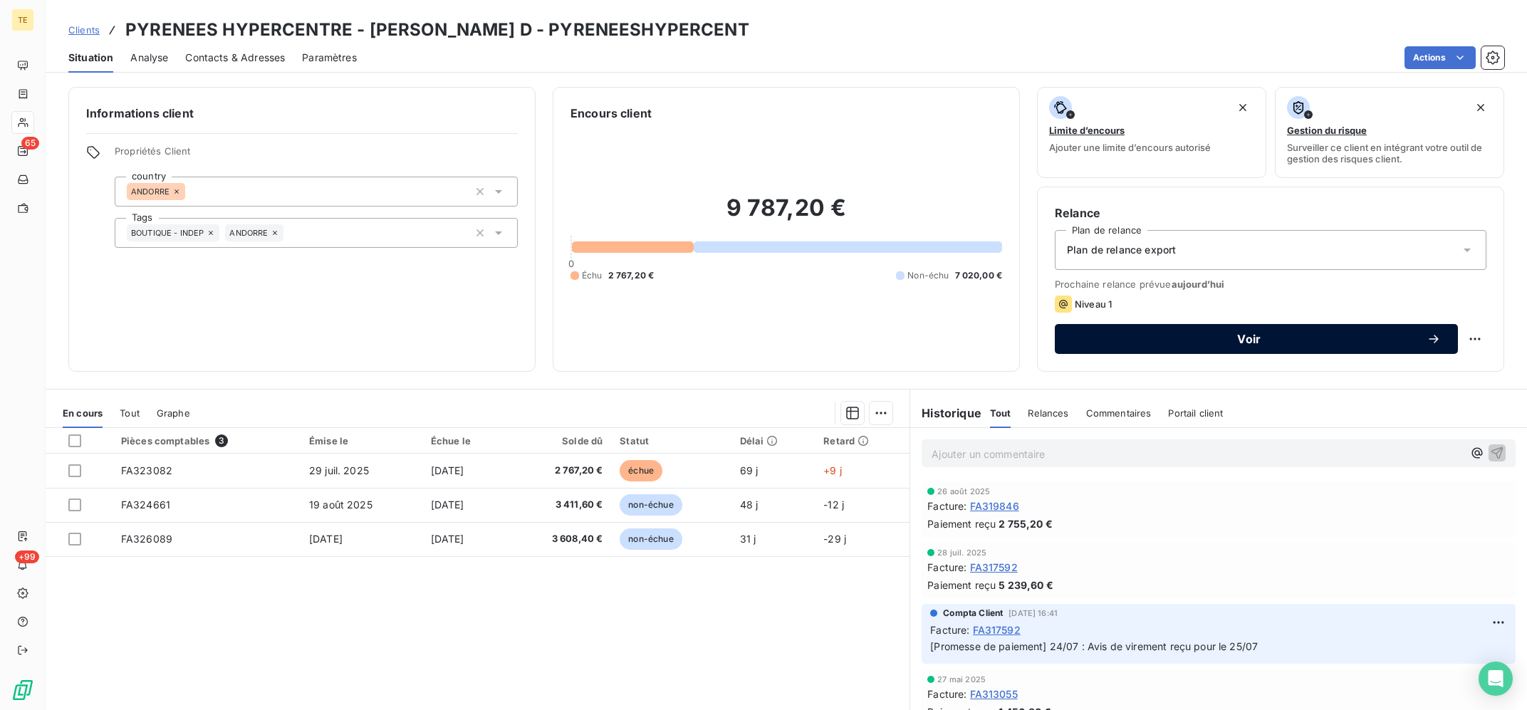
click at [1224, 332] on button "Voir" at bounding box center [1256, 339] width 403 height 30
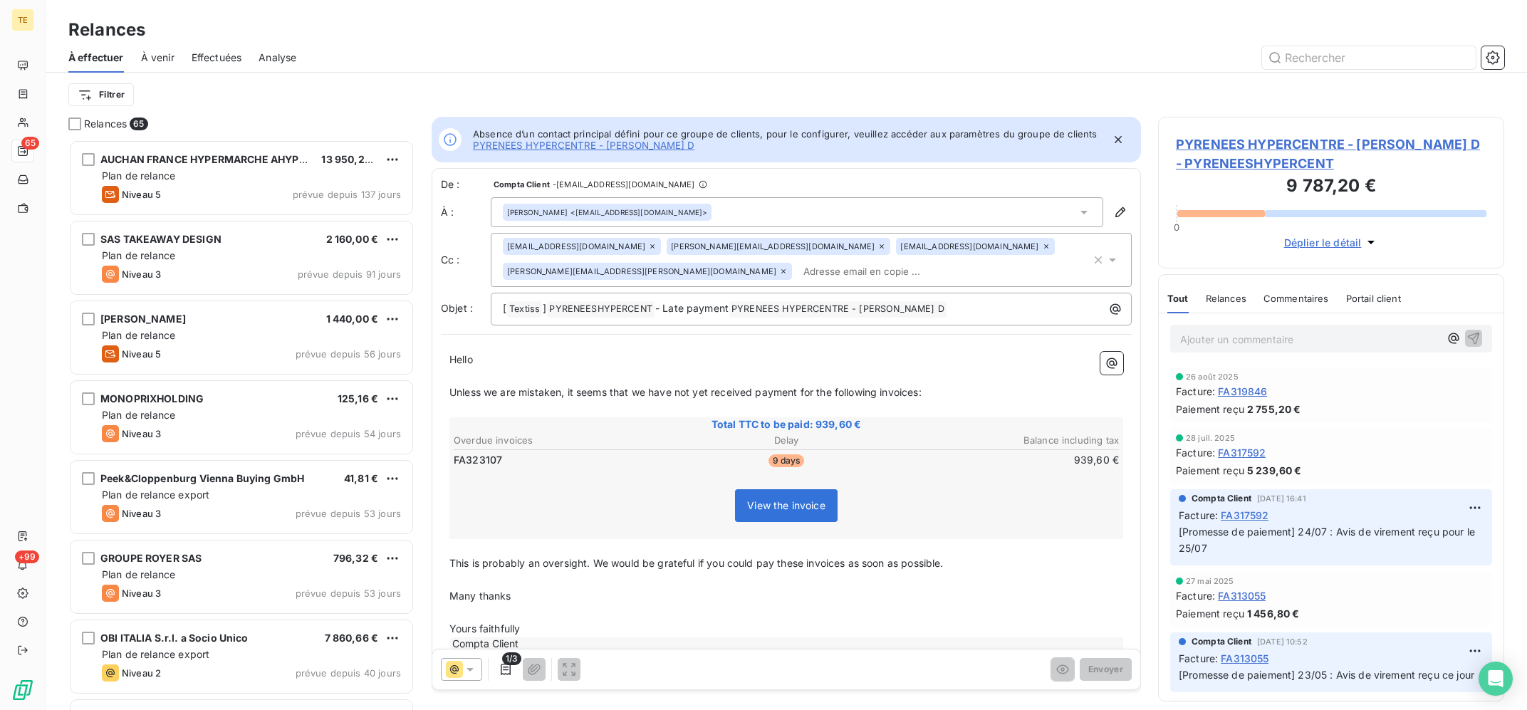
scroll to position [570, 345]
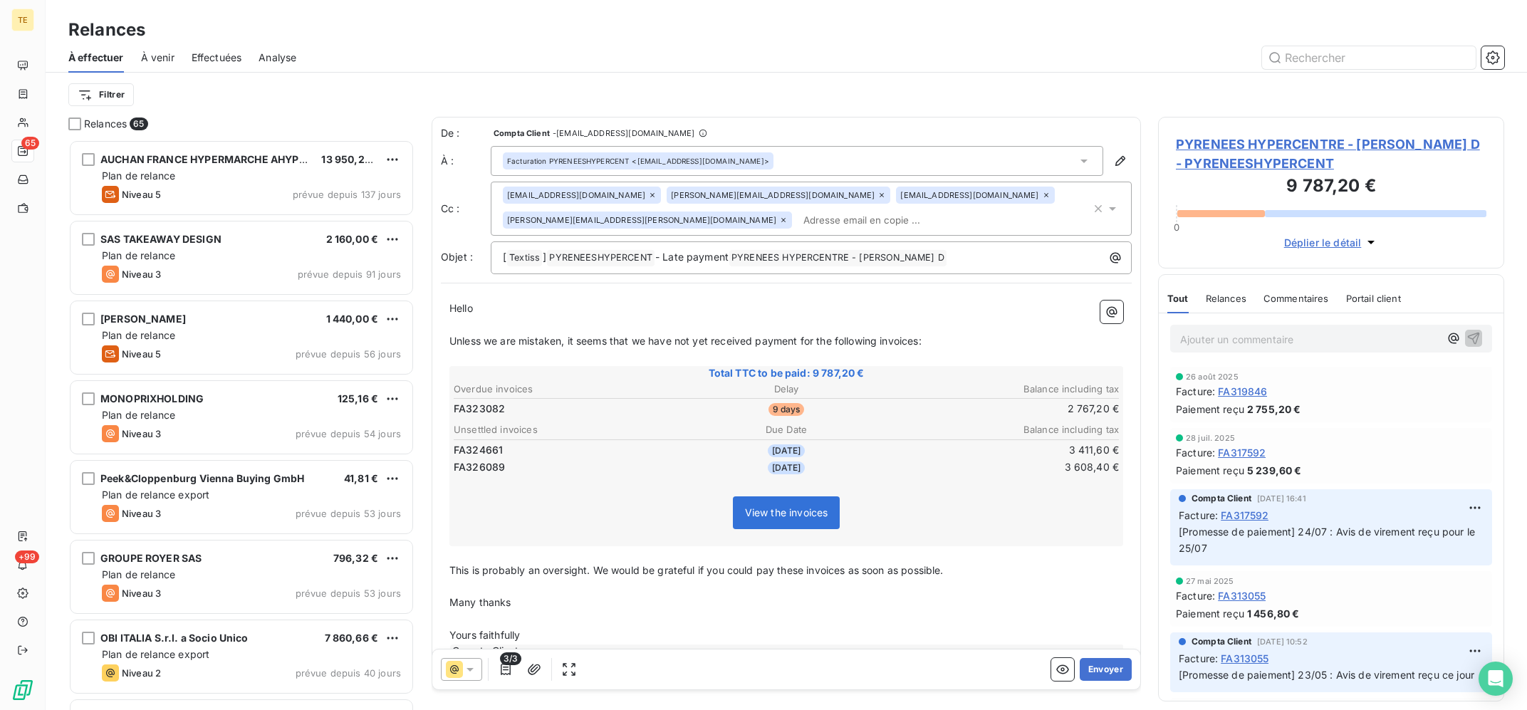
click at [877, 192] on icon at bounding box center [881, 195] width 9 height 9
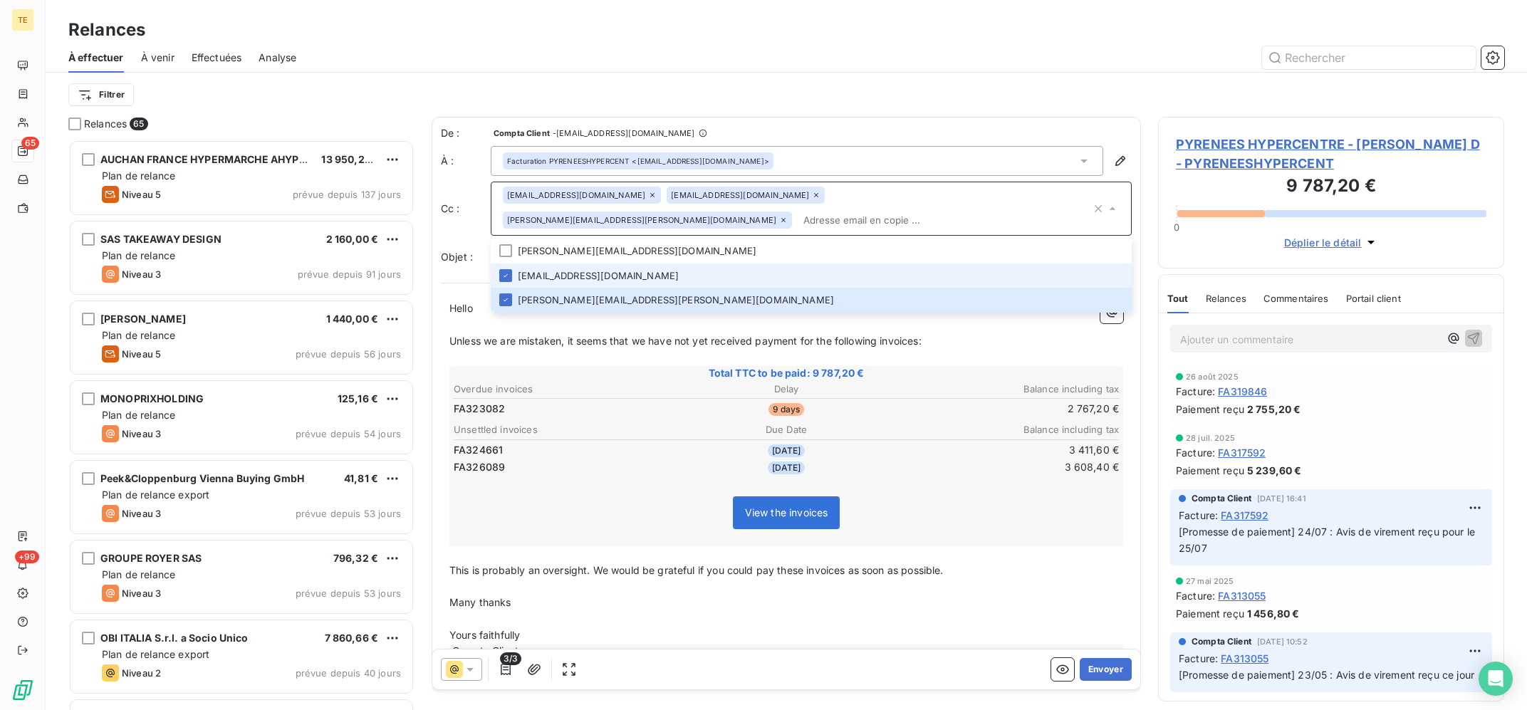
click at [788, 216] on icon at bounding box center [783, 220] width 9 height 9
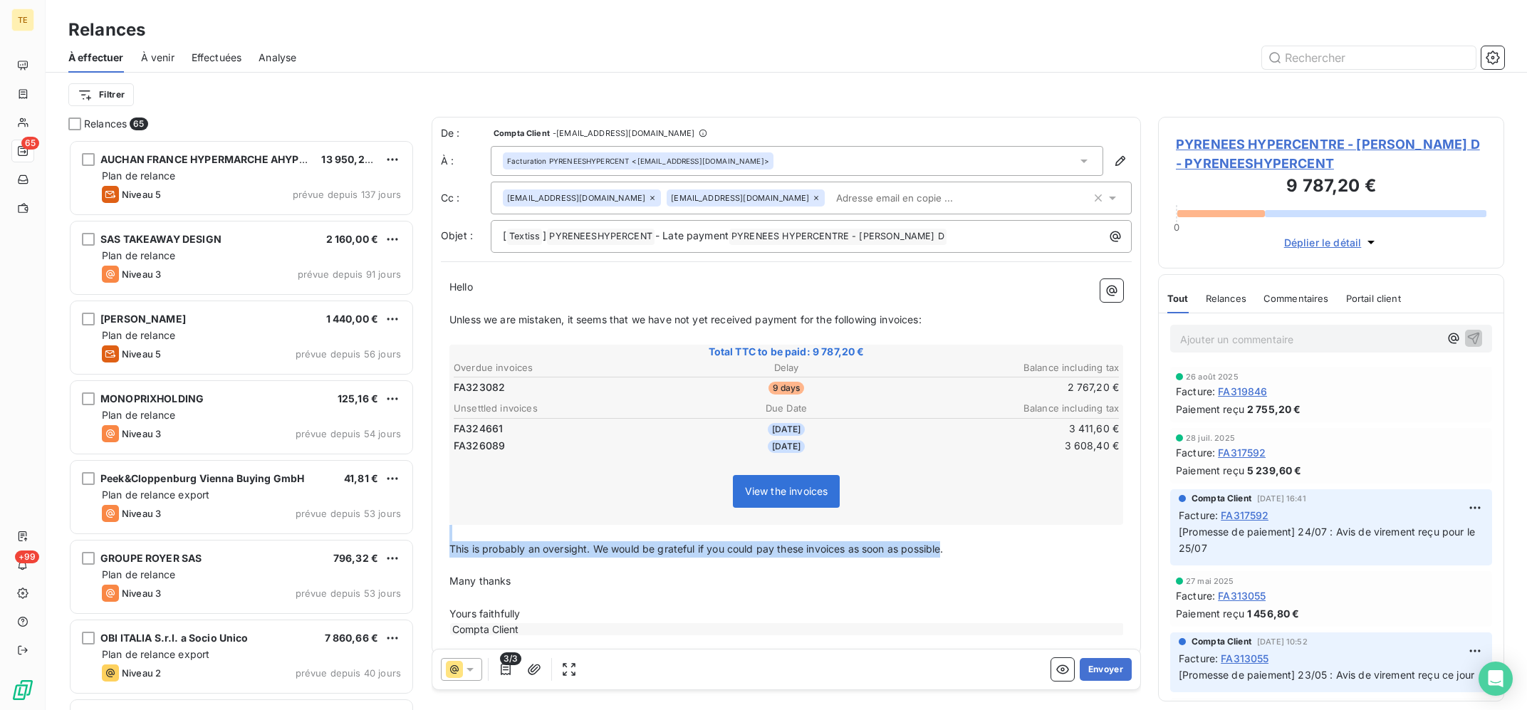
drag, startPoint x: 943, startPoint y: 551, endPoint x: 393, endPoint y: 536, distance: 549.9
click at [432, 536] on div "De : Compta Client - [EMAIL_ADDRESS][DOMAIN_NAME] À : Facturation PYRENEESHYPER…" at bounding box center [786, 408] width 709 height 582
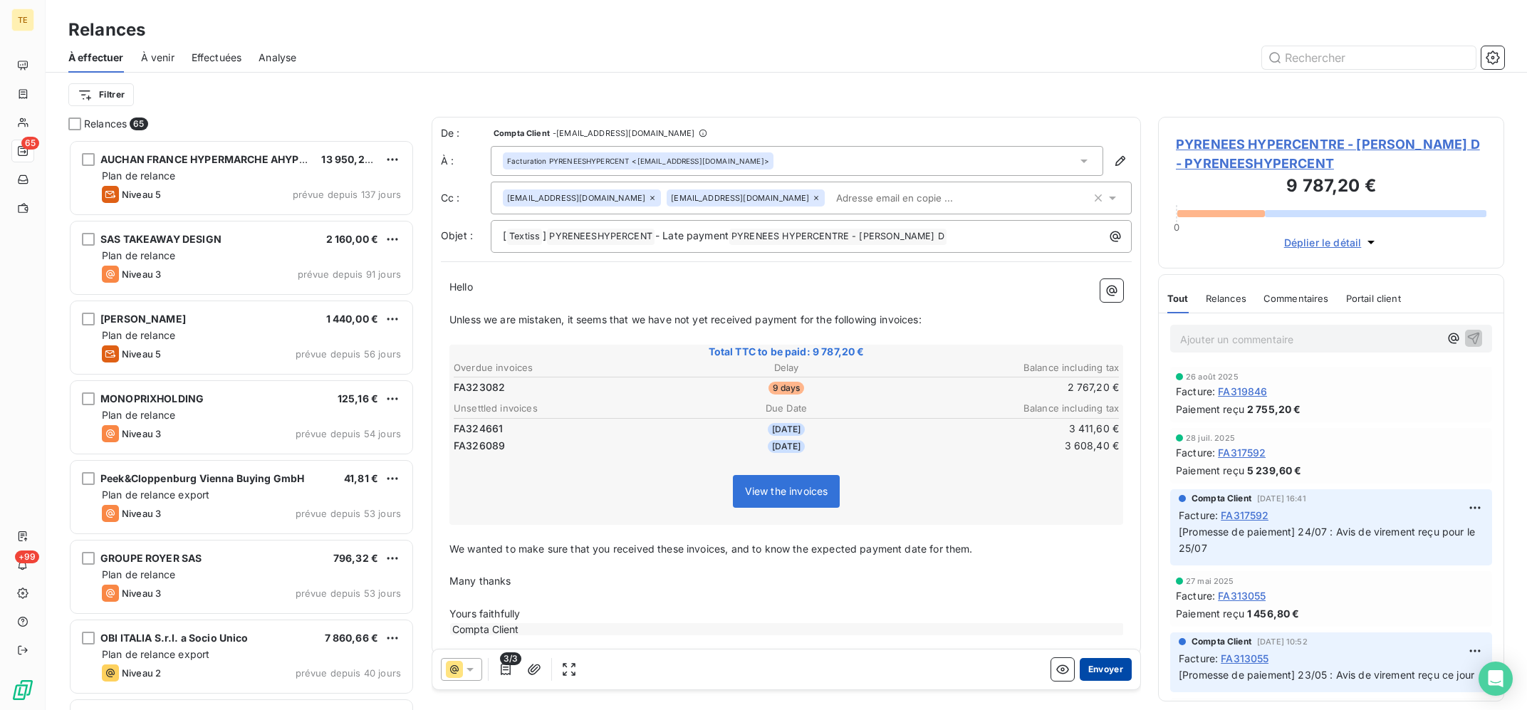
click at [1091, 666] on button "Envoyer" at bounding box center [1106, 669] width 52 height 23
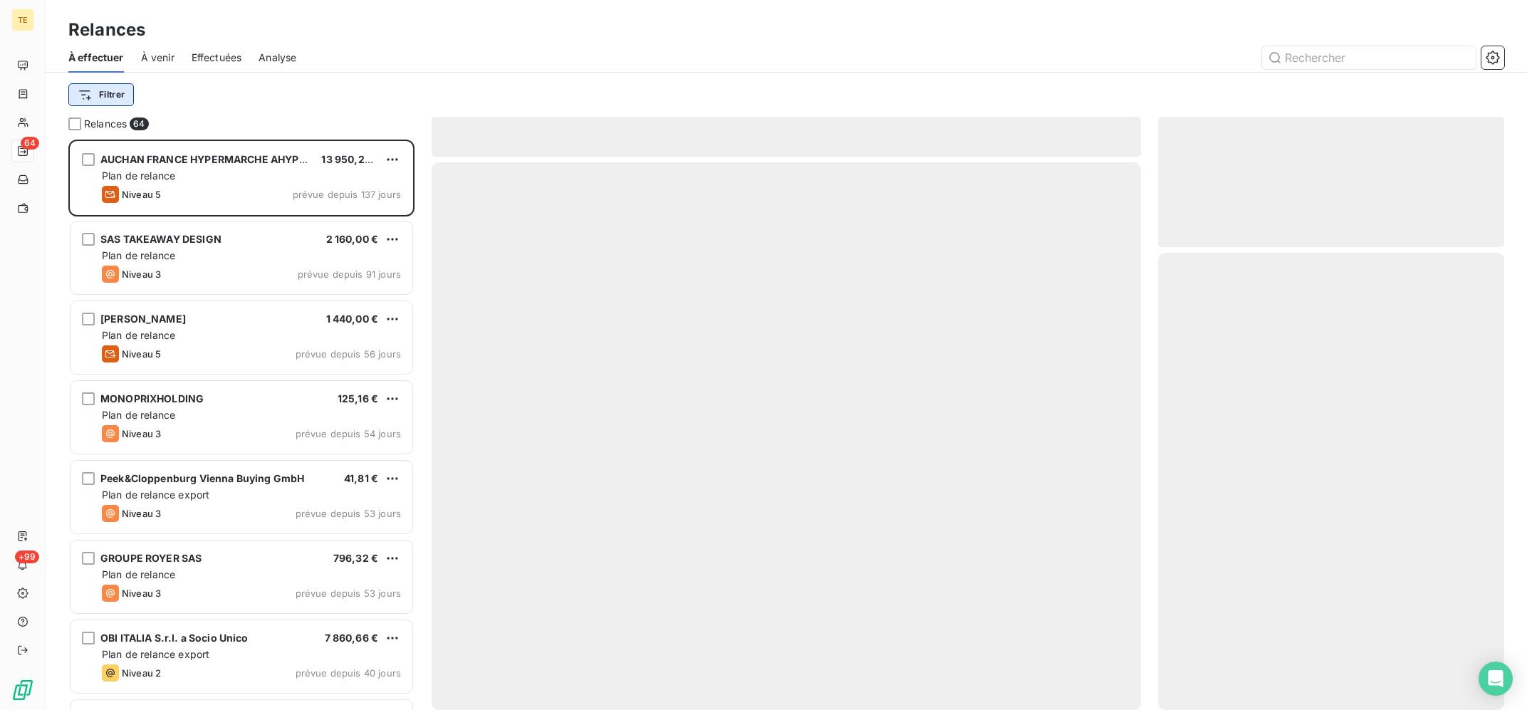
click at [106, 93] on html "TE 64 +99 Relances À effectuer À venir Effectuées Analyse Filtrer Relances 64 A…" at bounding box center [763, 355] width 1527 height 710
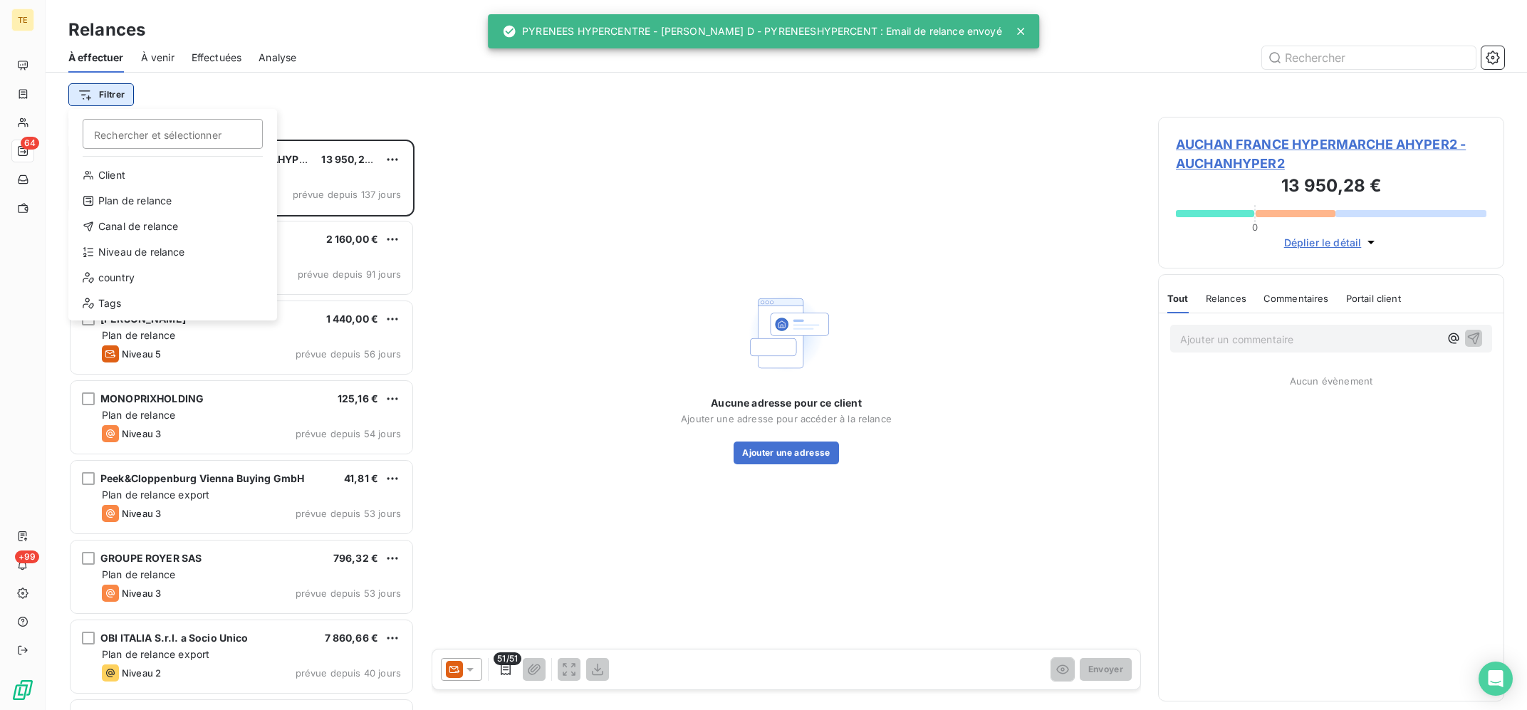
scroll to position [570, 345]
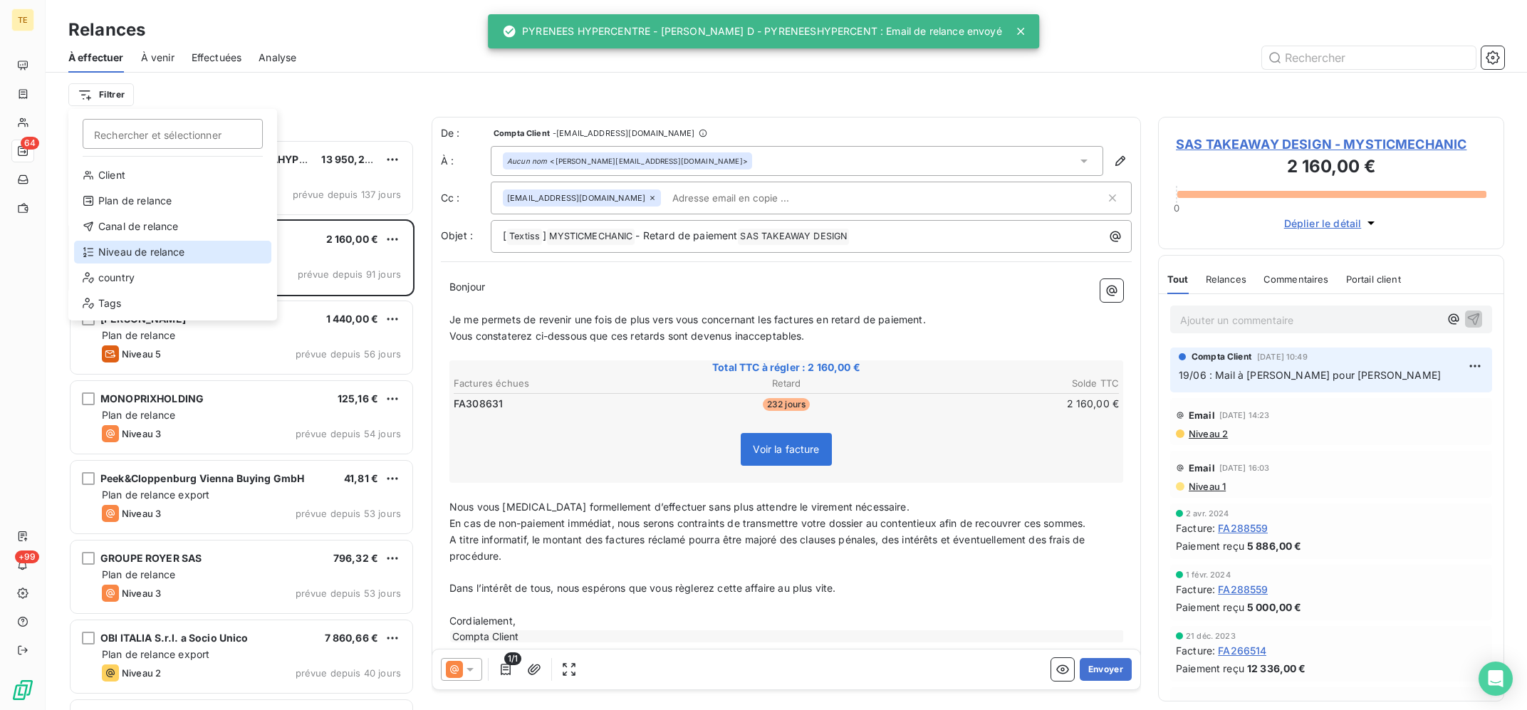
click at [138, 247] on div "Niveau de relance" at bounding box center [172, 252] width 197 height 23
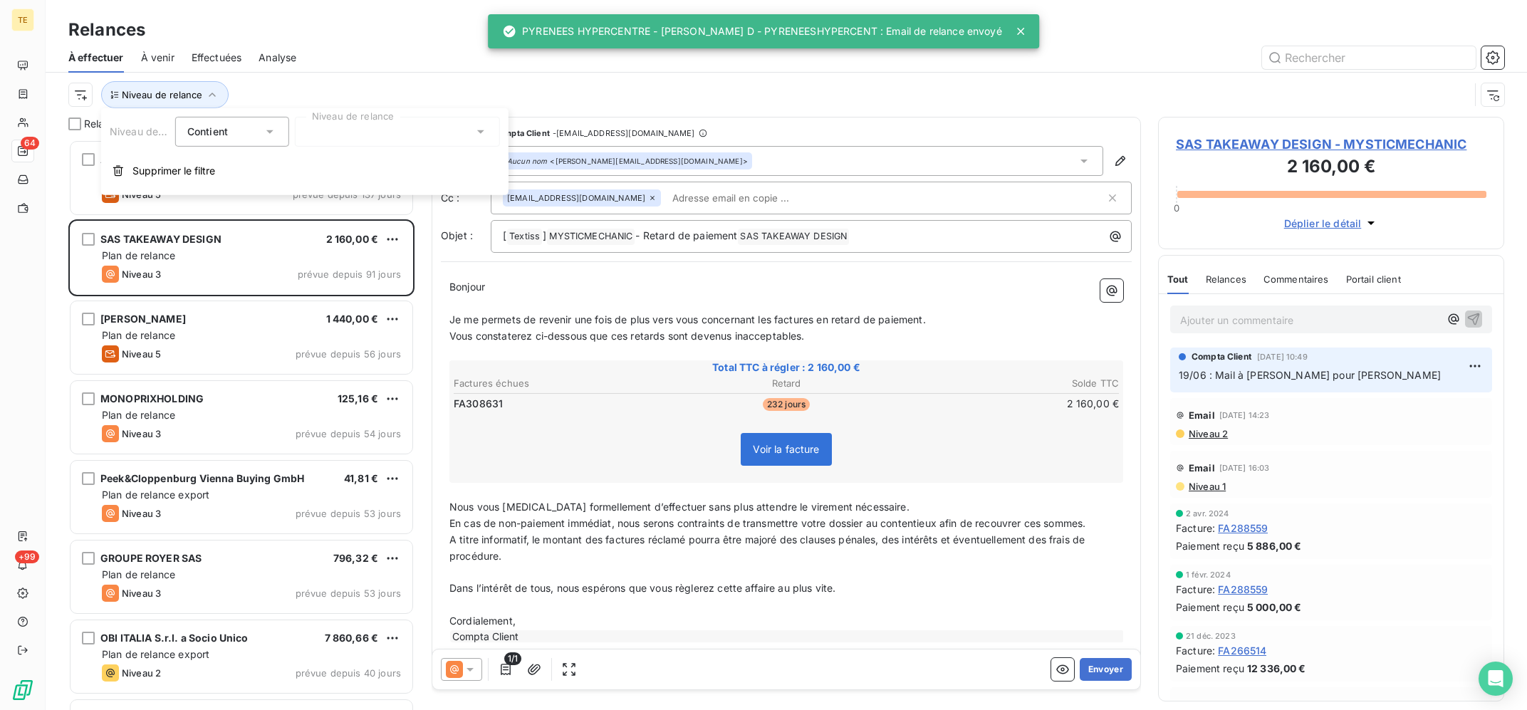
click at [364, 131] on div at bounding box center [397, 132] width 205 height 30
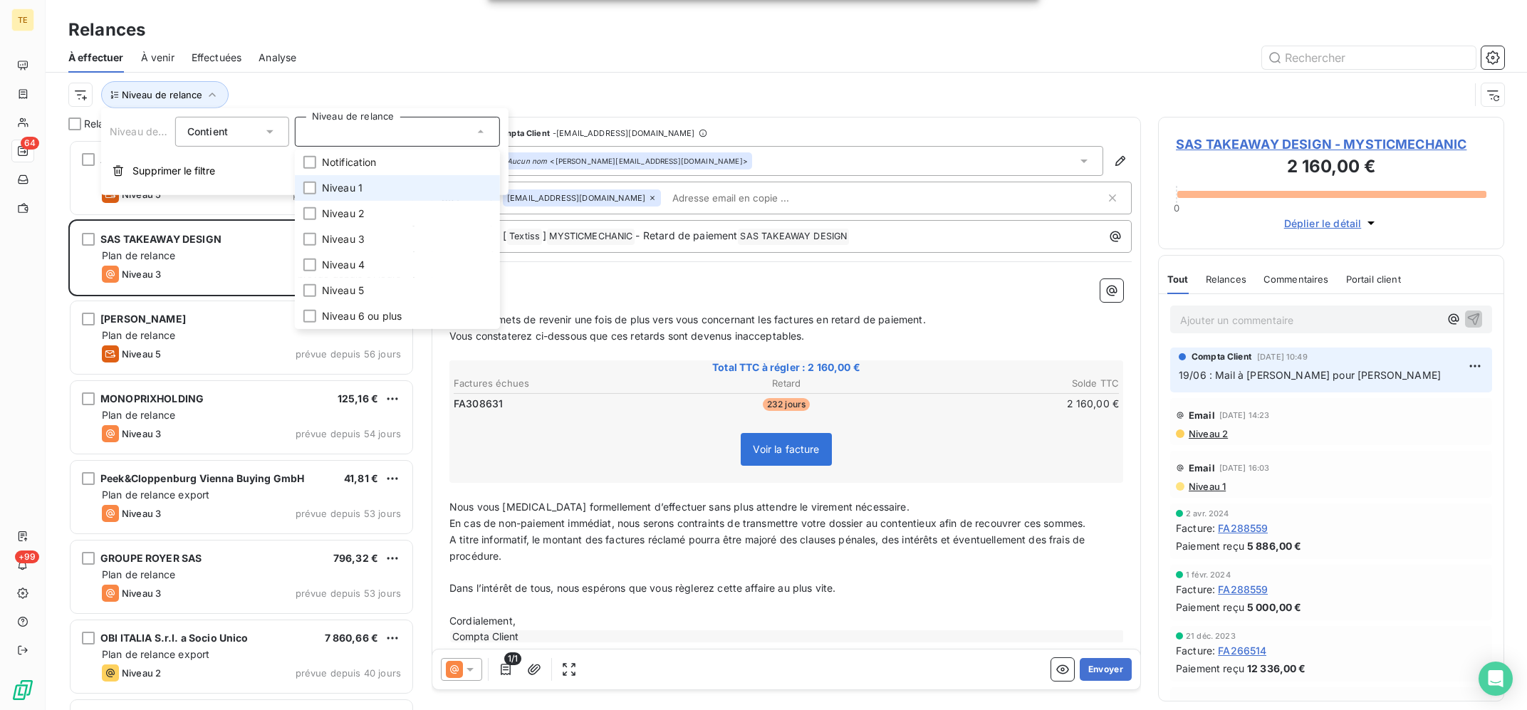
click at [393, 187] on li "Niveau 1" at bounding box center [397, 188] width 205 height 26
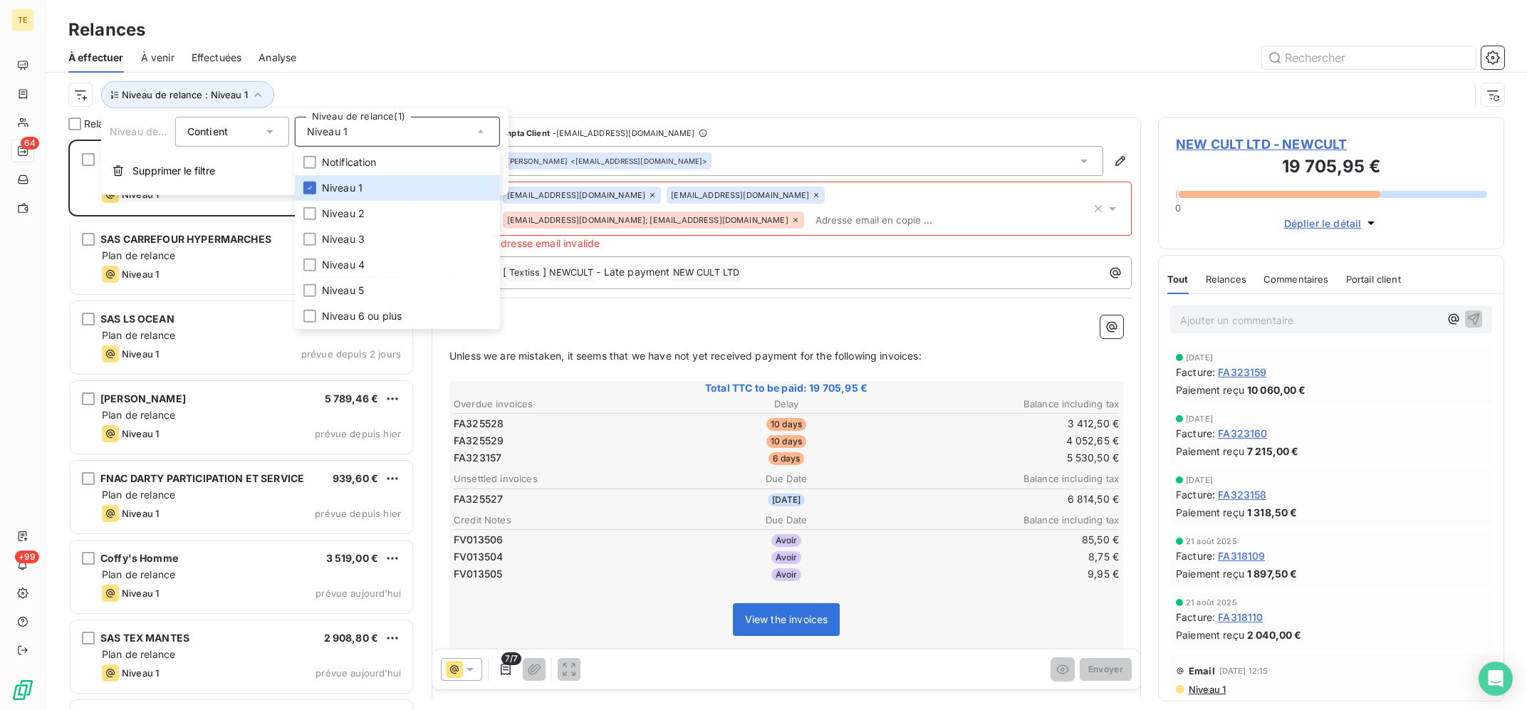
click at [375, 63] on div at bounding box center [908, 57] width 1191 height 23
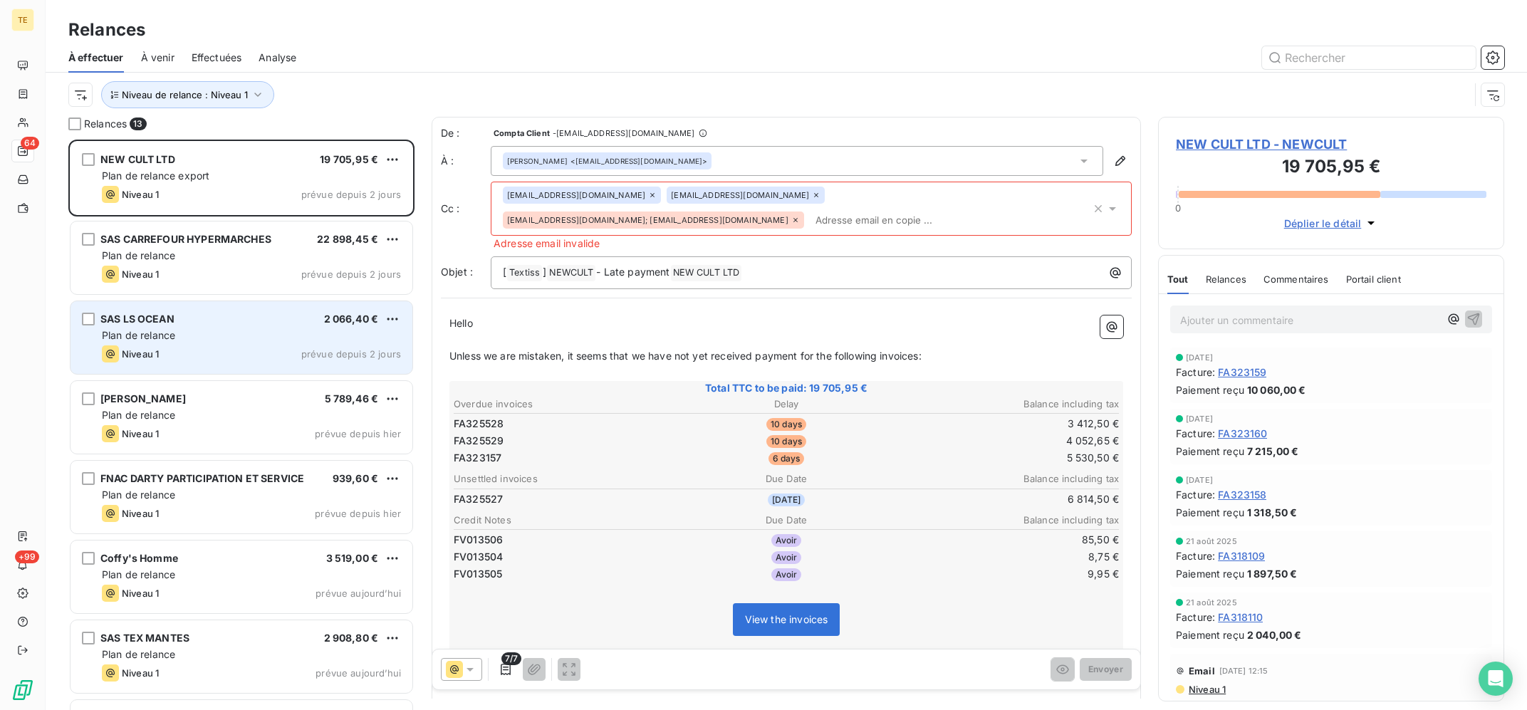
click at [247, 350] on div "Niveau 1 prévue depuis 2 jours" at bounding box center [251, 353] width 299 height 17
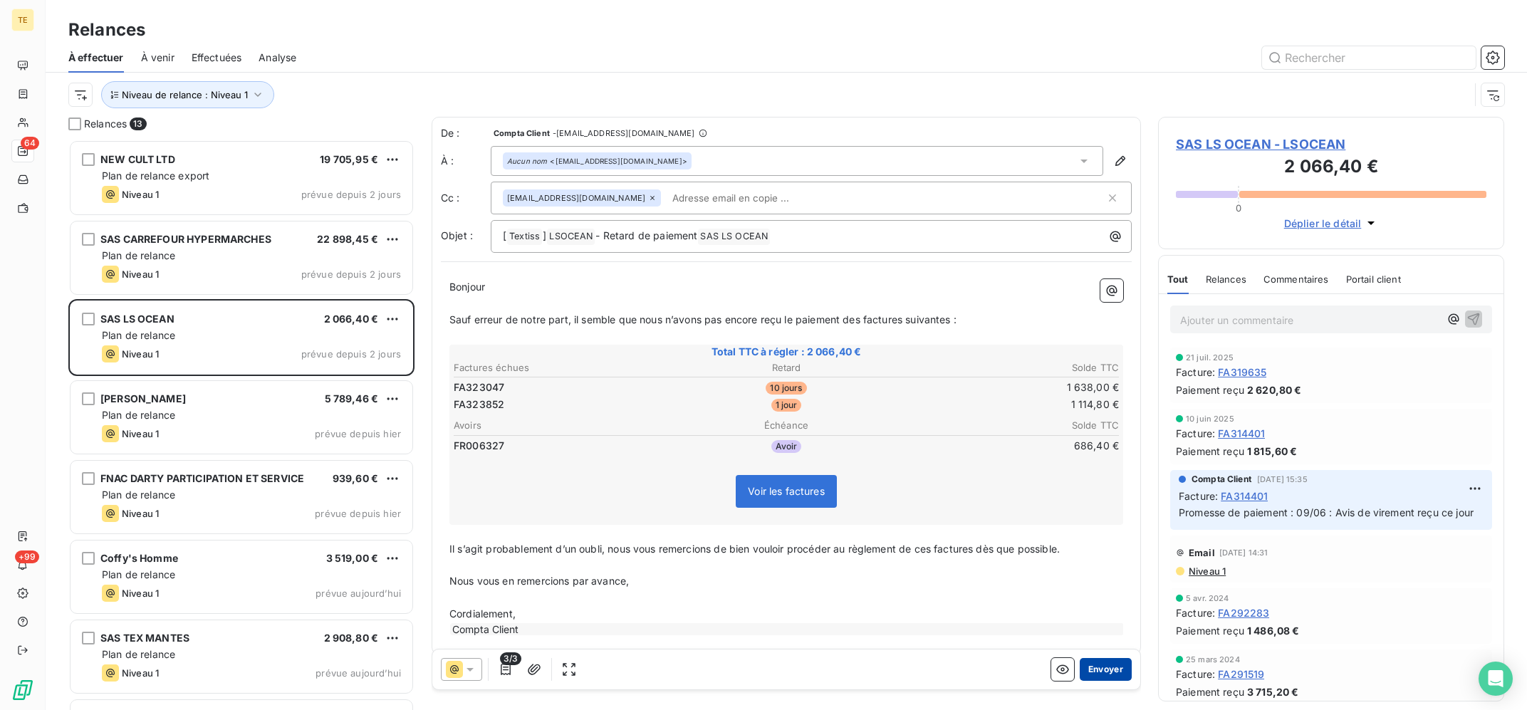
click at [1109, 671] on button "Envoyer" at bounding box center [1106, 669] width 52 height 23
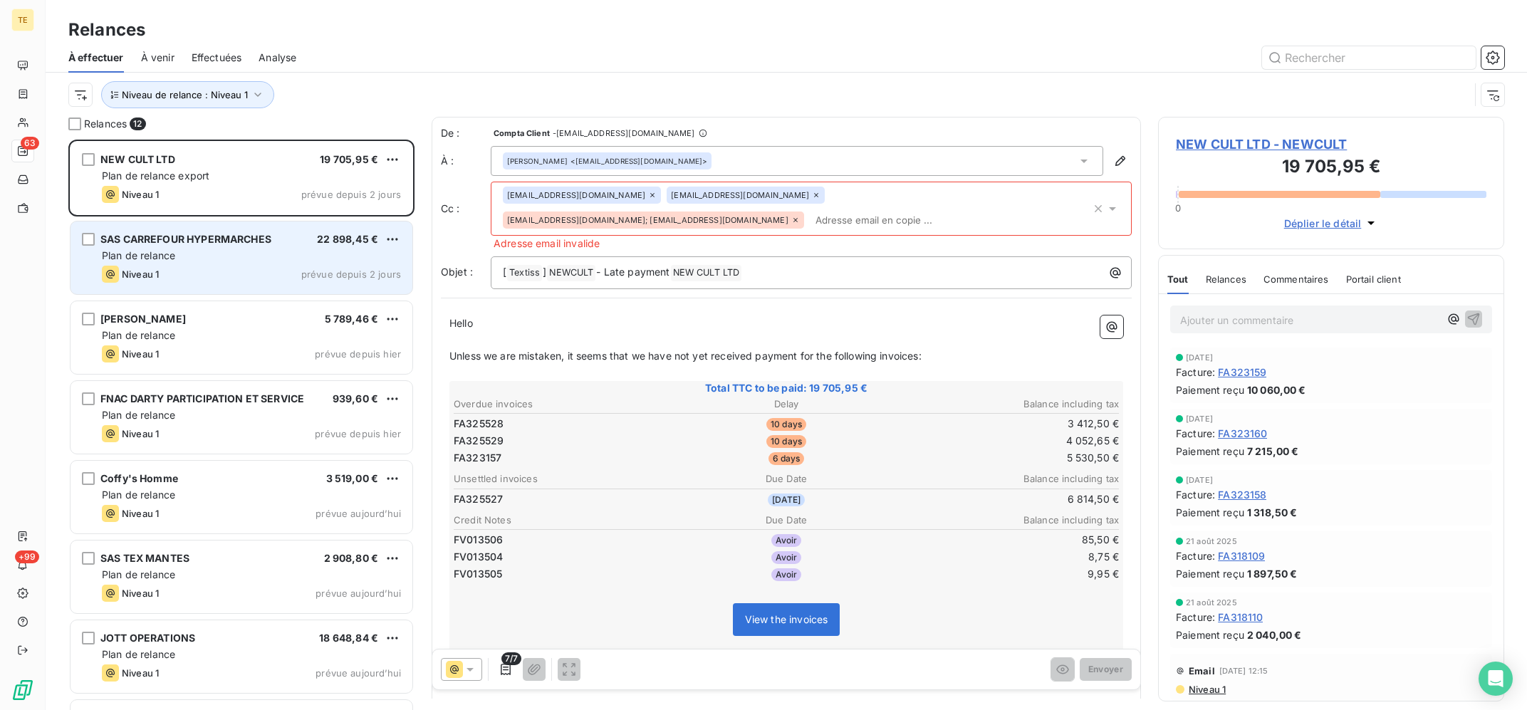
click at [149, 285] on div "SAS CARREFOUR HYPERMARCHES 22 898,45 € Plan de relance Niveau 1 prévue depuis 2…" at bounding box center [241, 257] width 342 height 73
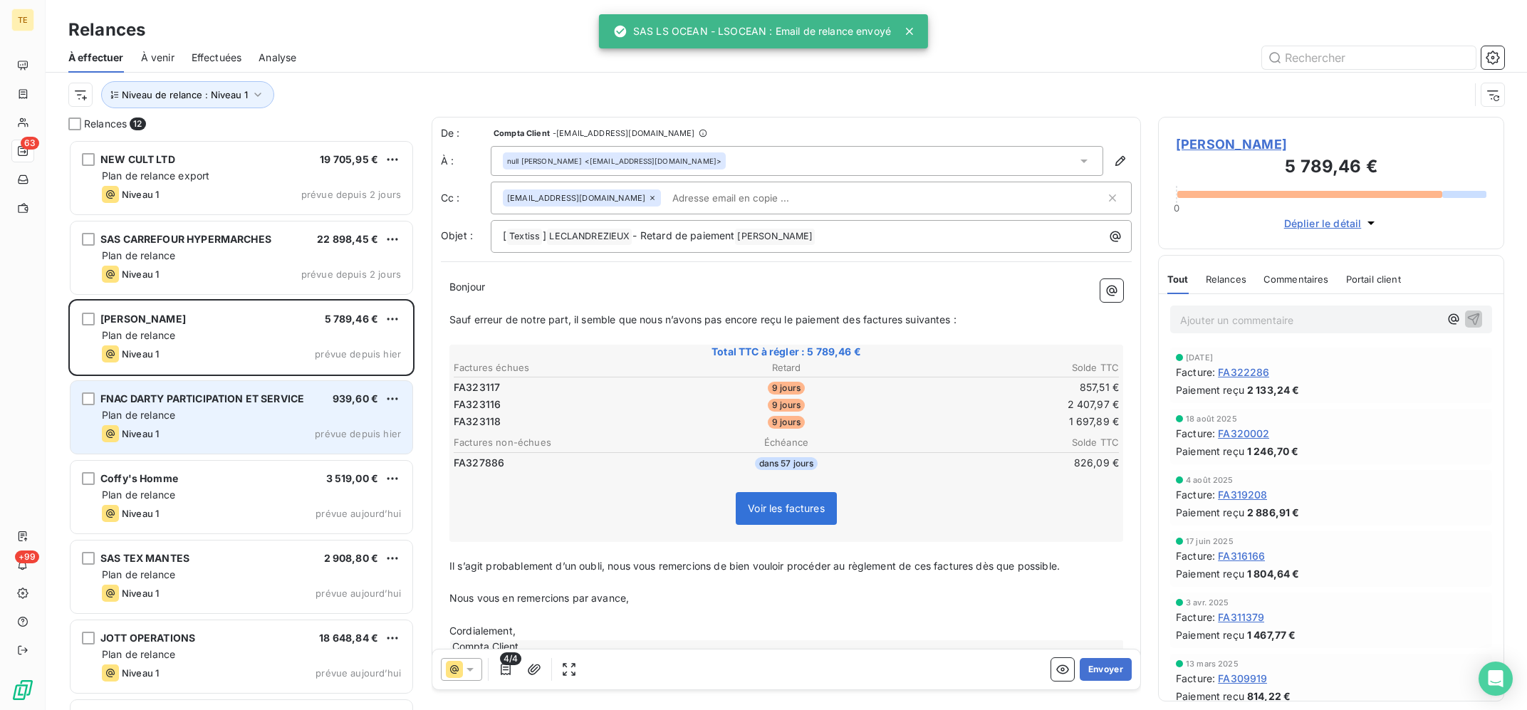
click at [174, 399] on span "FNAC DARTY PARTICIPATION ET SERVICE" at bounding box center [202, 398] width 204 height 12
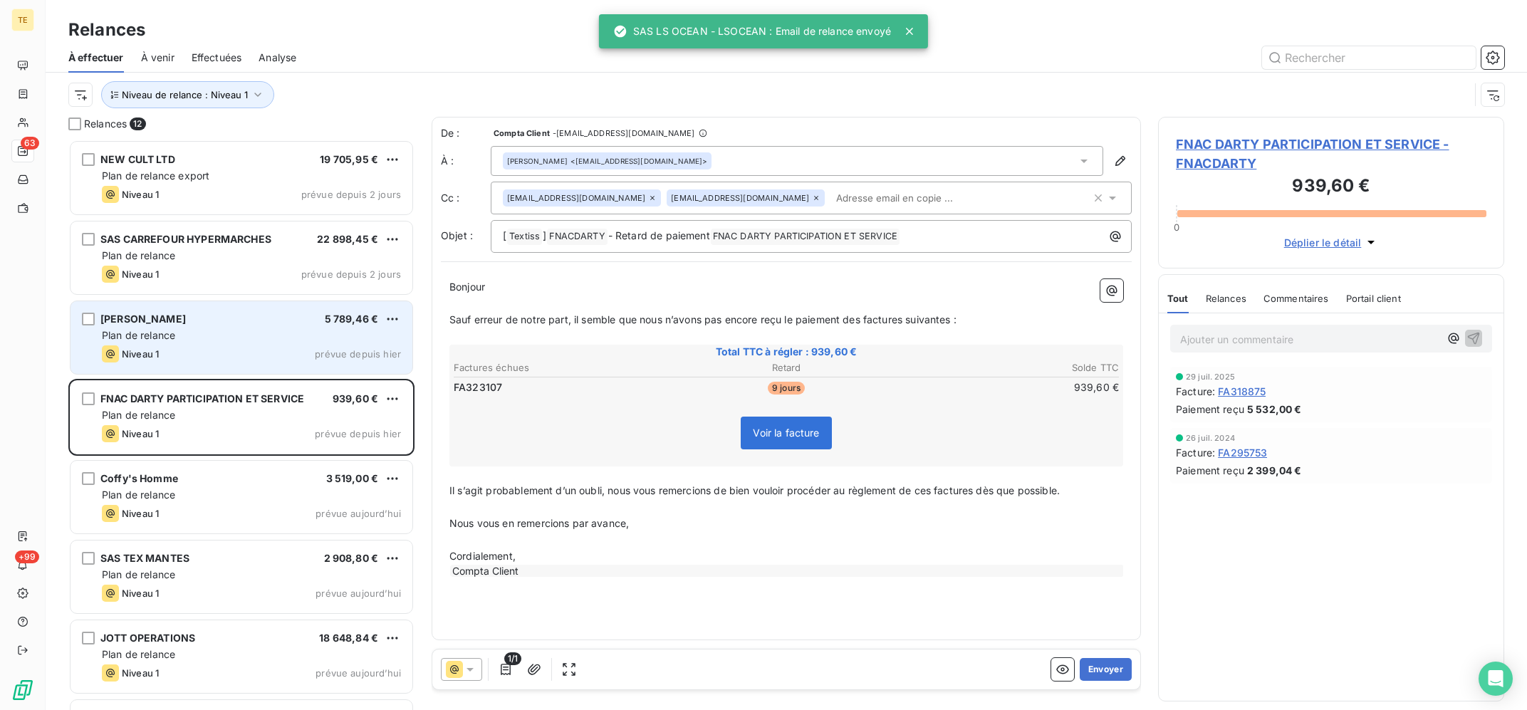
click at [186, 325] on span "[PERSON_NAME]" at bounding box center [142, 319] width 85 height 12
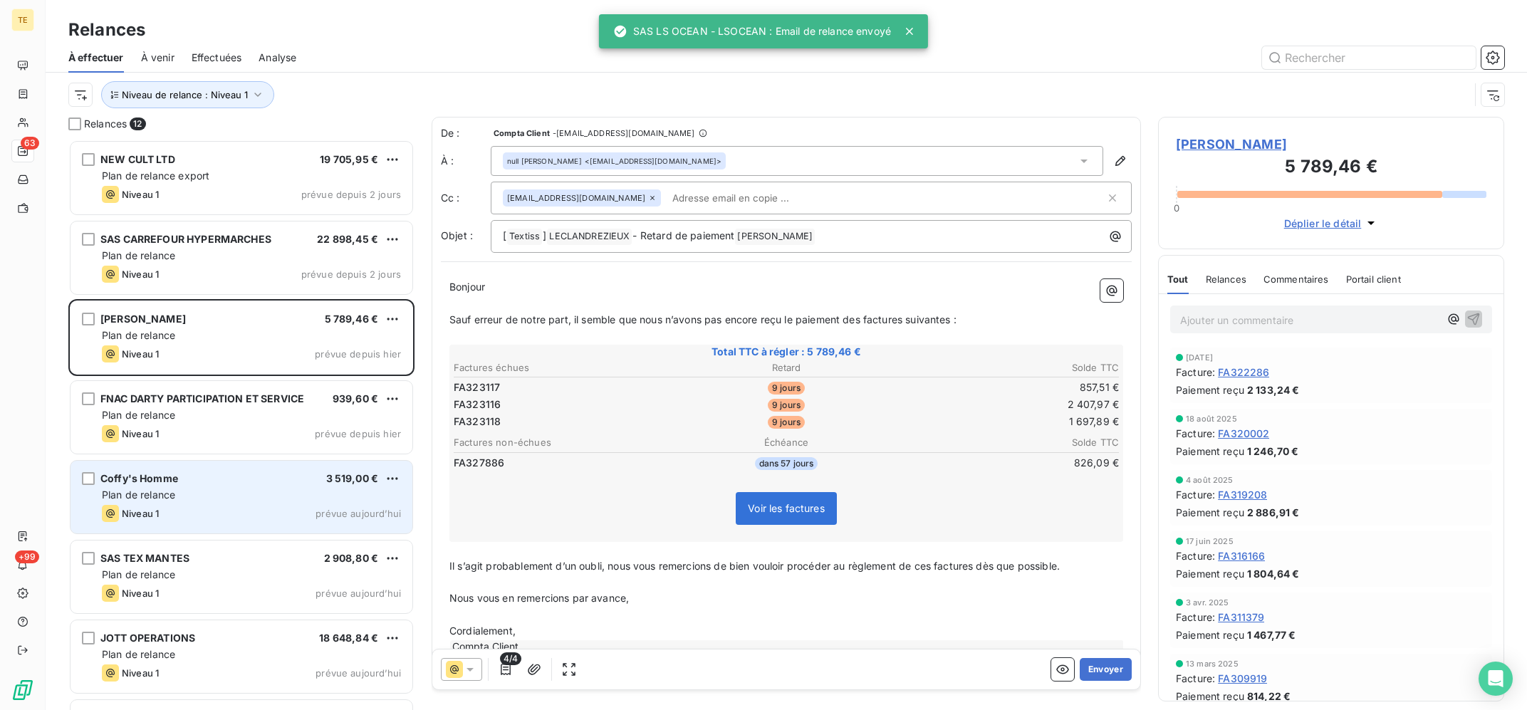
click at [221, 497] on div "Plan de relance" at bounding box center [251, 495] width 299 height 14
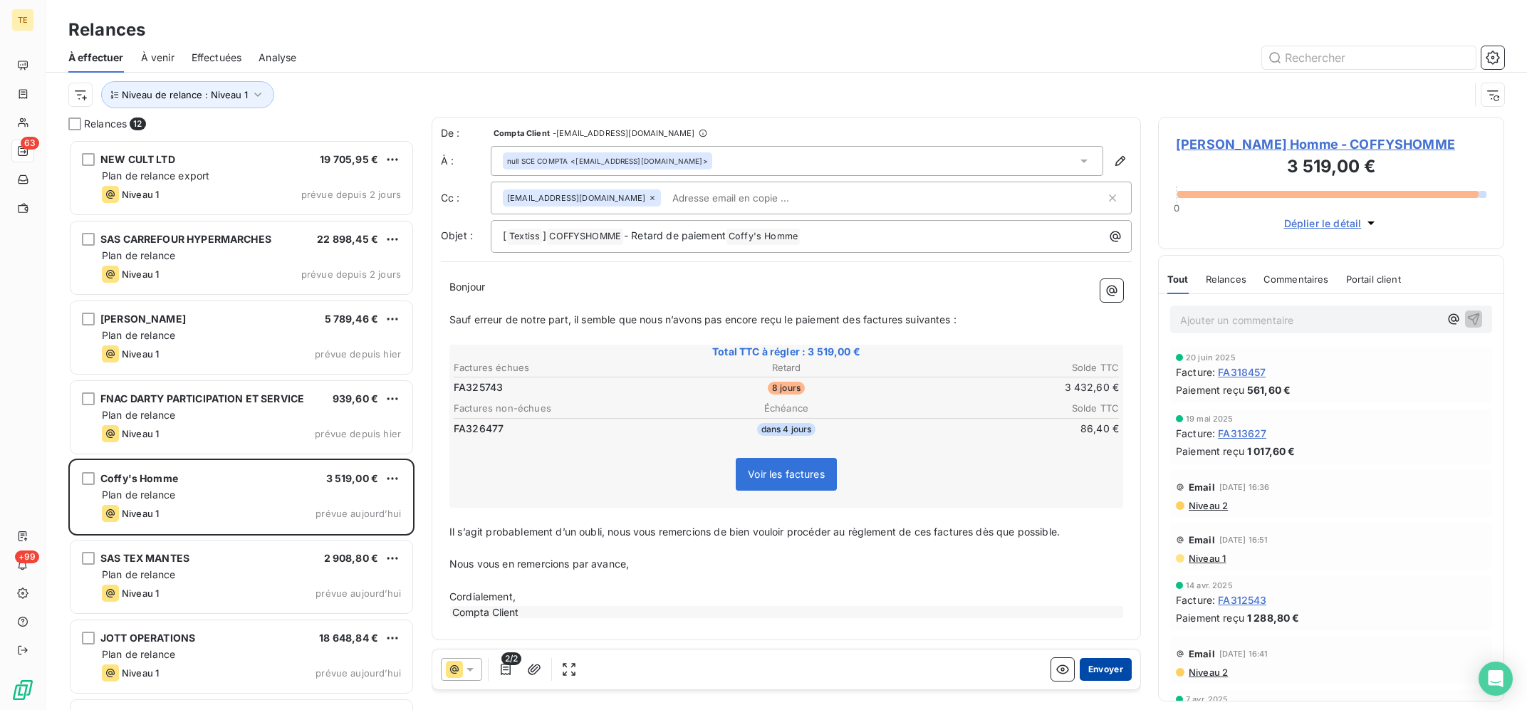
click at [1110, 669] on button "Envoyer" at bounding box center [1106, 669] width 52 height 23
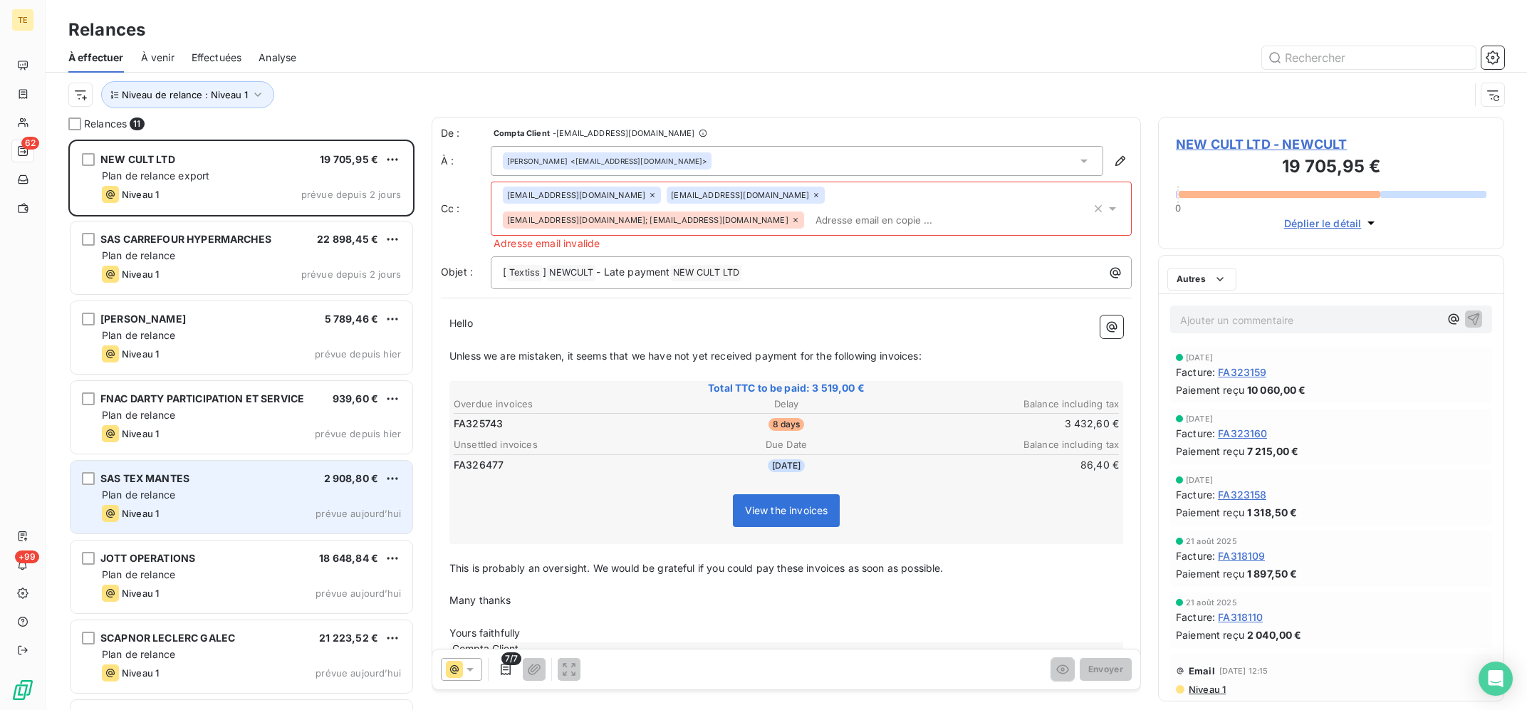
click at [315, 496] on div "Plan de relance" at bounding box center [251, 495] width 299 height 14
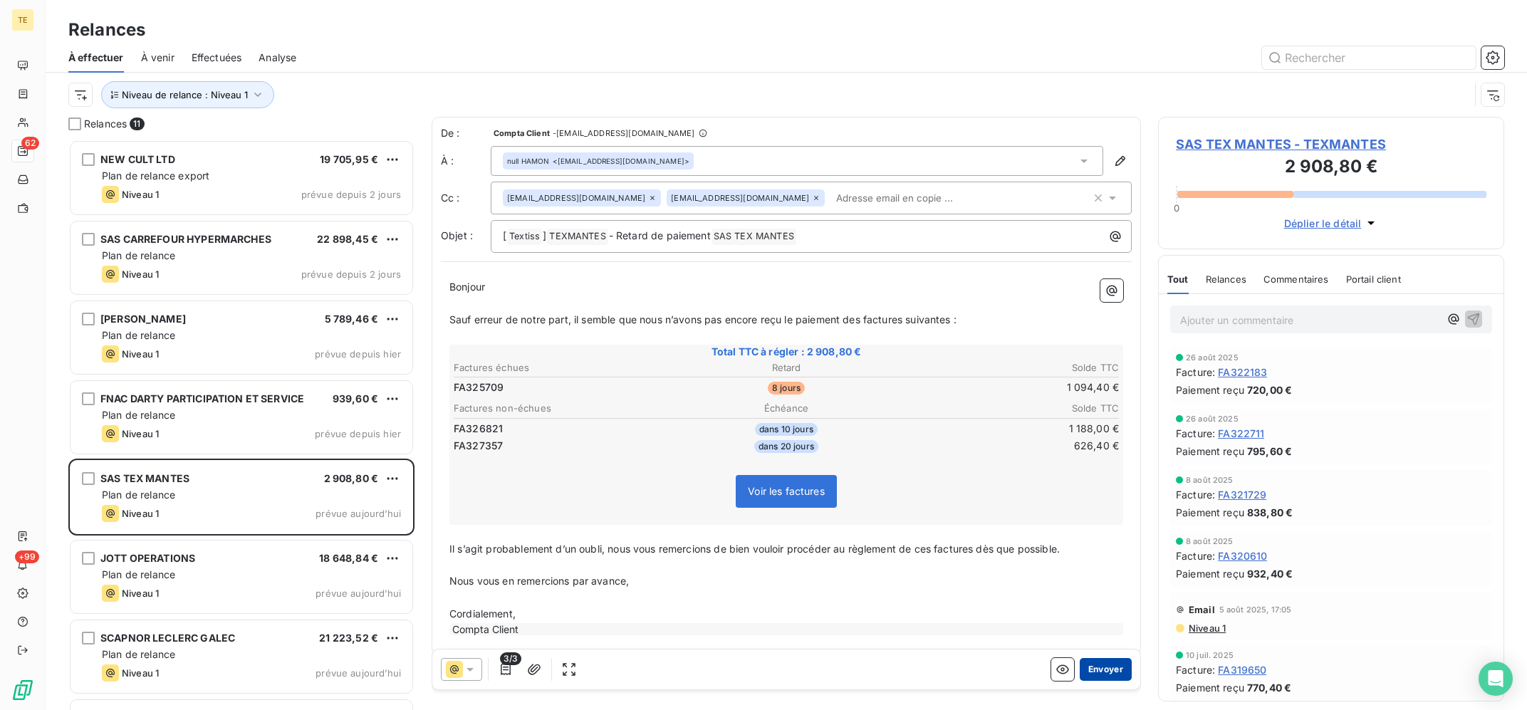
click at [1095, 666] on button "Envoyer" at bounding box center [1106, 669] width 52 height 23
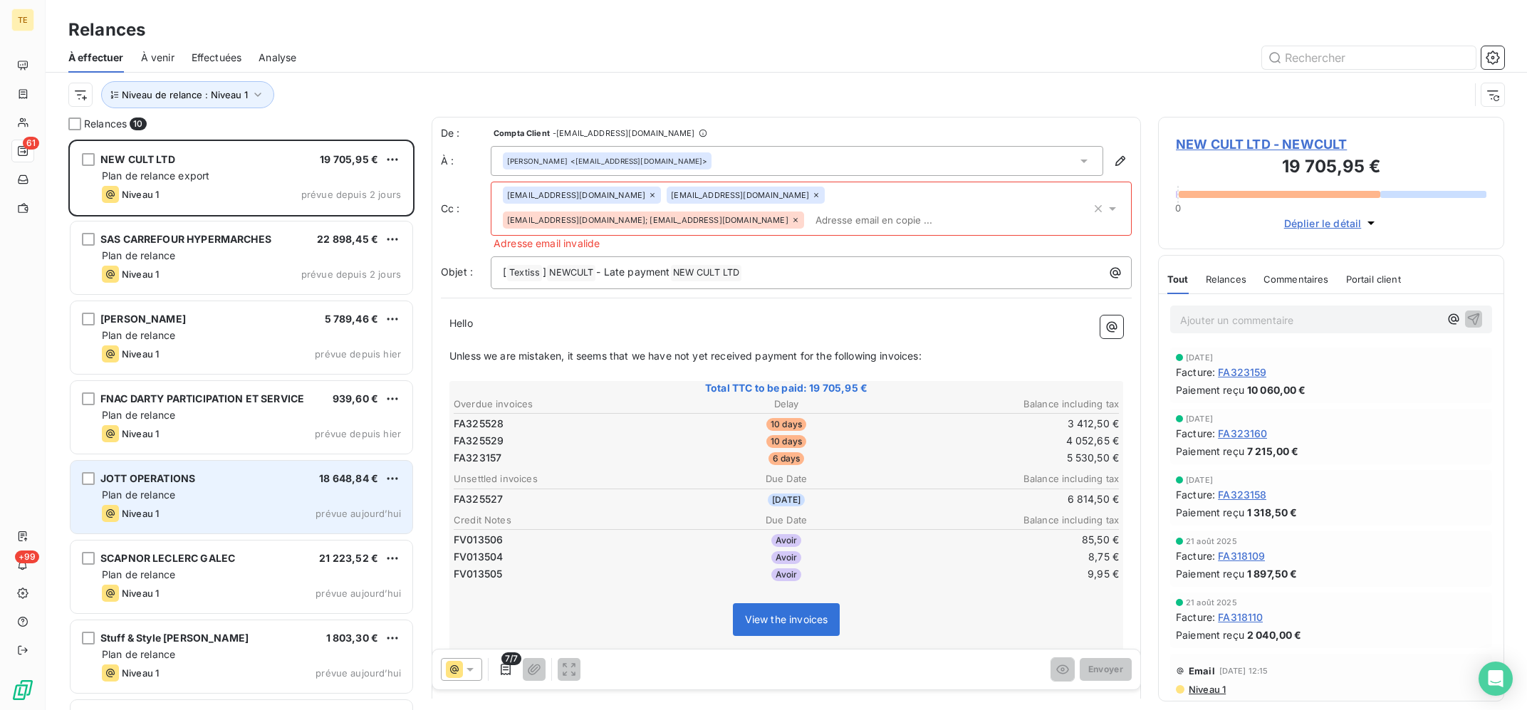
click at [172, 493] on span "Plan de relance" at bounding box center [138, 494] width 73 height 12
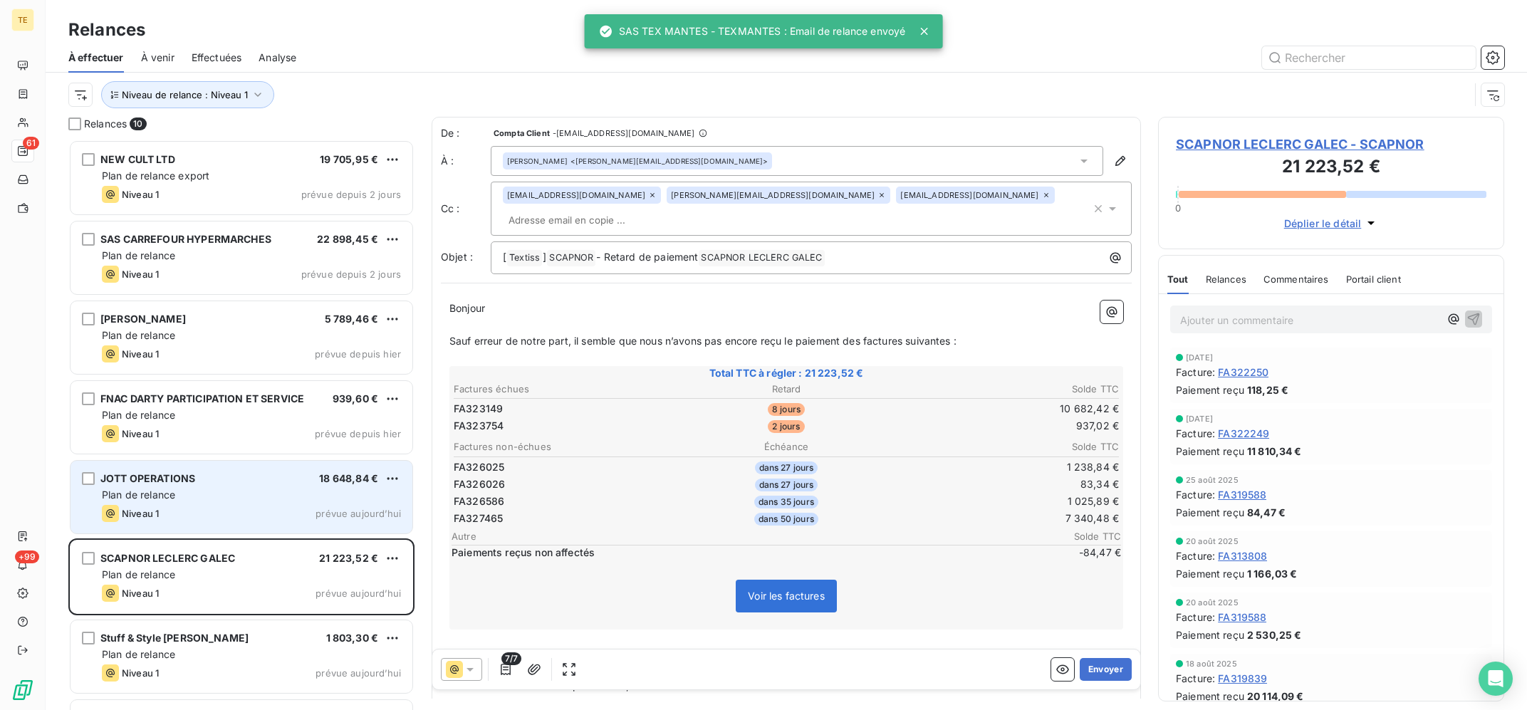
click at [172, 493] on span "Plan de relance" at bounding box center [138, 494] width 73 height 12
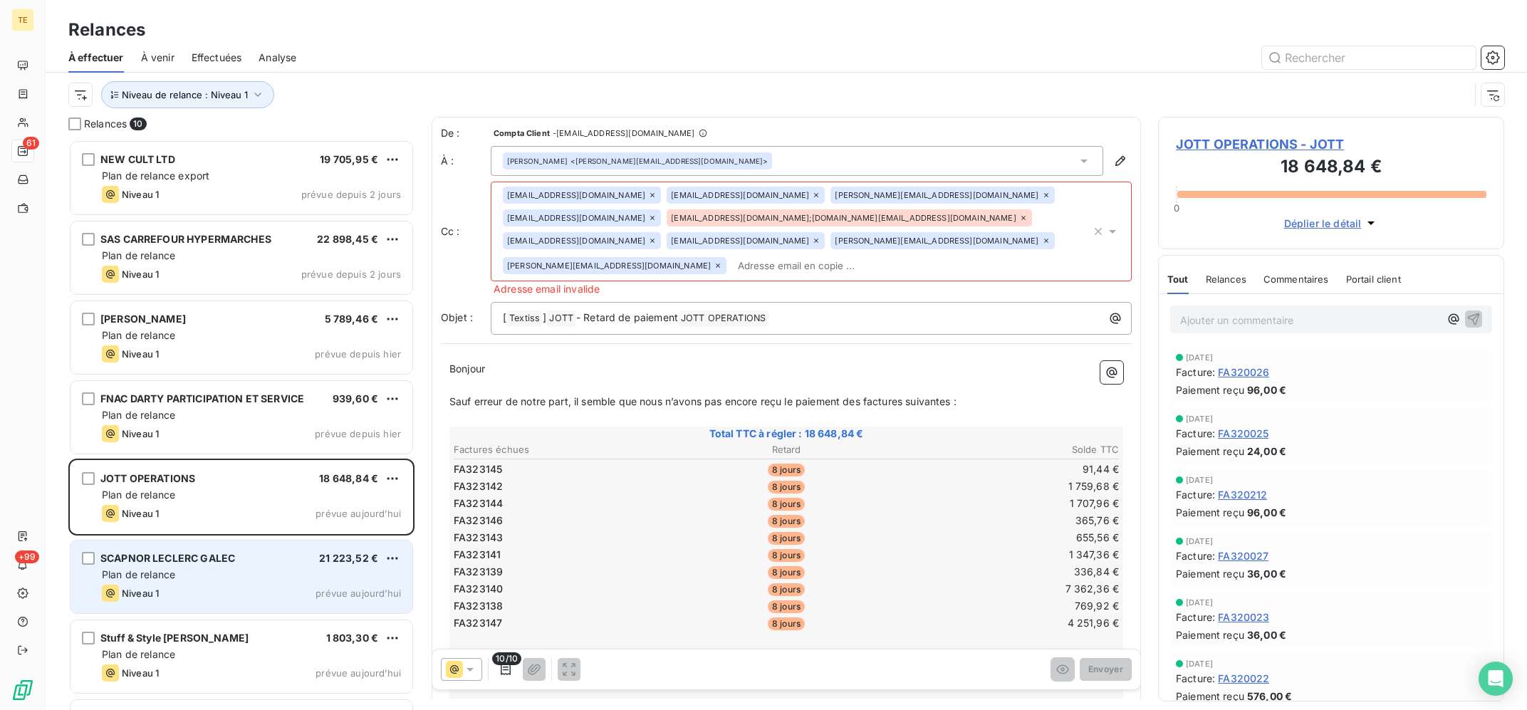
click at [204, 562] on span "SCAPNOR LECLERC GALEC" at bounding box center [167, 558] width 135 height 12
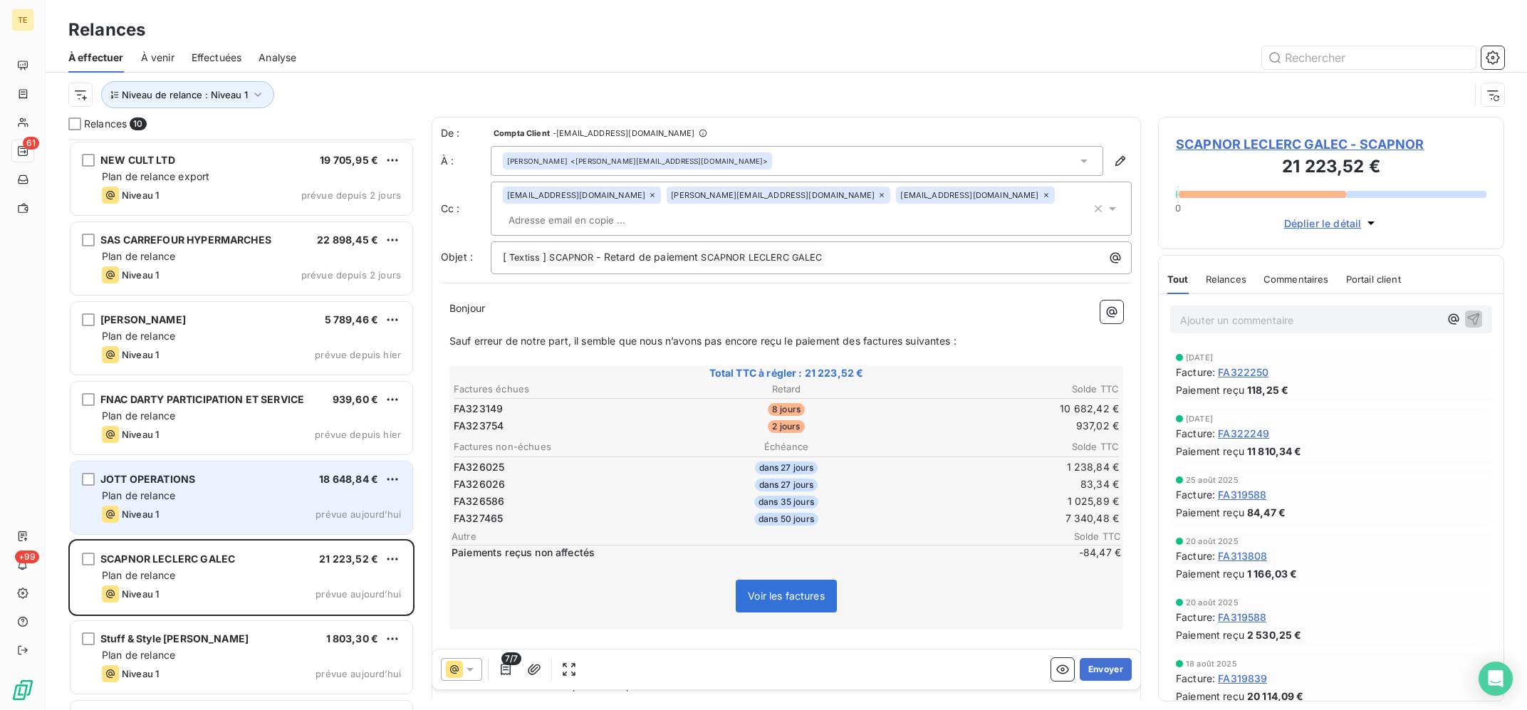
scroll to position [228, 0]
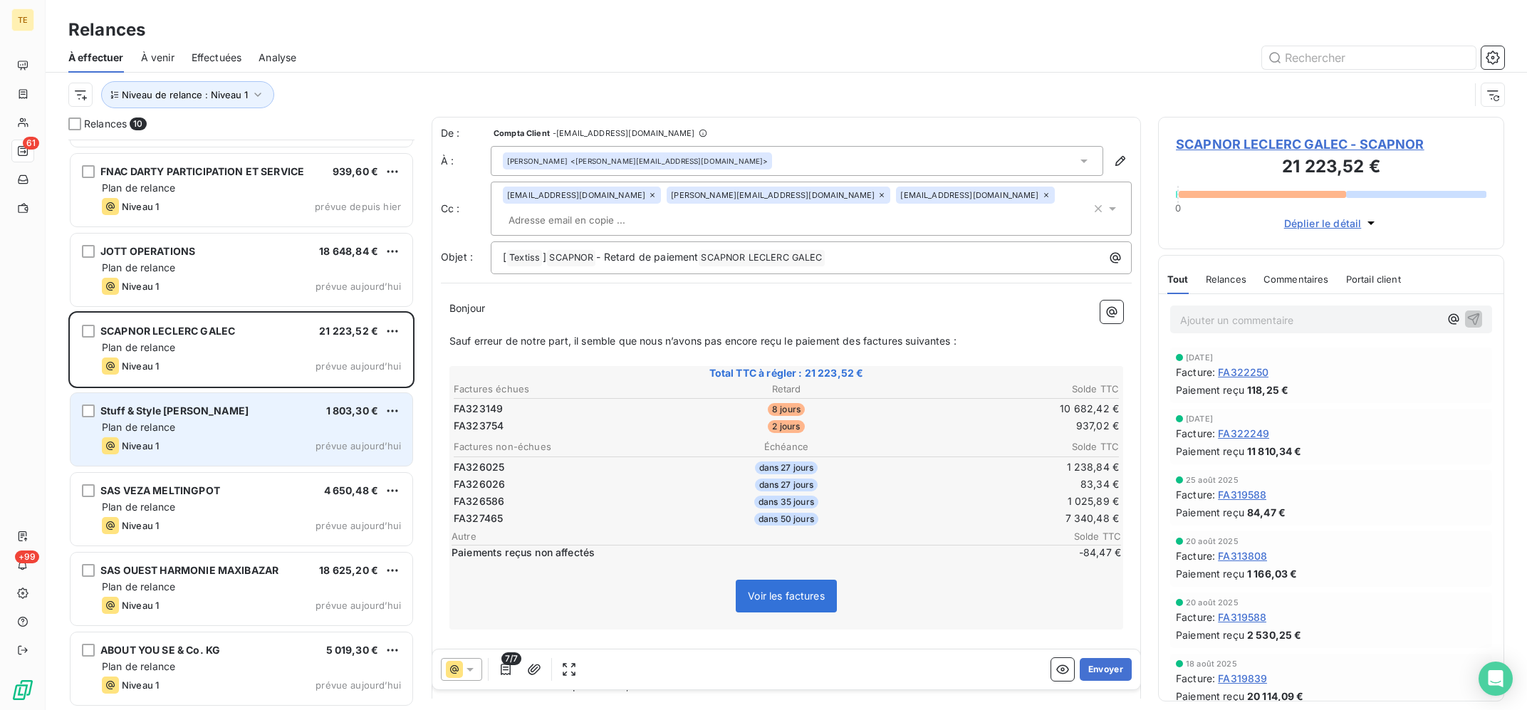
click at [209, 454] on div "Niveau 1 prévue aujourd’hui" at bounding box center [251, 445] width 299 height 17
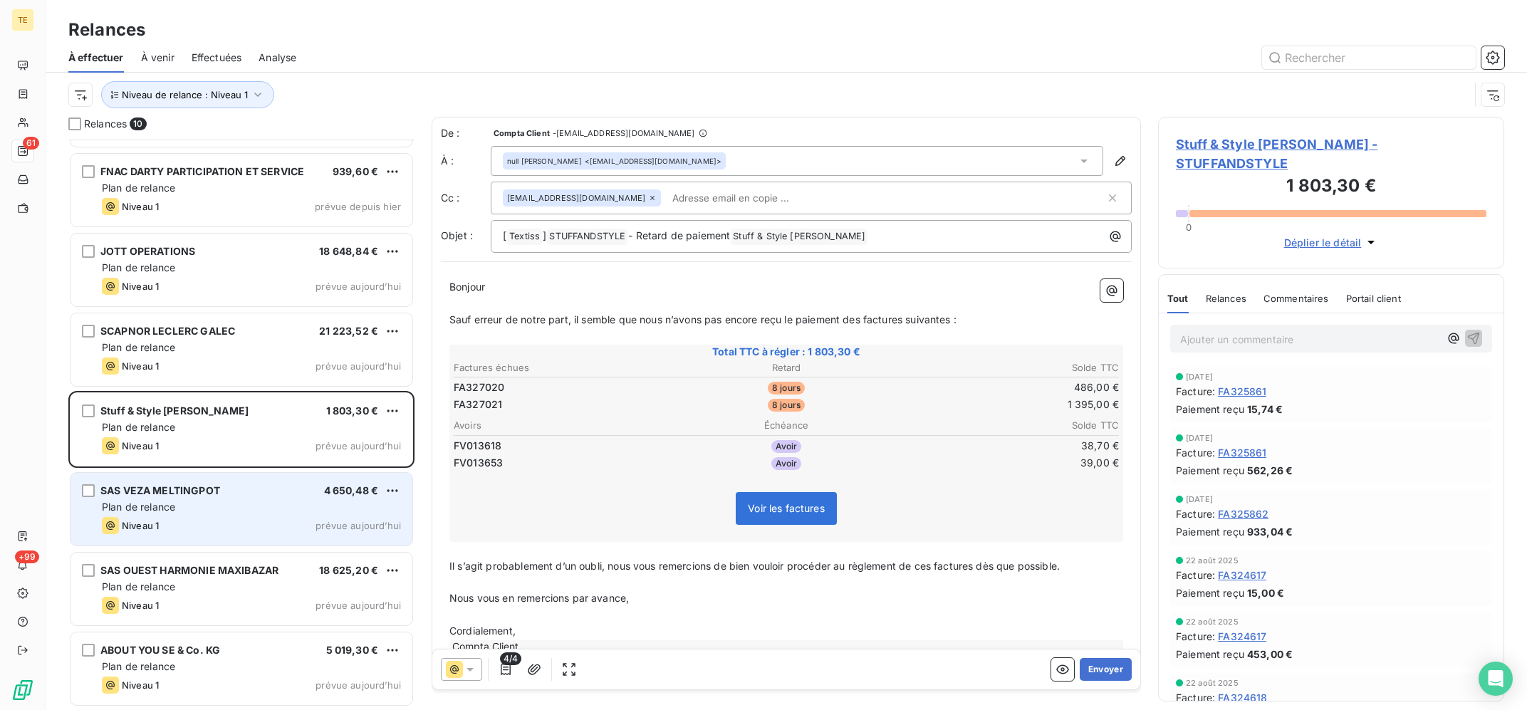
click at [197, 500] on div "Plan de relance" at bounding box center [251, 507] width 299 height 14
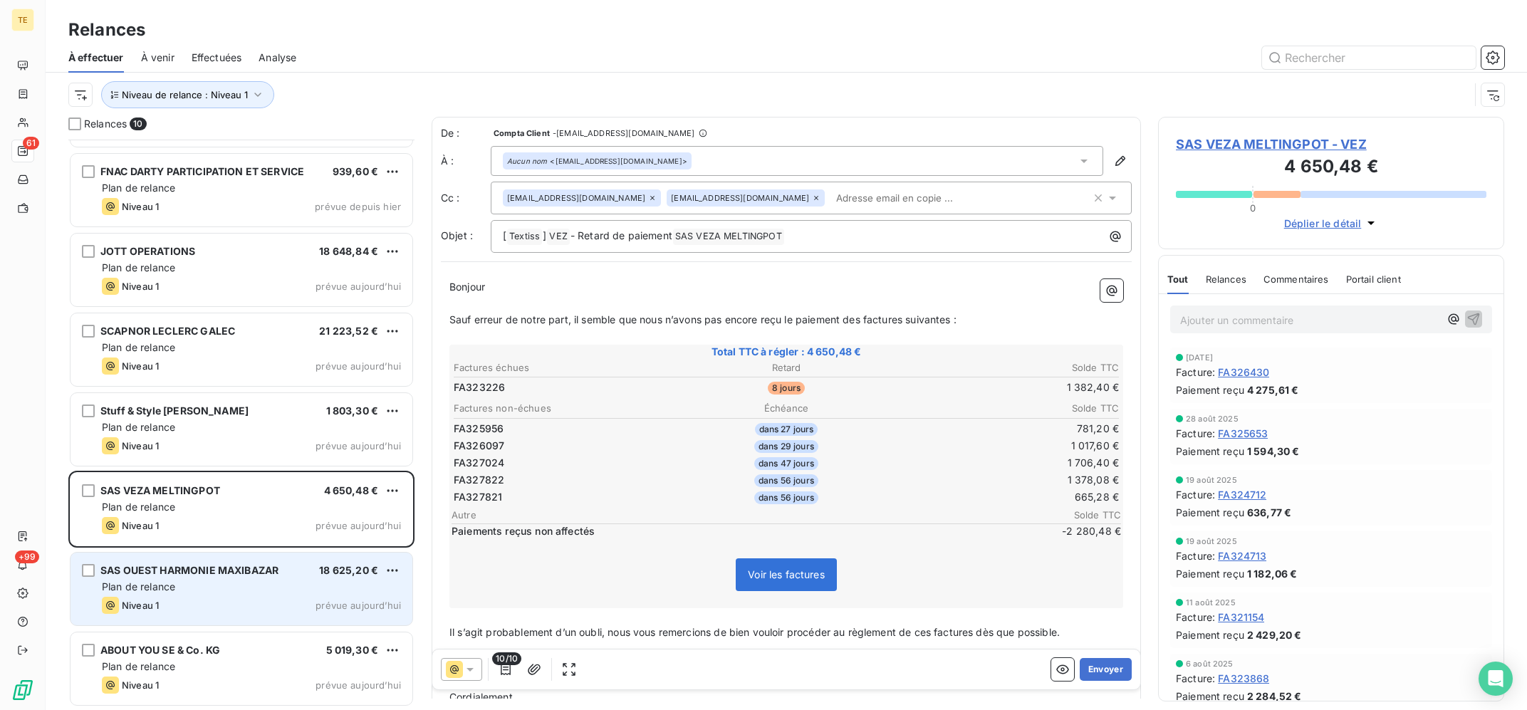
click at [192, 585] on div "Plan de relance" at bounding box center [251, 587] width 299 height 14
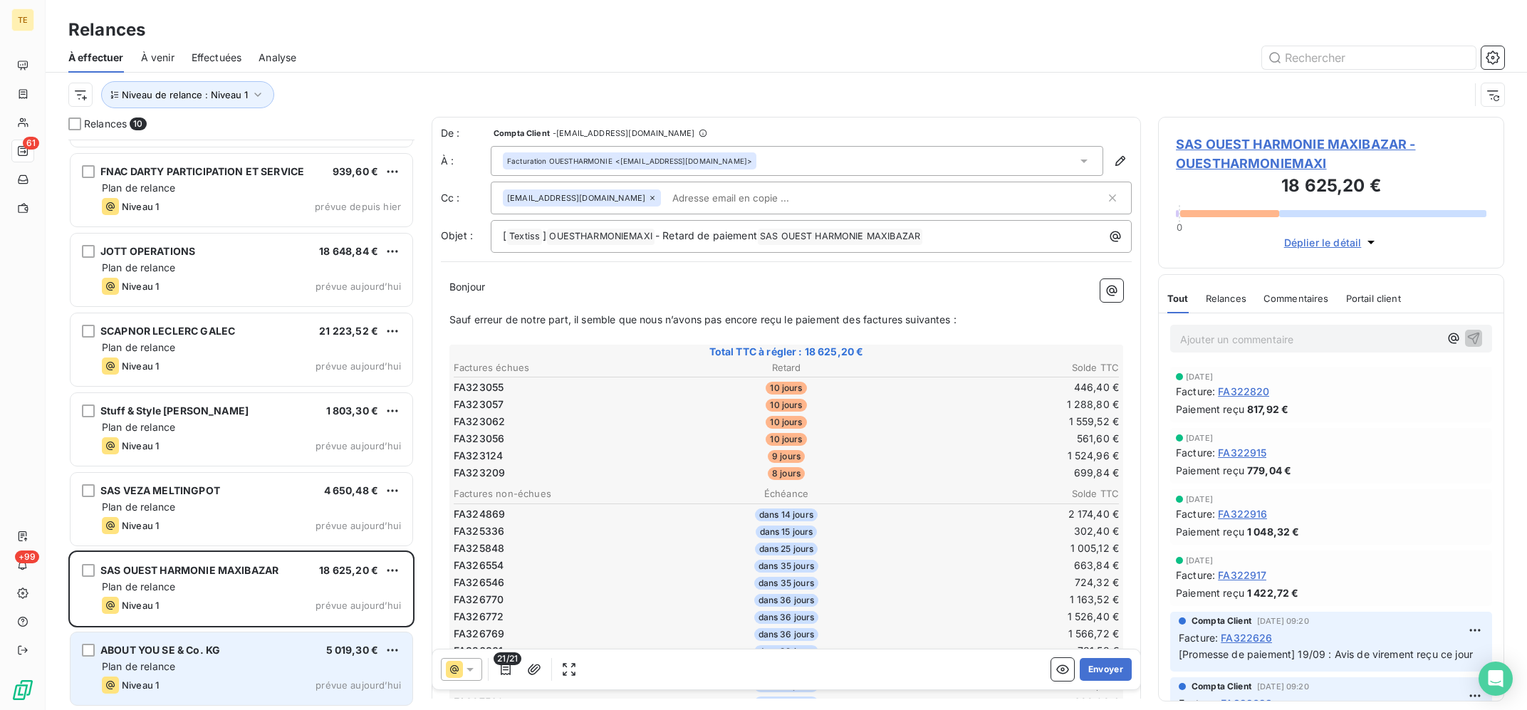
click at [195, 637] on div "ABOUT YOU SE & Co. KG 5 019,30 € Plan de relance Niveau 1 prévue [DATE]" at bounding box center [241, 668] width 342 height 73
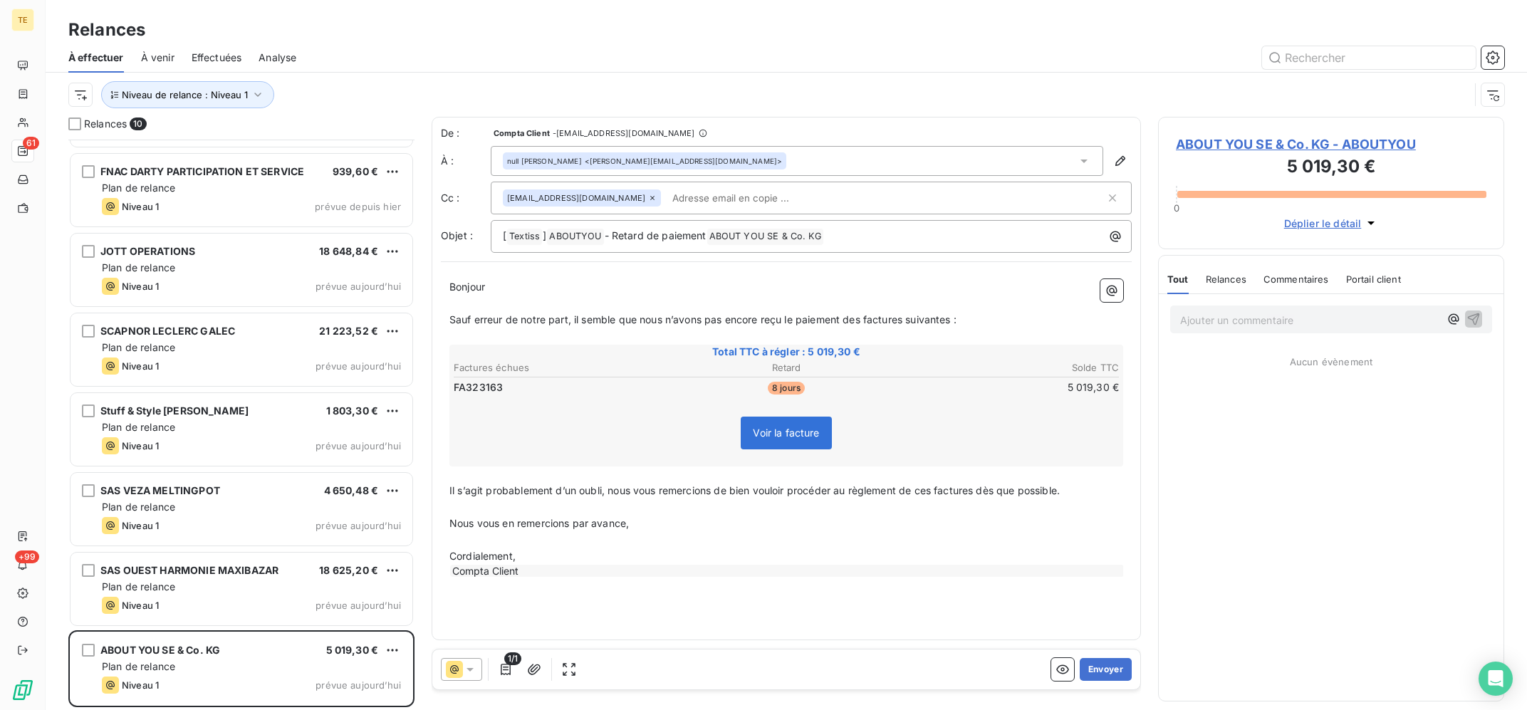
click at [1349, 136] on span "ABOUT YOU SE & Co. KG - ABOUTYOU" at bounding box center [1331, 144] width 310 height 19
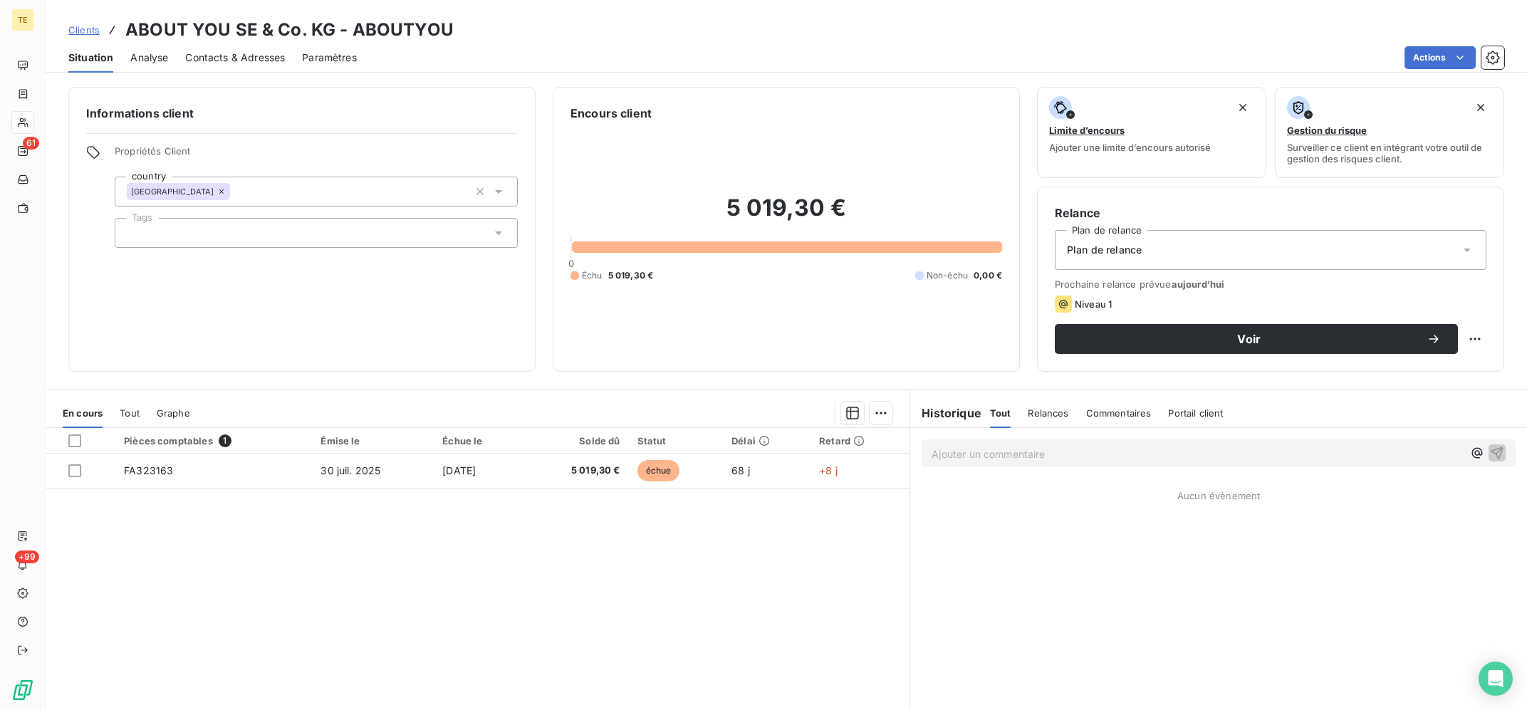
click at [752, 648] on div "Pièces comptables 1 Émise le Échue le Solde dû Statut Délai Retard FA323163 [DA…" at bounding box center [478, 565] width 864 height 274
click at [1090, 265] on div "Plan de relance" at bounding box center [1271, 250] width 432 height 40
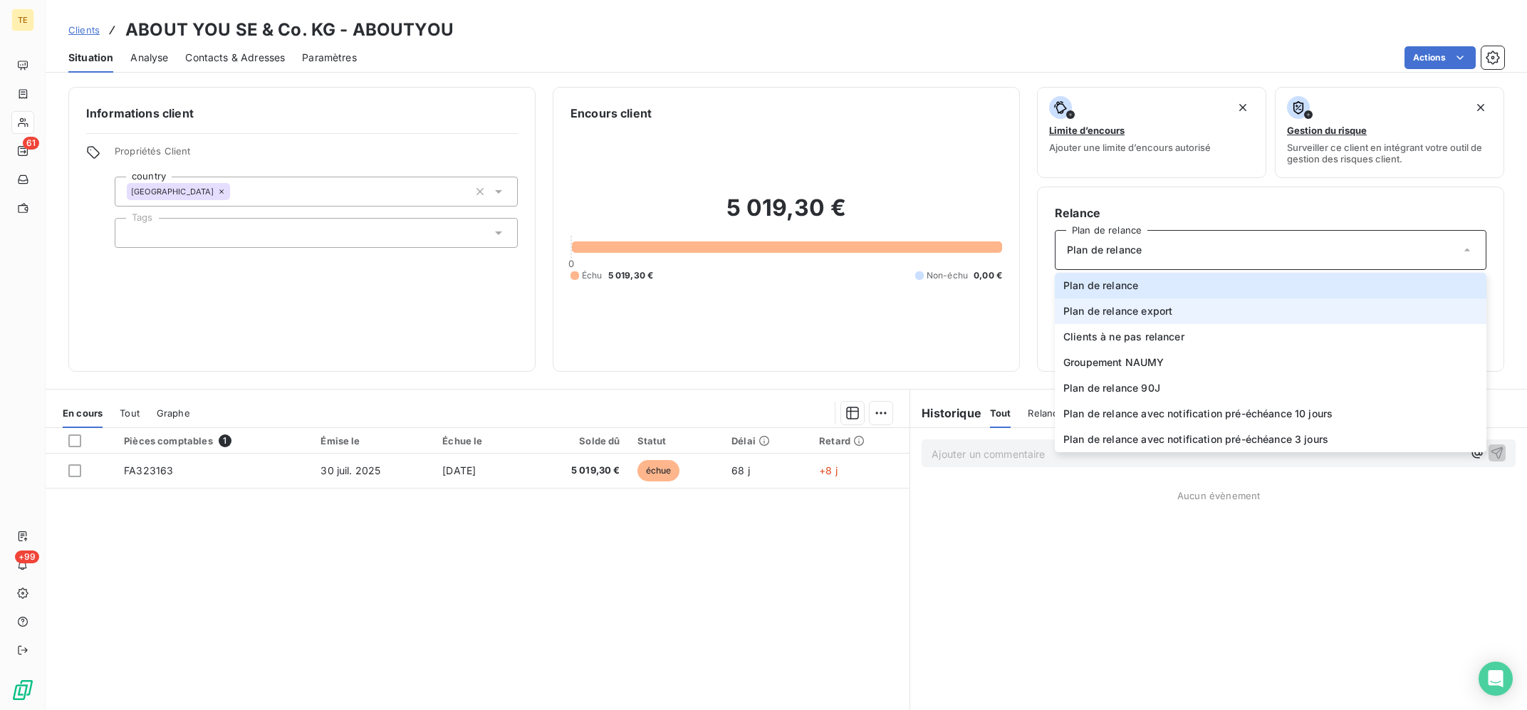
click at [1130, 315] on span "Plan de relance export" at bounding box center [1117, 311] width 109 height 14
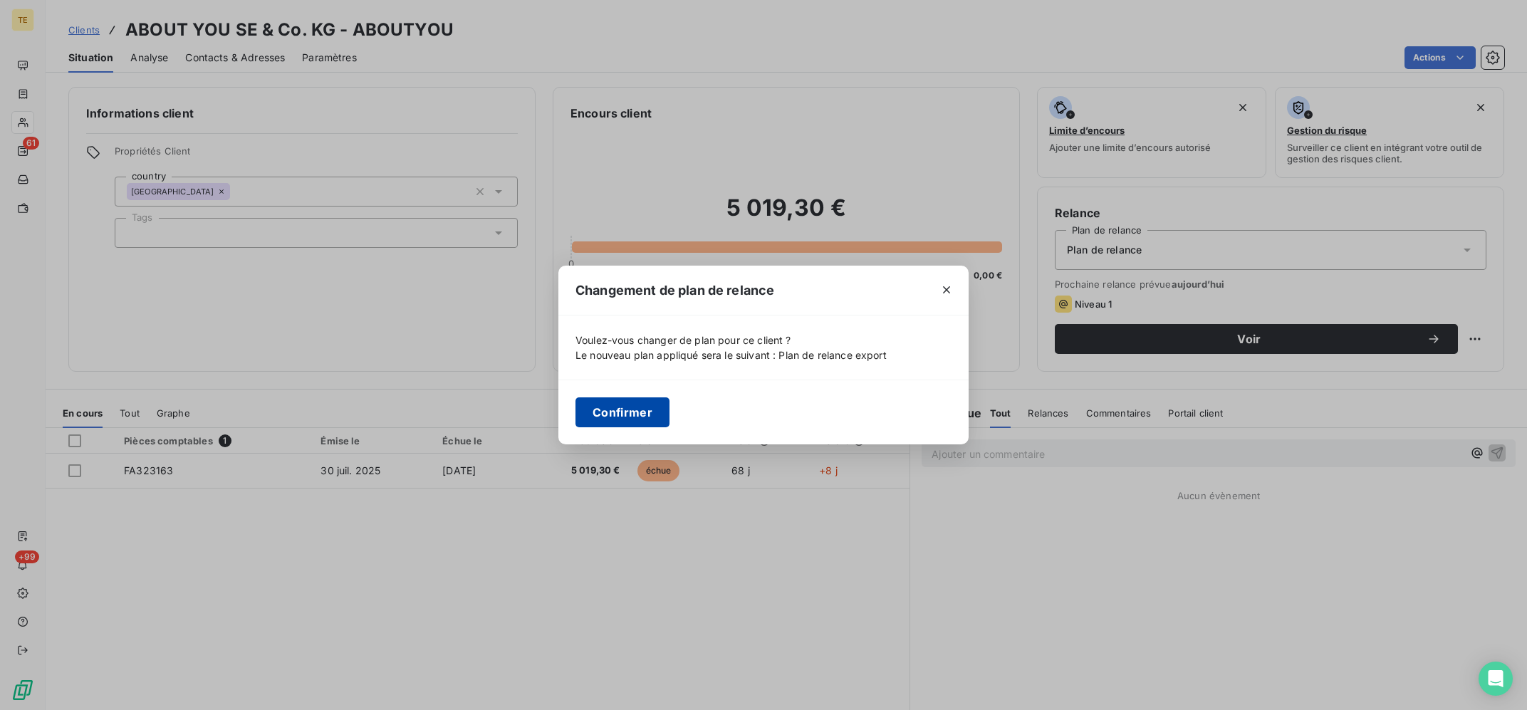
click at [612, 409] on button "Confirmer" at bounding box center [622, 412] width 94 height 30
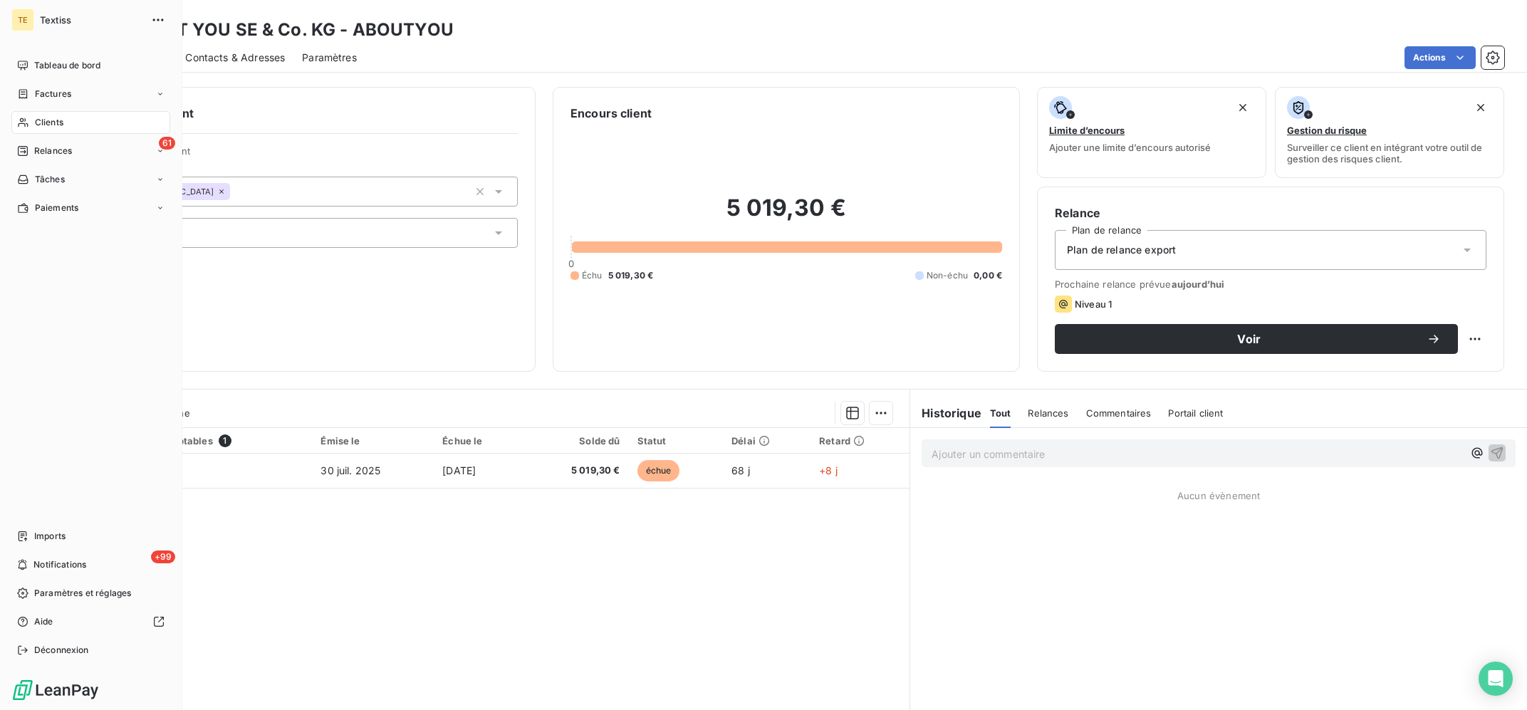
click at [77, 139] on nav "Tableau de bord Factures Clients 61 Relances Tâches Paiements" at bounding box center [90, 136] width 159 height 165
click at [77, 149] on div "61 Relances" at bounding box center [90, 151] width 159 height 23
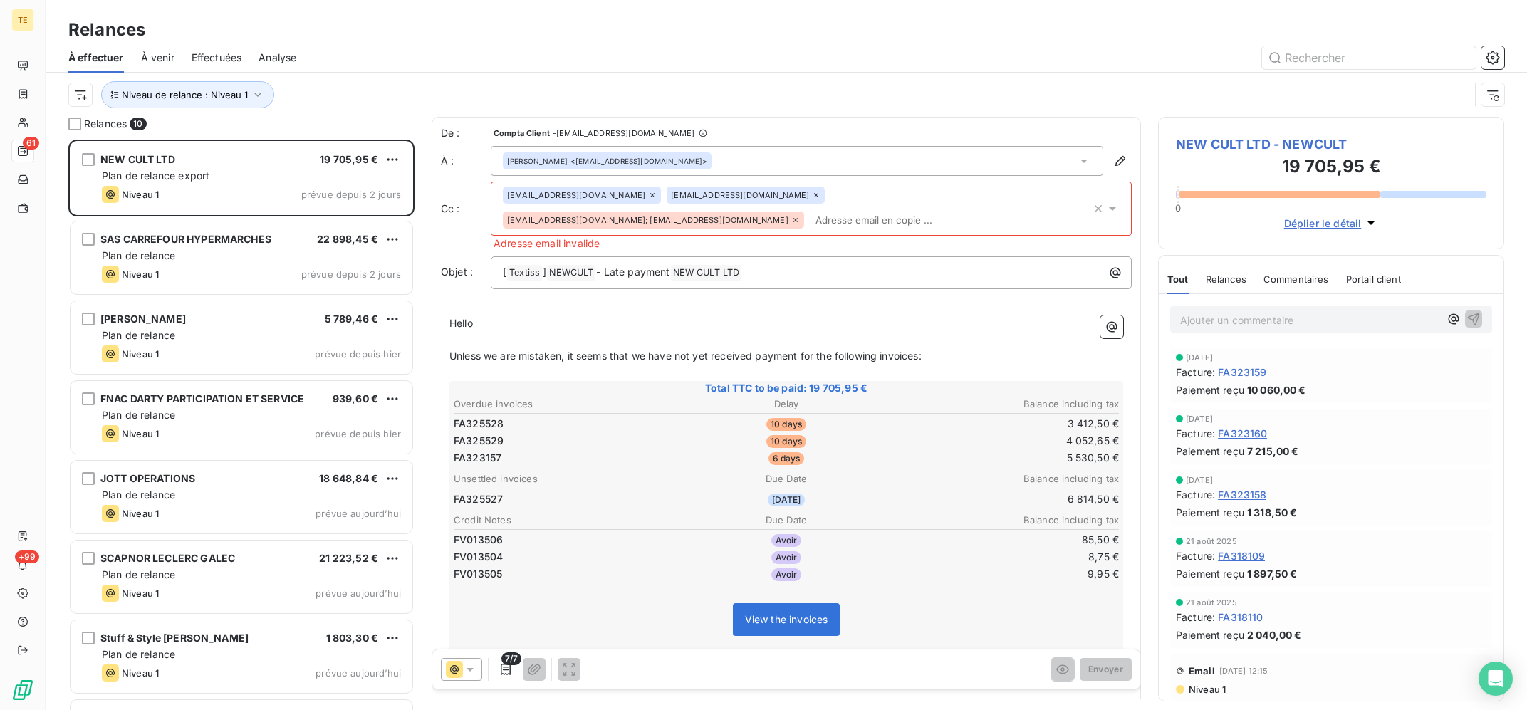
scroll to position [228, 0]
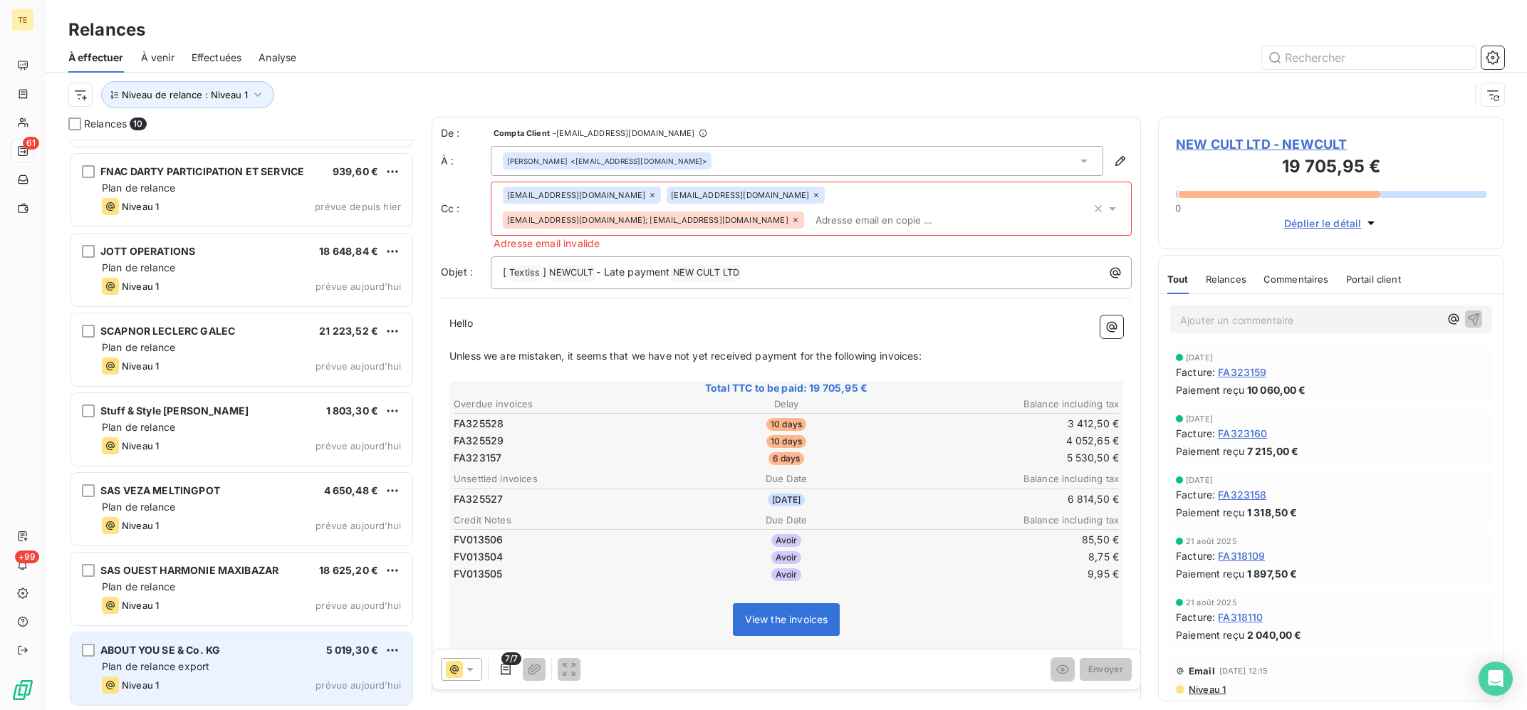
click at [250, 647] on div "ABOUT YOU SE & Co. KG 5 019,30 €" at bounding box center [251, 650] width 299 height 13
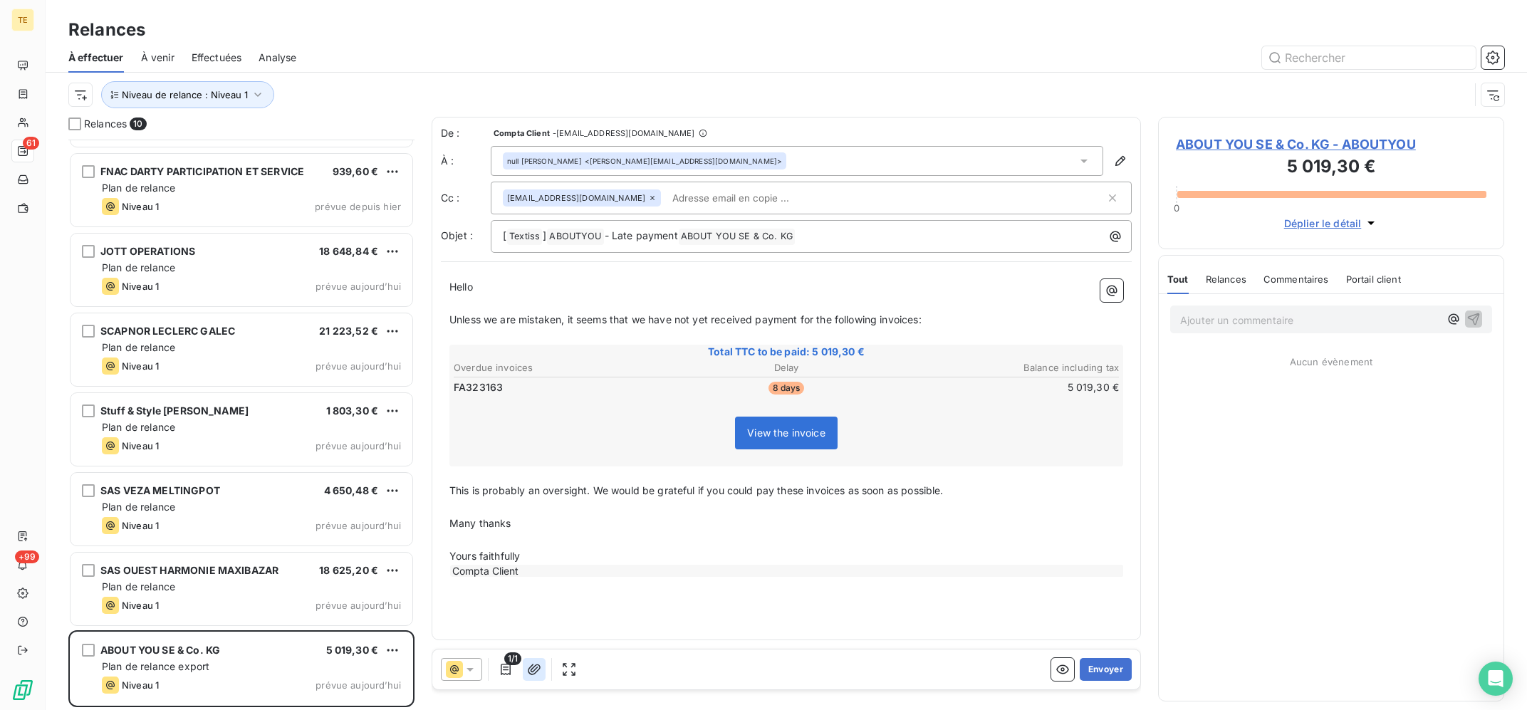
click at [538, 663] on icon "button" at bounding box center [534, 669] width 14 height 14
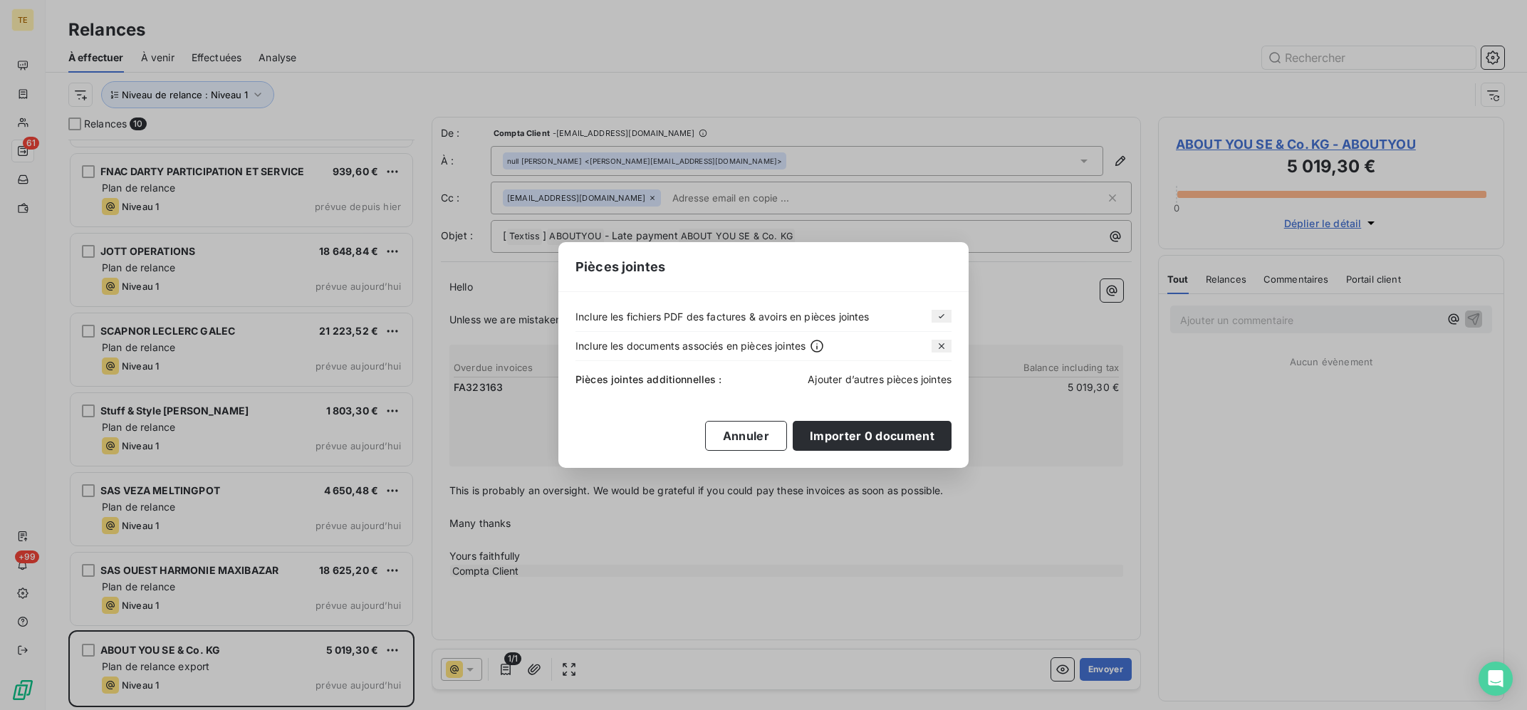
click at [875, 375] on span "Ajouter d’autres pièces jointes" at bounding box center [880, 379] width 144 height 12
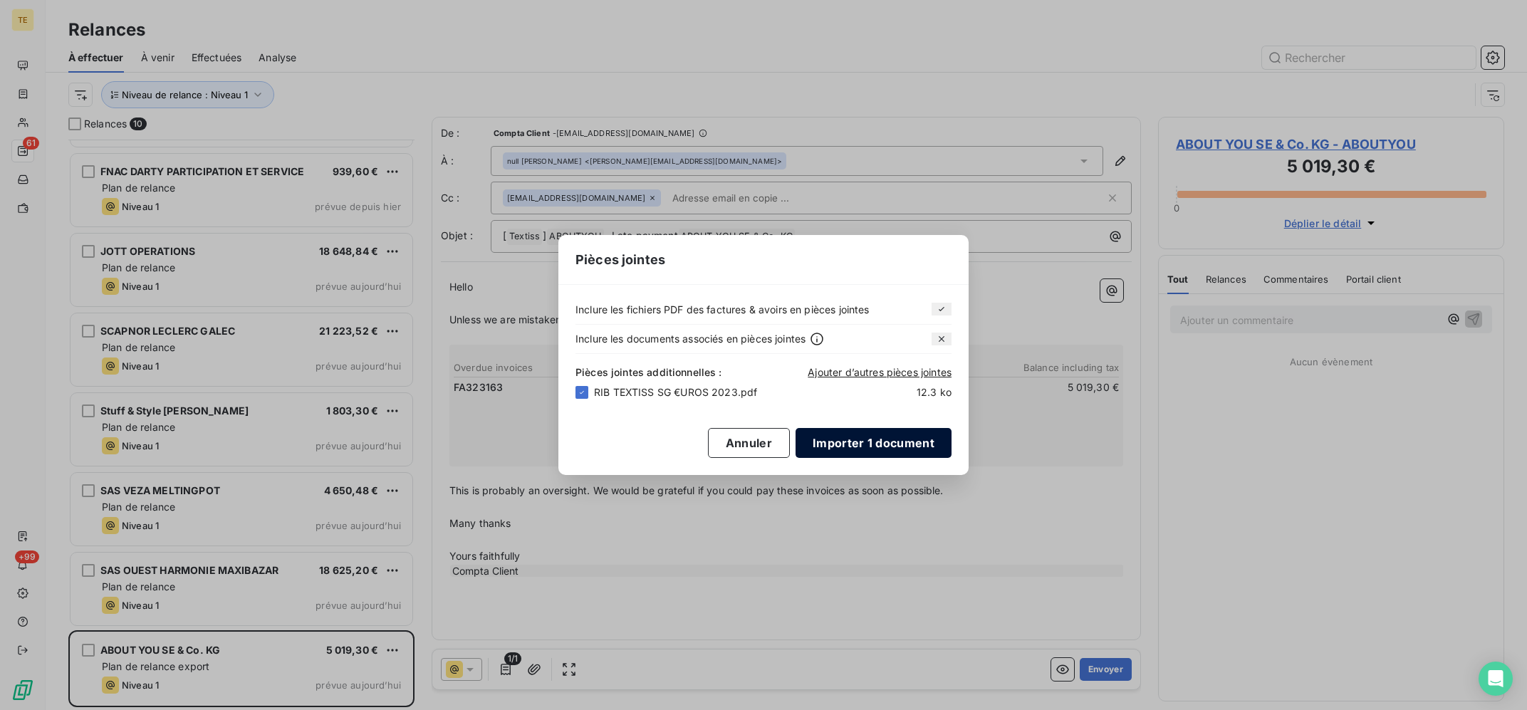
click at [854, 445] on button "Importer 1 document" at bounding box center [873, 443] width 156 height 30
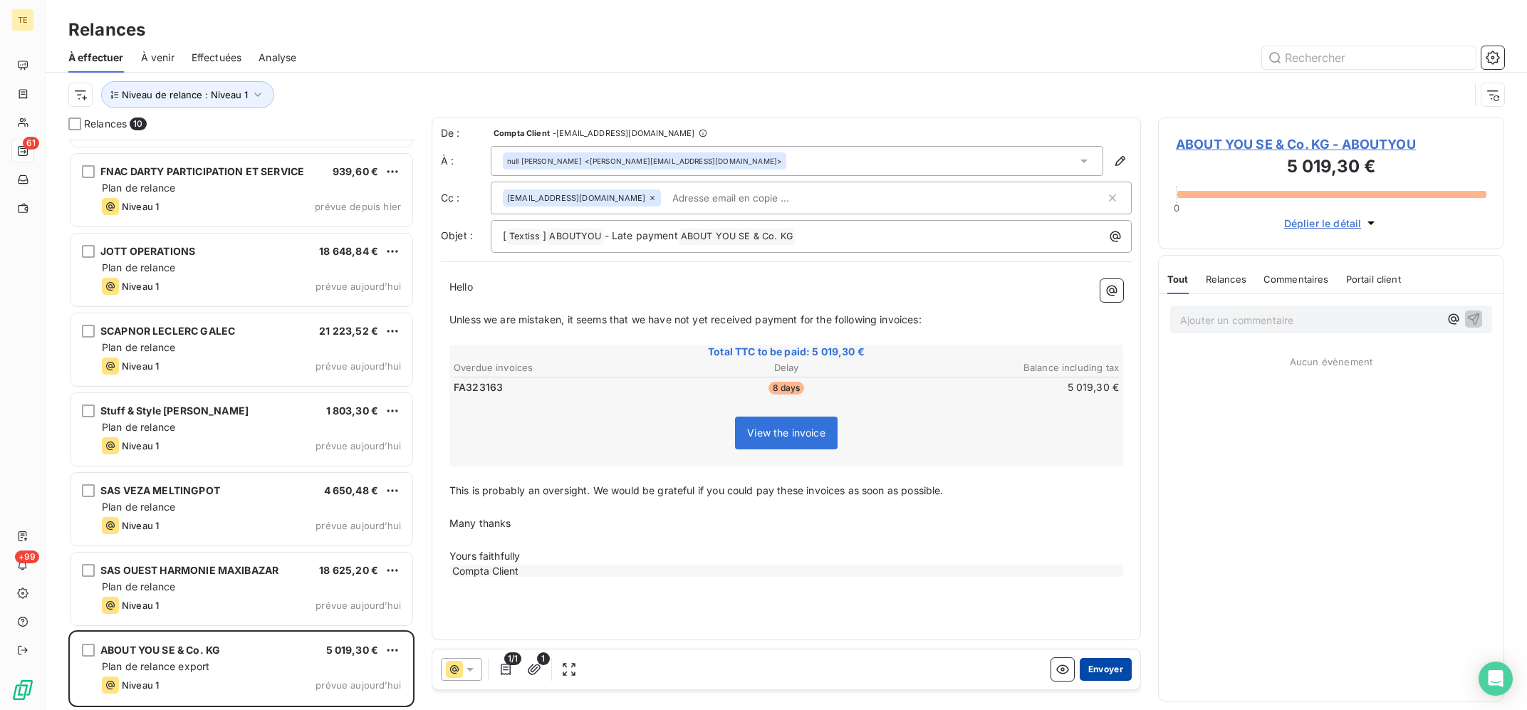
click at [1118, 667] on button "Envoyer" at bounding box center [1106, 669] width 52 height 23
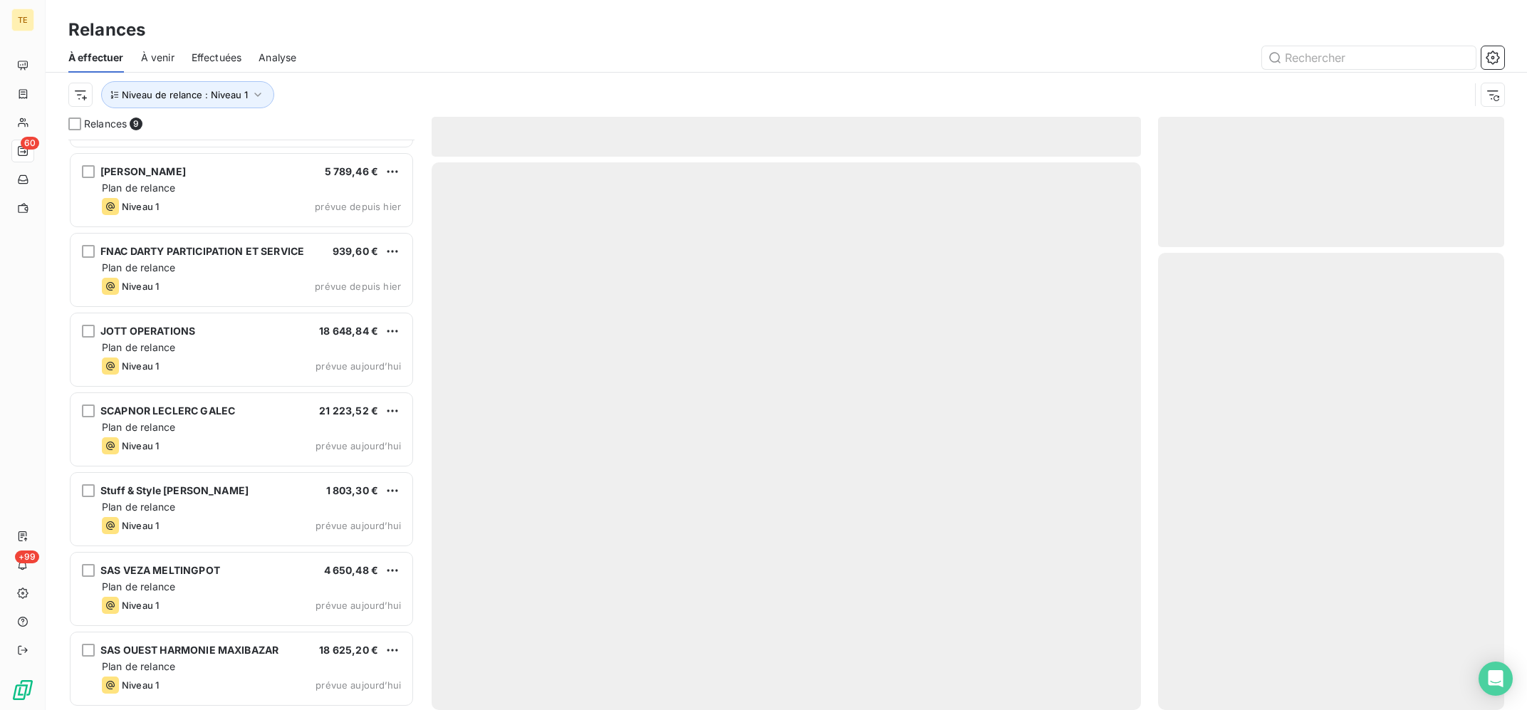
scroll to position [147, 0]
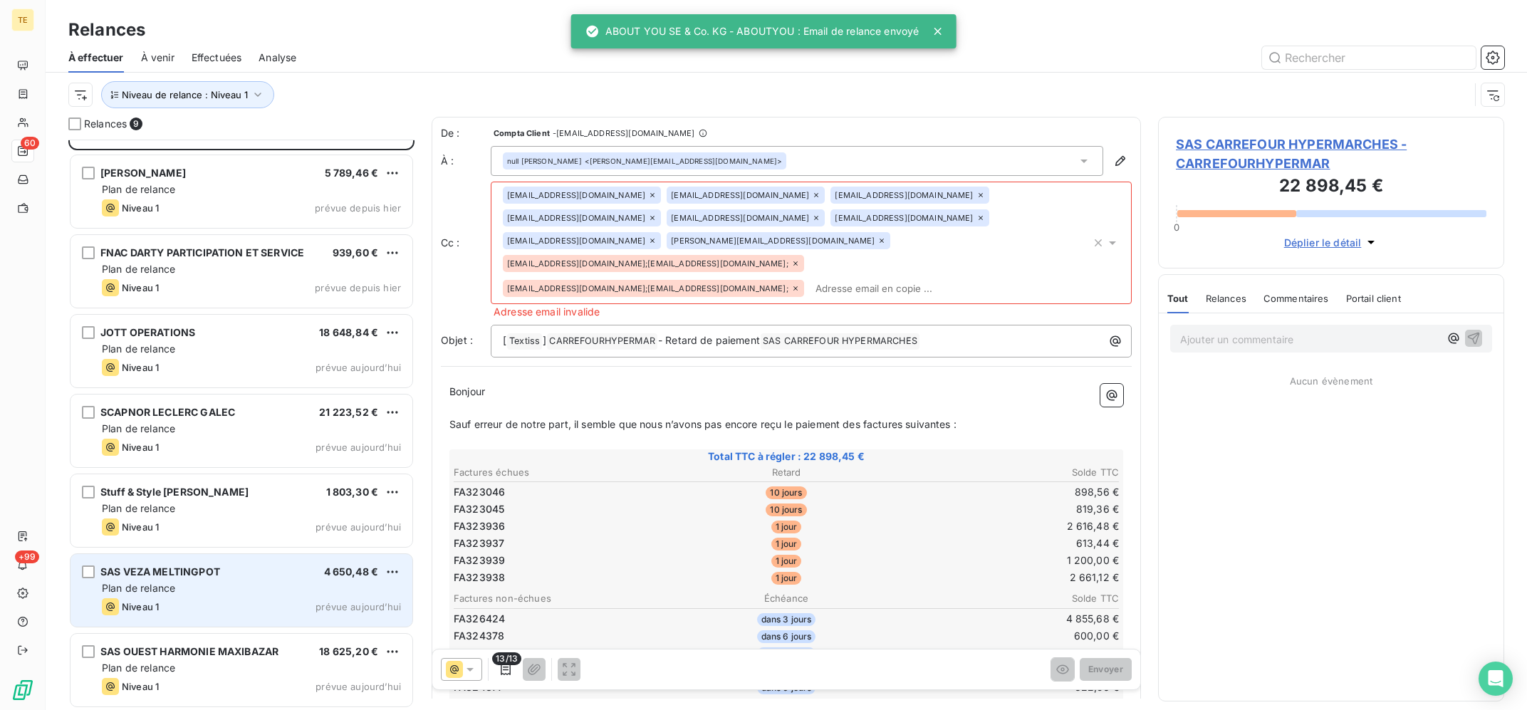
click at [239, 610] on div "Niveau 1 prévue aujourd’hui" at bounding box center [251, 606] width 299 height 17
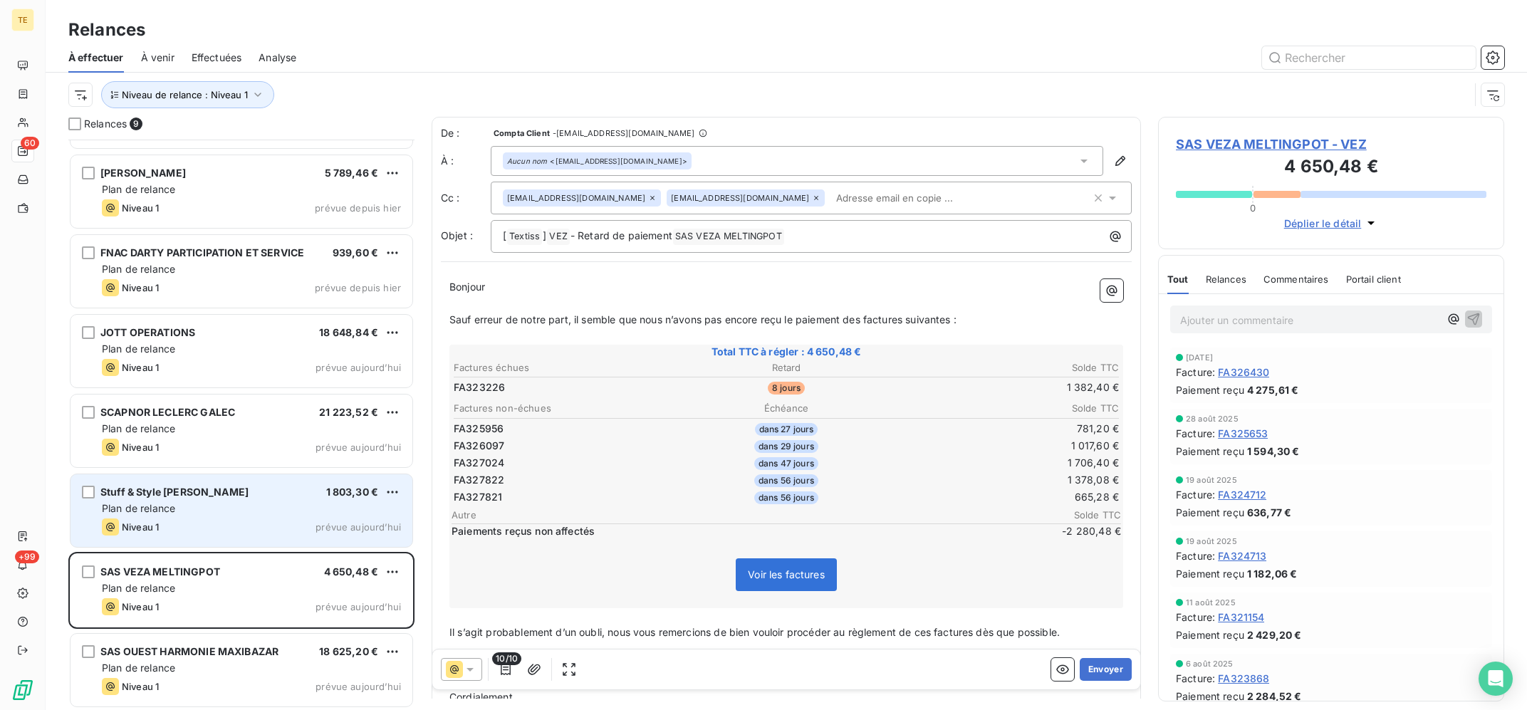
click at [251, 520] on div "Niveau 1 prévue aujourd’hui" at bounding box center [251, 526] width 299 height 17
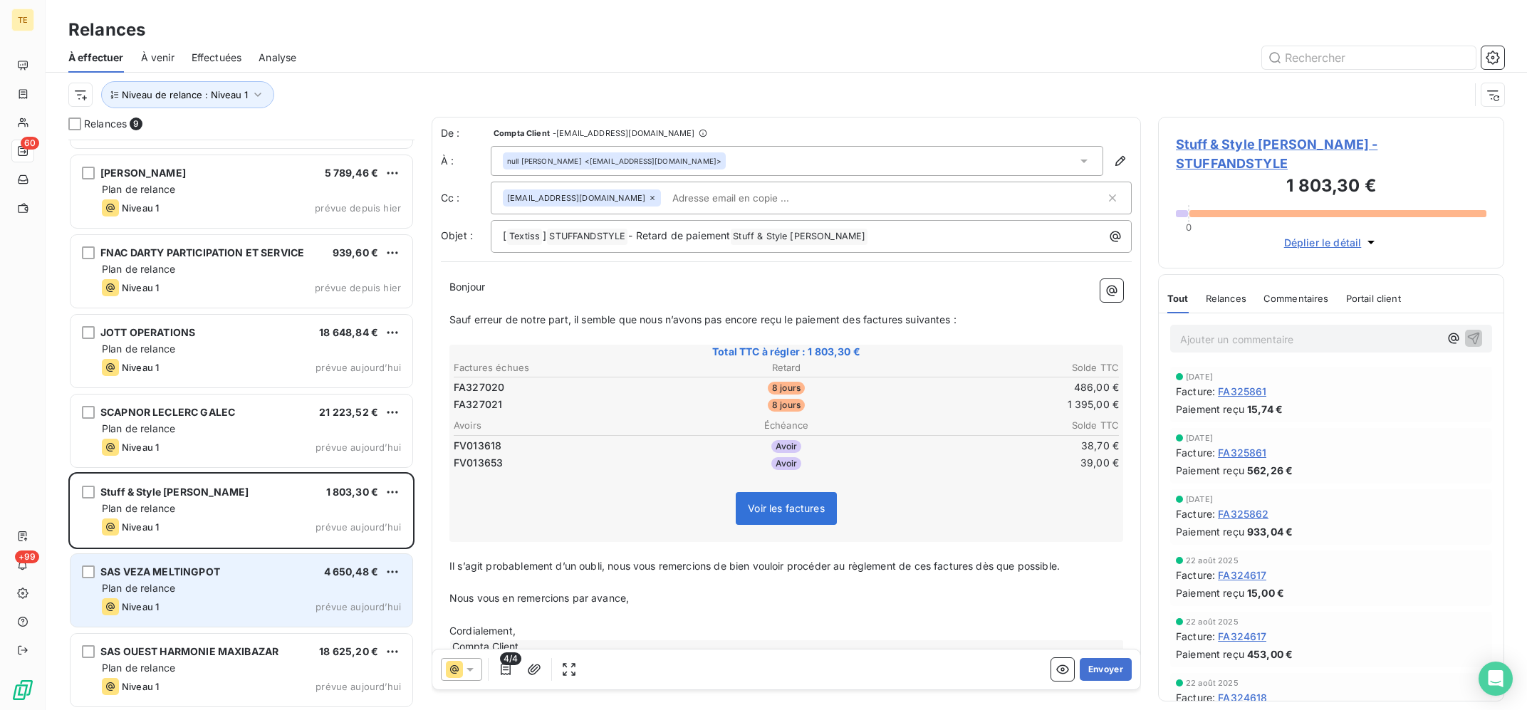
click at [266, 574] on div "SAS VEZA MELTINGPOT 4 650,48 €" at bounding box center [251, 571] width 299 height 13
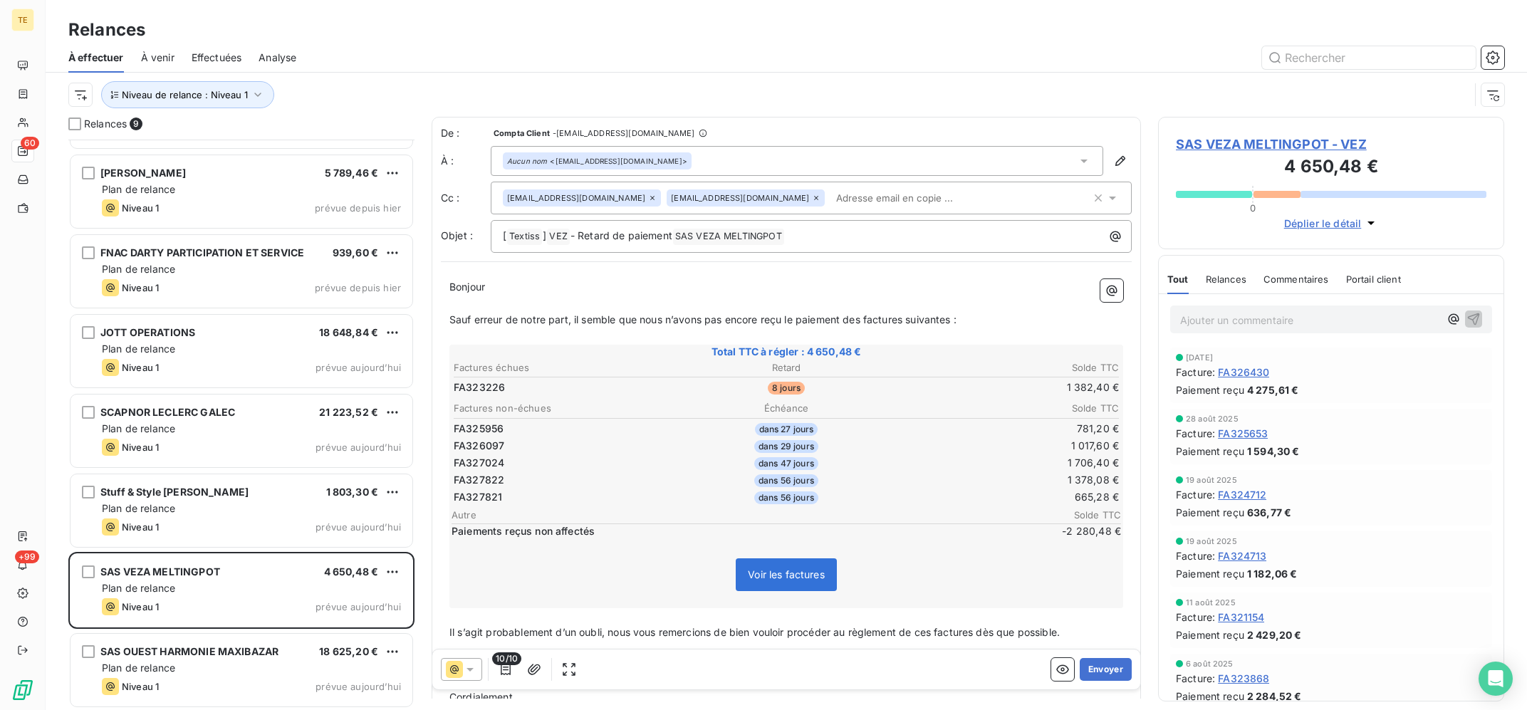
click at [469, 670] on icon at bounding box center [470, 669] width 14 height 14
click at [471, 671] on icon at bounding box center [470, 669] width 14 height 14
click at [812, 198] on icon at bounding box center [816, 198] width 9 height 9
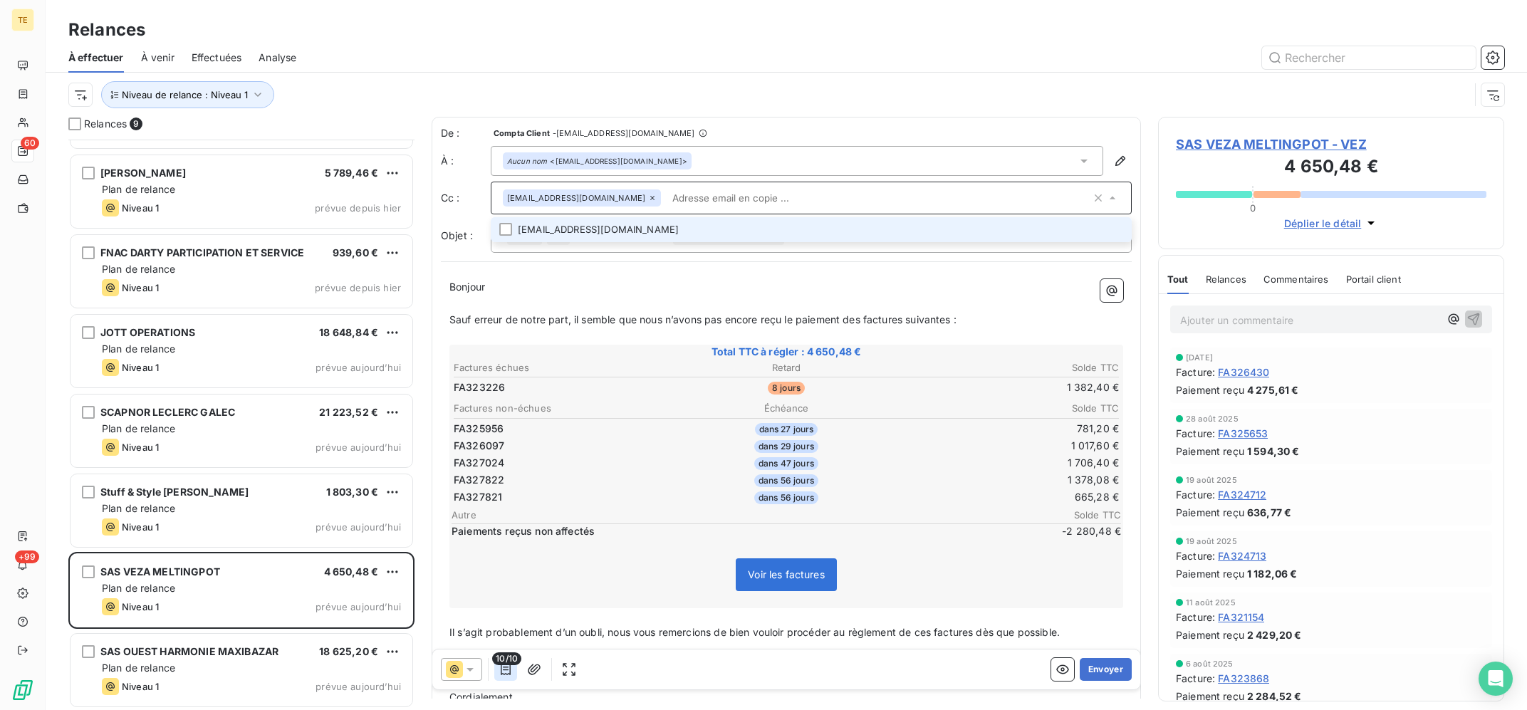
click at [508, 672] on icon "button" at bounding box center [505, 669] width 14 height 14
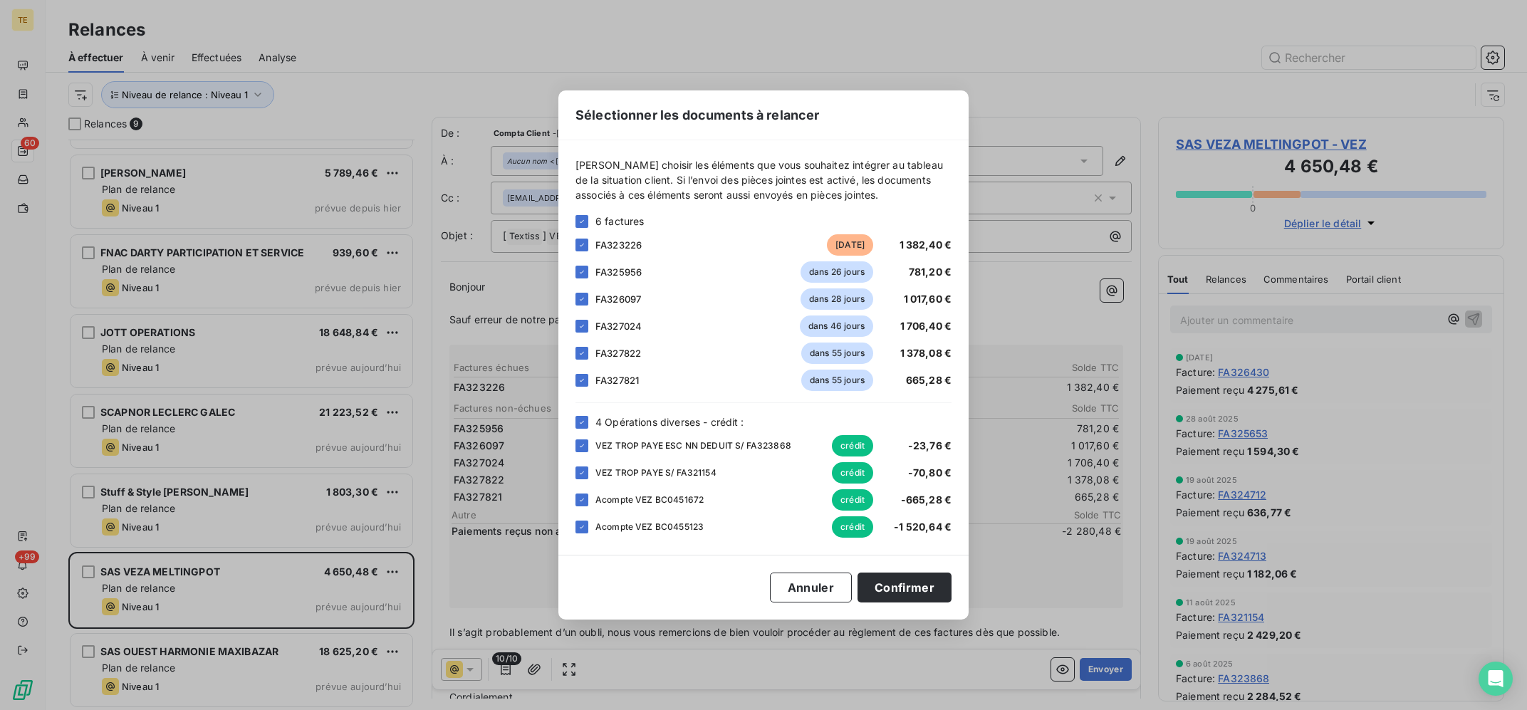
click at [578, 215] on div "6 factures" at bounding box center [763, 221] width 376 height 15
click at [586, 218] on icon at bounding box center [582, 221] width 9 height 9
click at [581, 252] on div "FA323226 [DATE] 1 382,40 €" at bounding box center [763, 244] width 376 height 21
click at [582, 241] on div at bounding box center [581, 245] width 13 height 13
click at [589, 498] on div "Acompte VEZ BC0451672 crédit -665,28 €" at bounding box center [763, 499] width 376 height 21
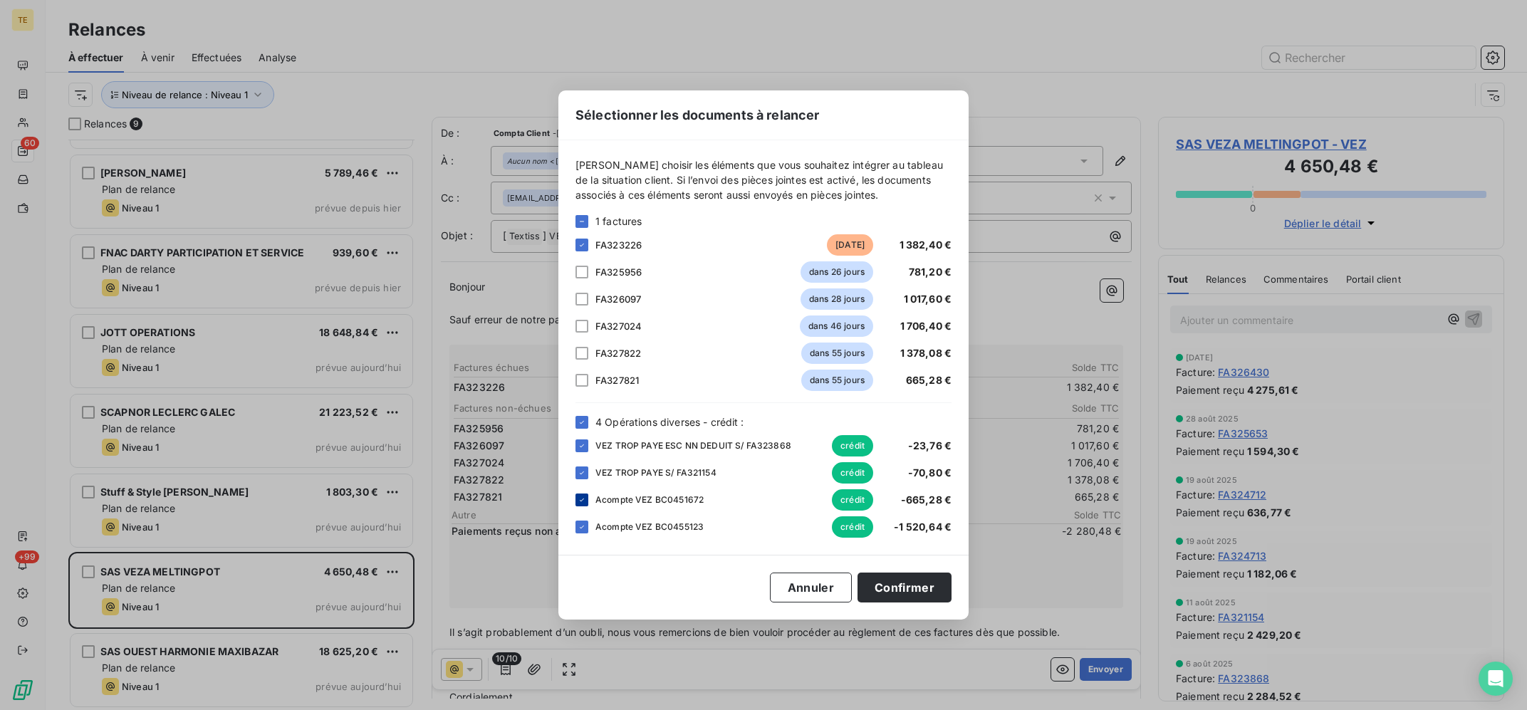
click at [582, 496] on div at bounding box center [581, 499] width 13 height 13
click at [584, 358] on div at bounding box center [581, 353] width 13 height 13
click at [893, 594] on button "Confirmer" at bounding box center [904, 588] width 94 height 30
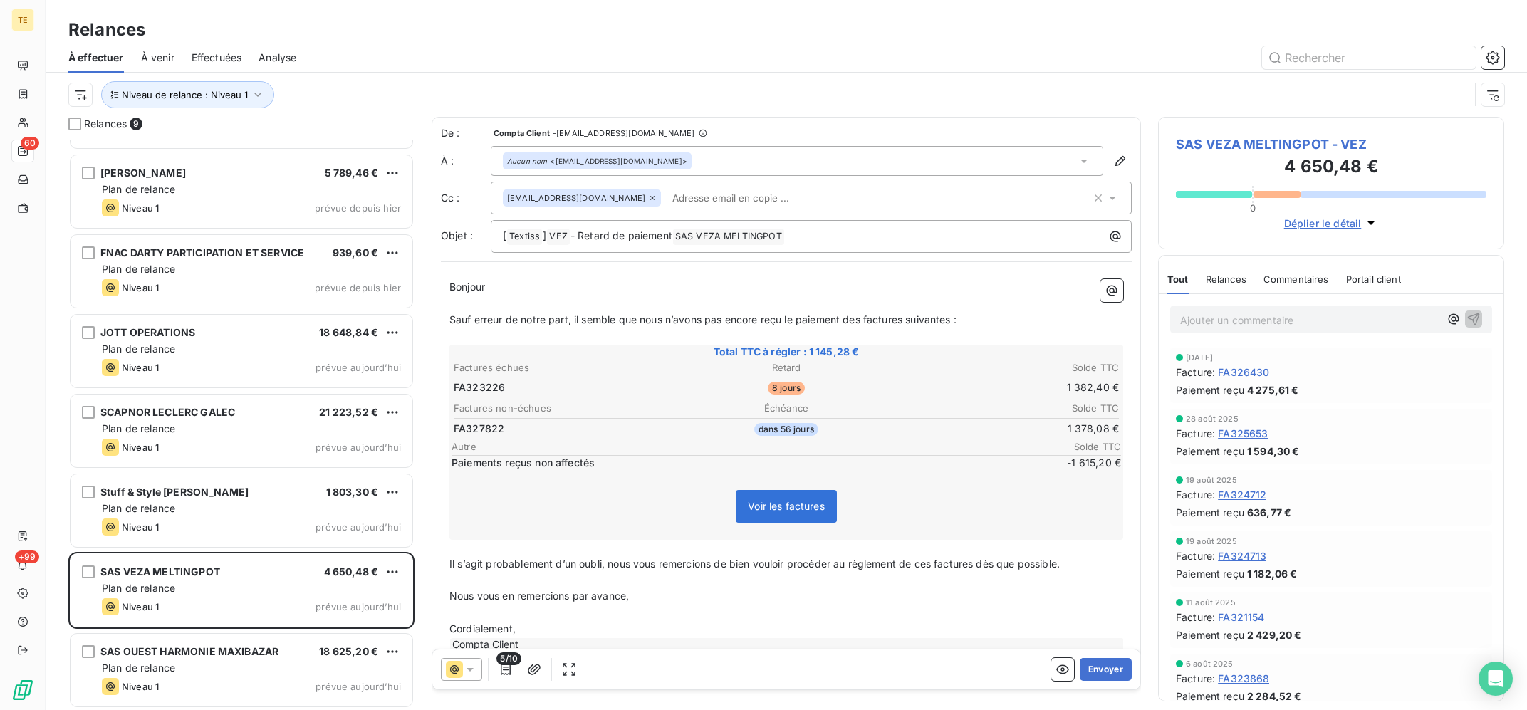
click at [464, 660] on div at bounding box center [461, 669] width 41 height 23
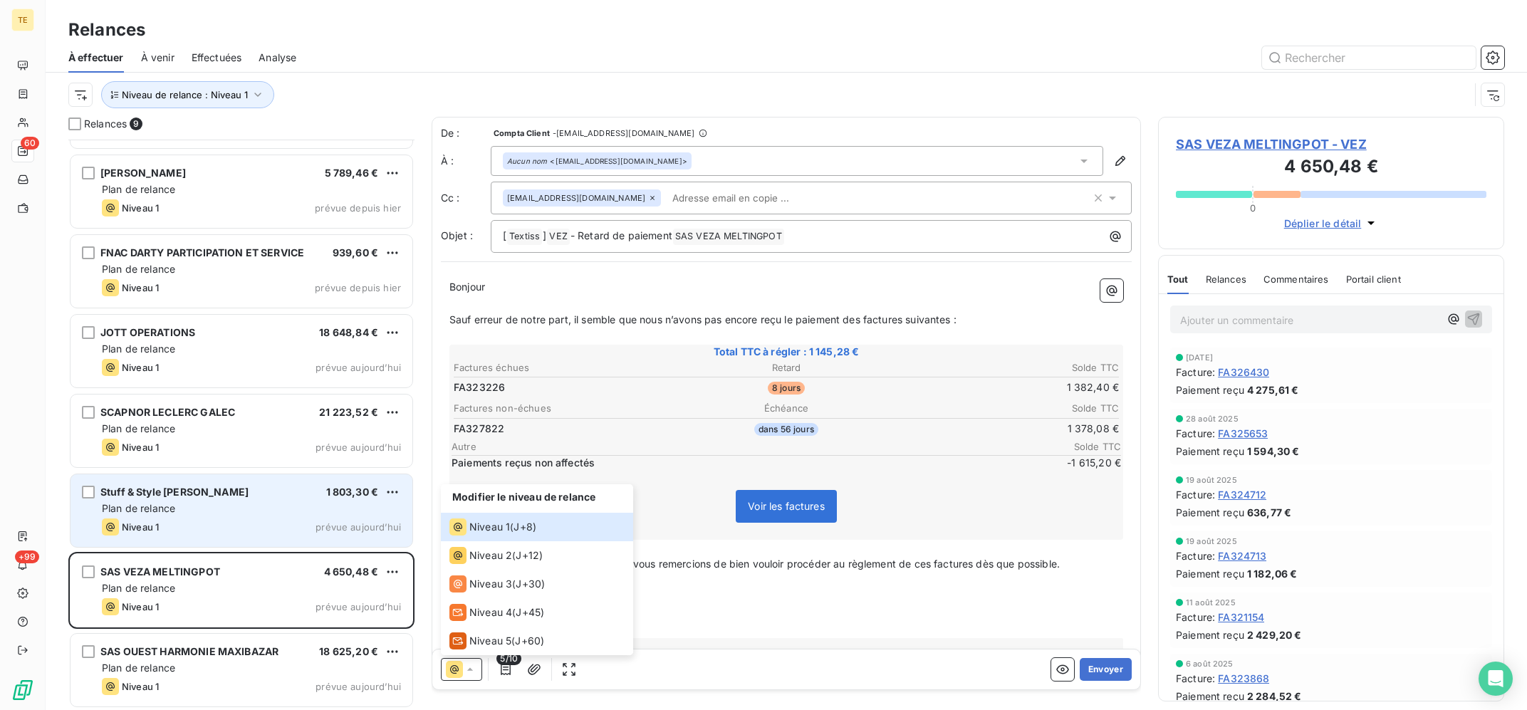
click at [282, 516] on div "Plan de relance" at bounding box center [251, 508] width 299 height 14
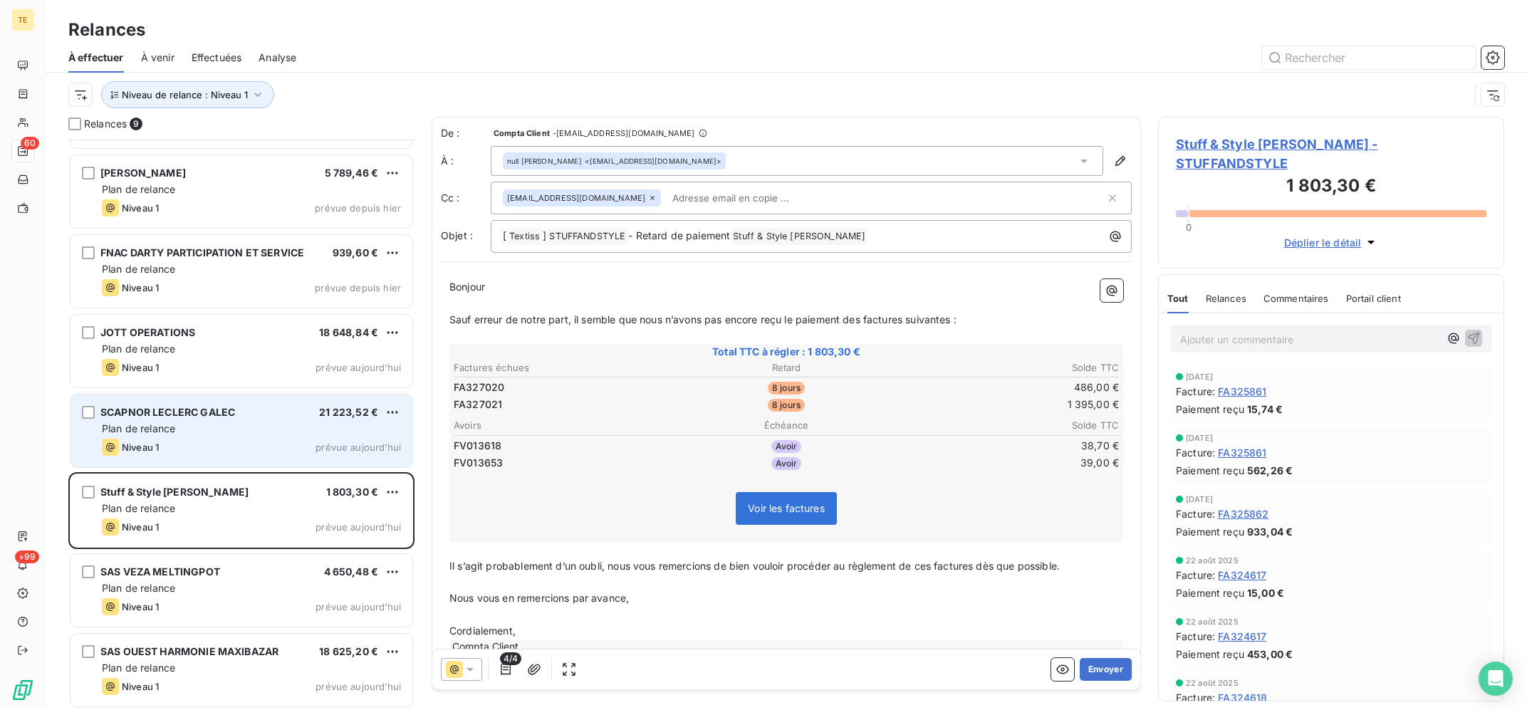
click at [285, 435] on div "Plan de relance" at bounding box center [251, 429] width 299 height 14
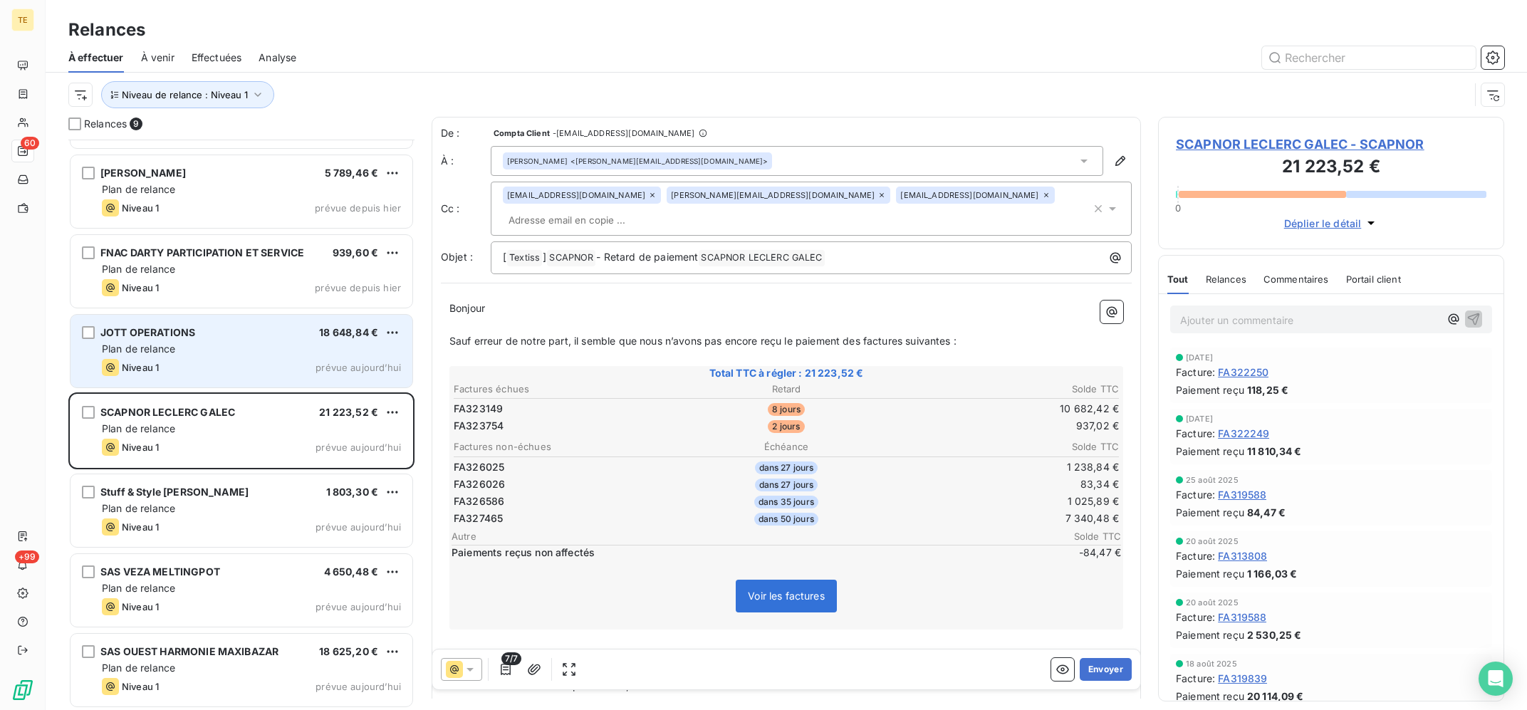
click at [298, 364] on div "Niveau 1 prévue aujourd’hui" at bounding box center [251, 367] width 299 height 17
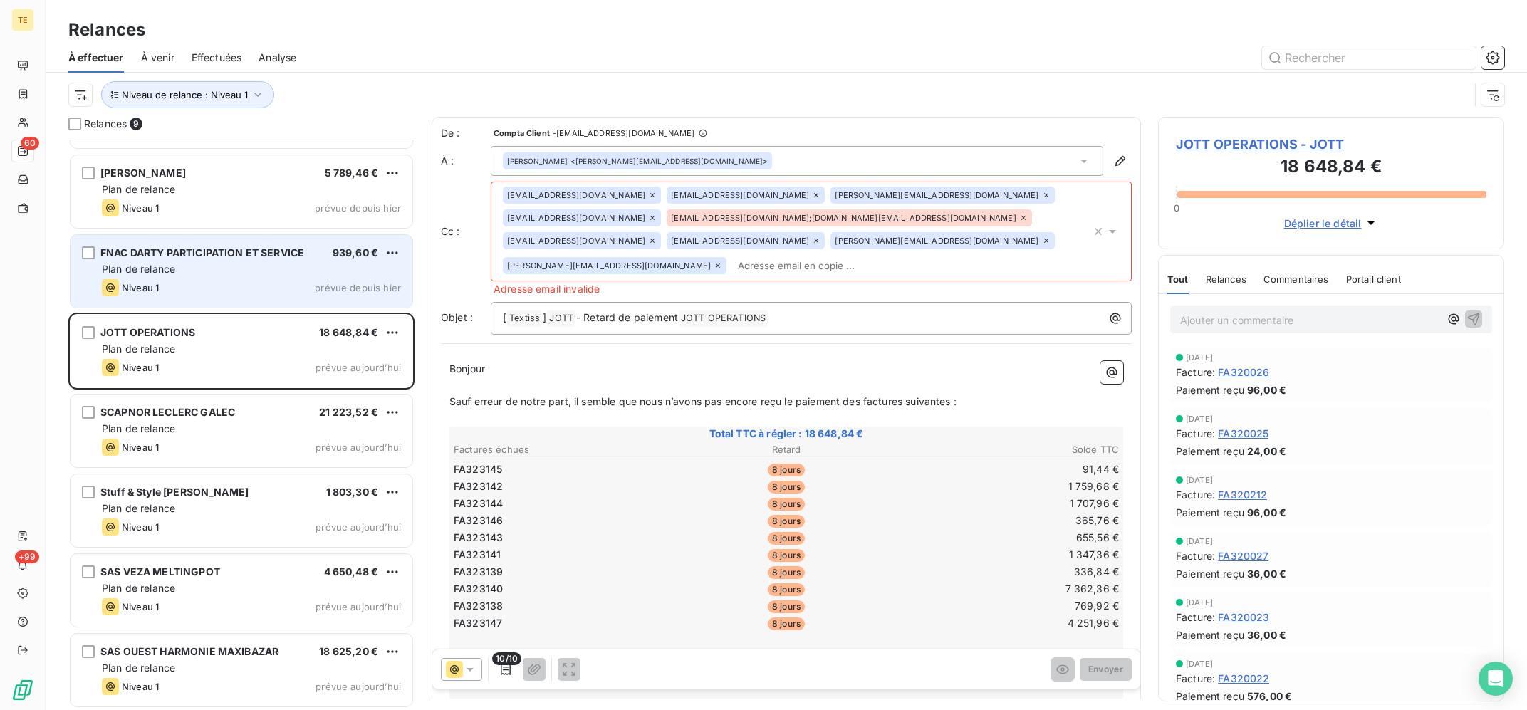
click at [319, 268] on div "Plan de relance" at bounding box center [251, 269] width 299 height 14
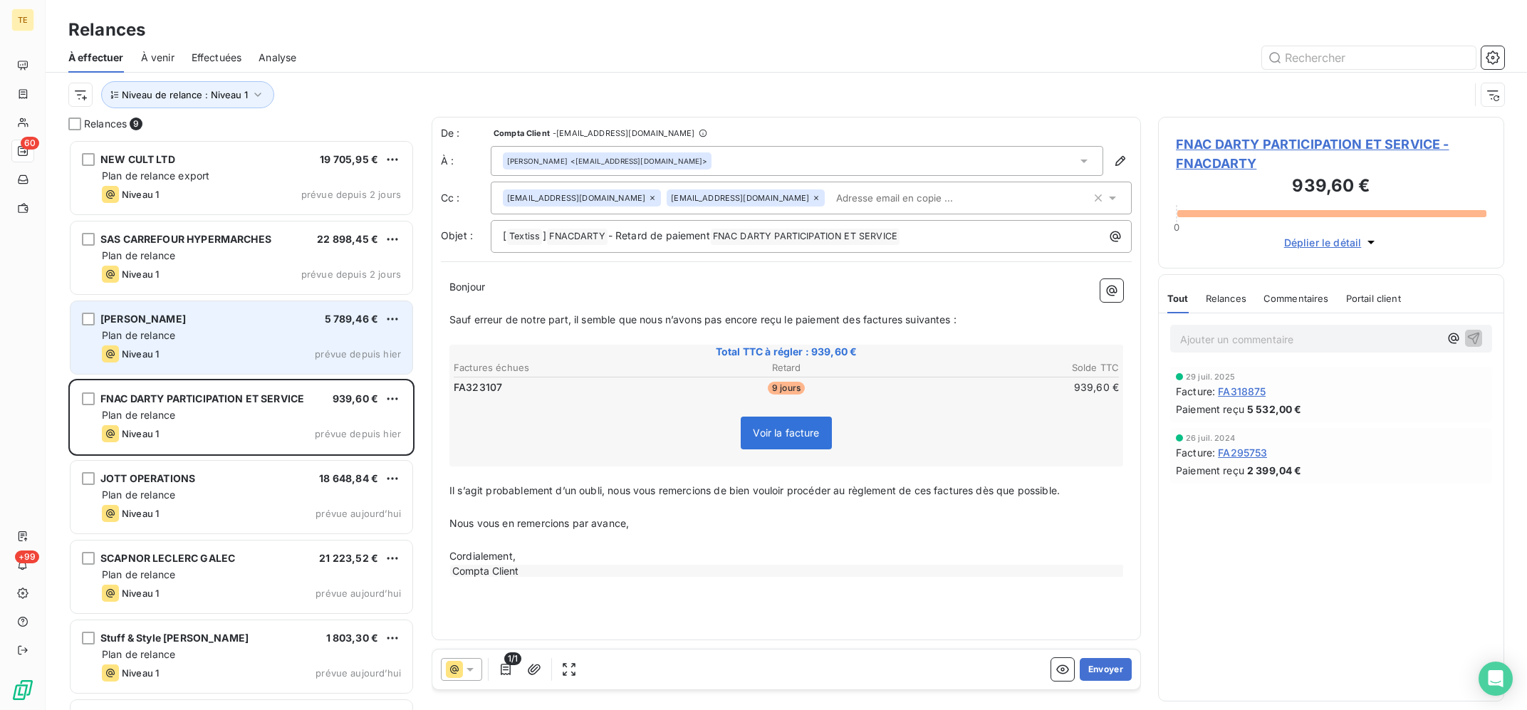
click at [300, 335] on div "Plan de relance" at bounding box center [251, 335] width 299 height 14
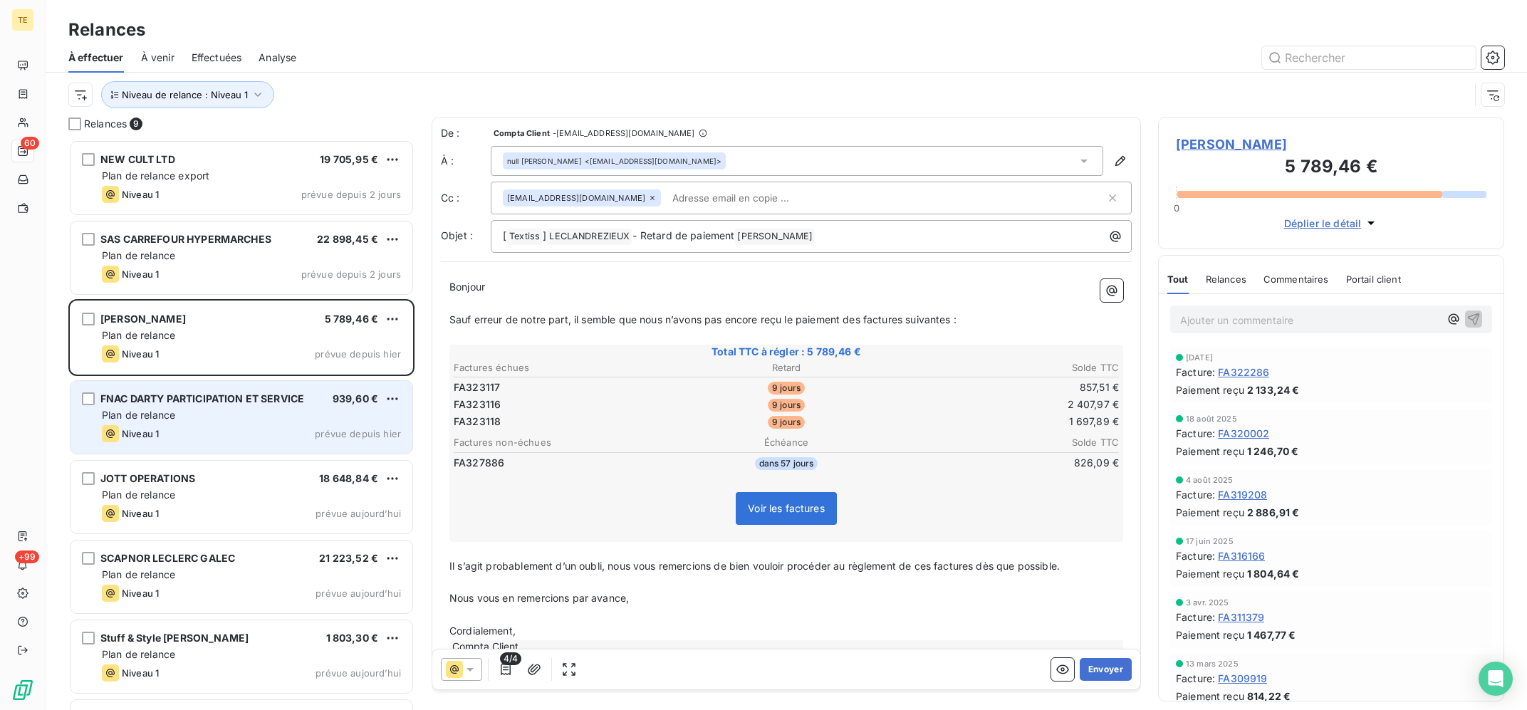
click at [298, 383] on div "FNAC DARTY PARTICIPATION ET SERVICE 939,60 € Plan de relance Niveau 1 prévue de…" at bounding box center [241, 417] width 342 height 73
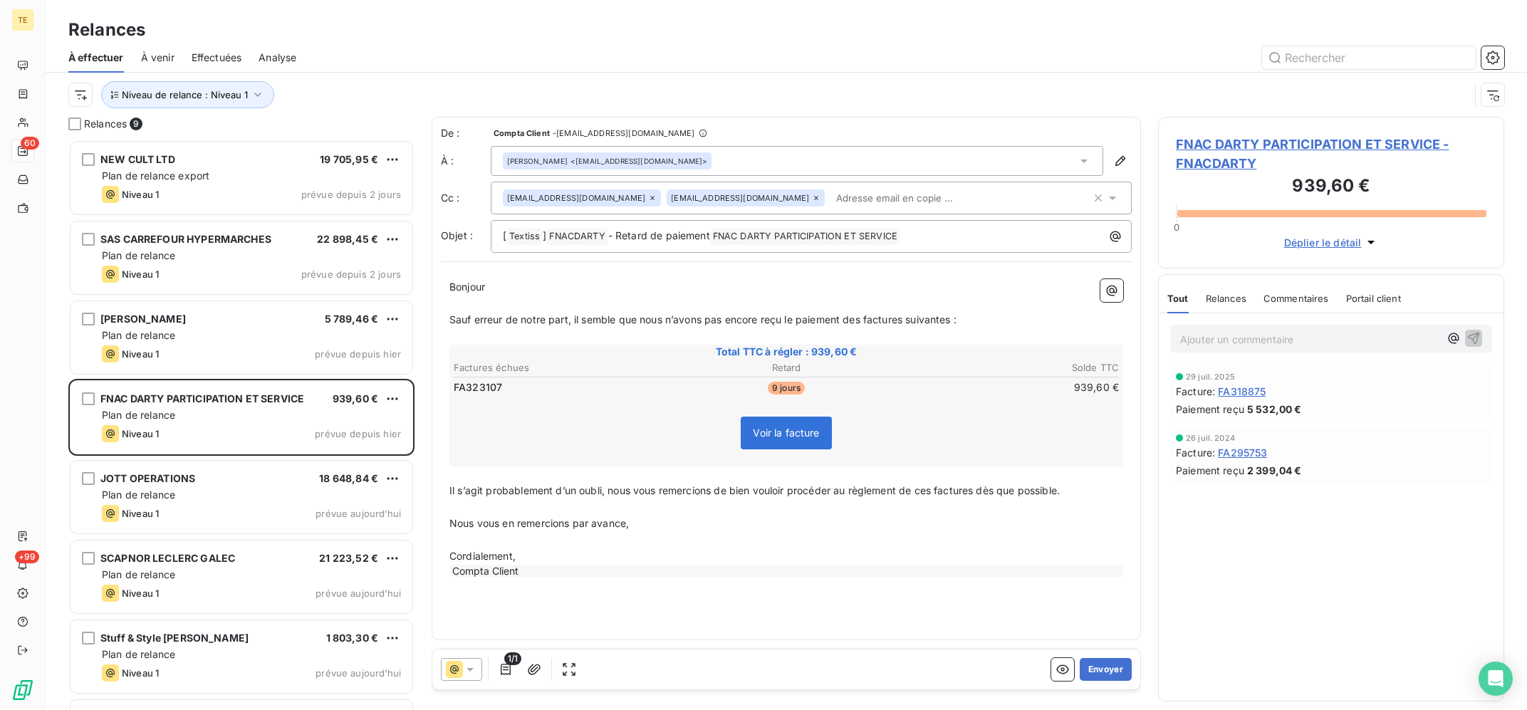
click at [812, 195] on icon at bounding box center [816, 198] width 9 height 9
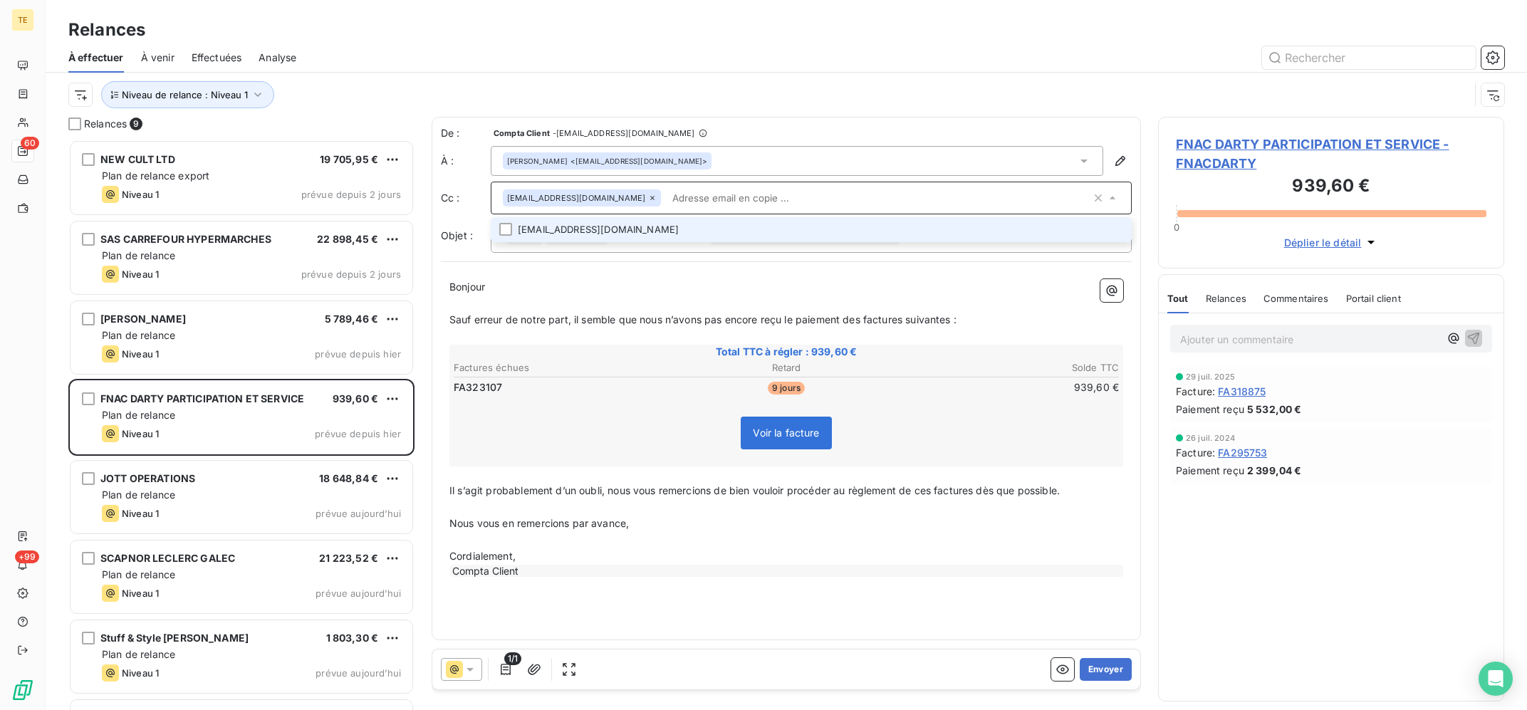
click at [673, 301] on p "﻿" at bounding box center [786, 304] width 674 height 16
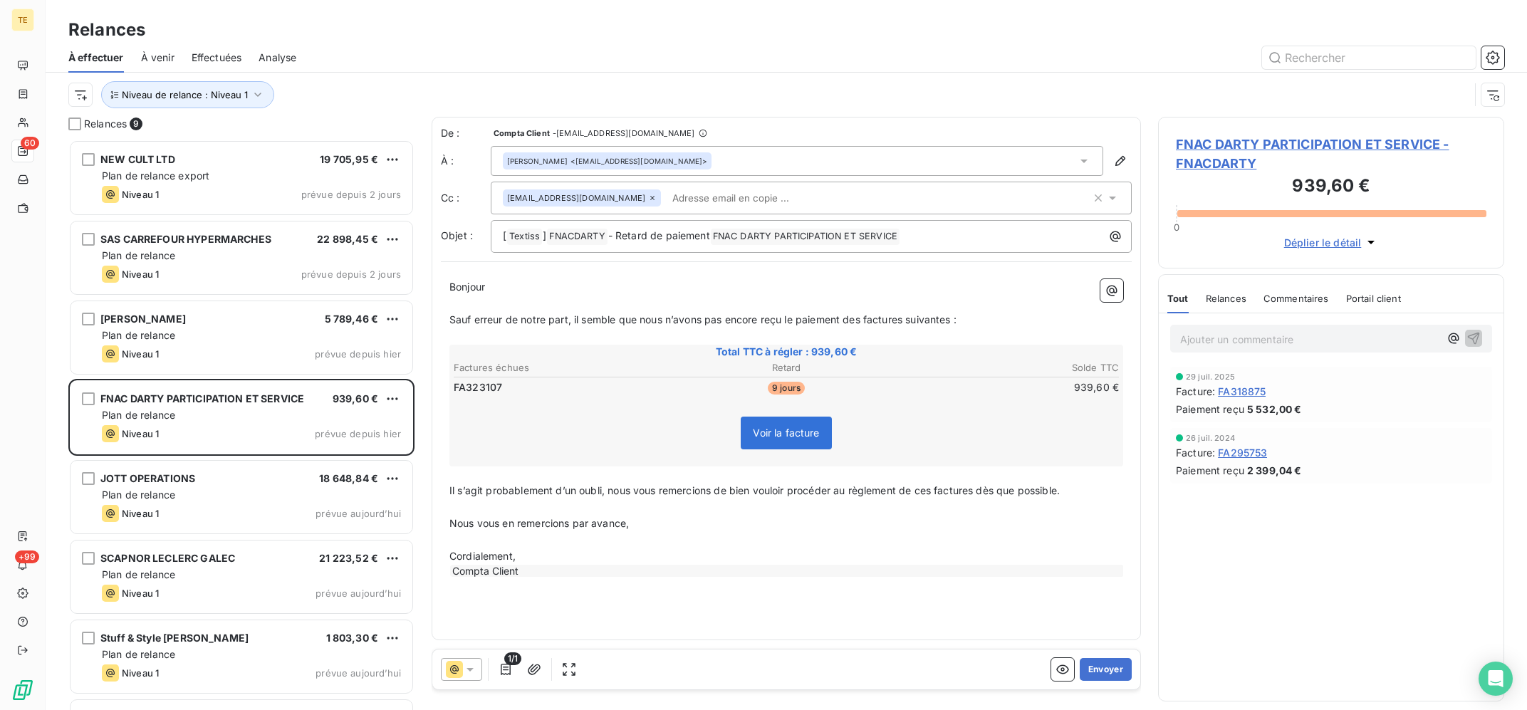
click at [663, 514] on p "﻿" at bounding box center [786, 507] width 674 height 16
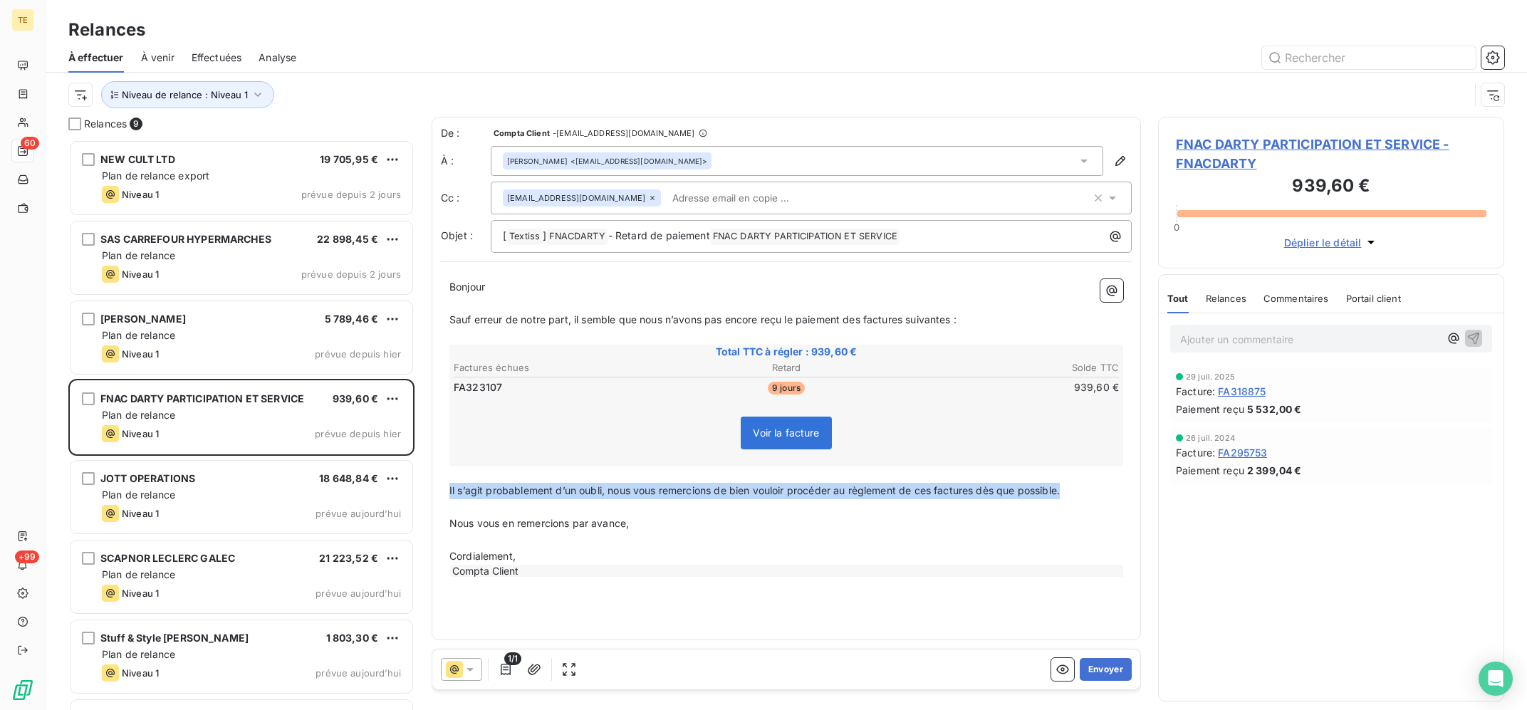
drag, startPoint x: 1069, startPoint y: 488, endPoint x: 449, endPoint y: 498, distance: 620.3
click at [449, 498] on div "Bonjour ﻿ Sauf erreur de notre part, il semble que nous n’avons pas encore reçu…" at bounding box center [786, 429] width 691 height 316
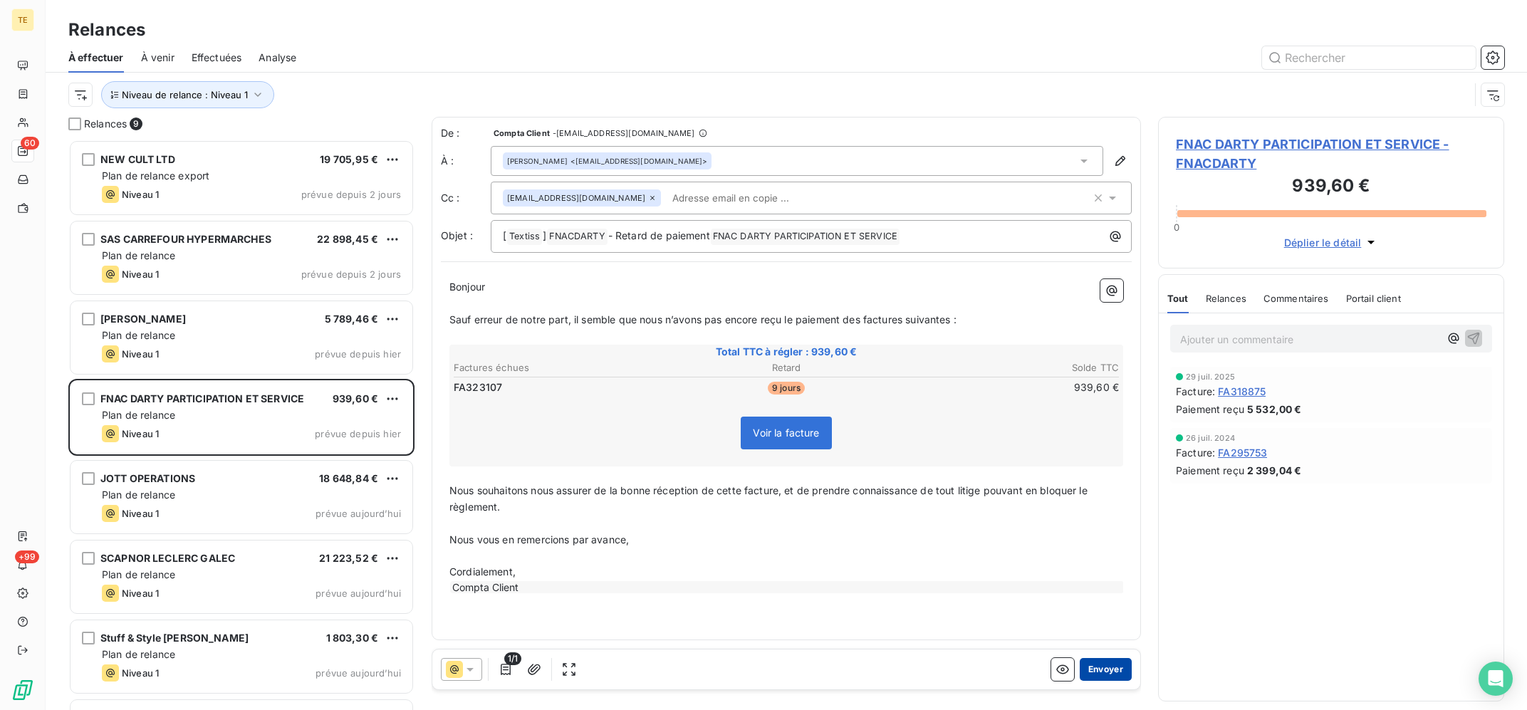
click at [1114, 672] on button "Envoyer" at bounding box center [1106, 669] width 52 height 23
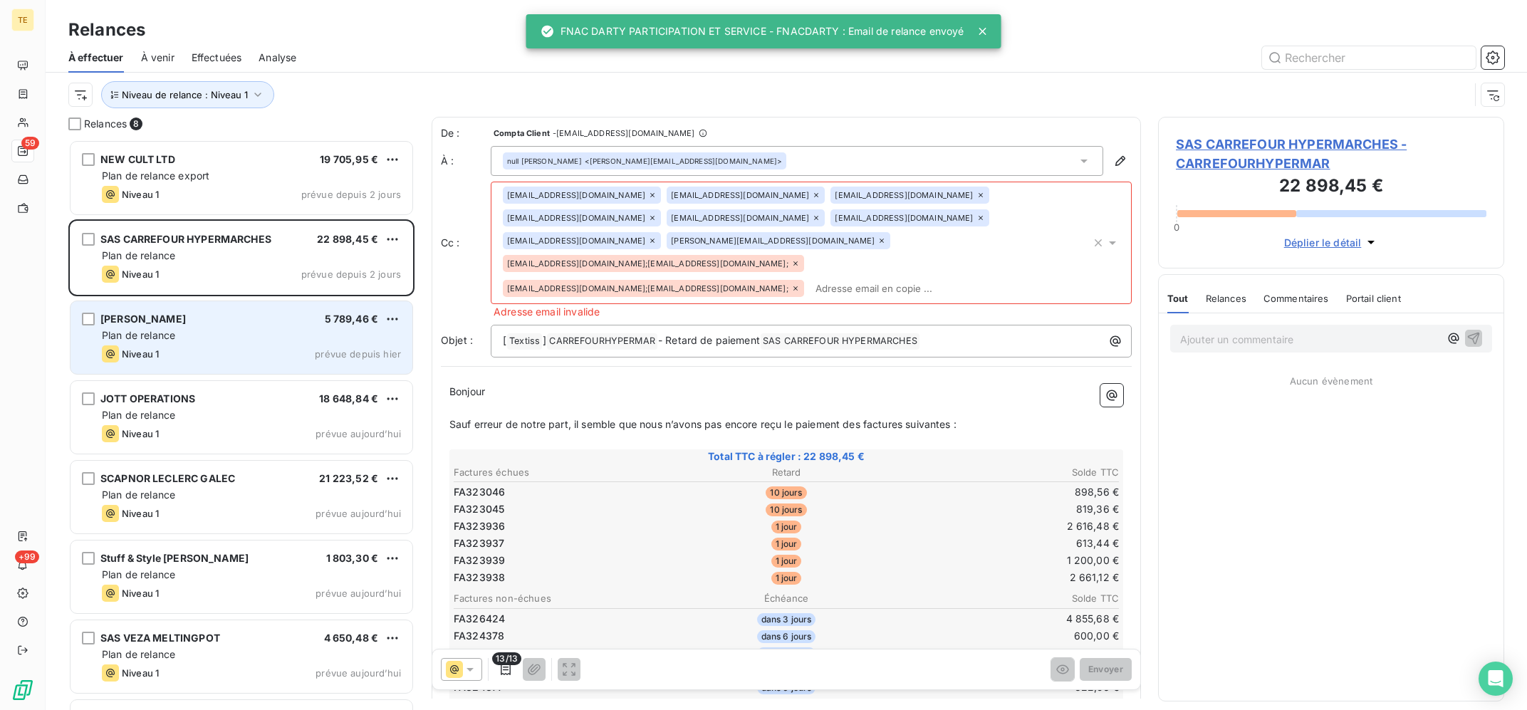
click at [231, 339] on div "Plan de relance" at bounding box center [251, 335] width 299 height 14
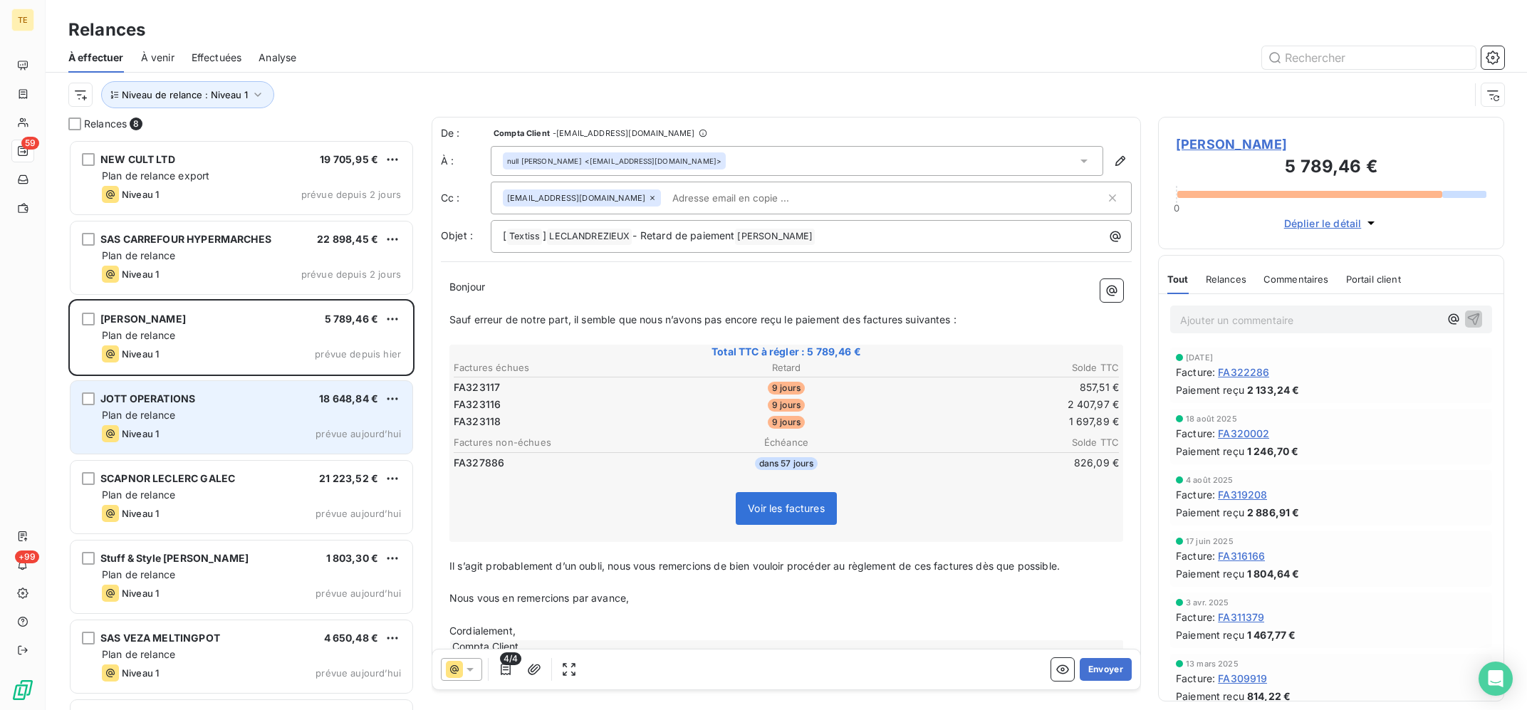
click at [215, 398] on div "JOTT OPERATIONS 18 648,84 €" at bounding box center [251, 398] width 299 height 13
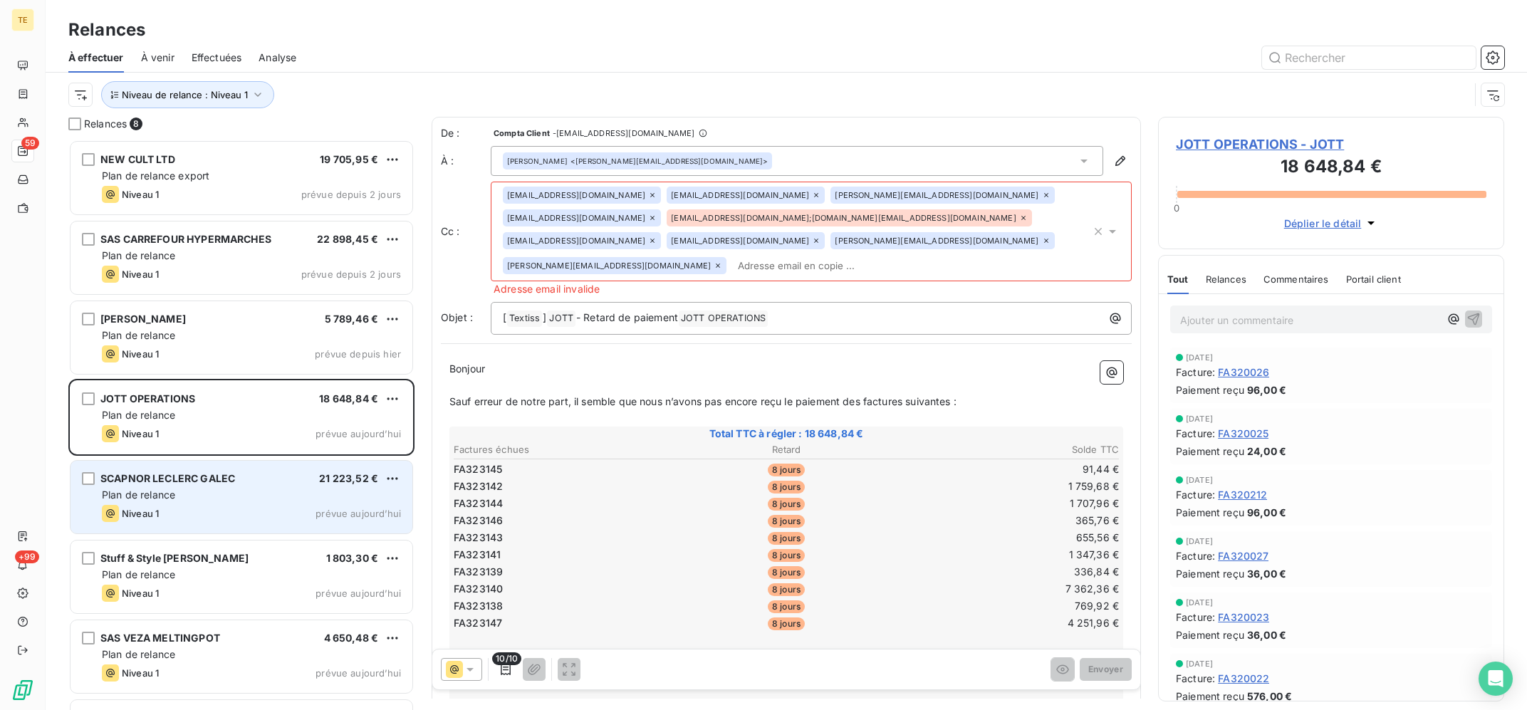
click at [206, 464] on div "SCAPNOR LECLERC GALEC 21 223,52 € Plan de relance Niveau 1 prévue [DATE]" at bounding box center [241, 497] width 342 height 73
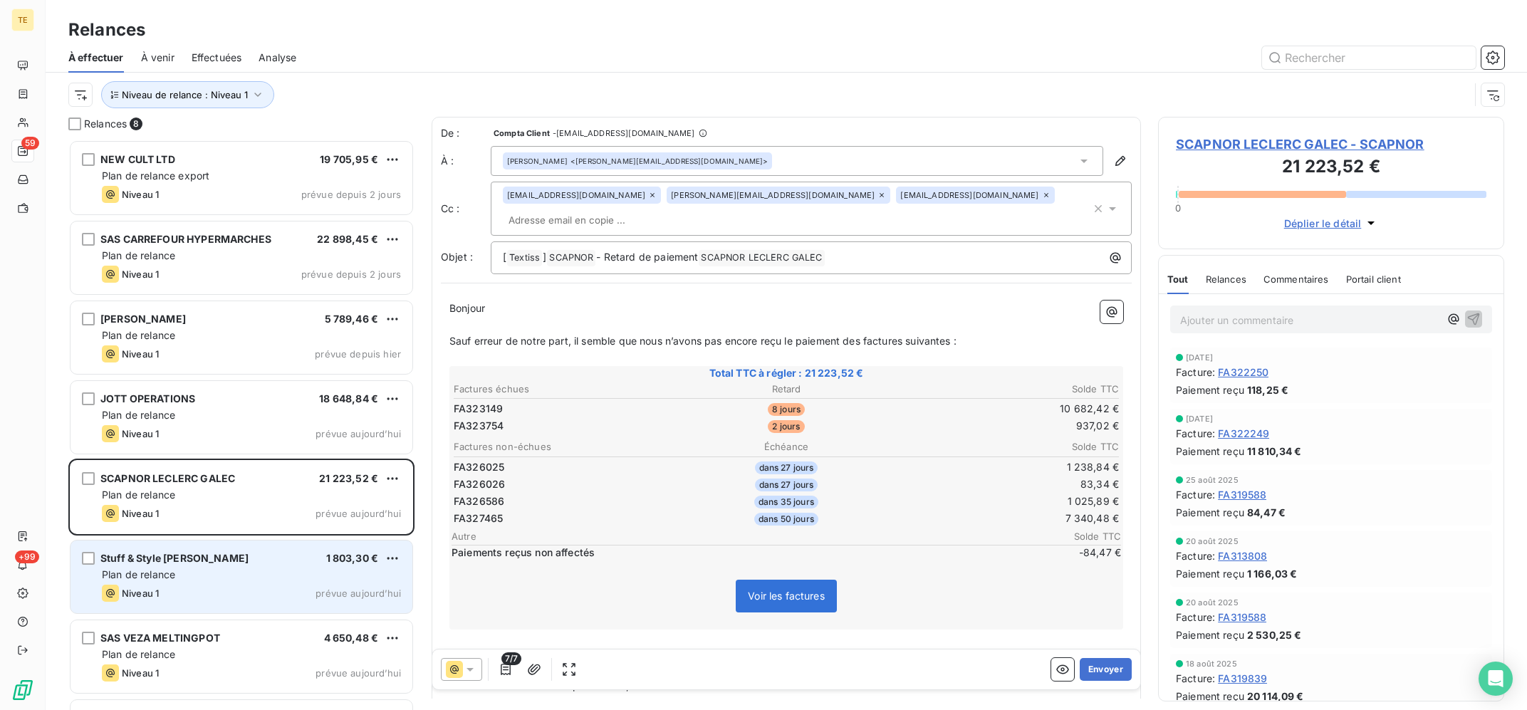
click at [209, 578] on div "Plan de relance" at bounding box center [251, 575] width 299 height 14
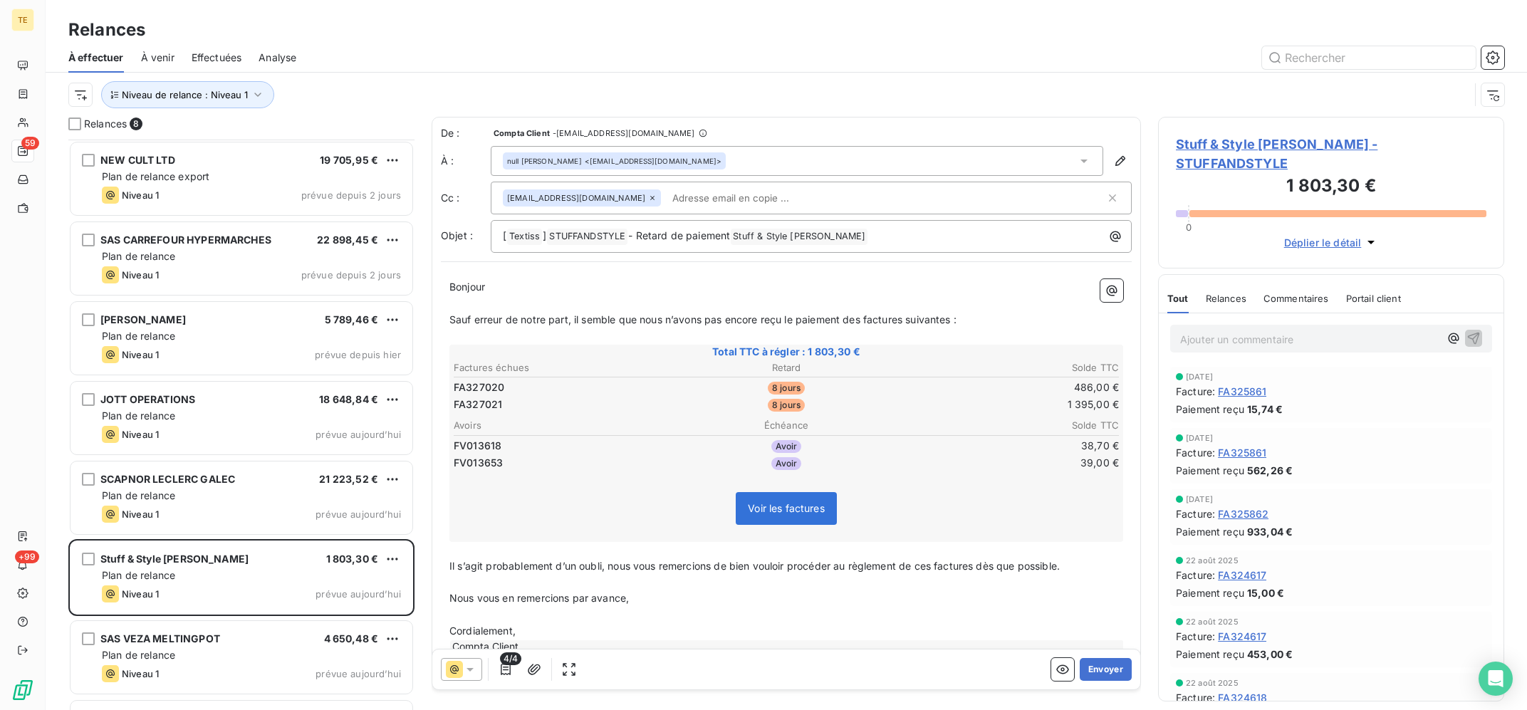
scroll to position [68, 0]
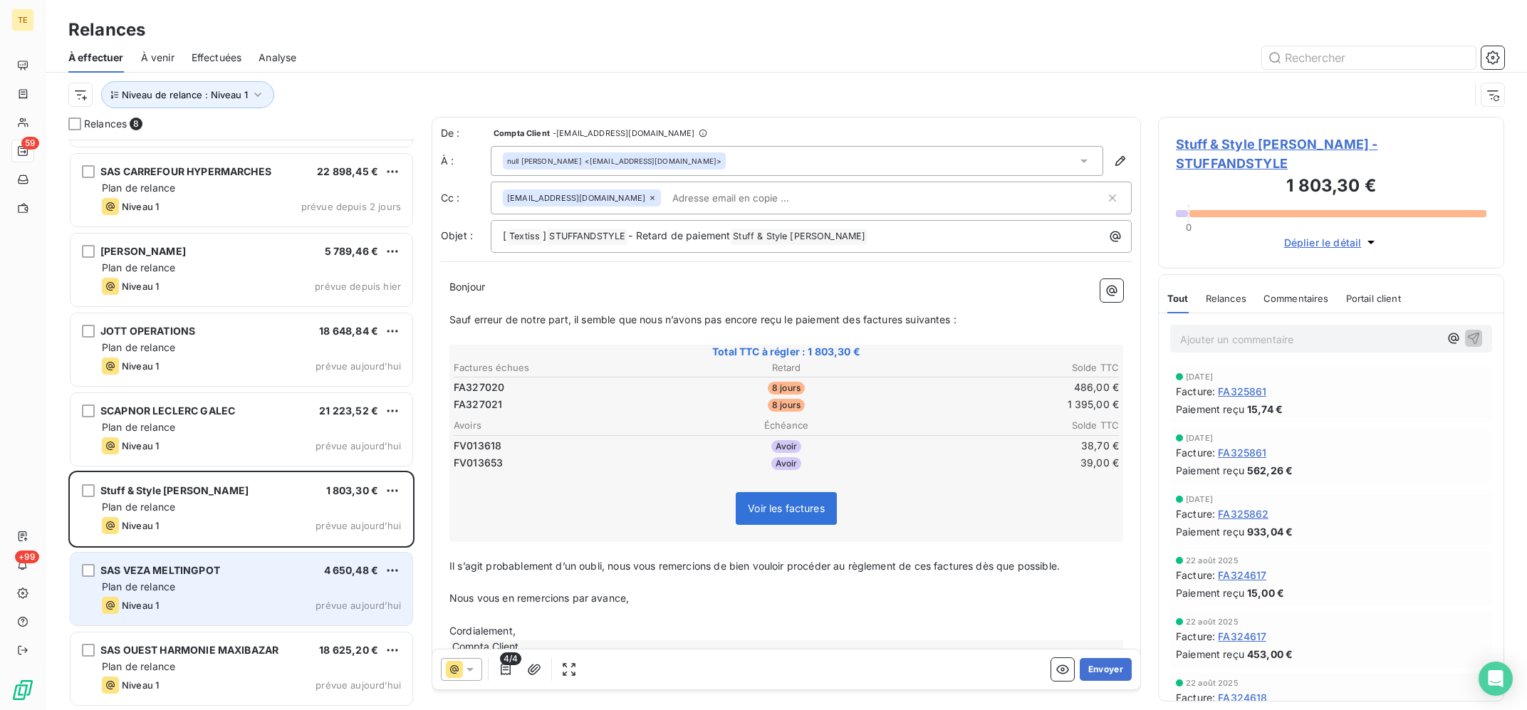
click at [213, 578] on div "SAS VEZA MELTINGPOT 4 650,48 € Plan de relance Niveau 1 prévue [DATE]" at bounding box center [241, 589] width 342 height 73
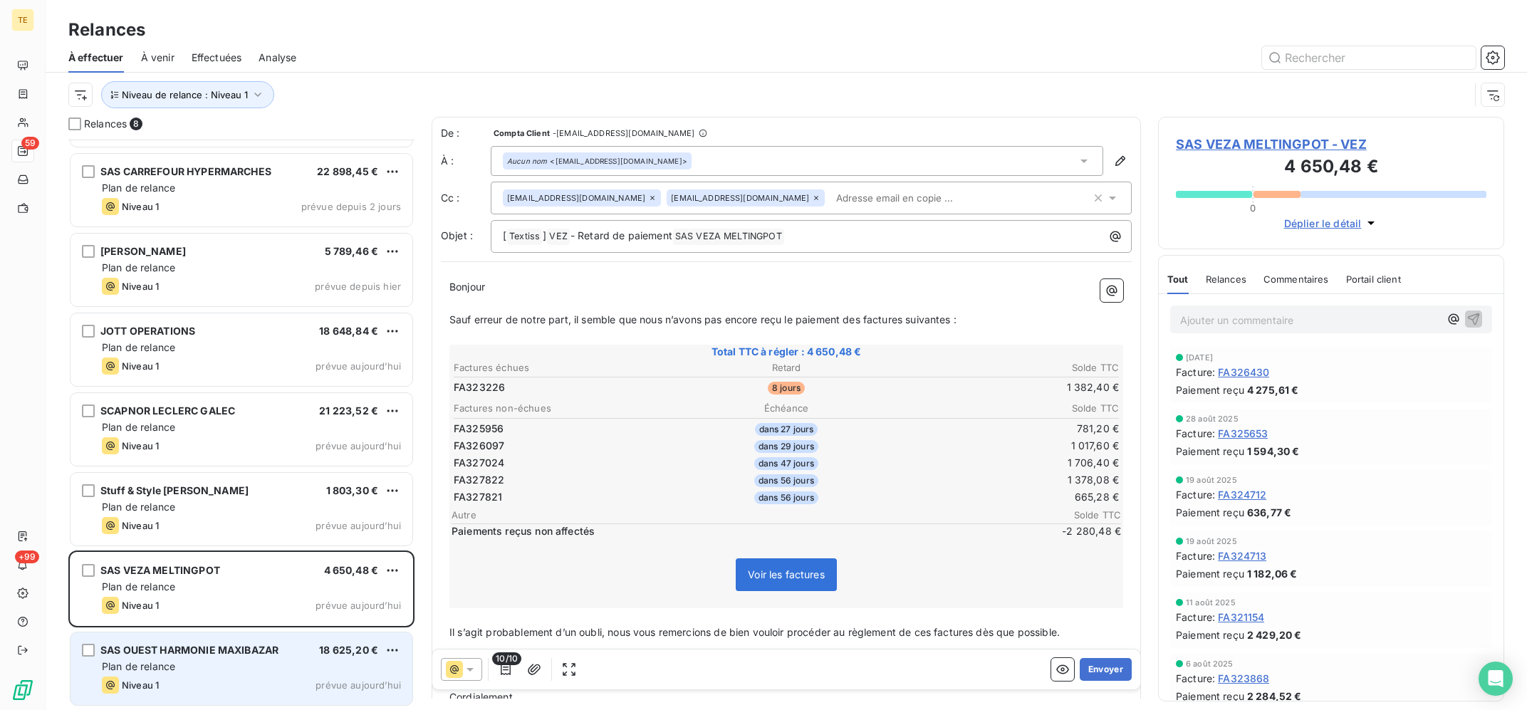
click at [209, 646] on span "SAS OUEST HARMONIE MAXIBAZAR" at bounding box center [189, 650] width 178 height 12
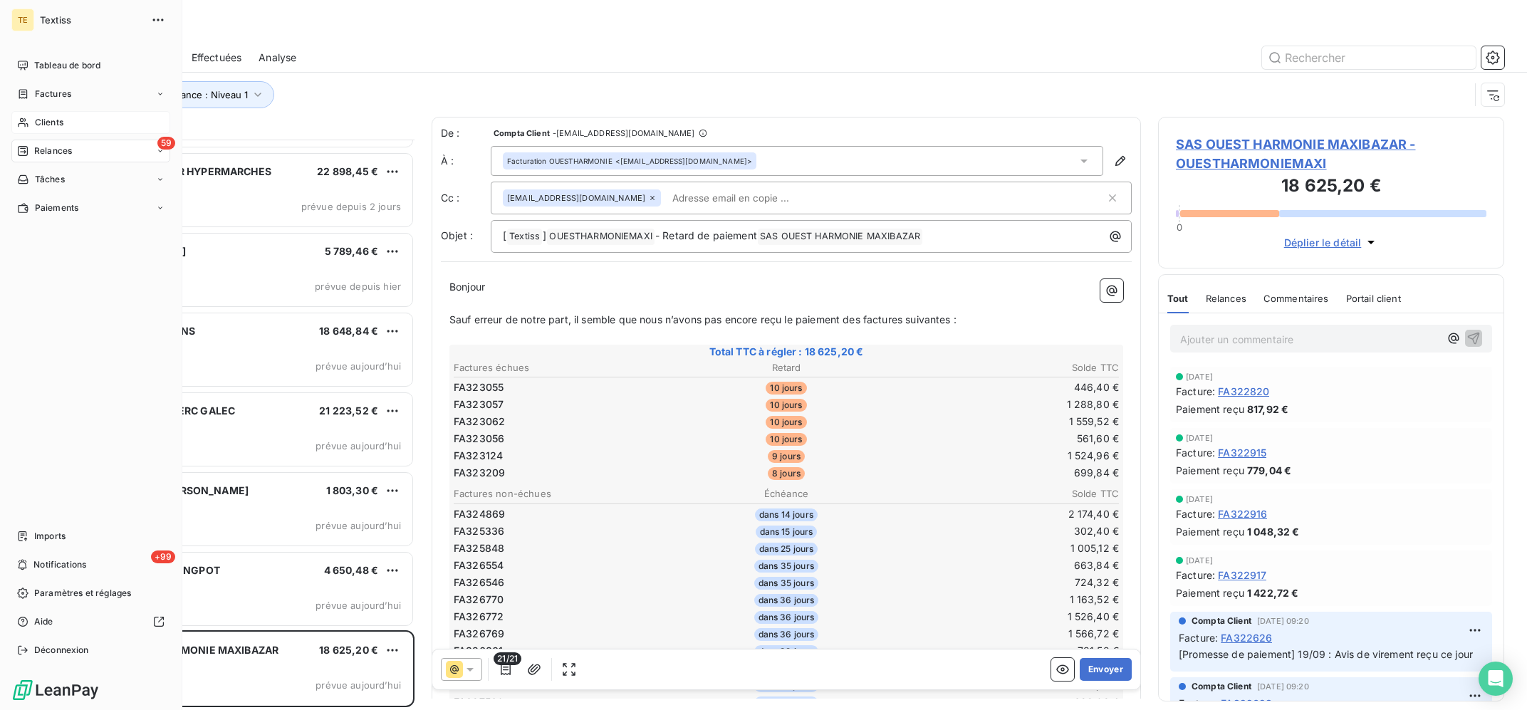
click at [39, 117] on span "Clients" at bounding box center [49, 122] width 28 height 13
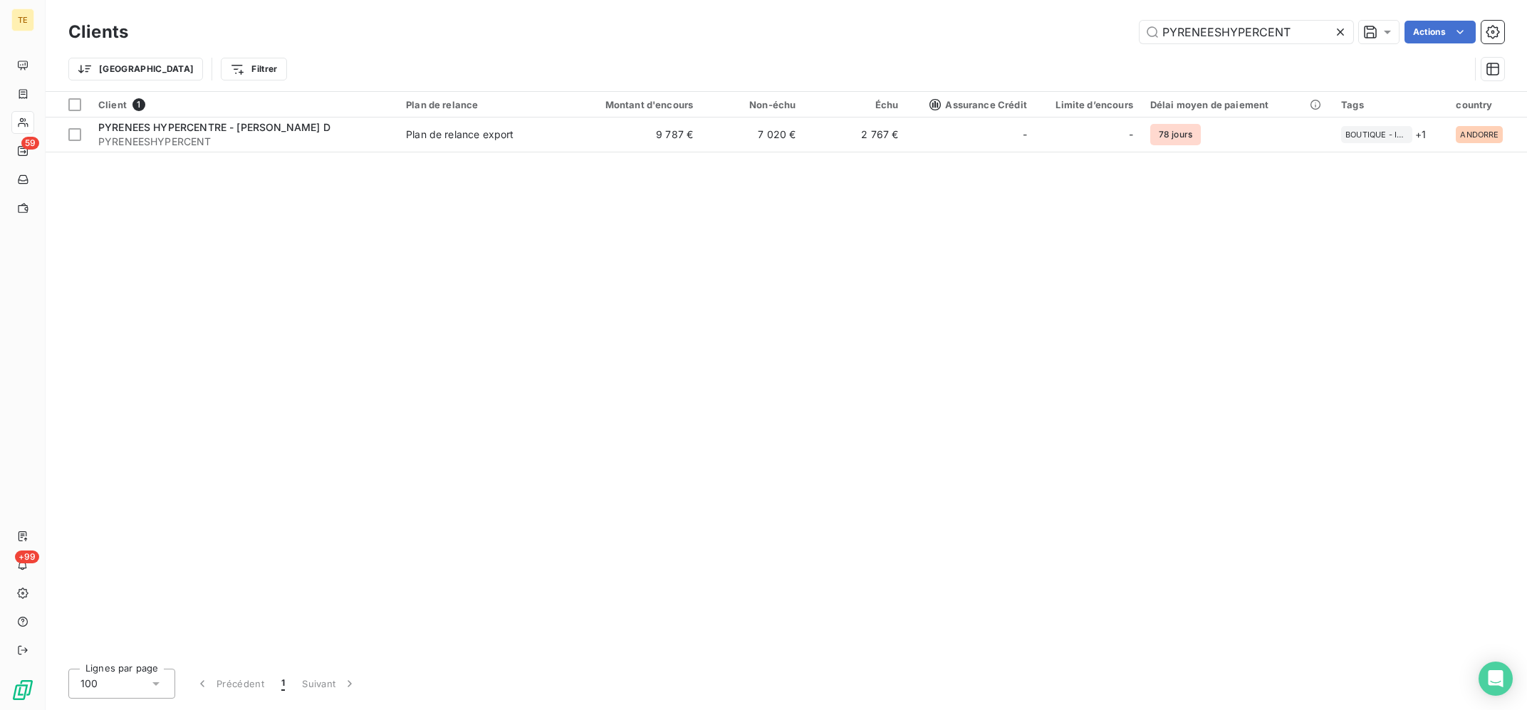
drag, startPoint x: 1304, startPoint y: 29, endPoint x: 982, endPoint y: 1, distance: 323.1
click at [1139, 21] on input "PYRENEESHYPERCENT" at bounding box center [1246, 32] width 214 height 23
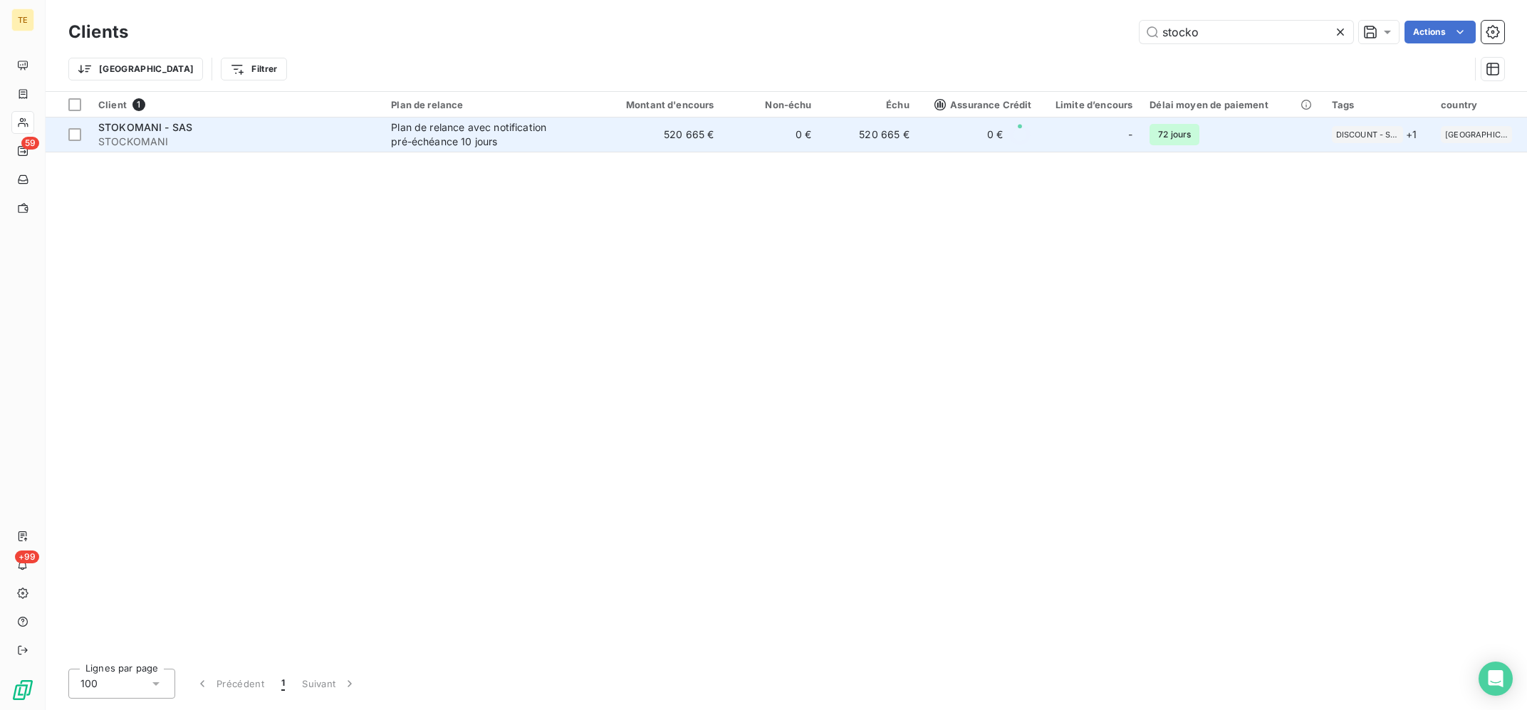
type input "stocko"
click at [370, 140] on span "STOCKOMANI" at bounding box center [236, 142] width 276 height 14
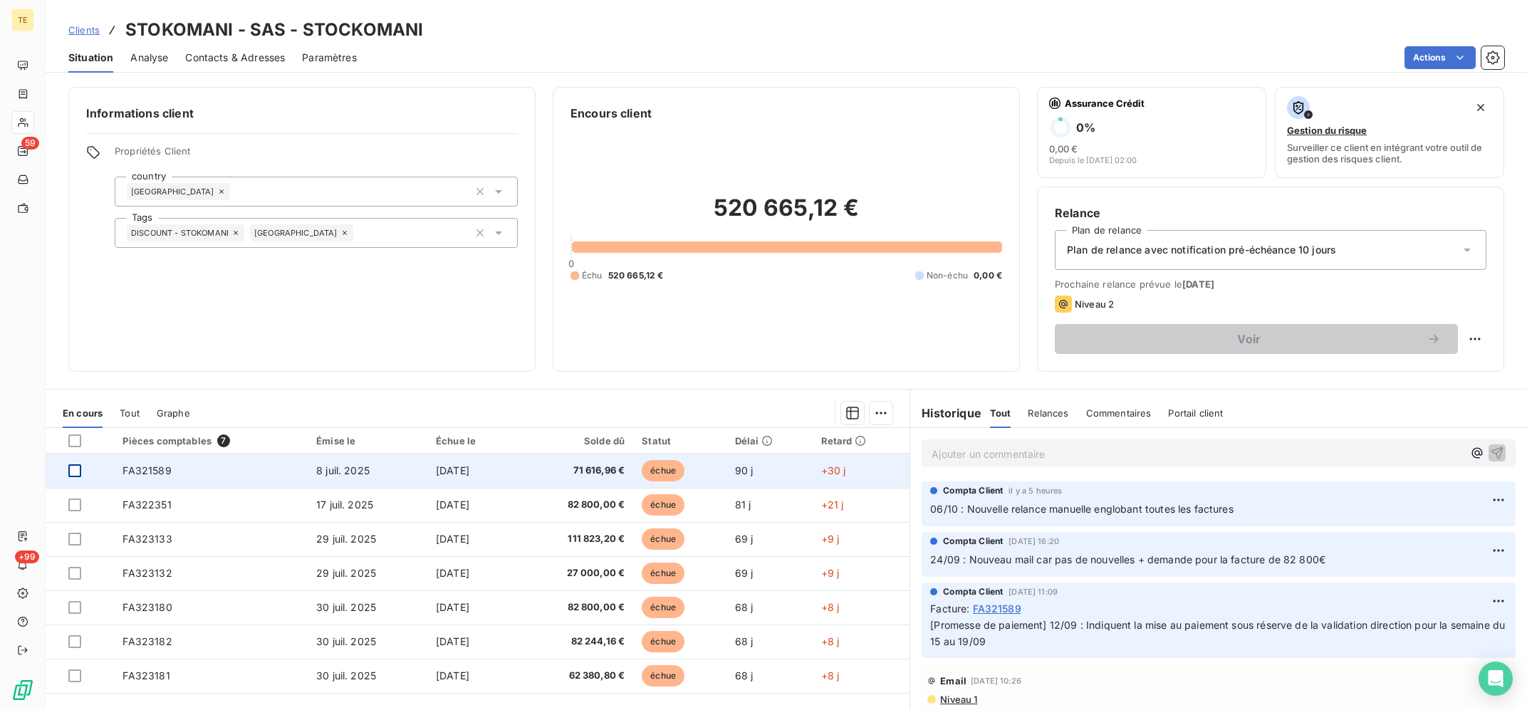
click at [72, 466] on div at bounding box center [74, 470] width 13 height 13
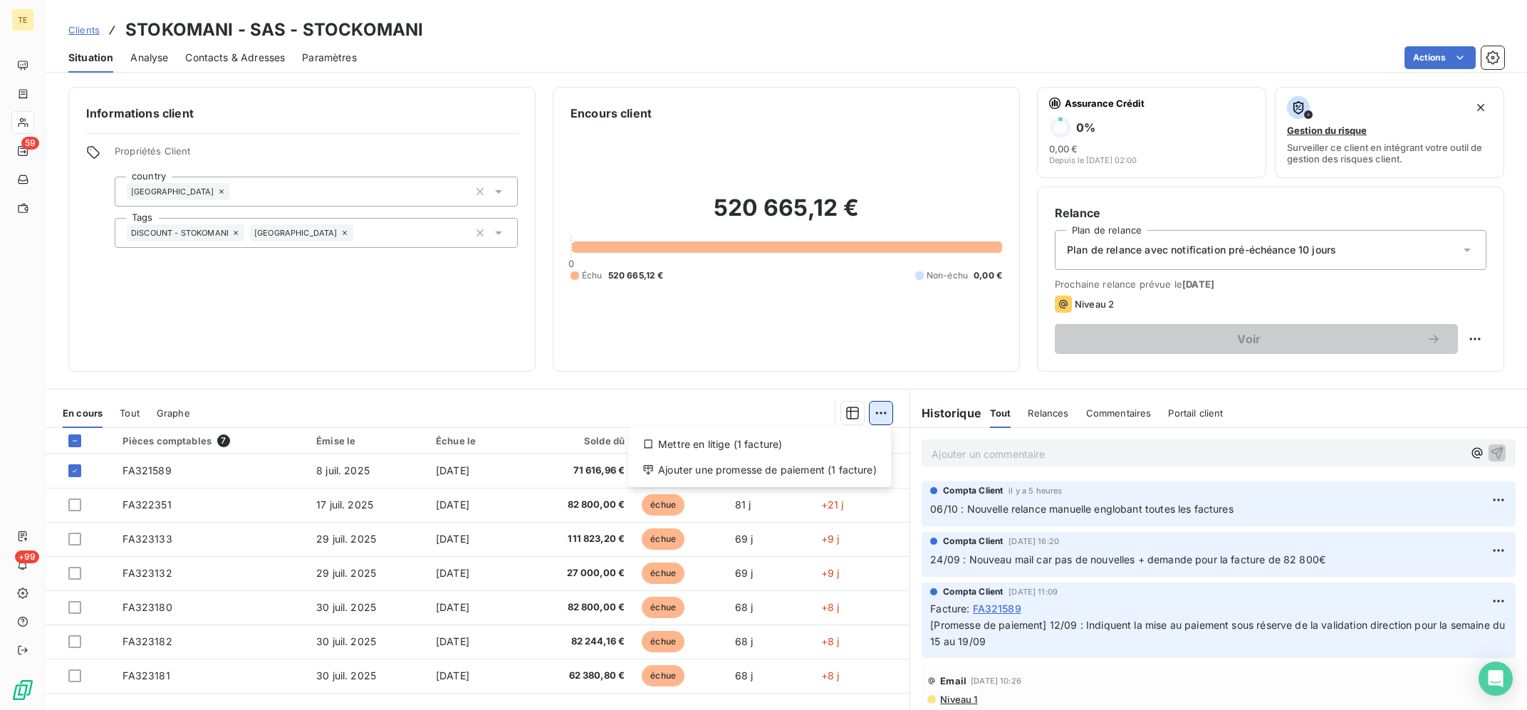
click at [878, 414] on html "TE 59 +99 Clients STOKOMANI - SAS - STOCKOMANI Situation Analyse Contacts & Adr…" at bounding box center [763, 355] width 1527 height 710
click at [800, 475] on div "Ajouter une promesse de paiement (1 facture)" at bounding box center [759, 470] width 251 height 23
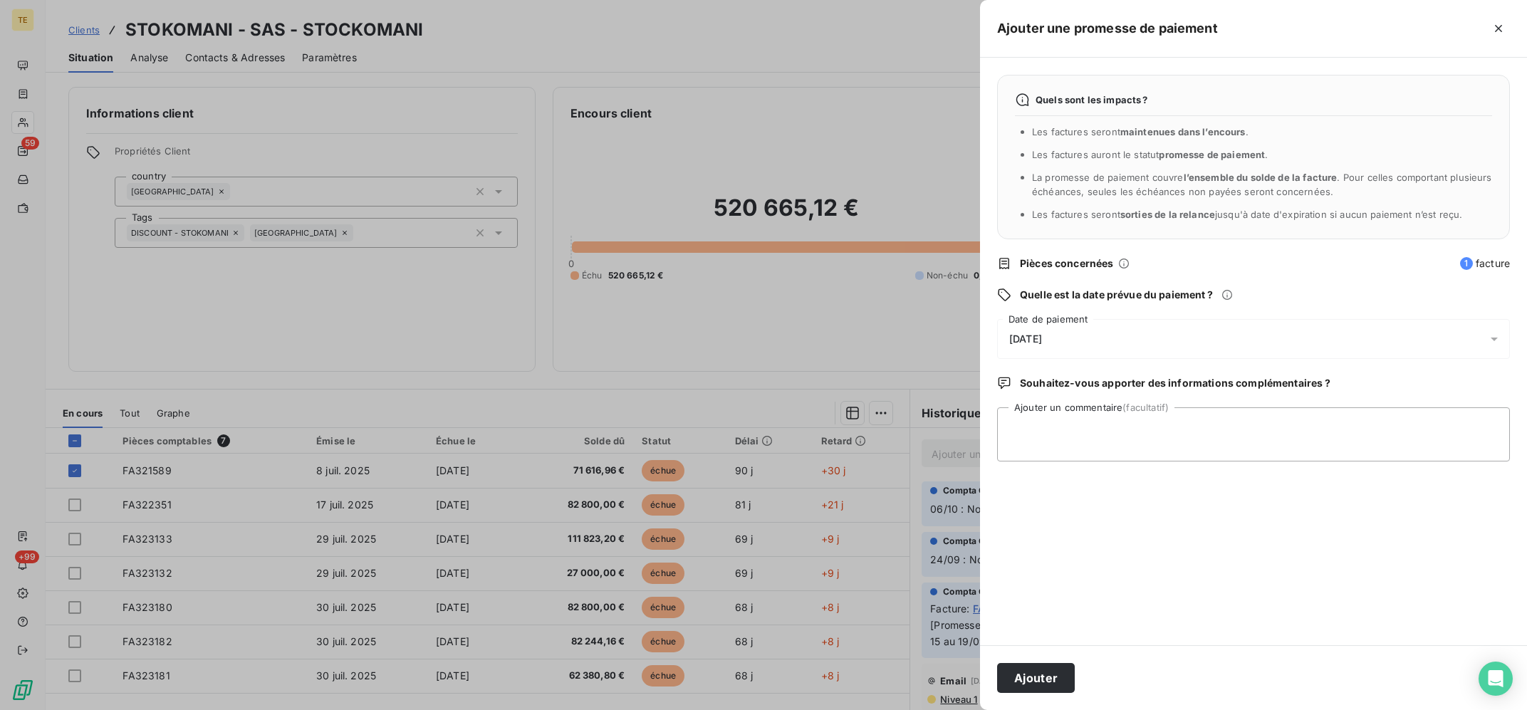
click at [1035, 353] on div "[DATE]" at bounding box center [1253, 339] width 513 height 40
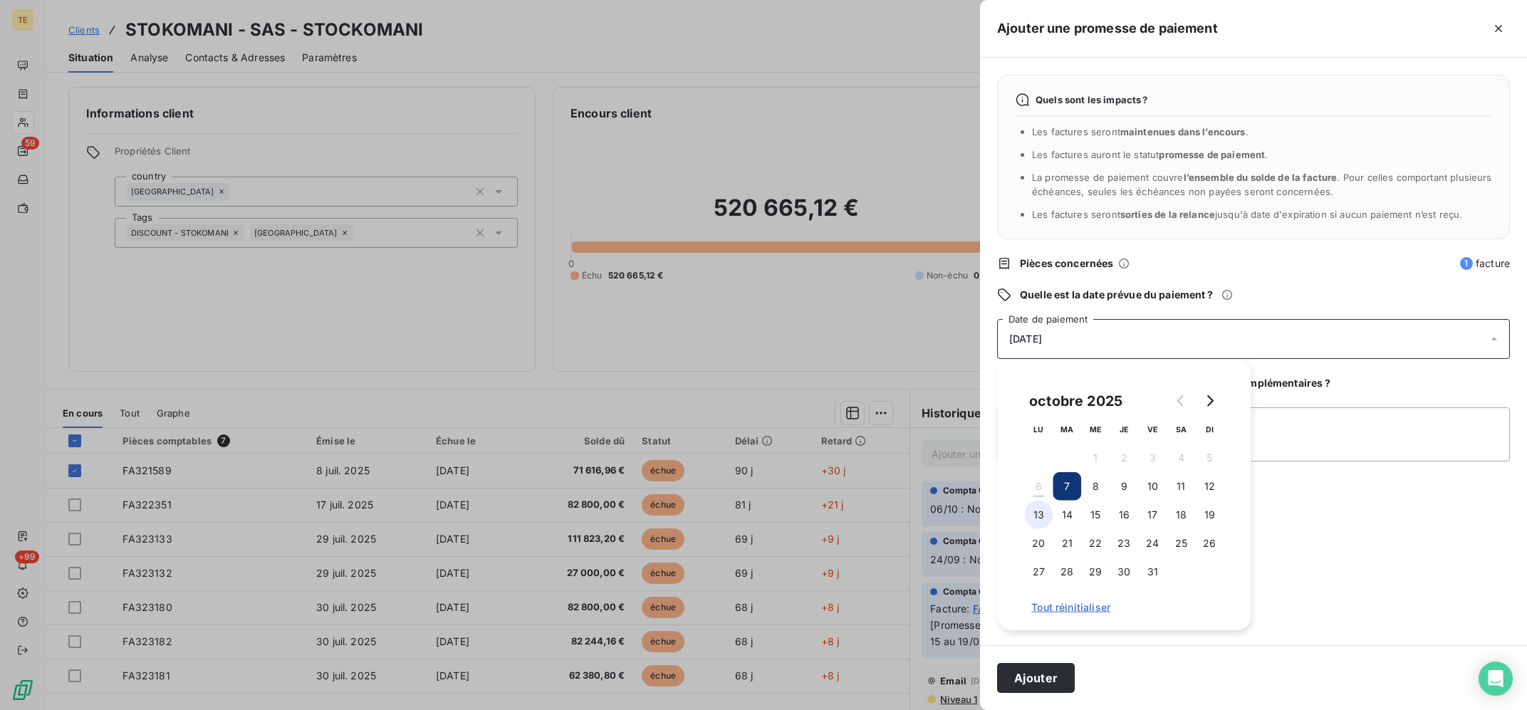
click at [1047, 506] on button "13" at bounding box center [1038, 515] width 28 height 28
click at [1294, 450] on textarea "Ajouter un commentaire (facultatif)" at bounding box center [1253, 434] width 513 height 54
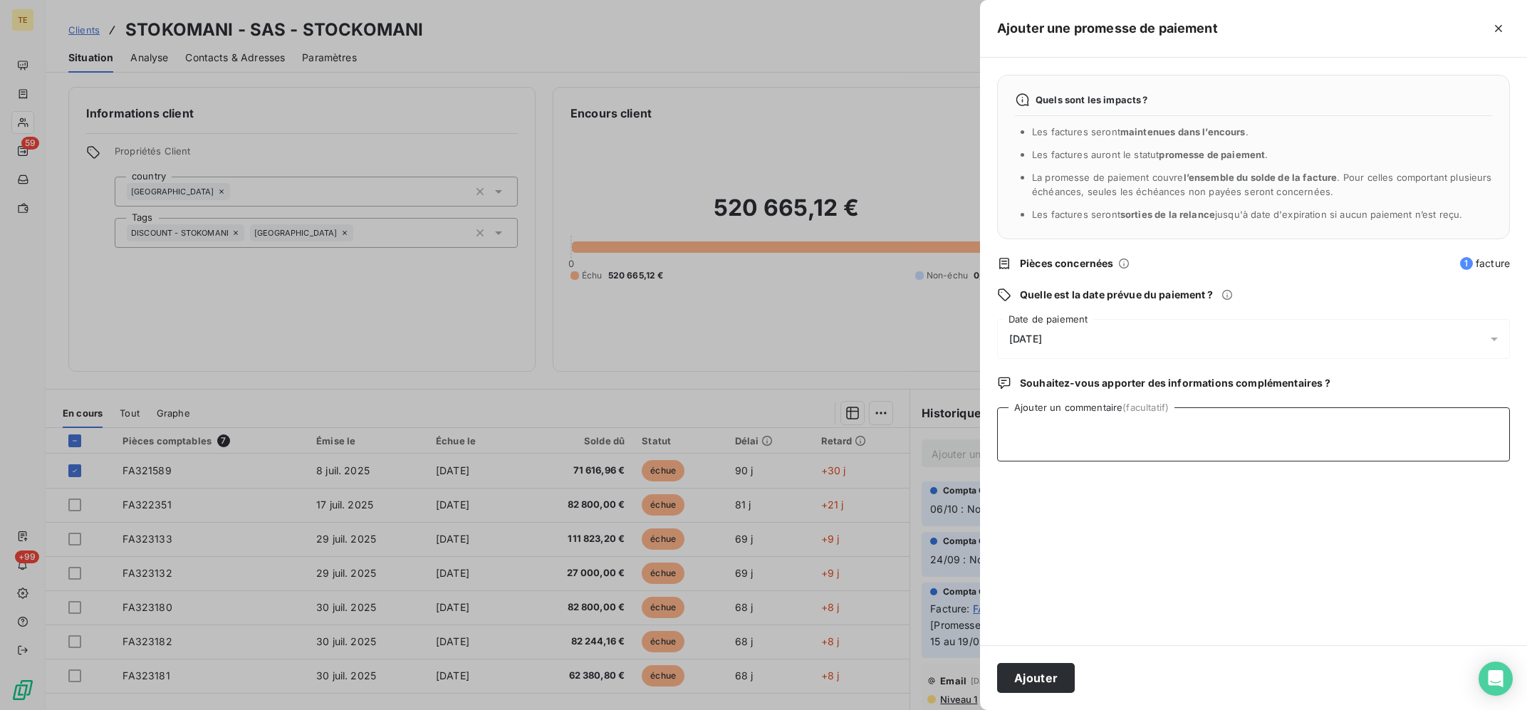
click at [1302, 443] on textarea "Ajouter un commentaire (facultatif)" at bounding box center [1253, 434] width 513 height 54
type textarea "06/10 : Avis de virement reçu ce jour"
click at [1040, 674] on button "Ajouter" at bounding box center [1036, 678] width 78 height 30
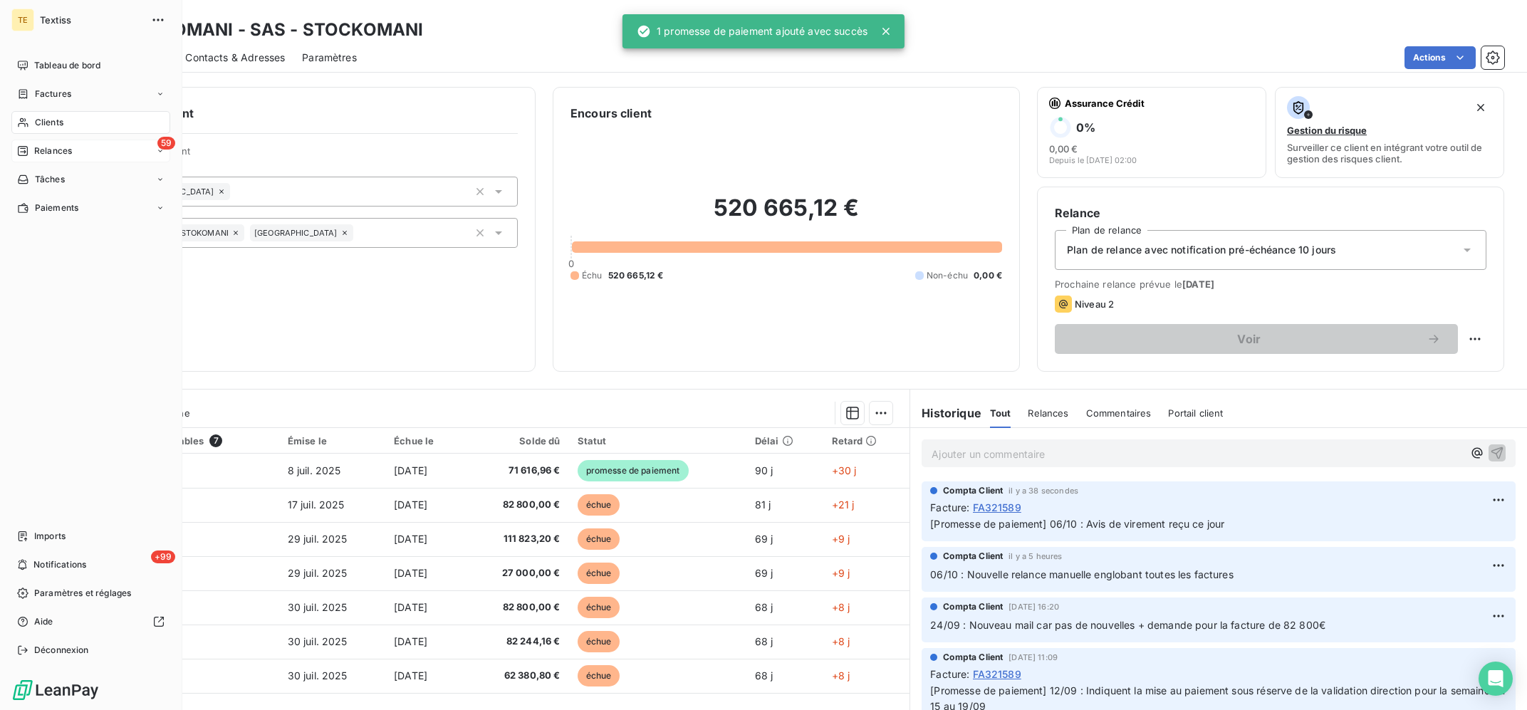
click at [49, 148] on span "Relances" at bounding box center [53, 151] width 38 height 13
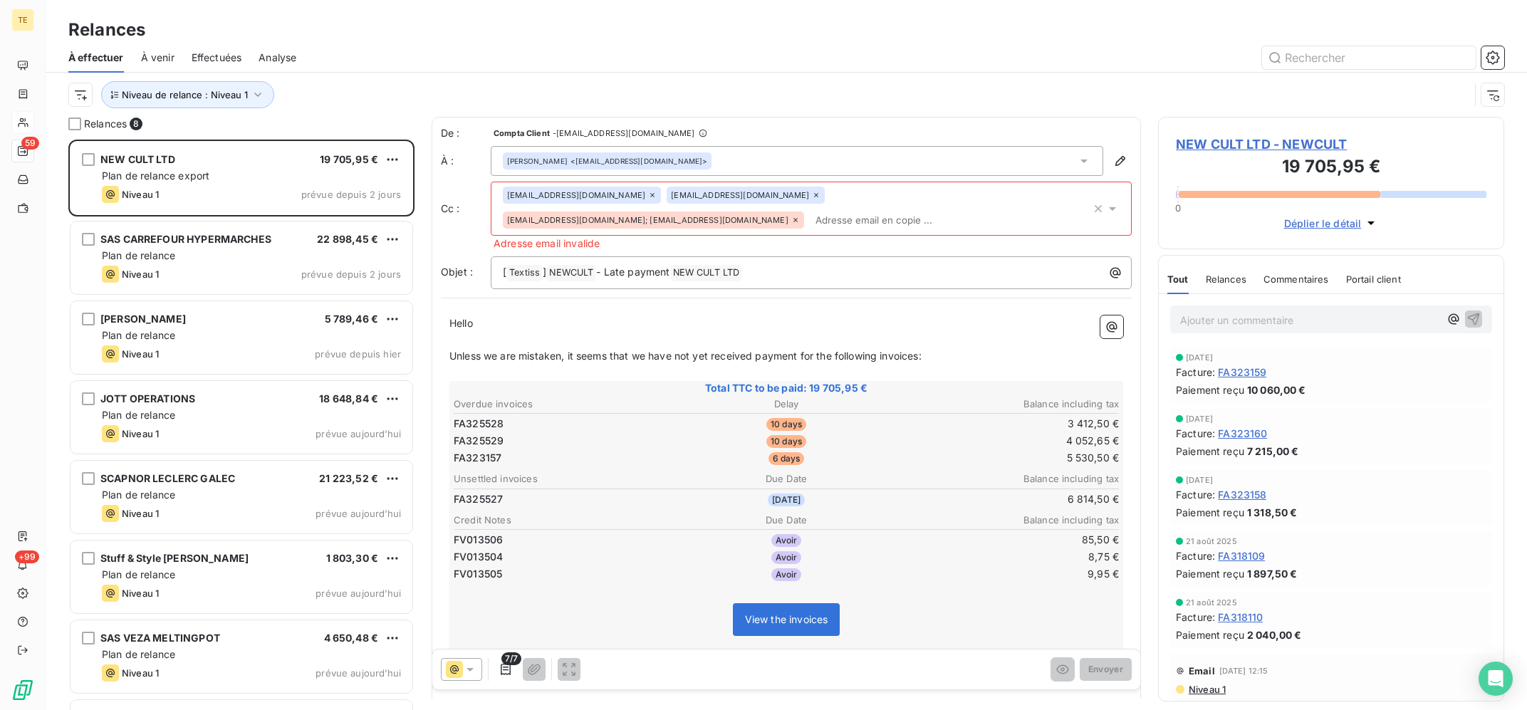
scroll to position [68, 0]
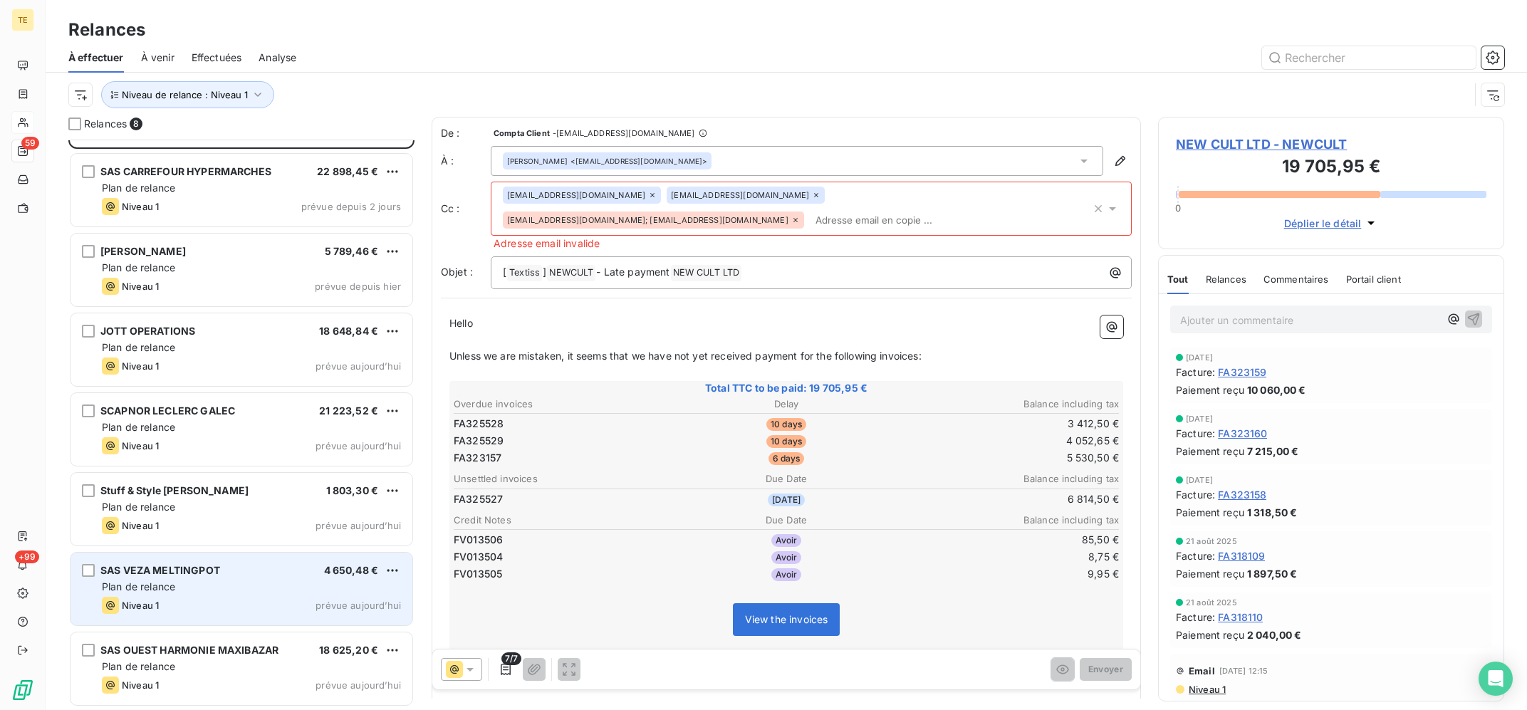
click at [256, 587] on div "Plan de relance" at bounding box center [251, 587] width 299 height 14
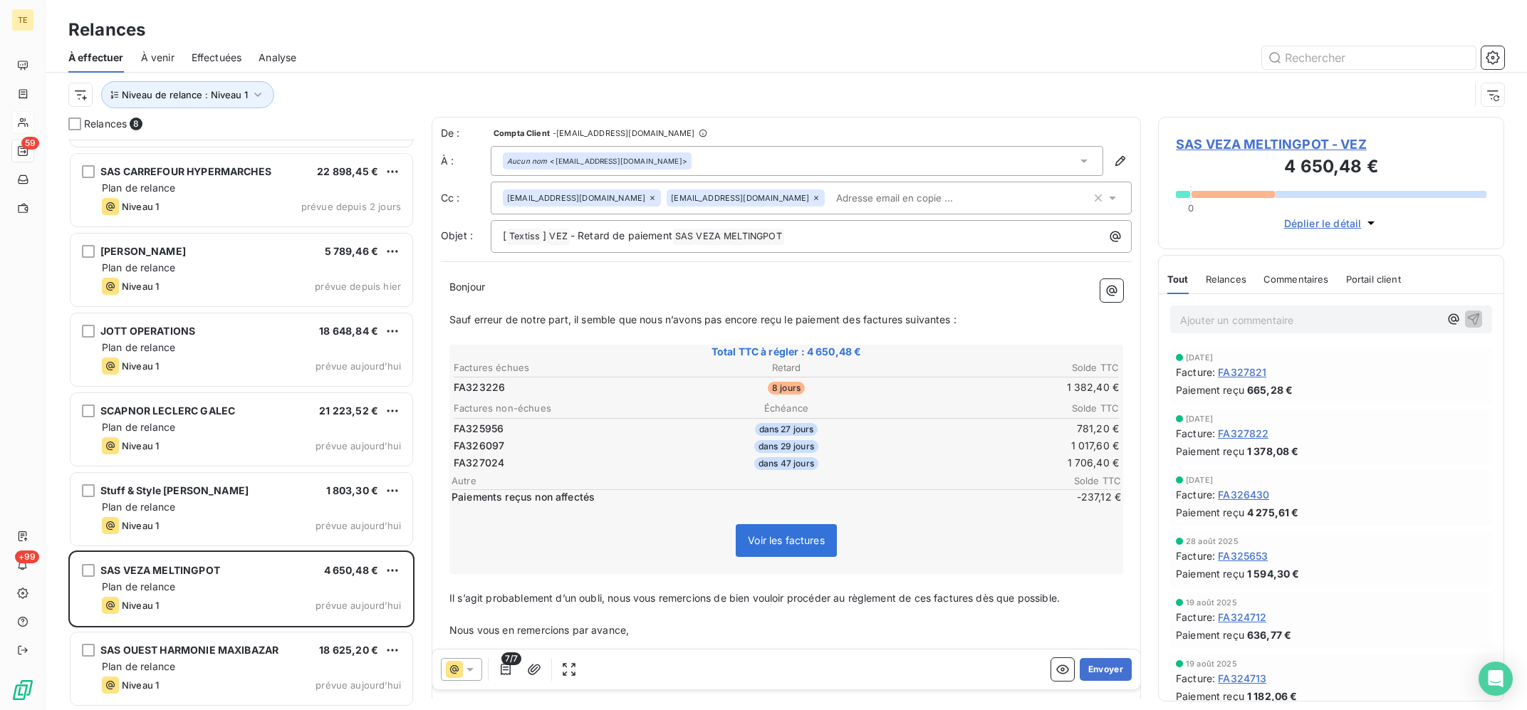
click at [471, 679] on div at bounding box center [461, 669] width 41 height 23
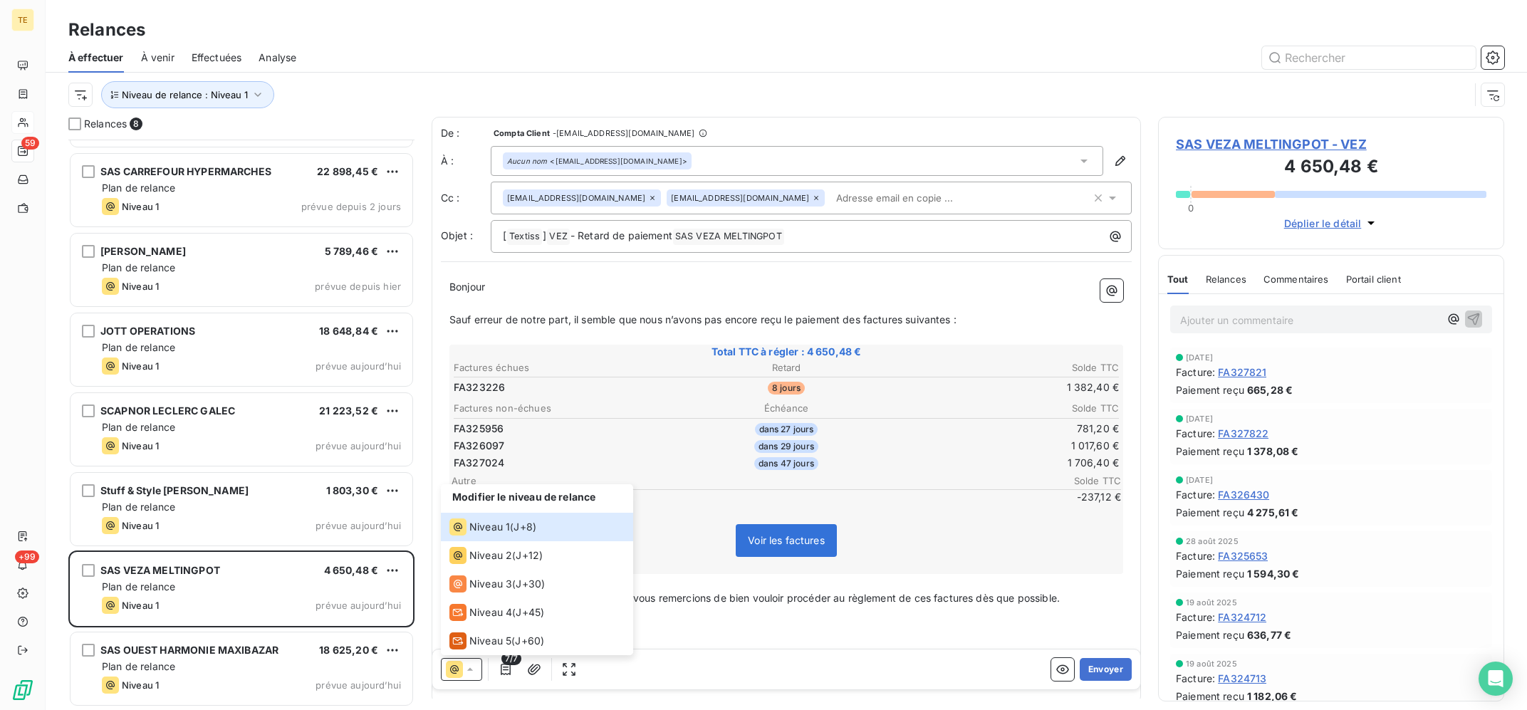
click at [469, 674] on icon at bounding box center [470, 669] width 14 height 14
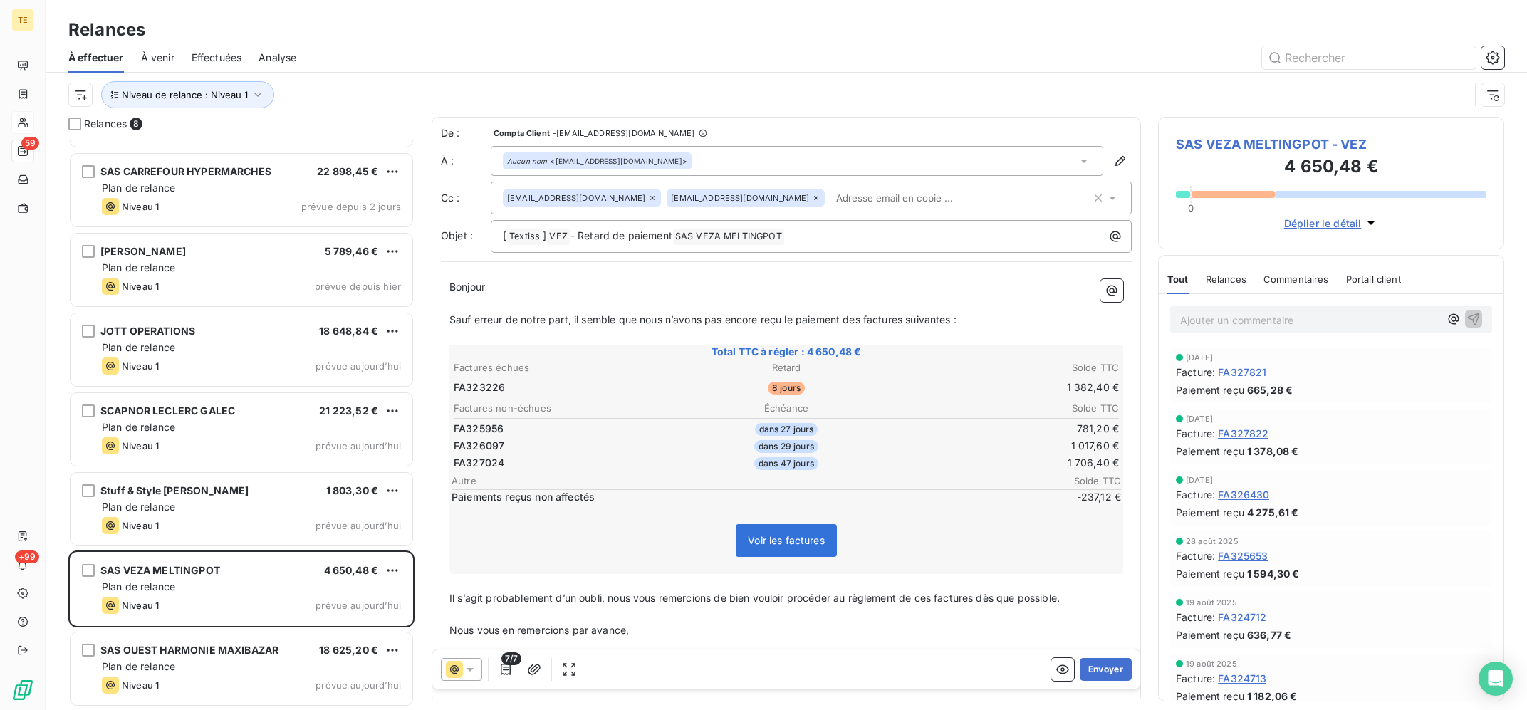
click at [812, 194] on icon at bounding box center [816, 198] width 9 height 9
click at [503, 675] on icon "button" at bounding box center [505, 669] width 14 height 14
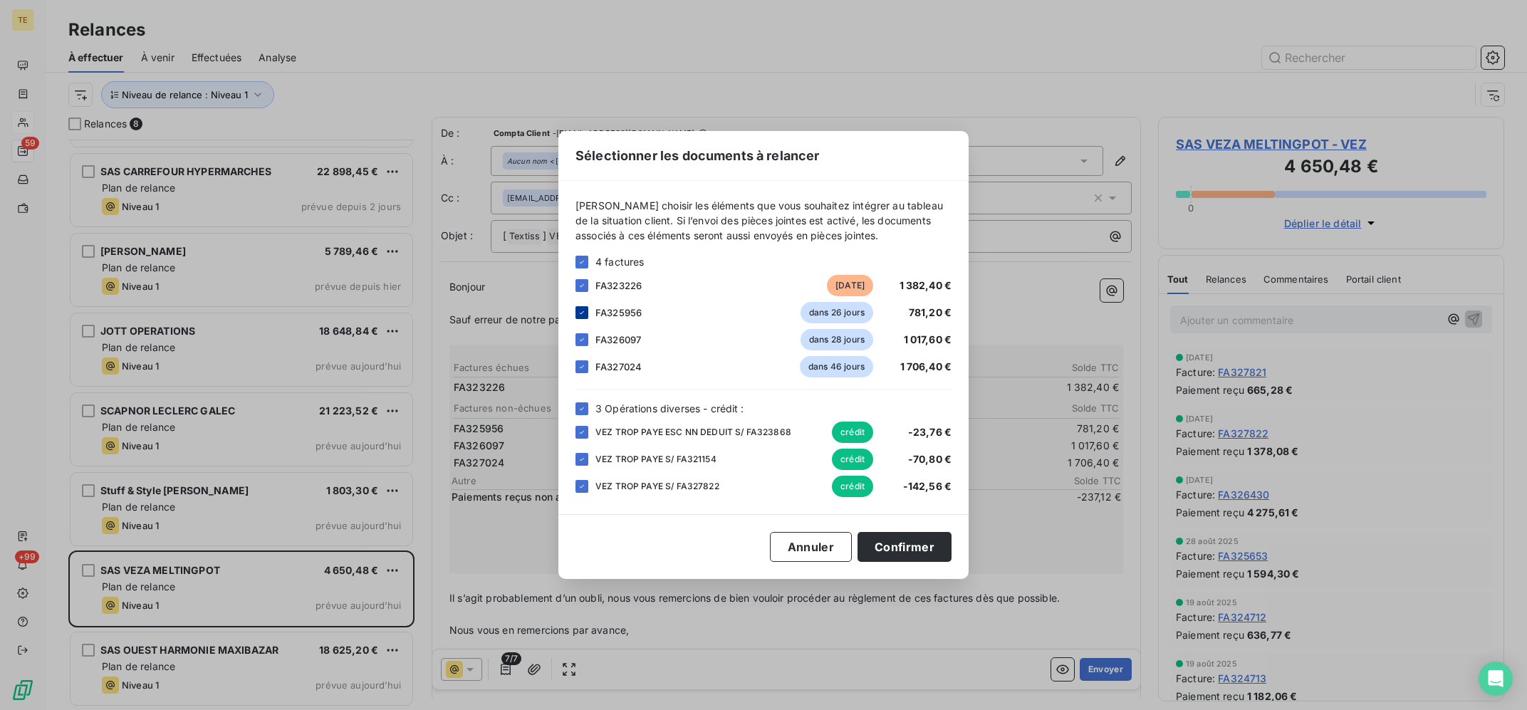
click at [580, 312] on icon at bounding box center [582, 312] width 9 height 9
click at [585, 333] on div "FA326097 dans 28 jours 1 017,60 €" at bounding box center [763, 339] width 376 height 21
click at [585, 340] on icon at bounding box center [582, 339] width 9 height 9
click at [584, 364] on icon at bounding box center [582, 366] width 9 height 9
click at [902, 543] on button "Confirmer" at bounding box center [904, 547] width 94 height 30
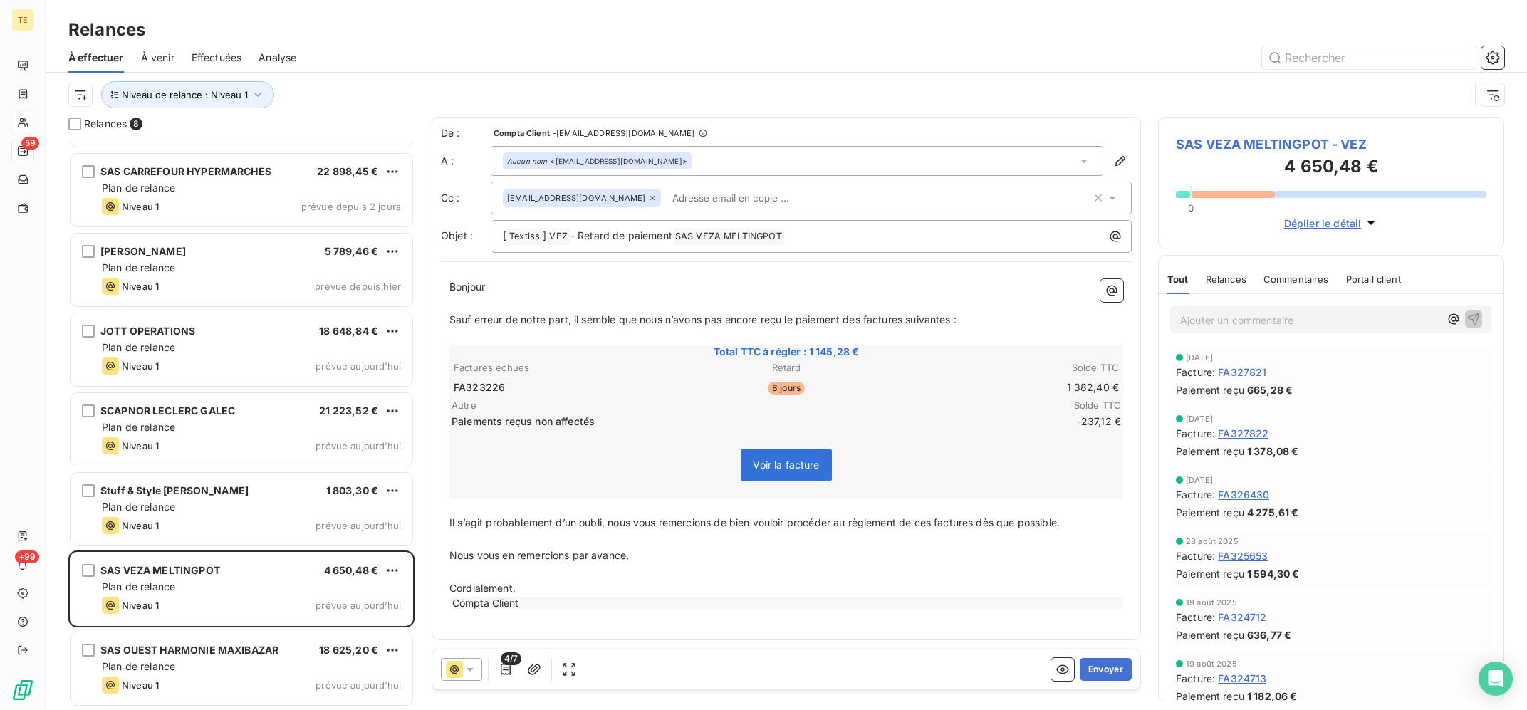
click at [454, 659] on div at bounding box center [461, 669] width 41 height 23
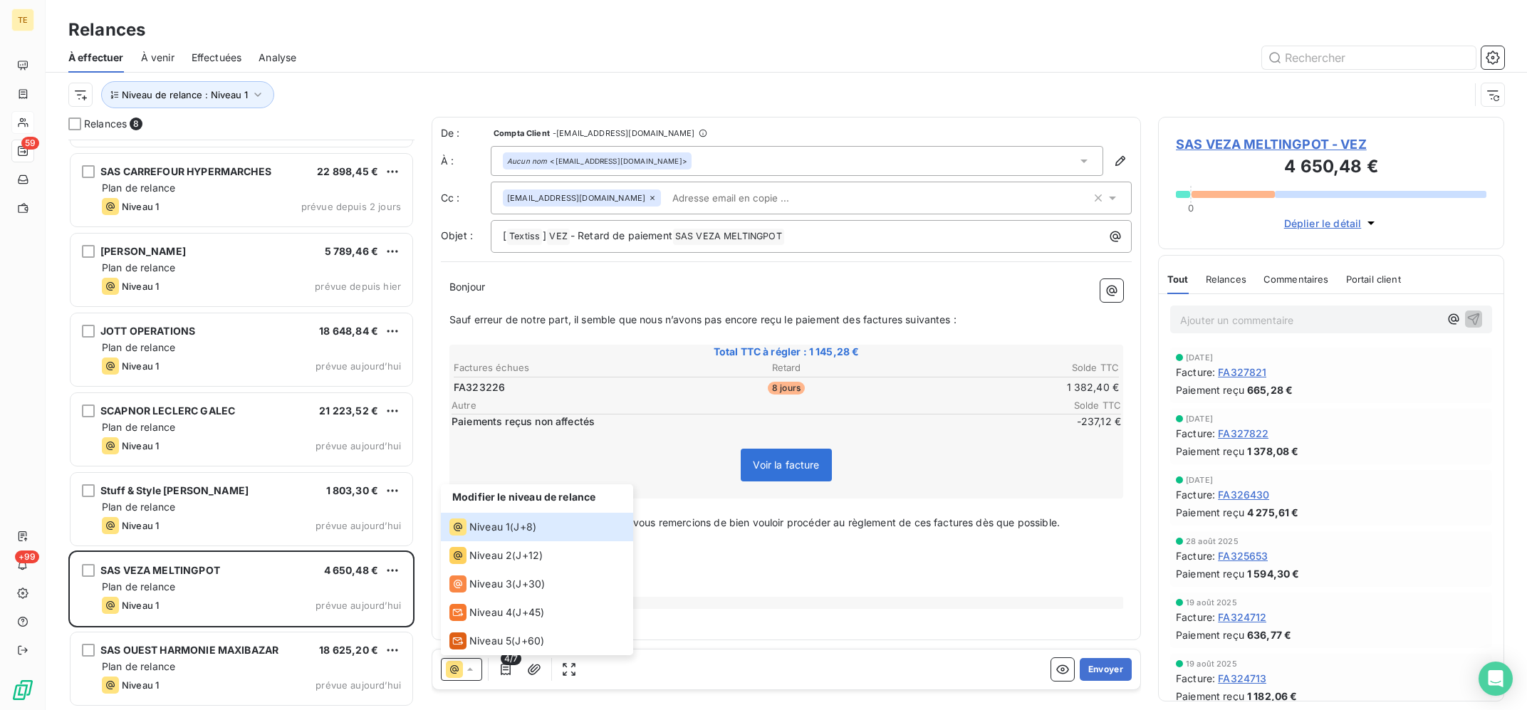
click at [456, 666] on icon at bounding box center [454, 669] width 17 height 17
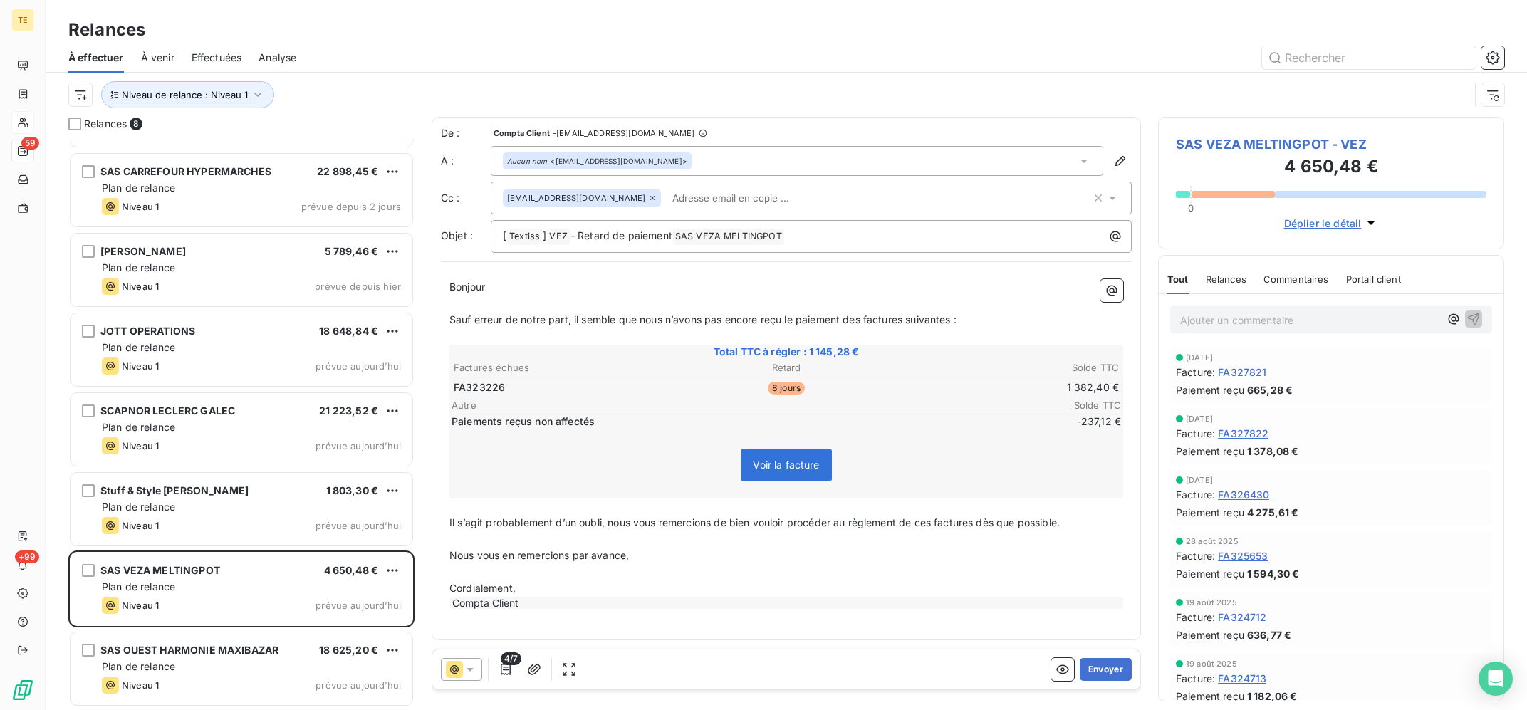
click at [512, 665] on span "4/7" at bounding box center [511, 658] width 21 height 13
click at [505, 669] on icon "button" at bounding box center [505, 669] width 14 height 14
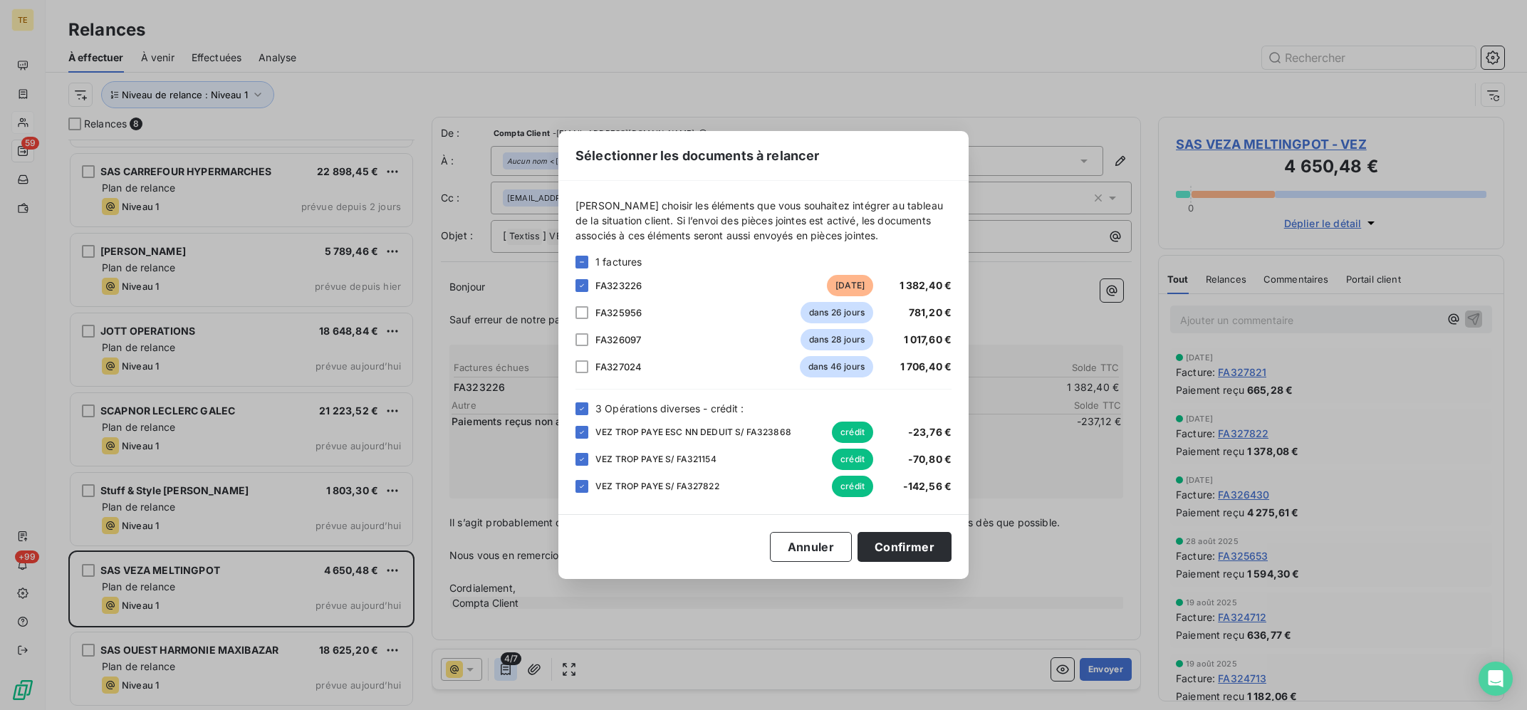
click at [505, 669] on div "Sélectionner les documents à relancer [PERSON_NAME] choisir les éléments que vo…" at bounding box center [763, 355] width 1527 height 710
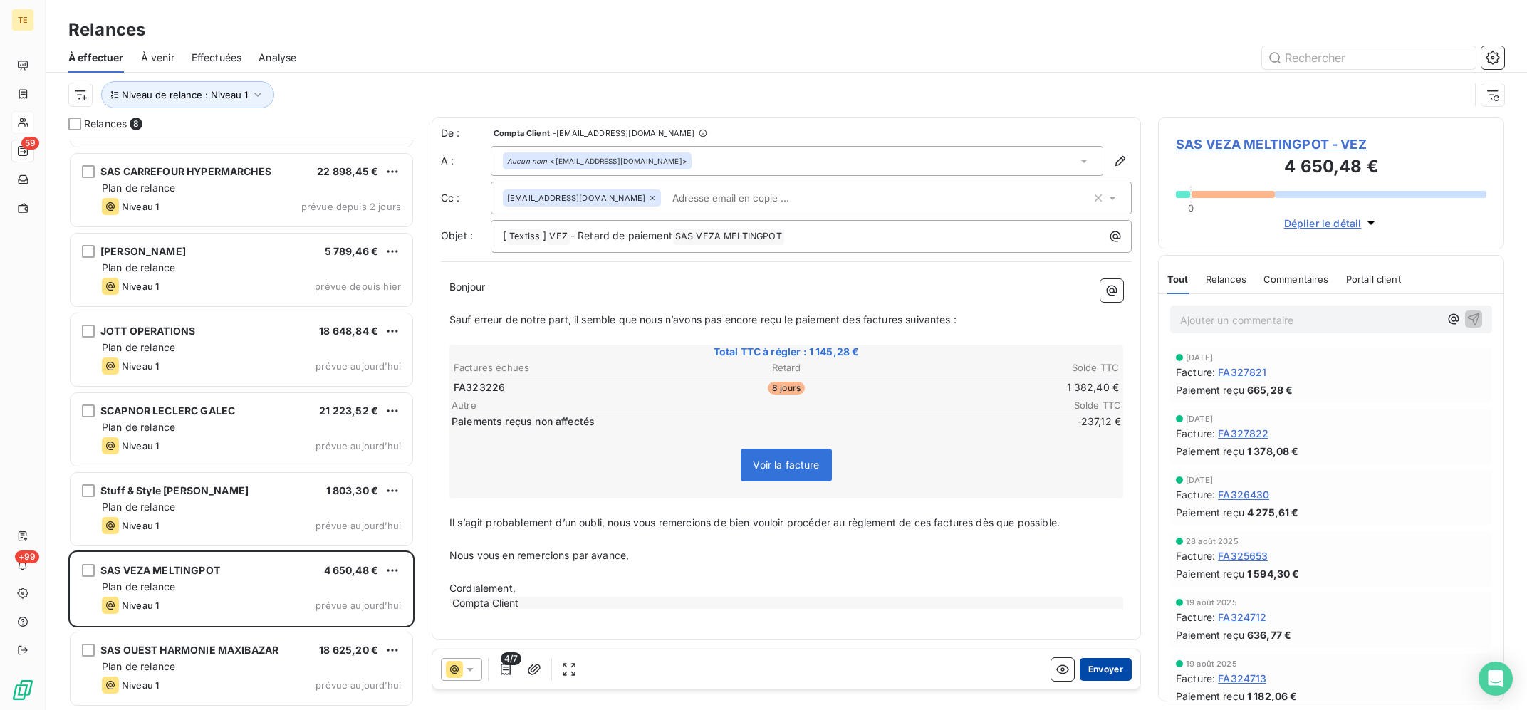
click at [1094, 669] on button "Envoyer" at bounding box center [1106, 669] width 52 height 23
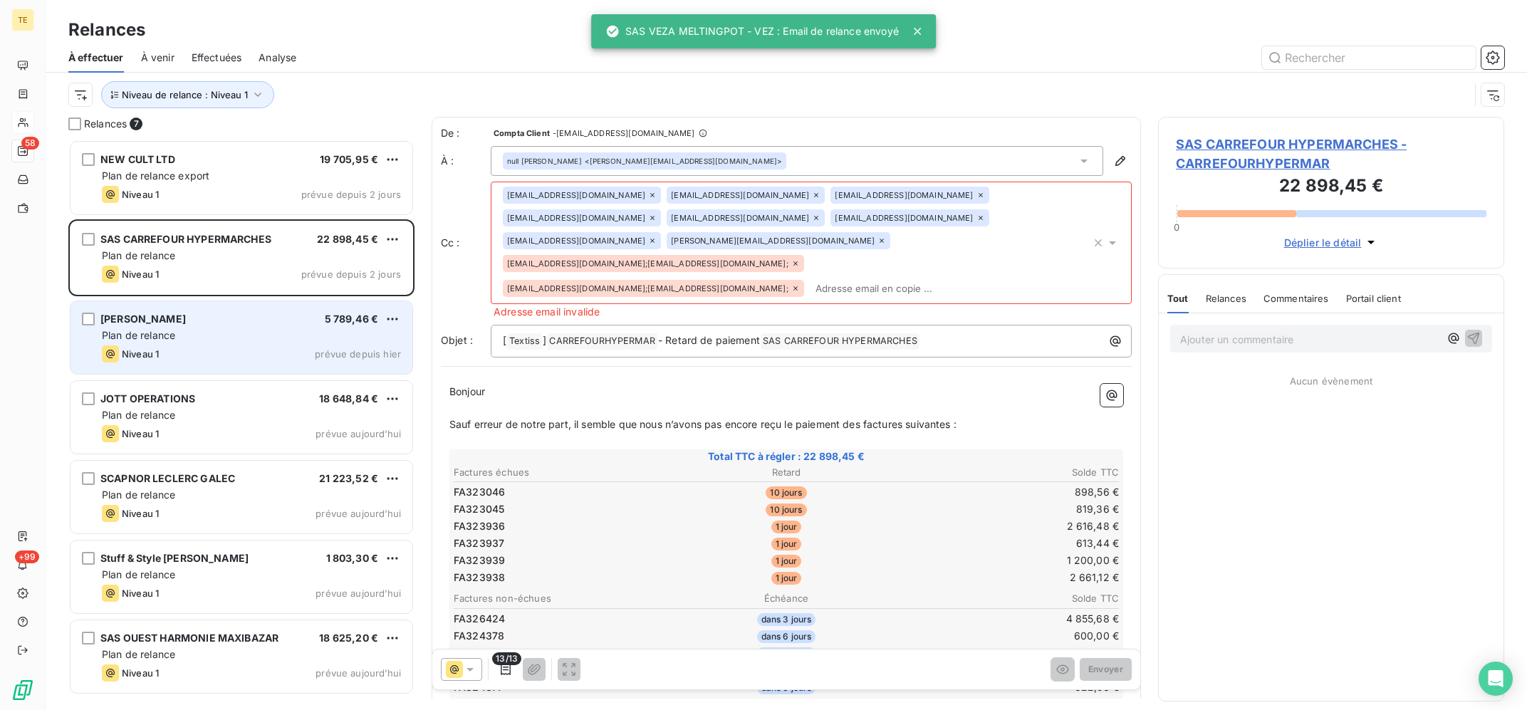
click at [287, 343] on div "LECLERC - ANDREZIEUX-BOUTHEON 5 789,46 € Plan de relance Niveau 1 prévue depuis…" at bounding box center [241, 337] width 342 height 73
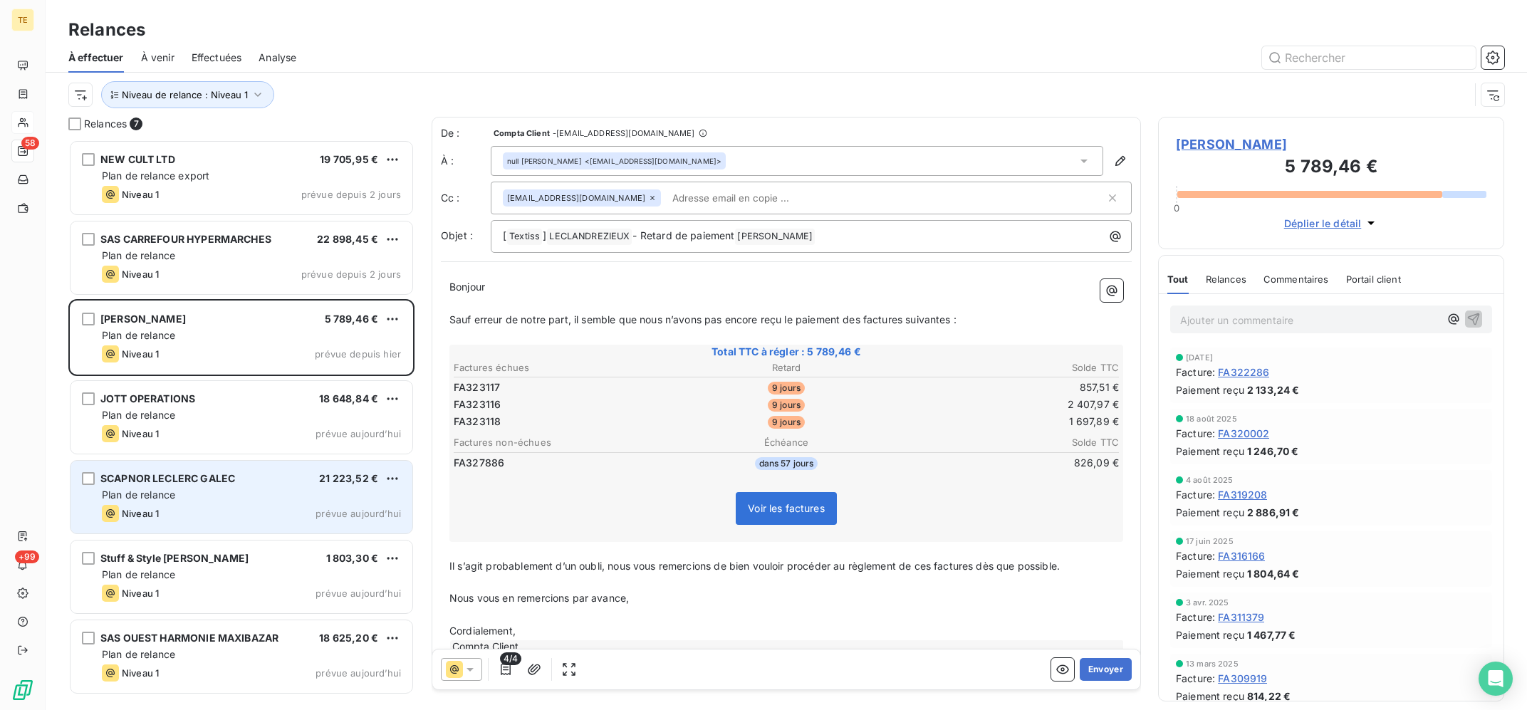
click at [297, 477] on div "SCAPNOR LECLERC GALEC 21 223,52 €" at bounding box center [251, 478] width 299 height 13
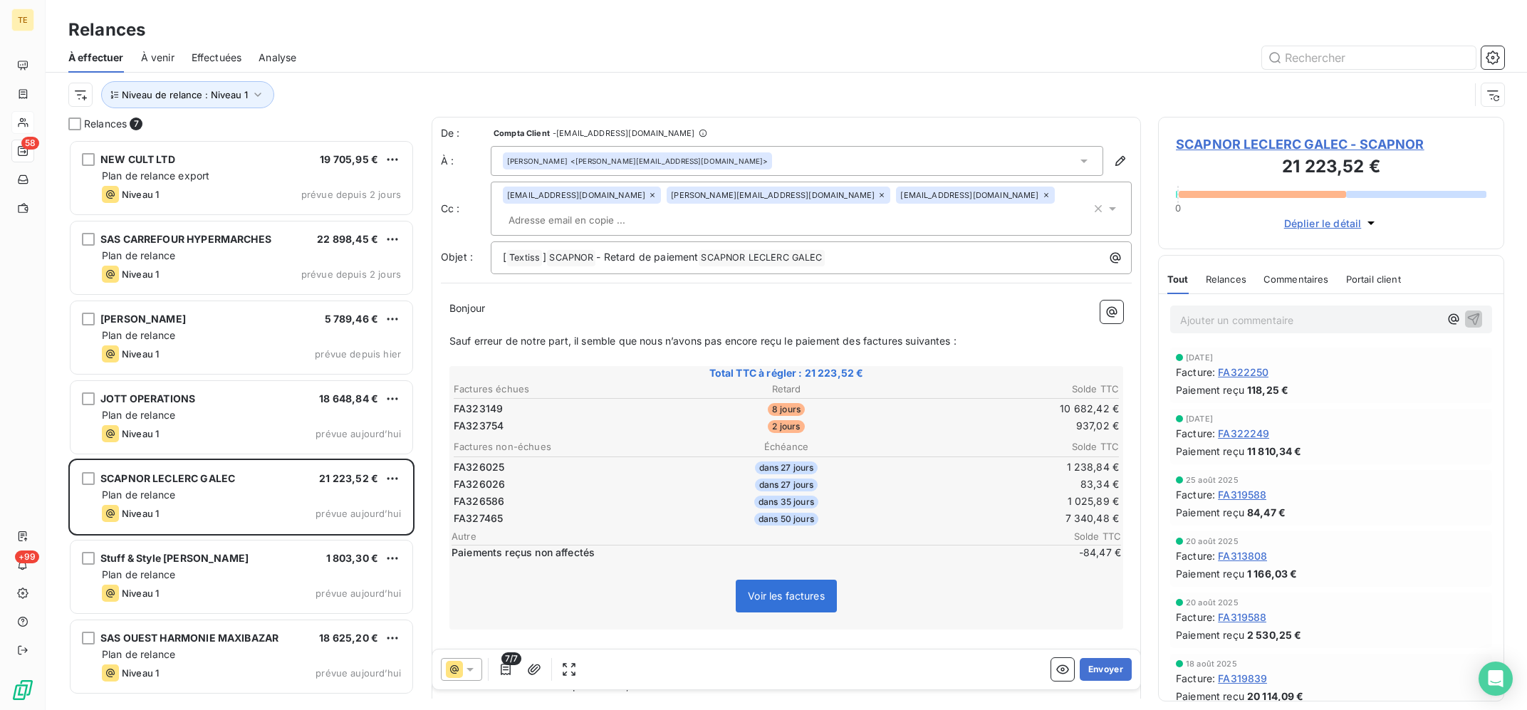
click at [1226, 144] on span "SCAPNOR LECLERC GALEC - SCAPNOR" at bounding box center [1331, 144] width 310 height 19
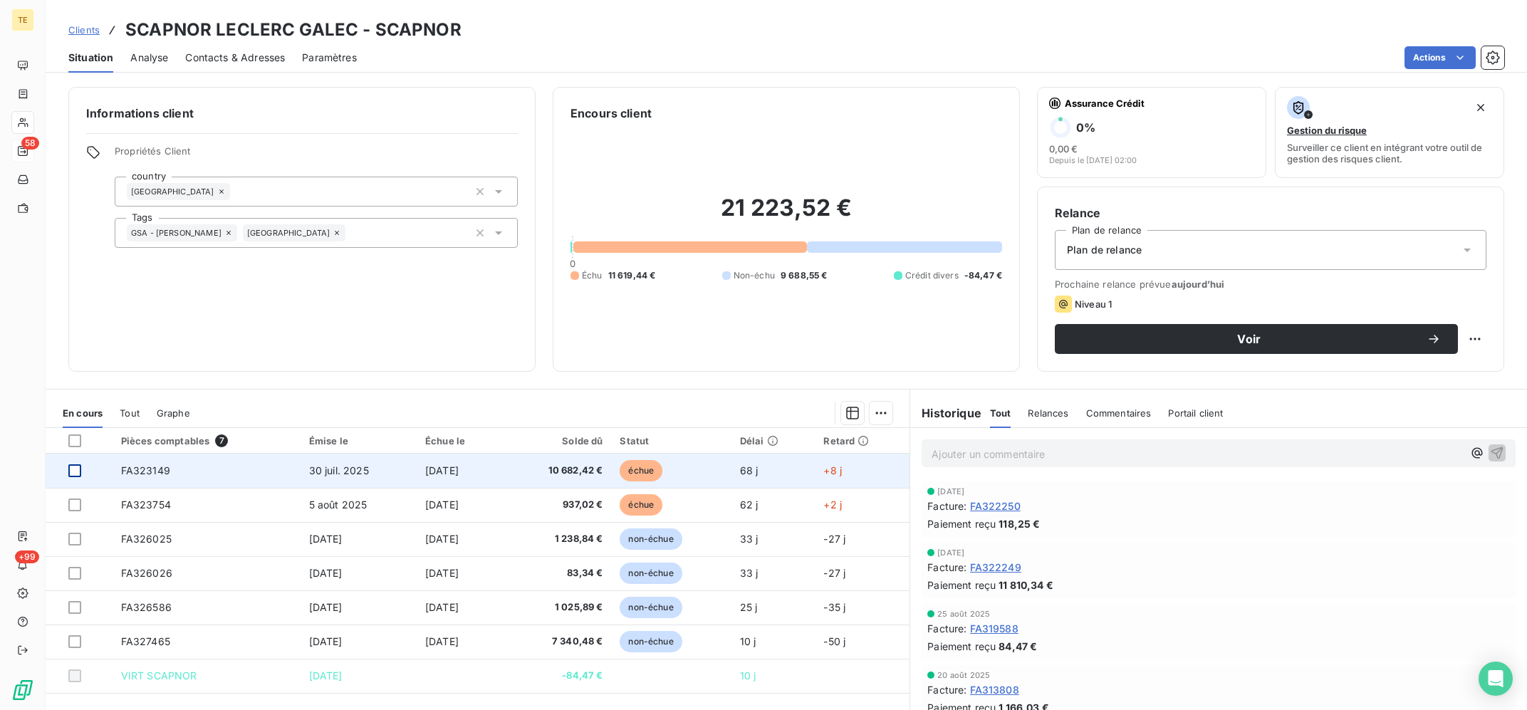
click at [69, 470] on div at bounding box center [74, 470] width 13 height 13
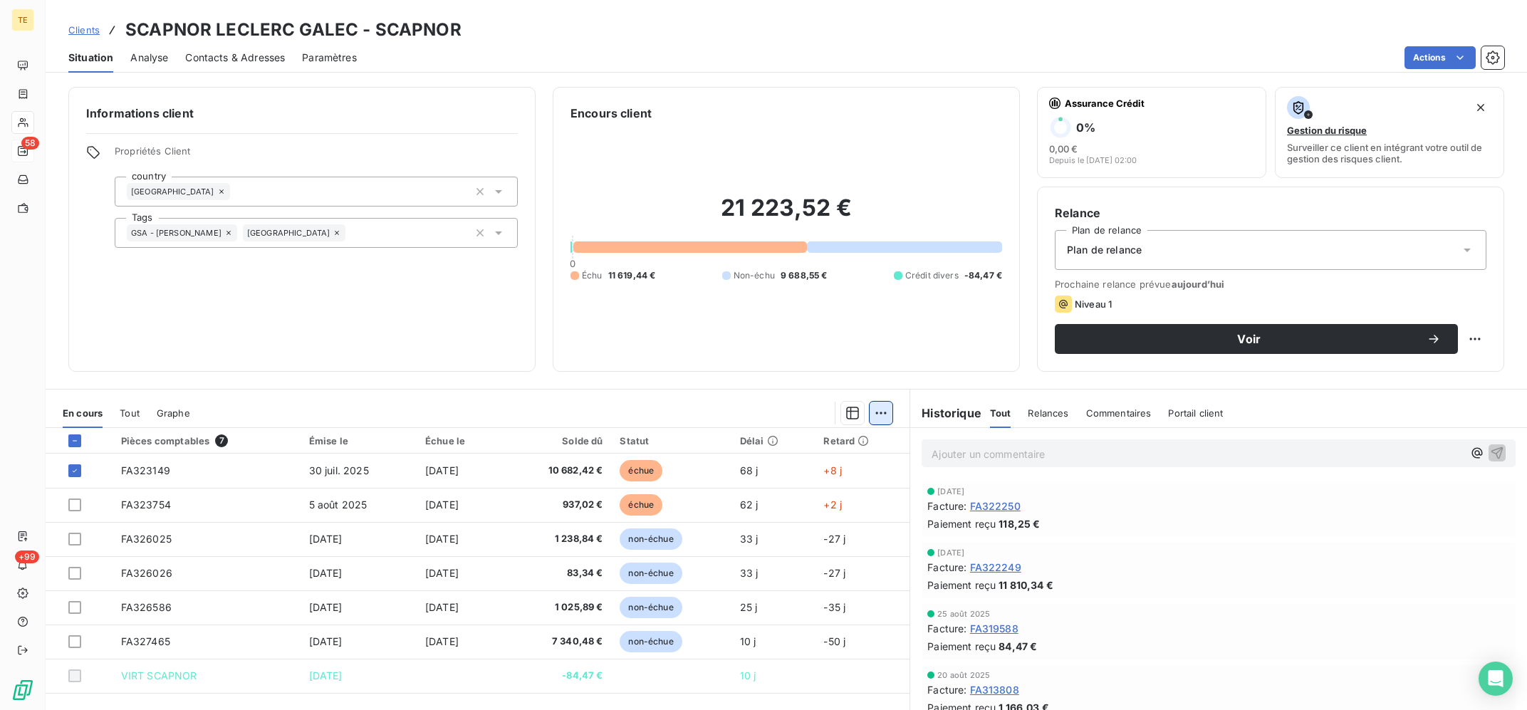
click at [884, 406] on html "TE 58 +99 Clients SCAPNOR LECLERC GALEC - SCAPNOR Situation Analyse Contacts & …" at bounding box center [763, 355] width 1527 height 710
click at [808, 469] on div "Ajouter une promesse de paiement (1 facture)" at bounding box center [759, 470] width 251 height 23
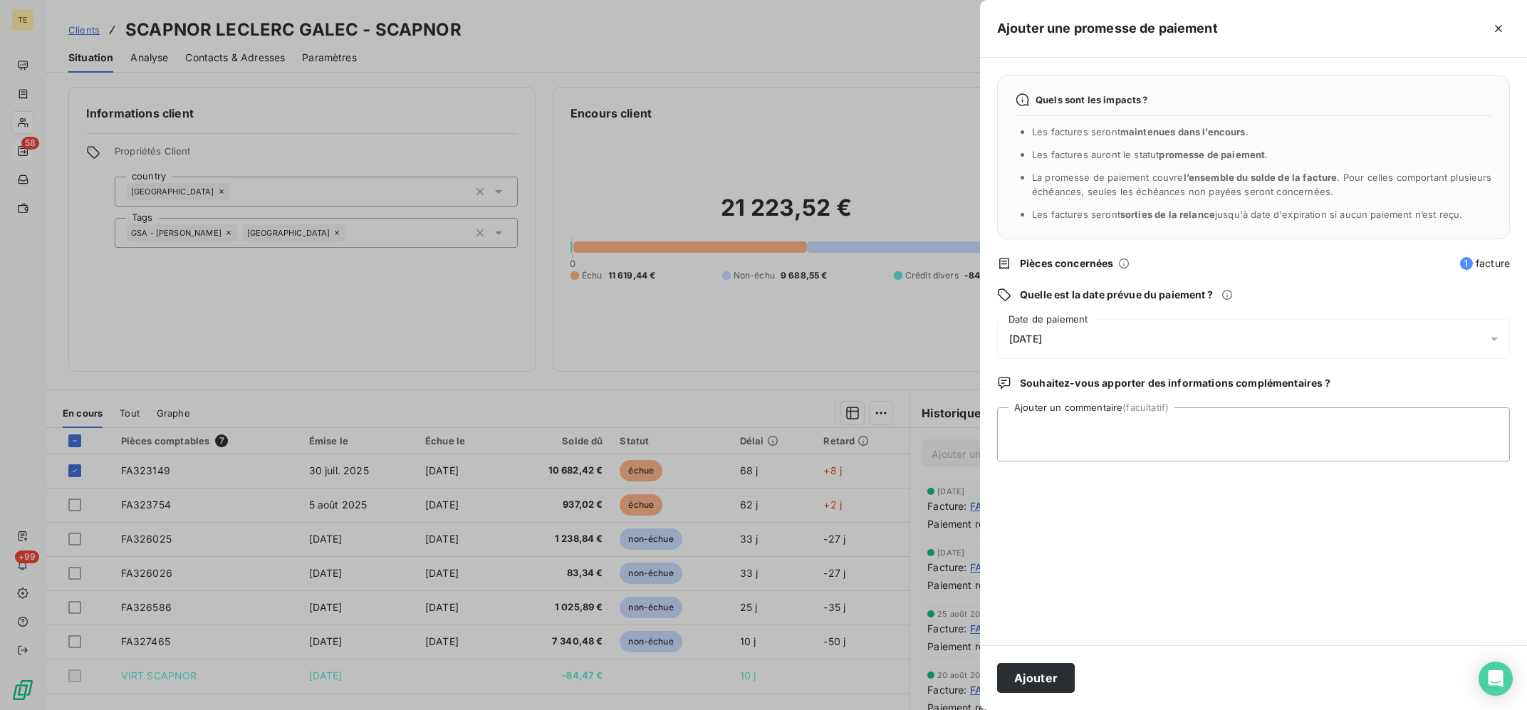
click at [1112, 354] on div "[DATE]" at bounding box center [1253, 339] width 513 height 40
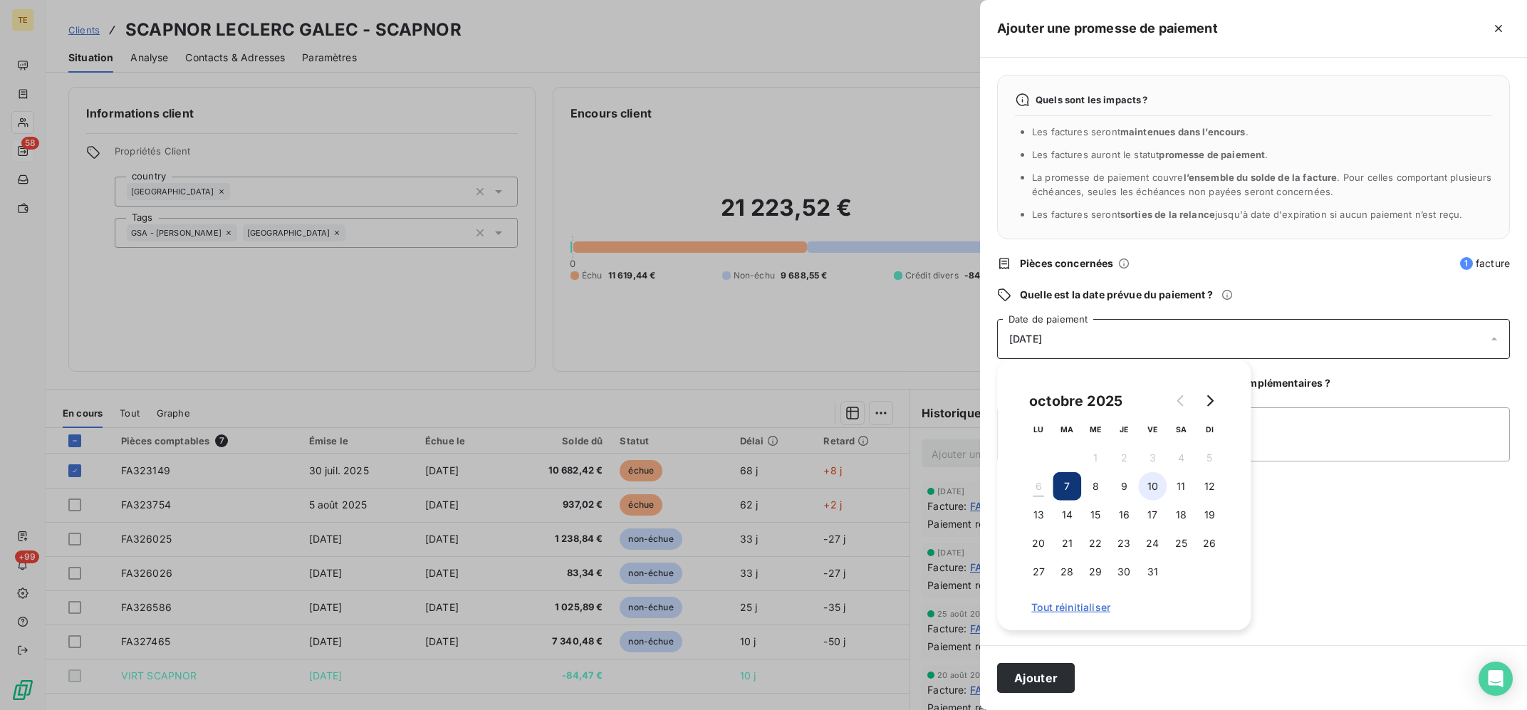
click at [1147, 488] on button "10" at bounding box center [1152, 486] width 28 height 28
click at [1329, 432] on textarea "Ajouter un commentaire (facultatif)" at bounding box center [1253, 434] width 513 height 54
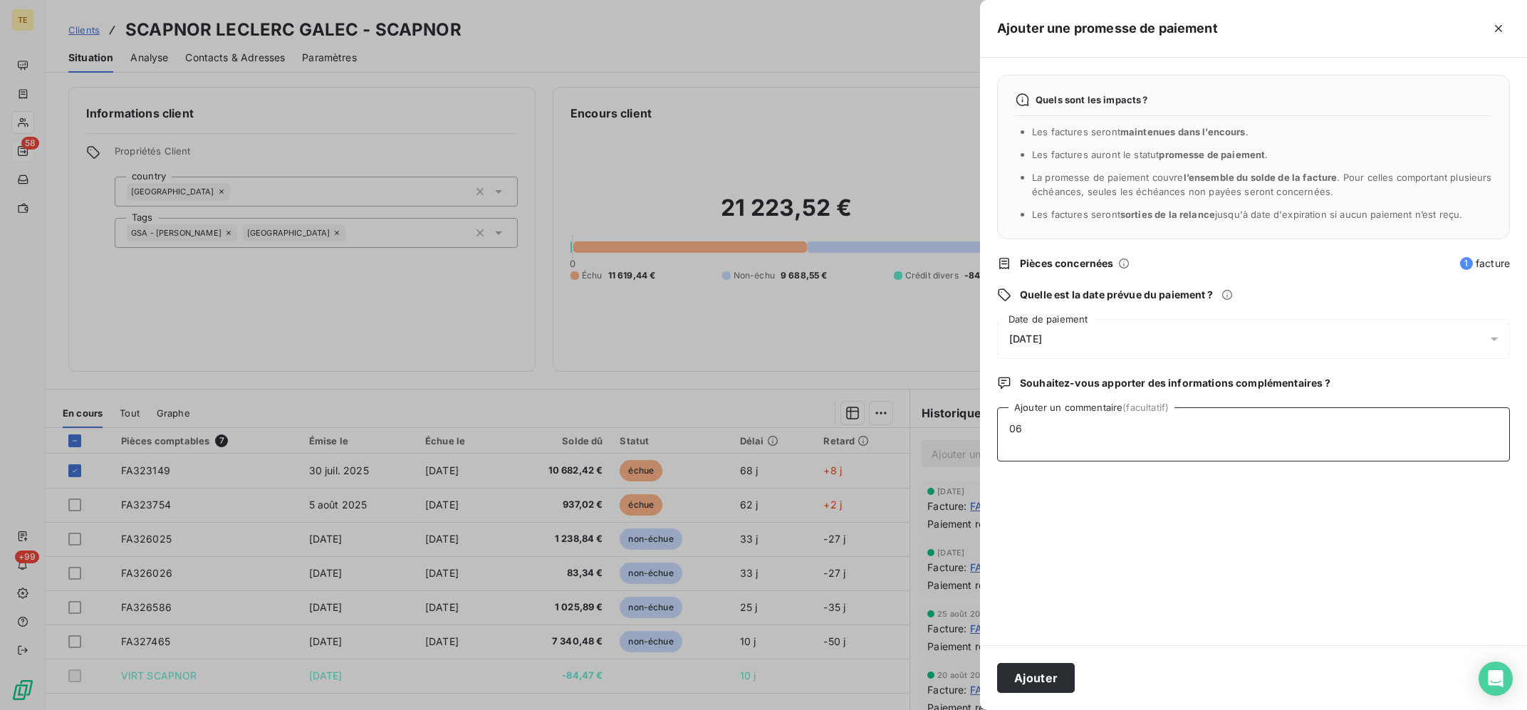
type textarea "0"
type textarea "Avis de virement programmé au 07/10"
click at [1050, 676] on button "Ajouter" at bounding box center [1036, 678] width 78 height 30
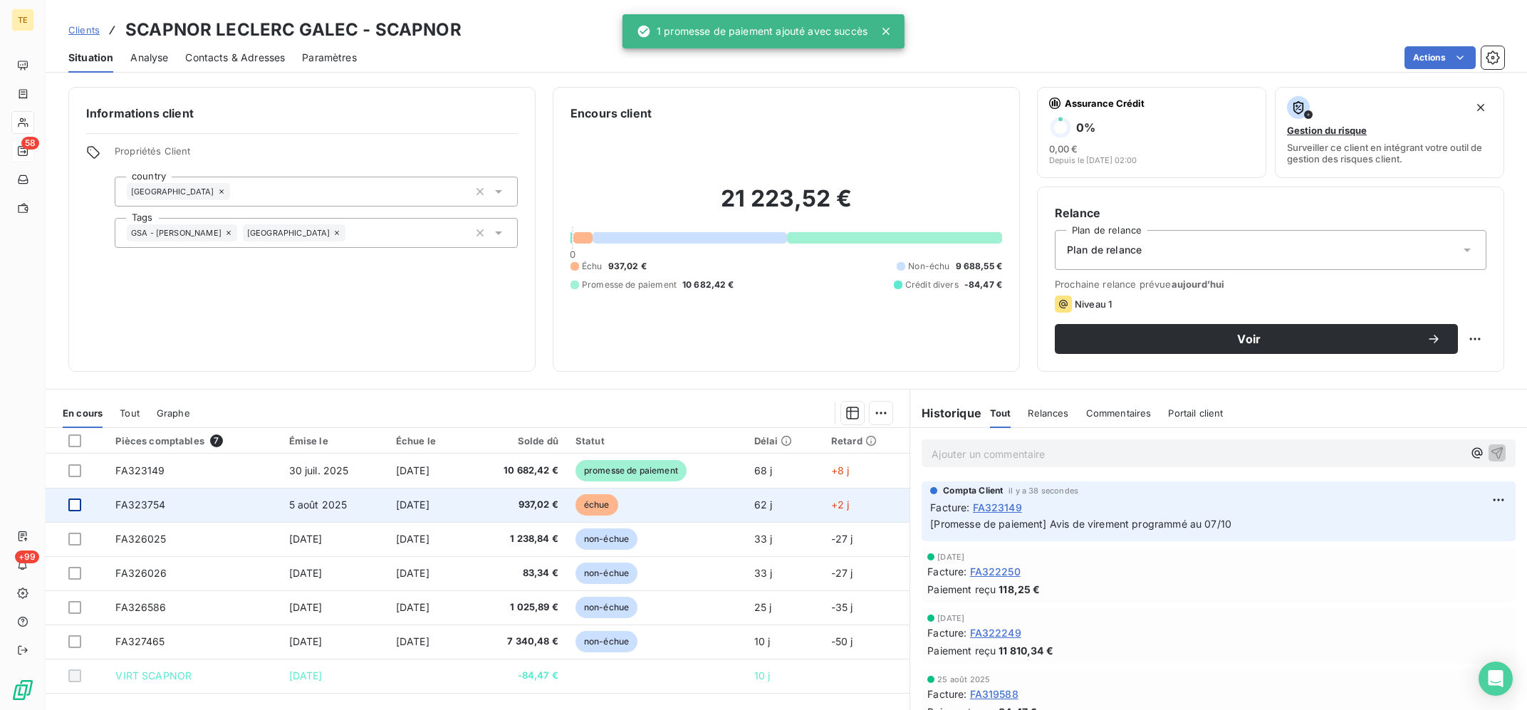
click at [78, 508] on div at bounding box center [74, 504] width 13 height 13
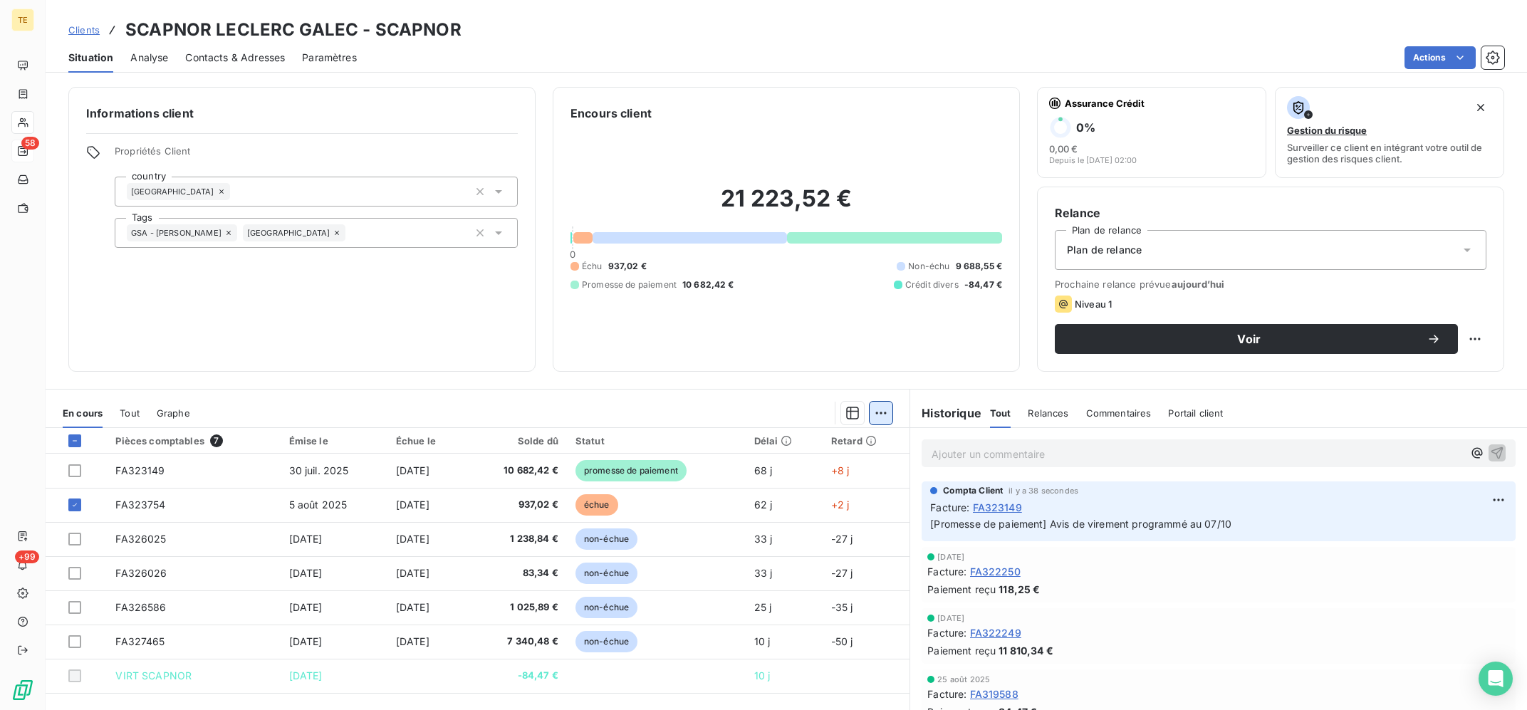
click at [874, 410] on html "TE 58 +99 Clients SCAPNOR LECLERC GALEC - SCAPNOR Situation Analyse Contacts & …" at bounding box center [763, 355] width 1527 height 710
click at [792, 473] on div "Ajouter une promesse de paiement (1 facture)" at bounding box center [759, 470] width 251 height 23
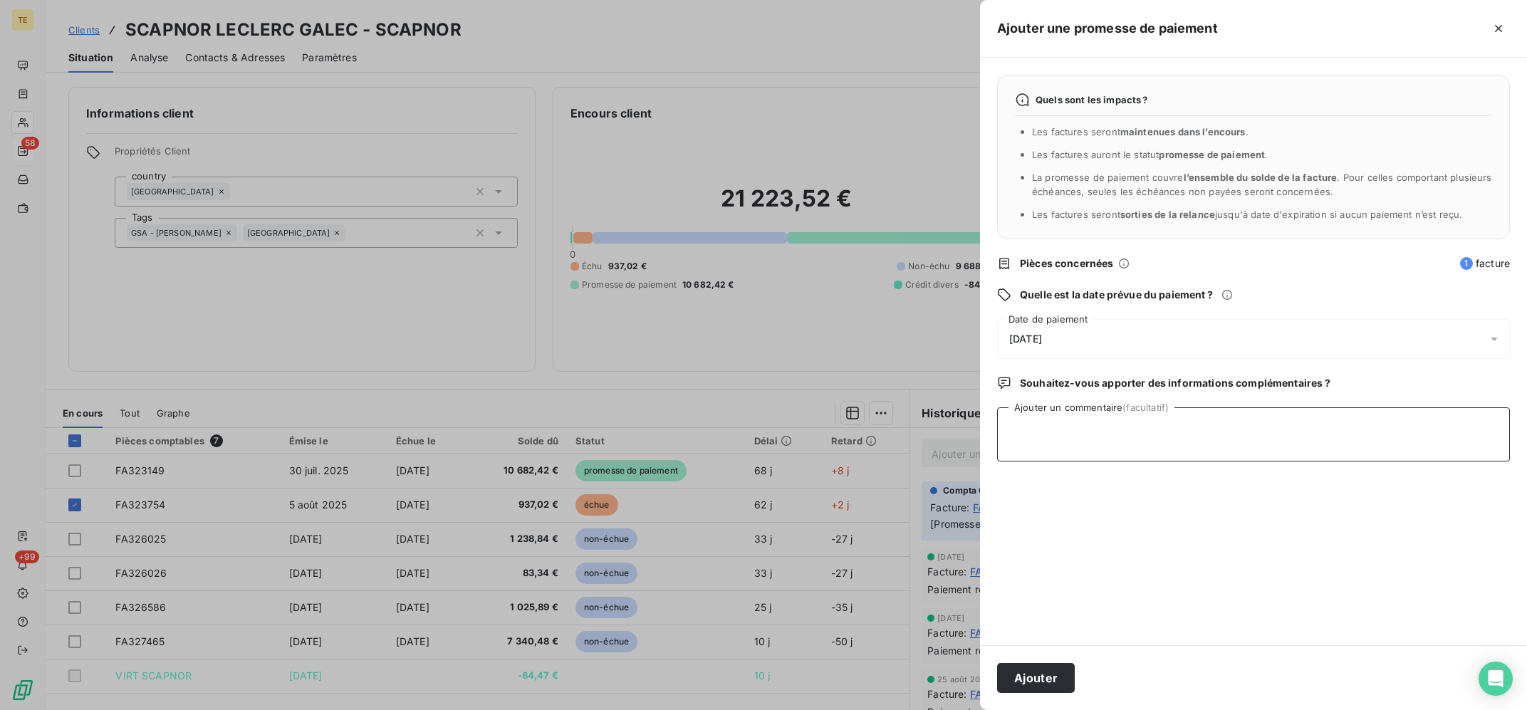
click at [1145, 450] on textarea "Ajouter un commentaire (facultatif)" at bounding box center [1253, 434] width 513 height 54
click at [1098, 339] on div "[DATE]" at bounding box center [1253, 339] width 513 height 40
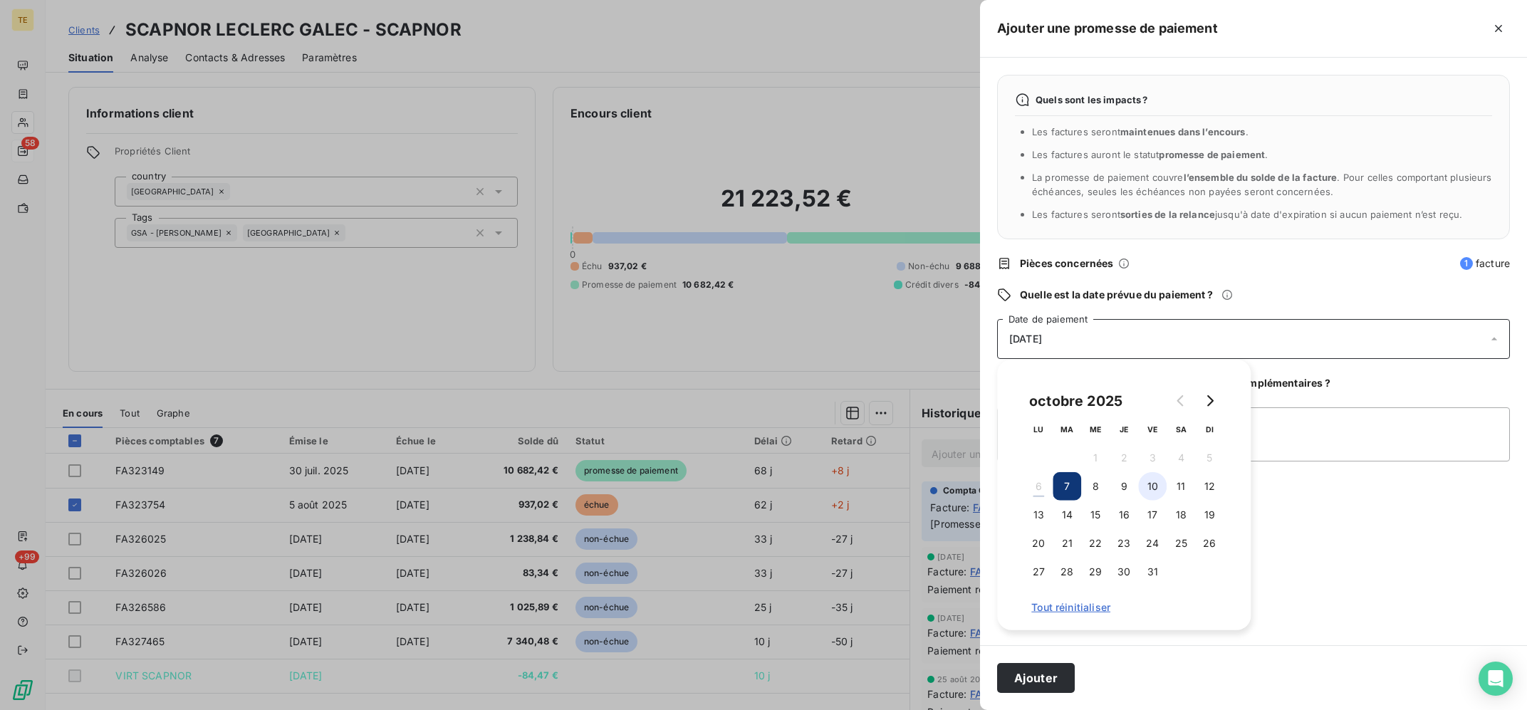
click at [1150, 488] on button "10" at bounding box center [1152, 486] width 28 height 28
click at [1296, 438] on textarea "Ajouter un commentaire (facultatif)" at bounding box center [1253, 434] width 513 height 54
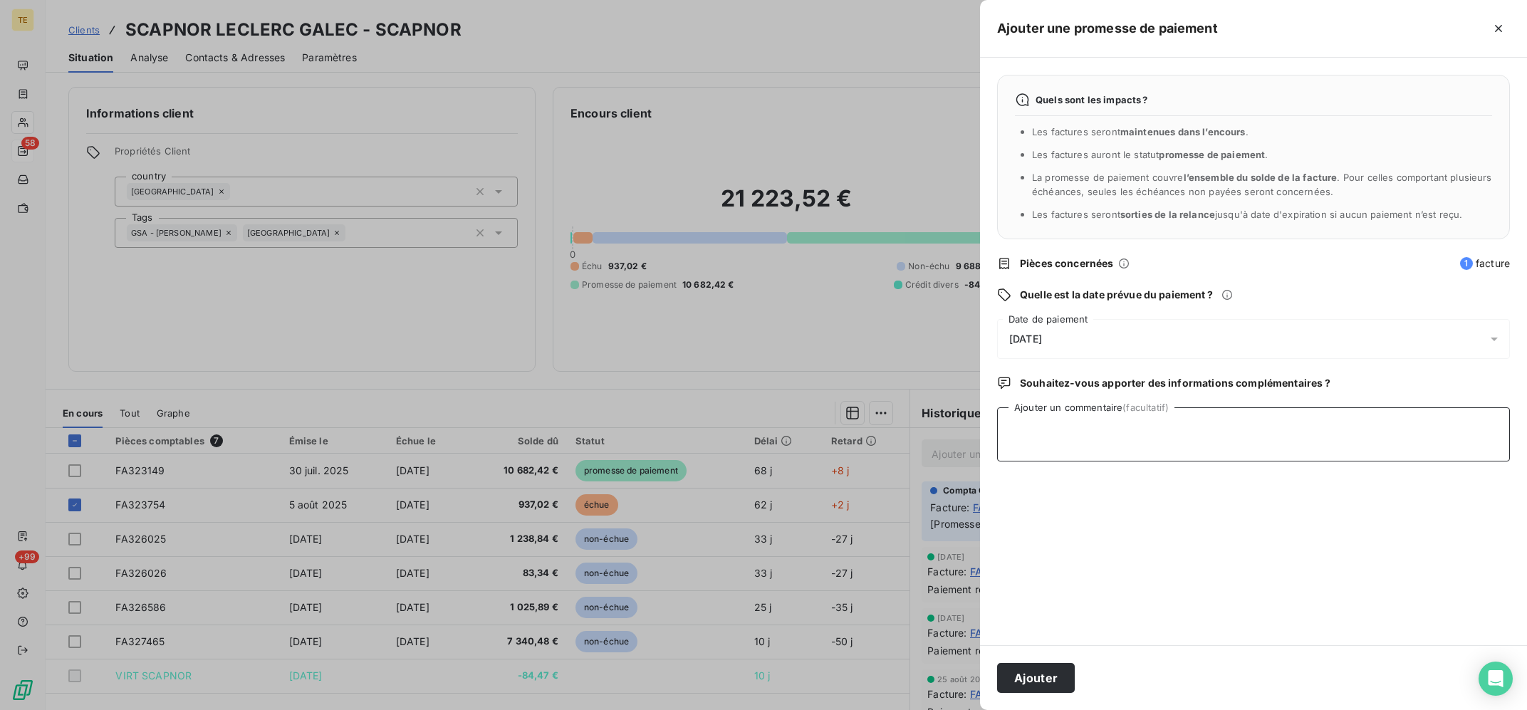
type textarea "F"
type textarea "Avis de virement programmé au 10/10"
click at [1203, 334] on div "[DATE]" at bounding box center [1253, 339] width 513 height 40
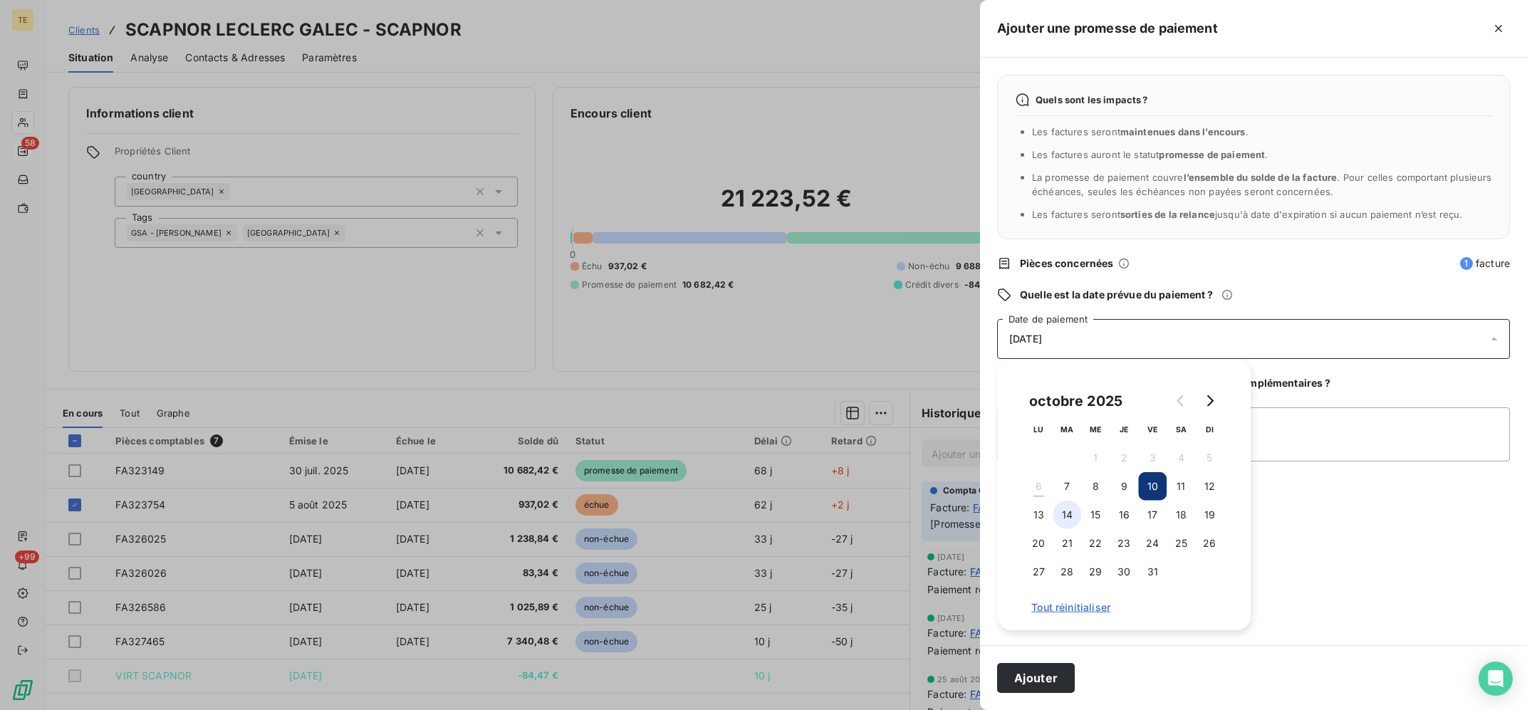
click at [1066, 525] on button "14" at bounding box center [1066, 515] width 28 height 28
click at [1054, 665] on button "Ajouter" at bounding box center [1036, 678] width 78 height 30
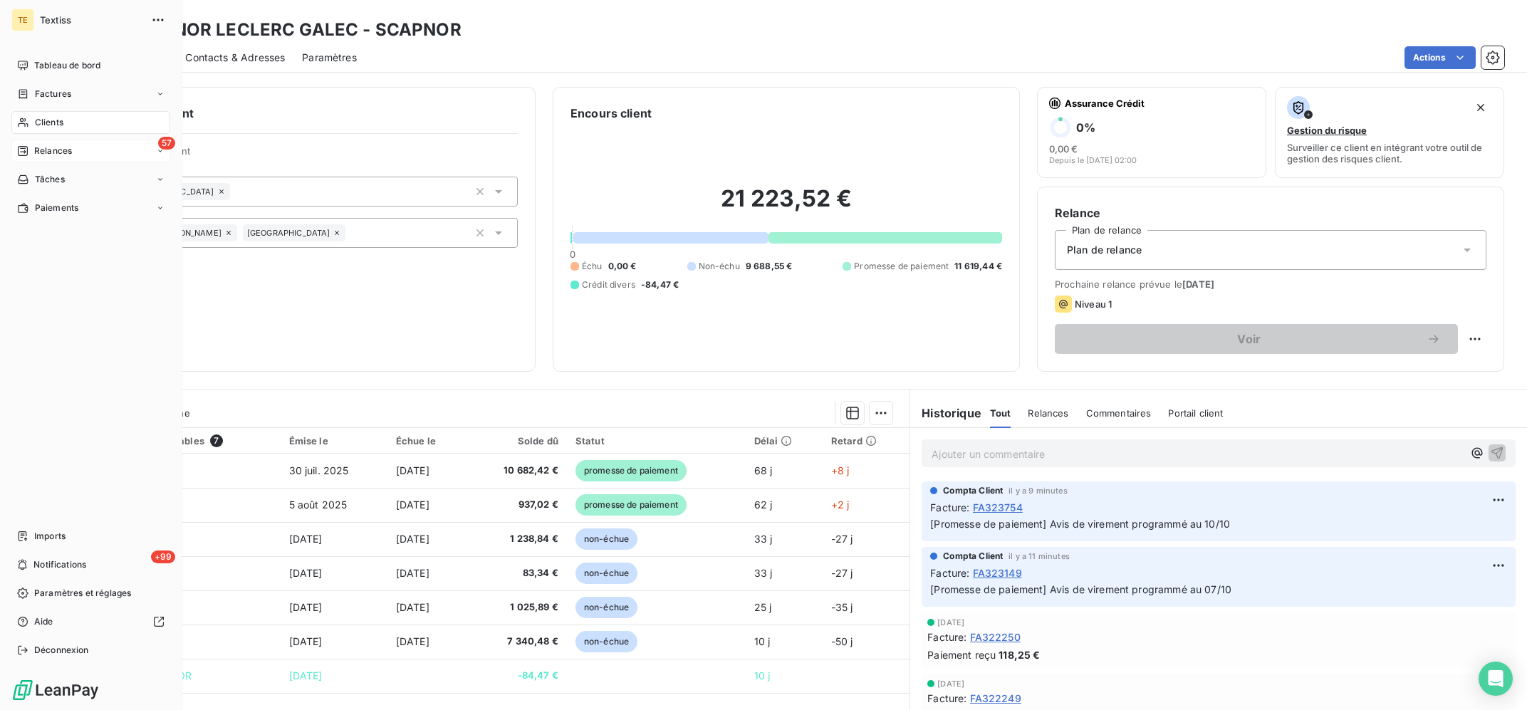
click at [26, 120] on icon at bounding box center [23, 122] width 12 height 11
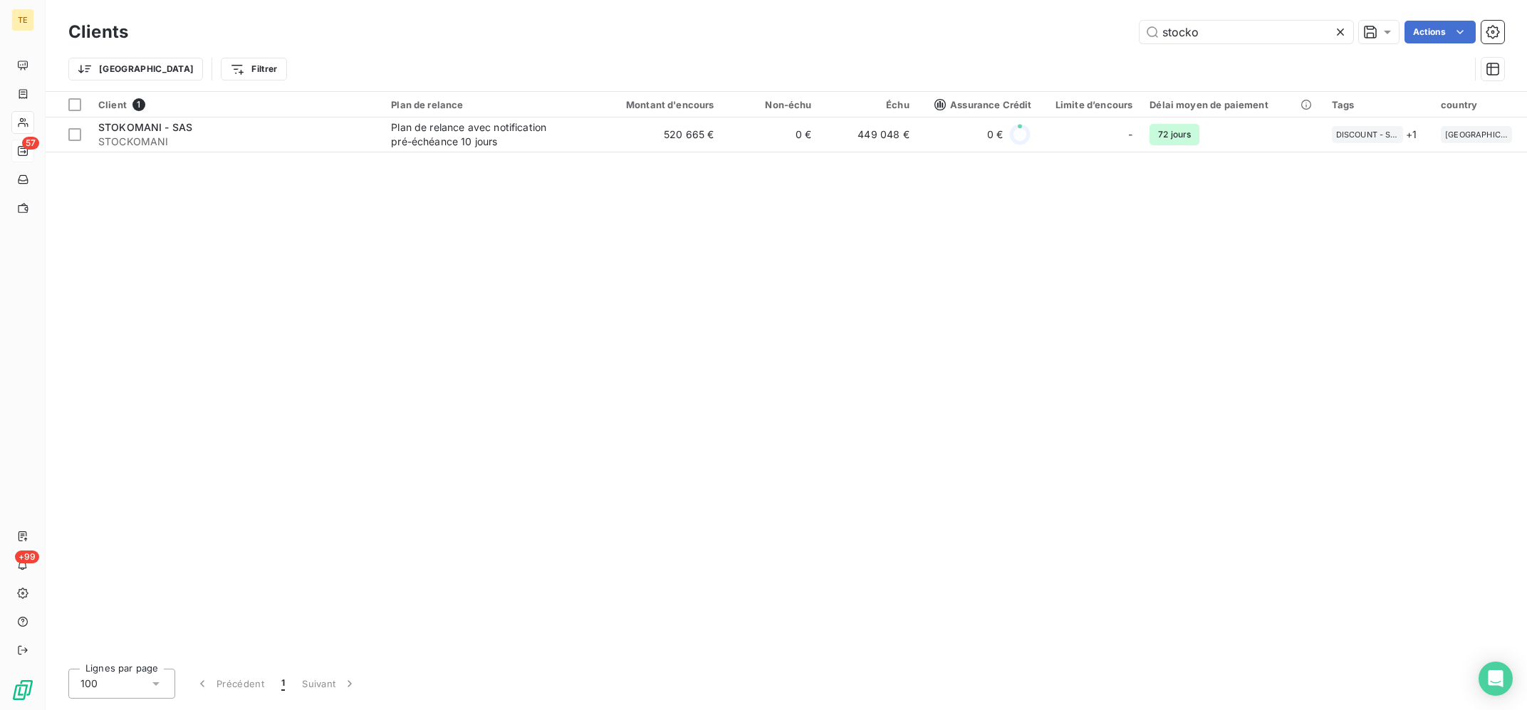
click at [1139, 21] on input "stocko" at bounding box center [1246, 32] width 214 height 23
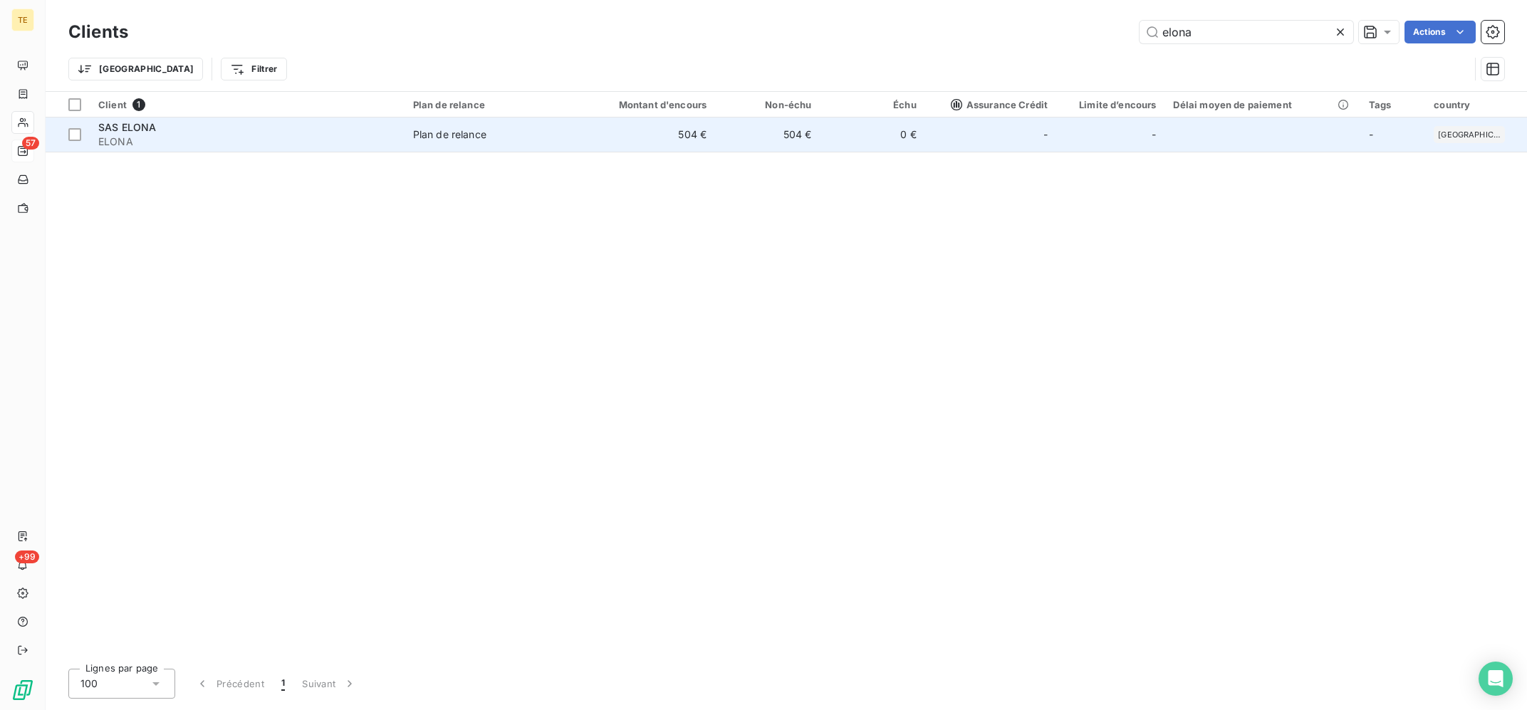
type input "elona"
click at [701, 132] on td "504 €" at bounding box center [645, 134] width 140 height 34
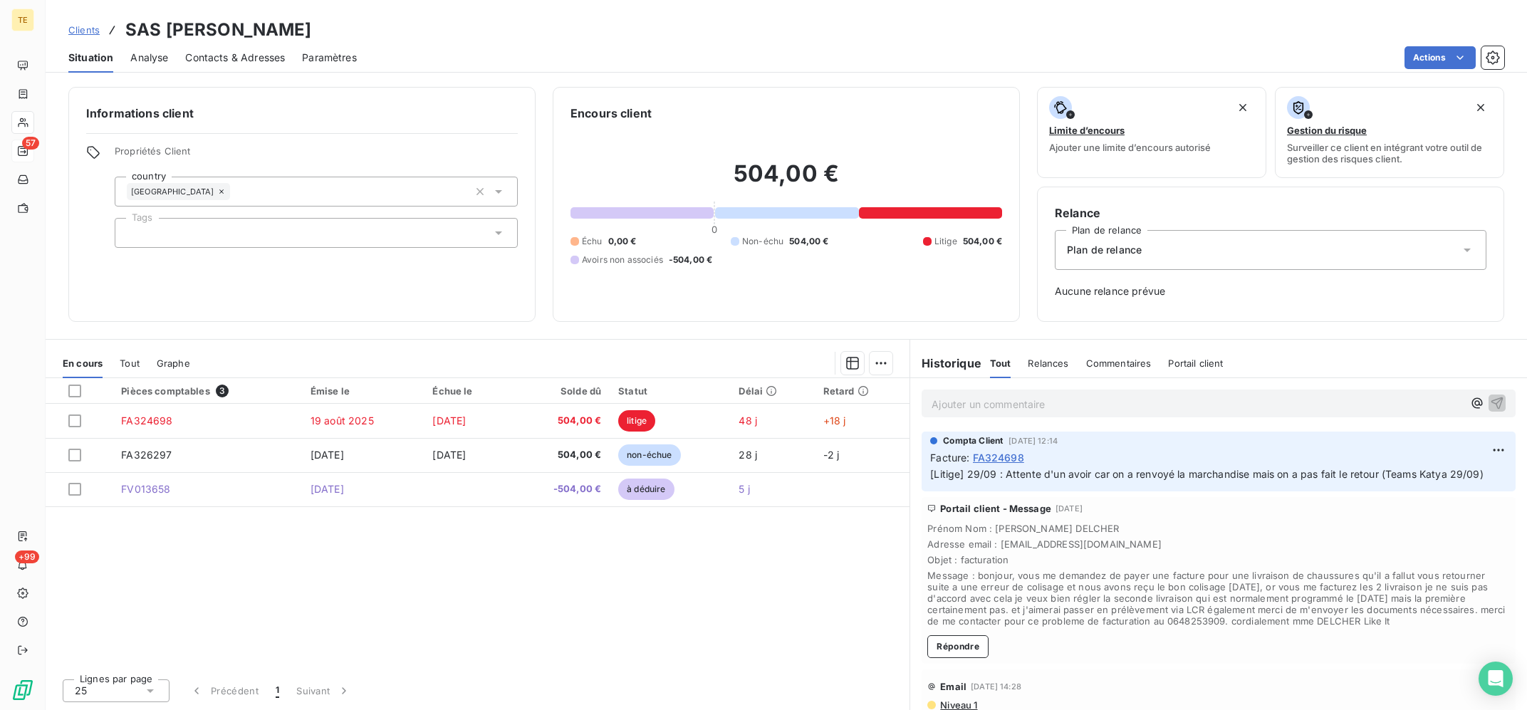
click at [425, 583] on div "Pièces comptables 3 Émise le Échue le Solde dû Statut Délai Retard FA324698 [DA…" at bounding box center [478, 522] width 864 height 289
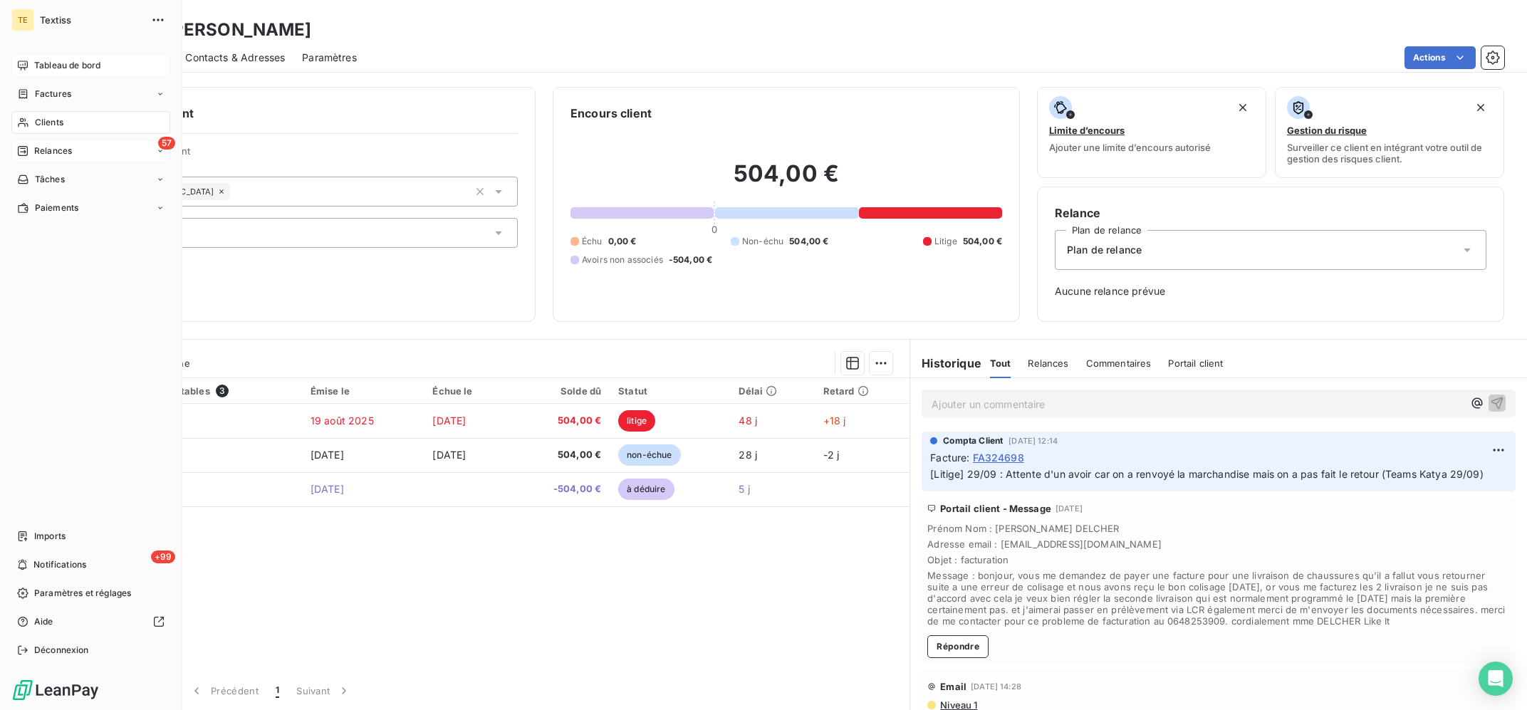
click at [46, 63] on span "Tableau de bord" at bounding box center [67, 65] width 66 height 13
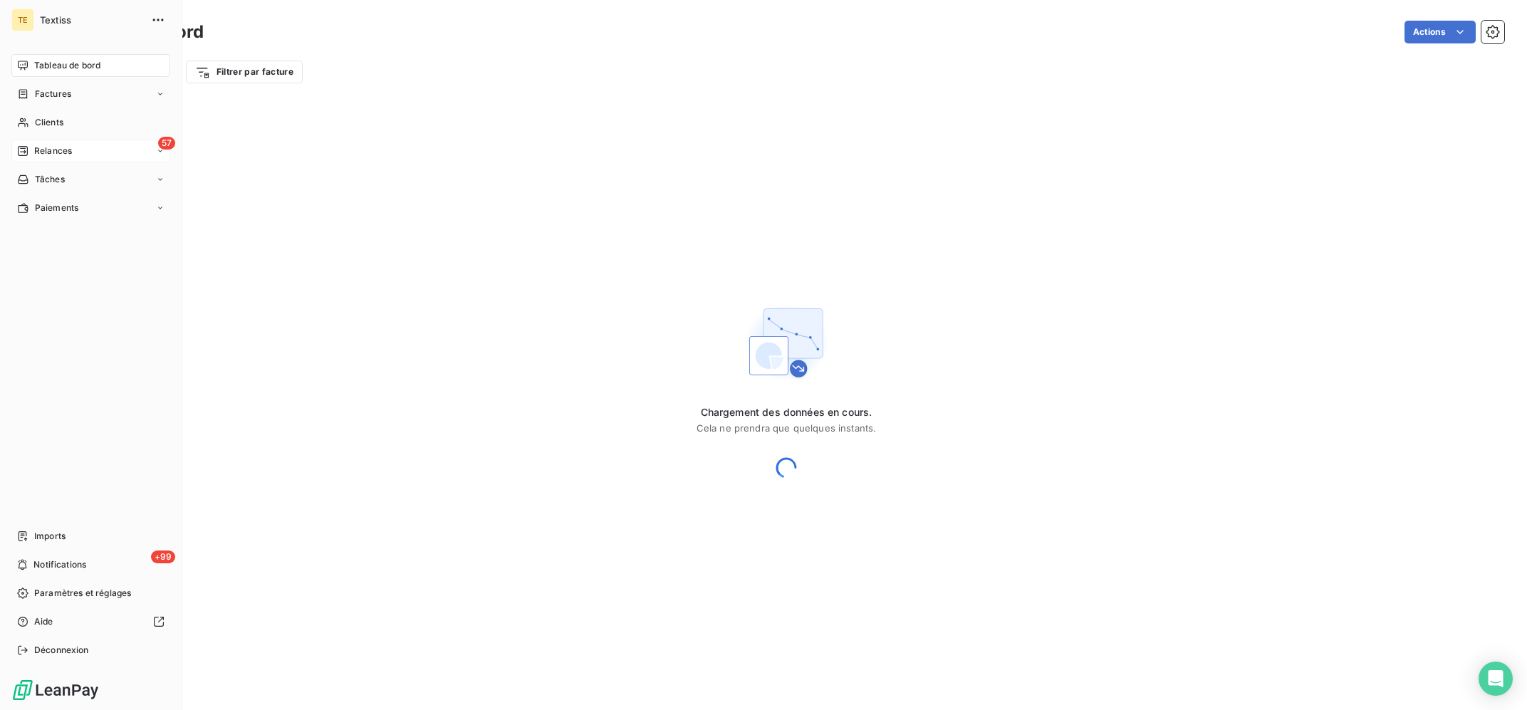
click at [51, 145] on span "Relances" at bounding box center [53, 151] width 38 height 13
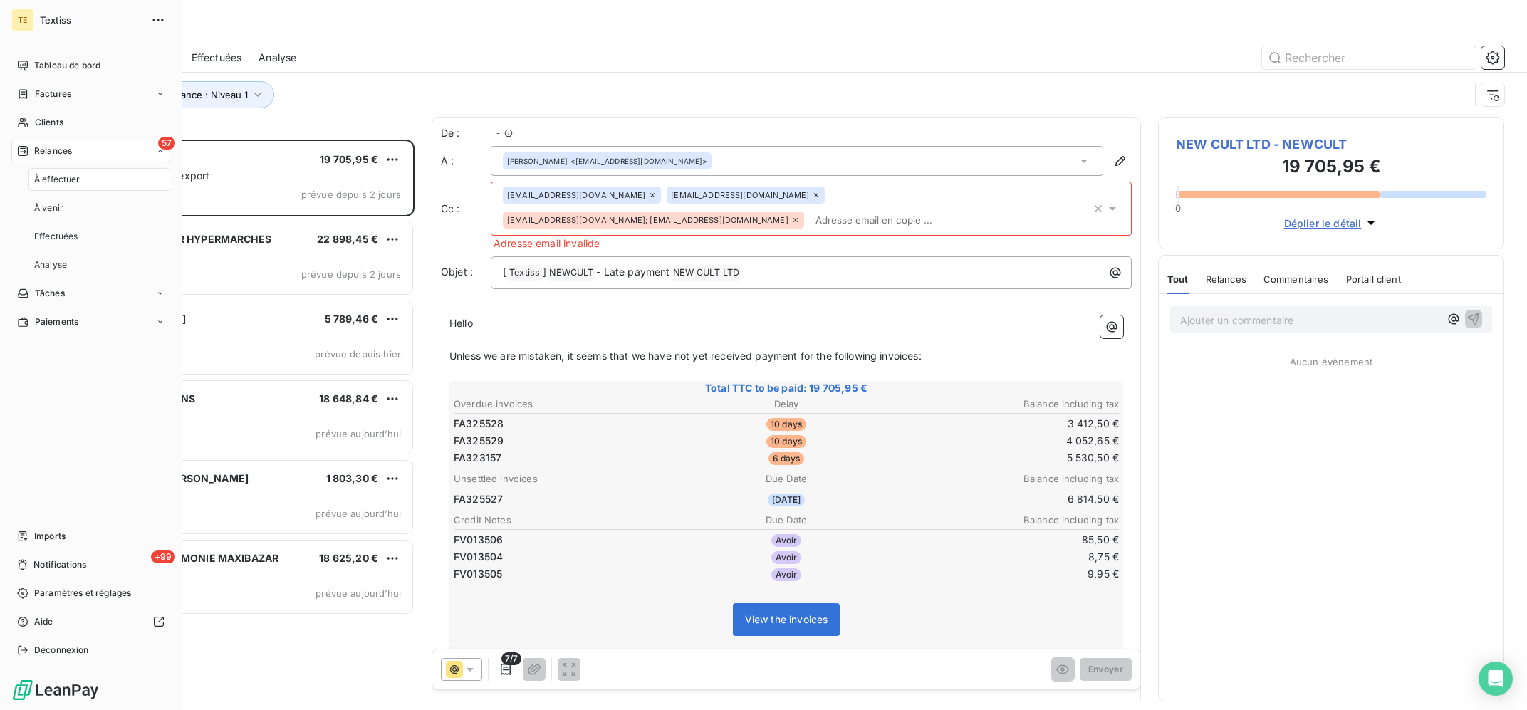
scroll to position [570, 345]
